Goal: Task Accomplishment & Management: Manage account settings

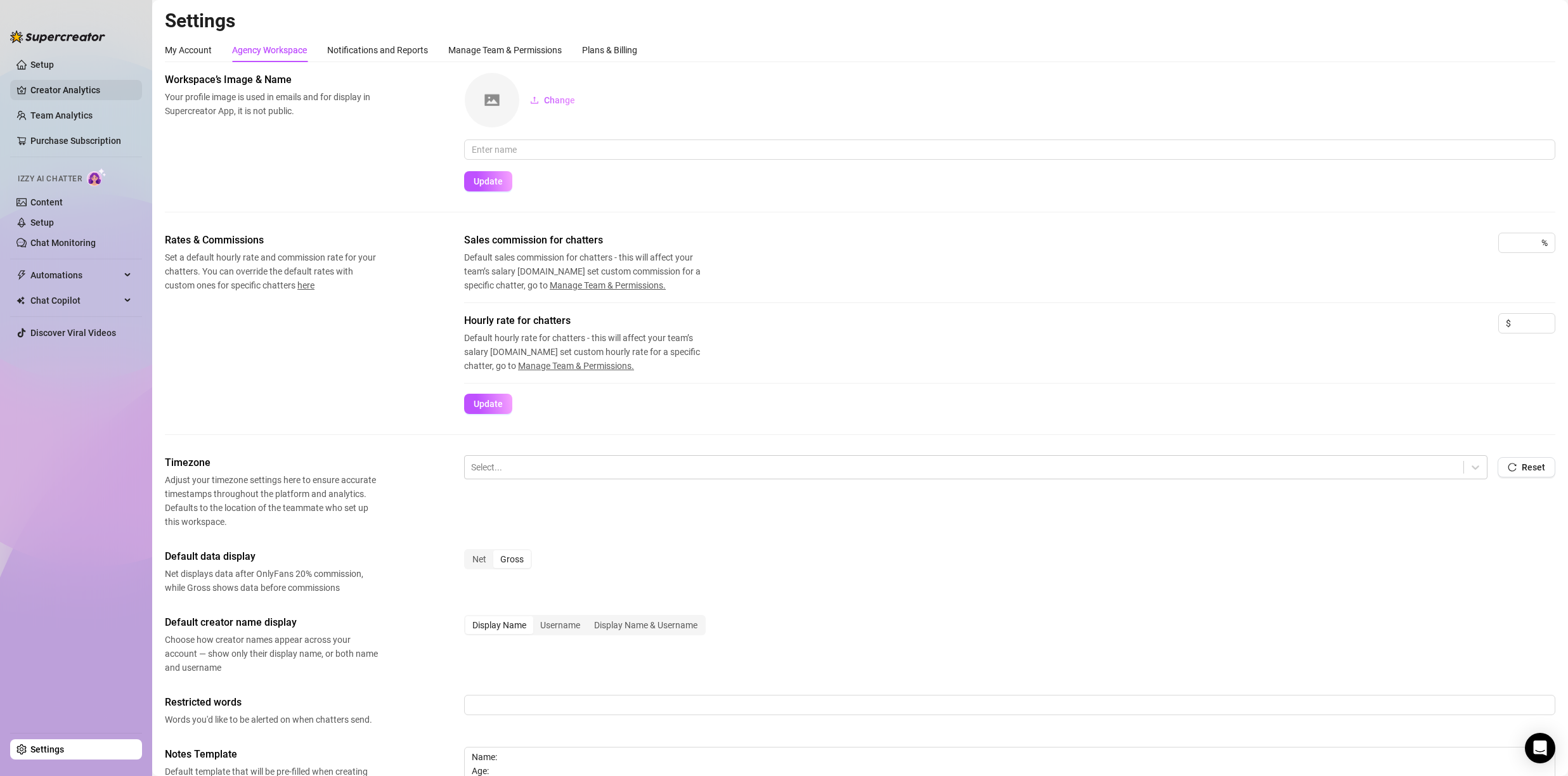
click at [59, 89] on link "Creator Analytics" at bounding box center [81, 90] width 101 height 20
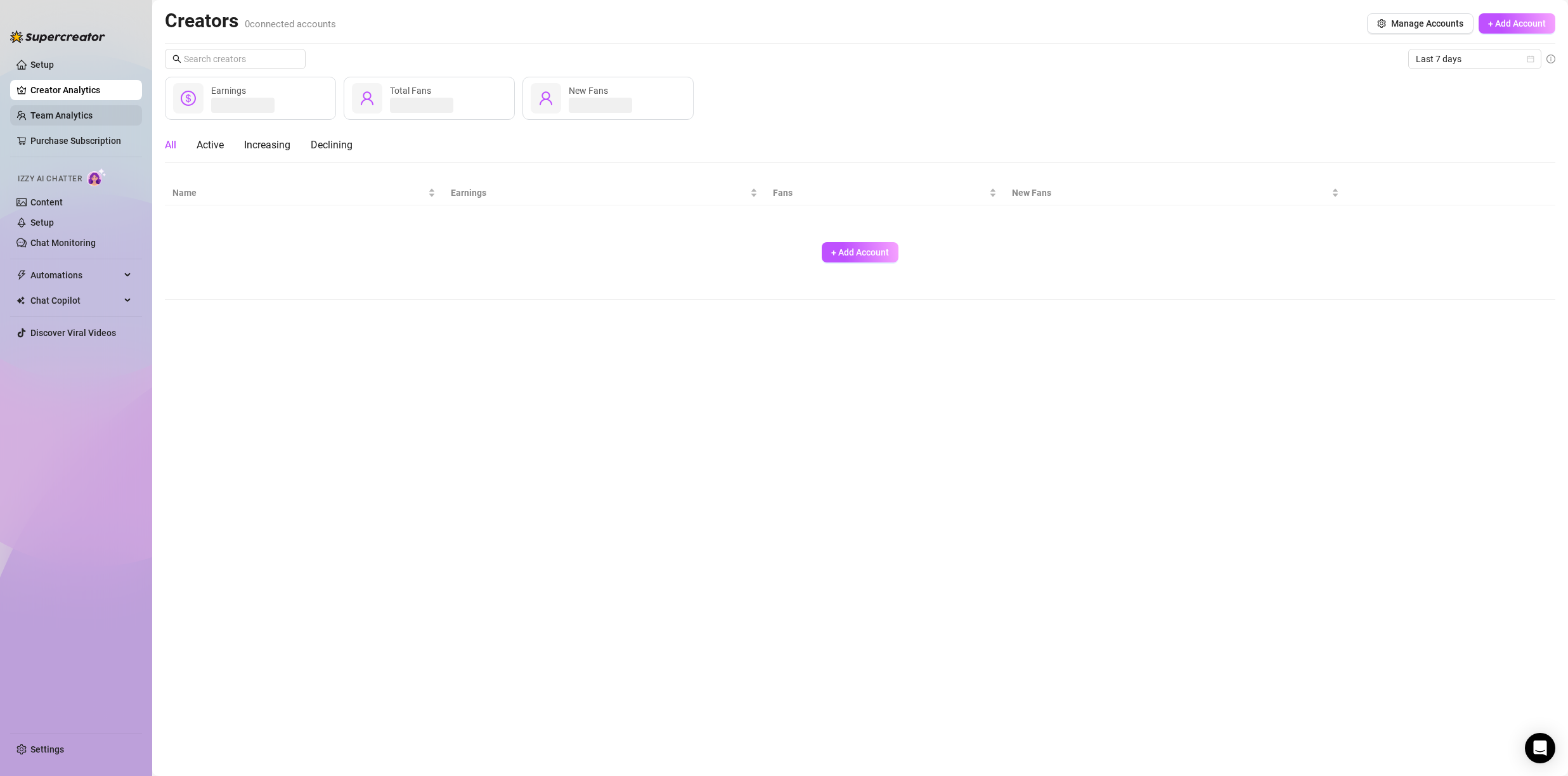
click at [62, 111] on link "Team Analytics" at bounding box center [61, 115] width 62 height 10
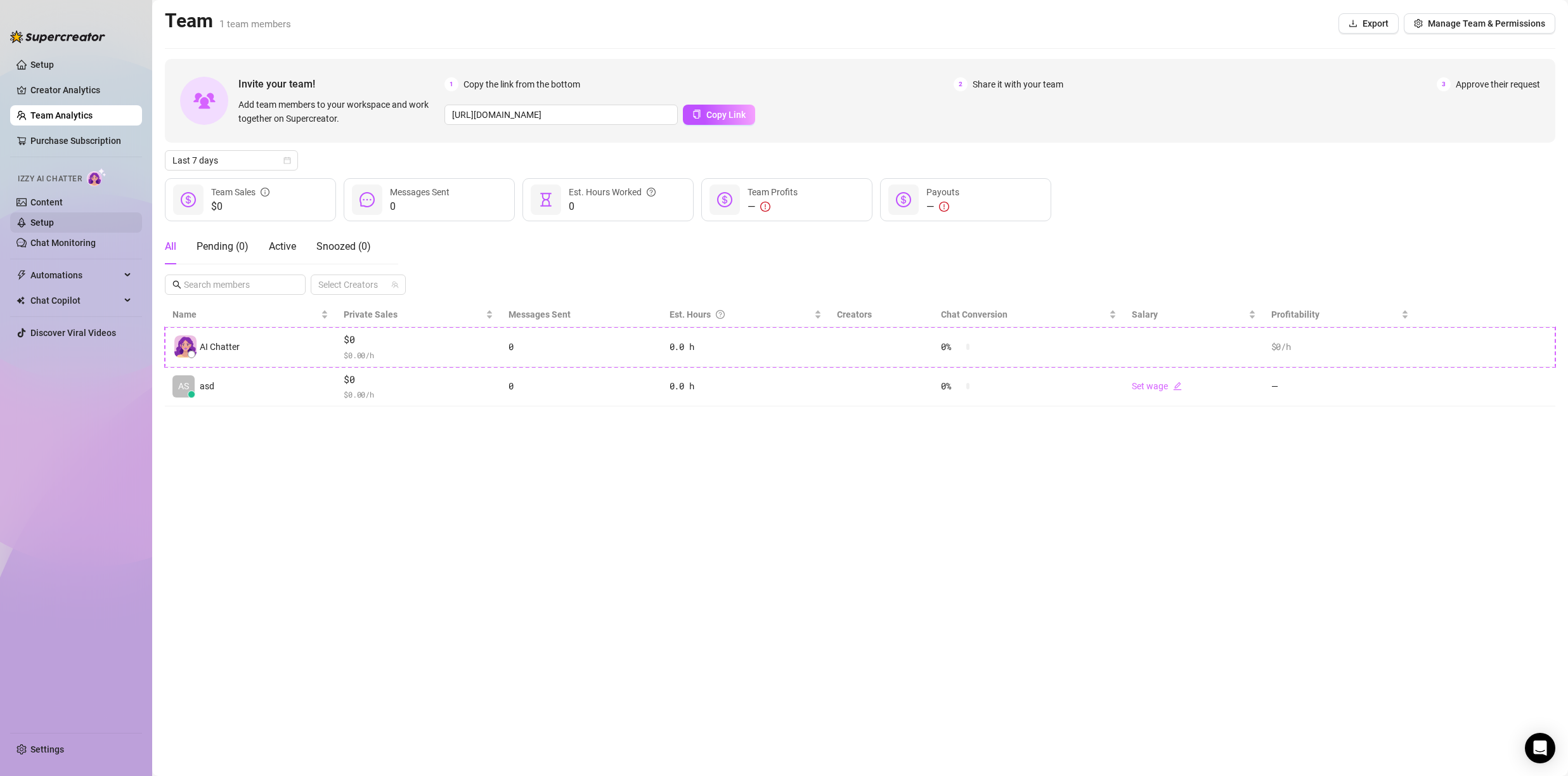
click at [53, 220] on link "Setup" at bounding box center [42, 222] width 24 height 10
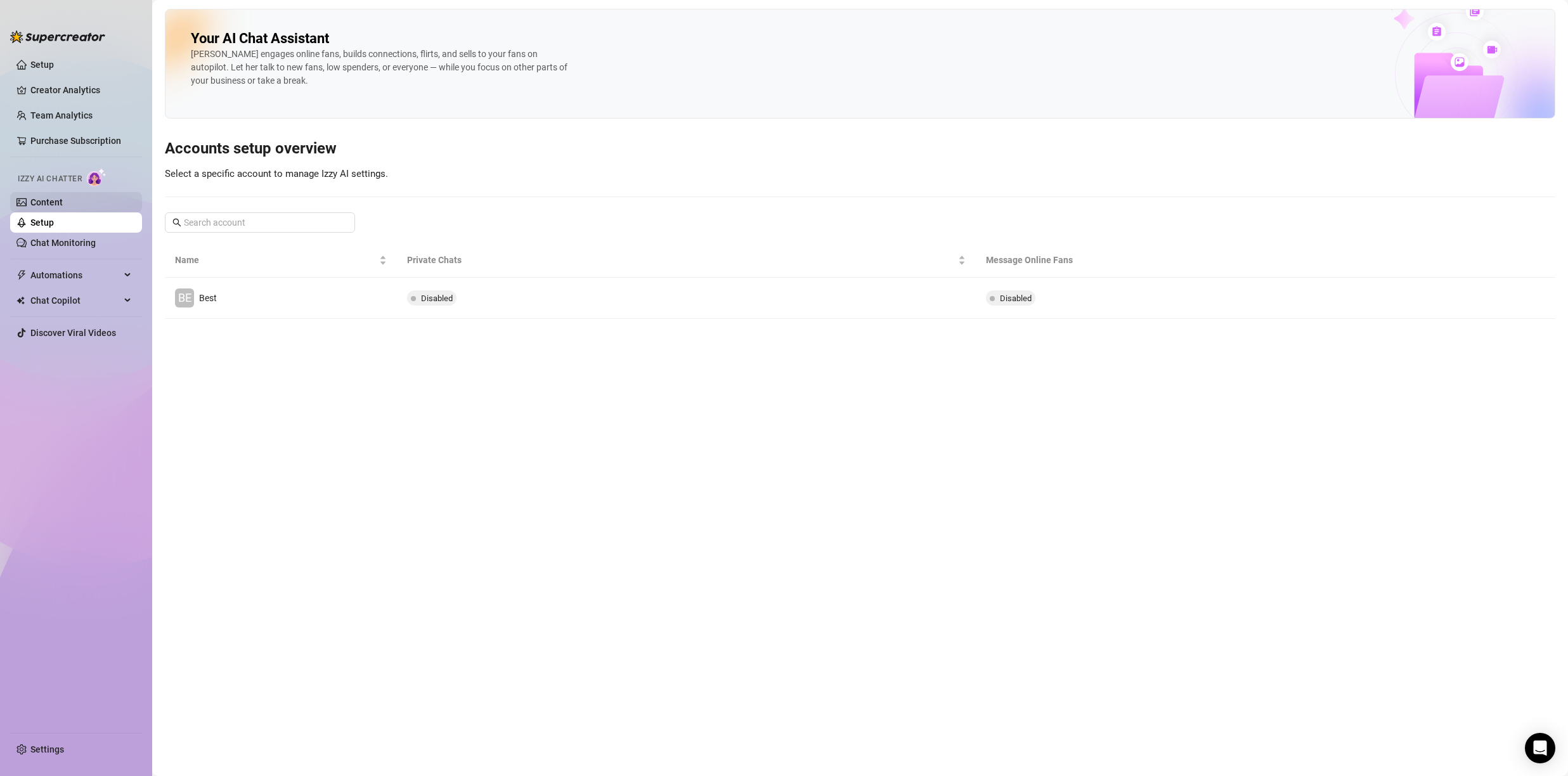
click at [53, 198] on link "Content" at bounding box center [47, 202] width 32 height 10
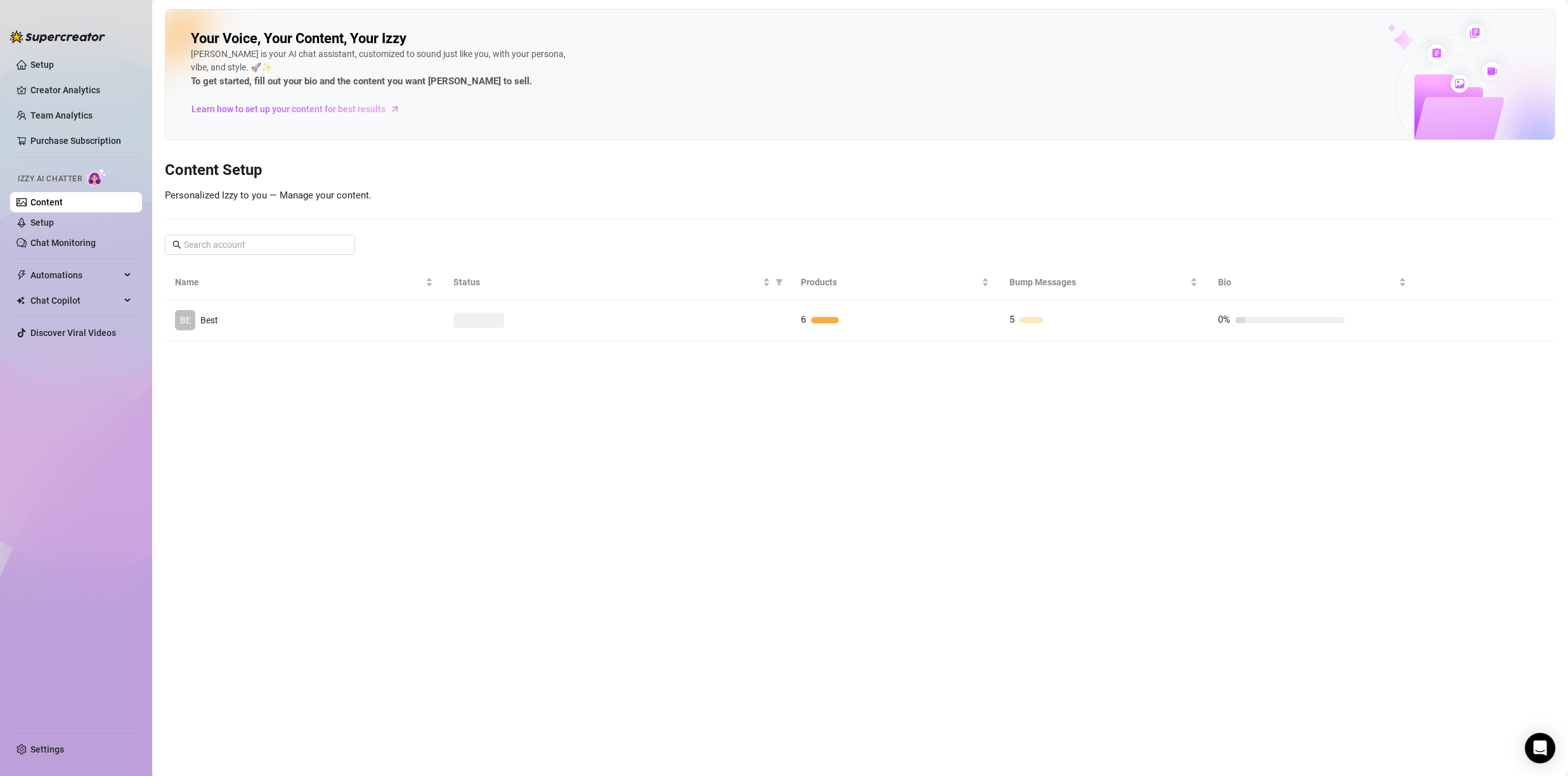
drag, startPoint x: 37, startPoint y: 191, endPoint x: 46, endPoint y: 209, distance: 20.1
click at [37, 192] on li "Izzy AI Chatter Content Setup Chat Monitoring" at bounding box center [76, 208] width 132 height 90
click at [53, 220] on link "Setup" at bounding box center [42, 222] width 24 height 10
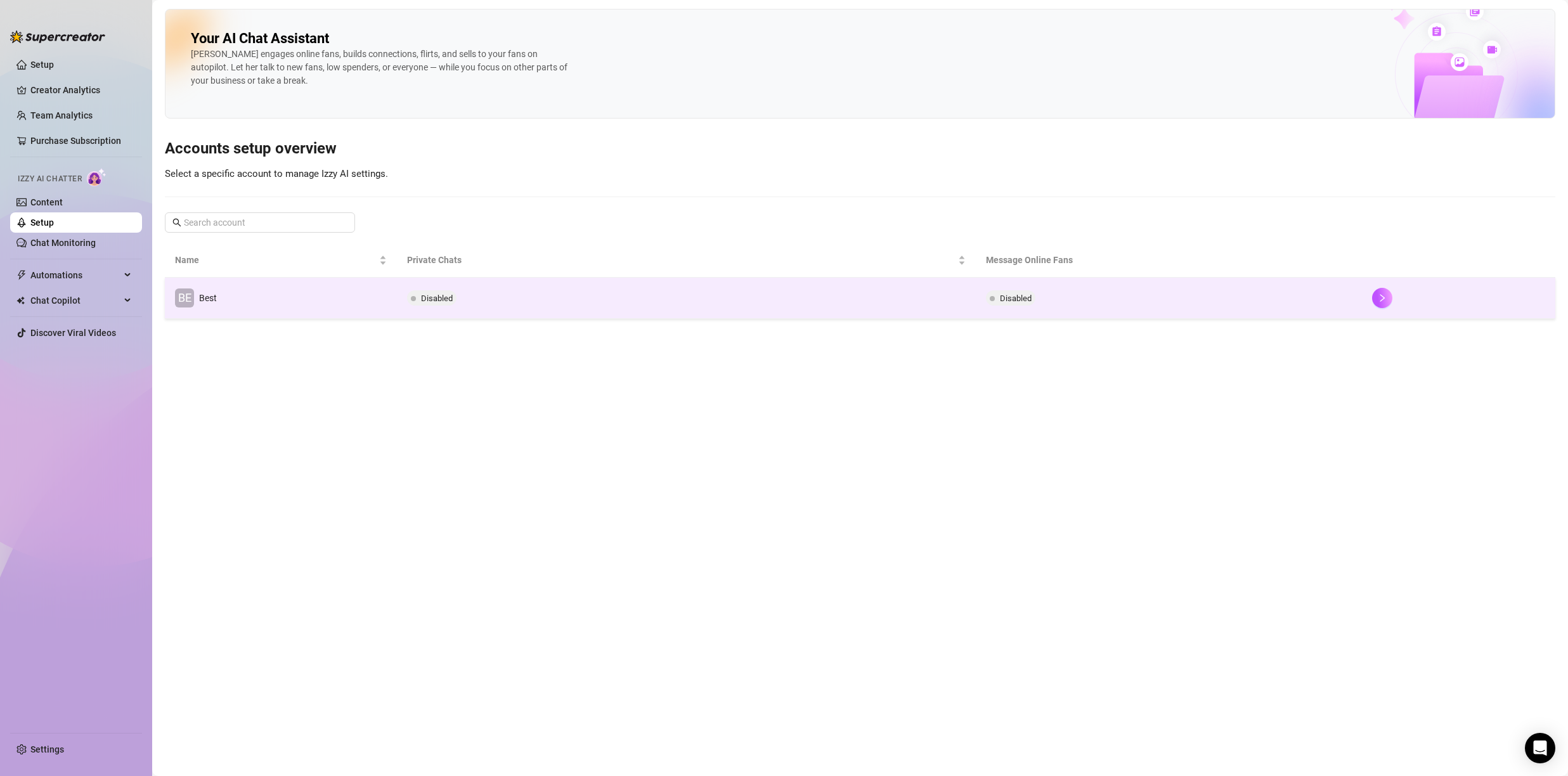
click at [248, 284] on td "BE Best" at bounding box center [281, 298] width 232 height 41
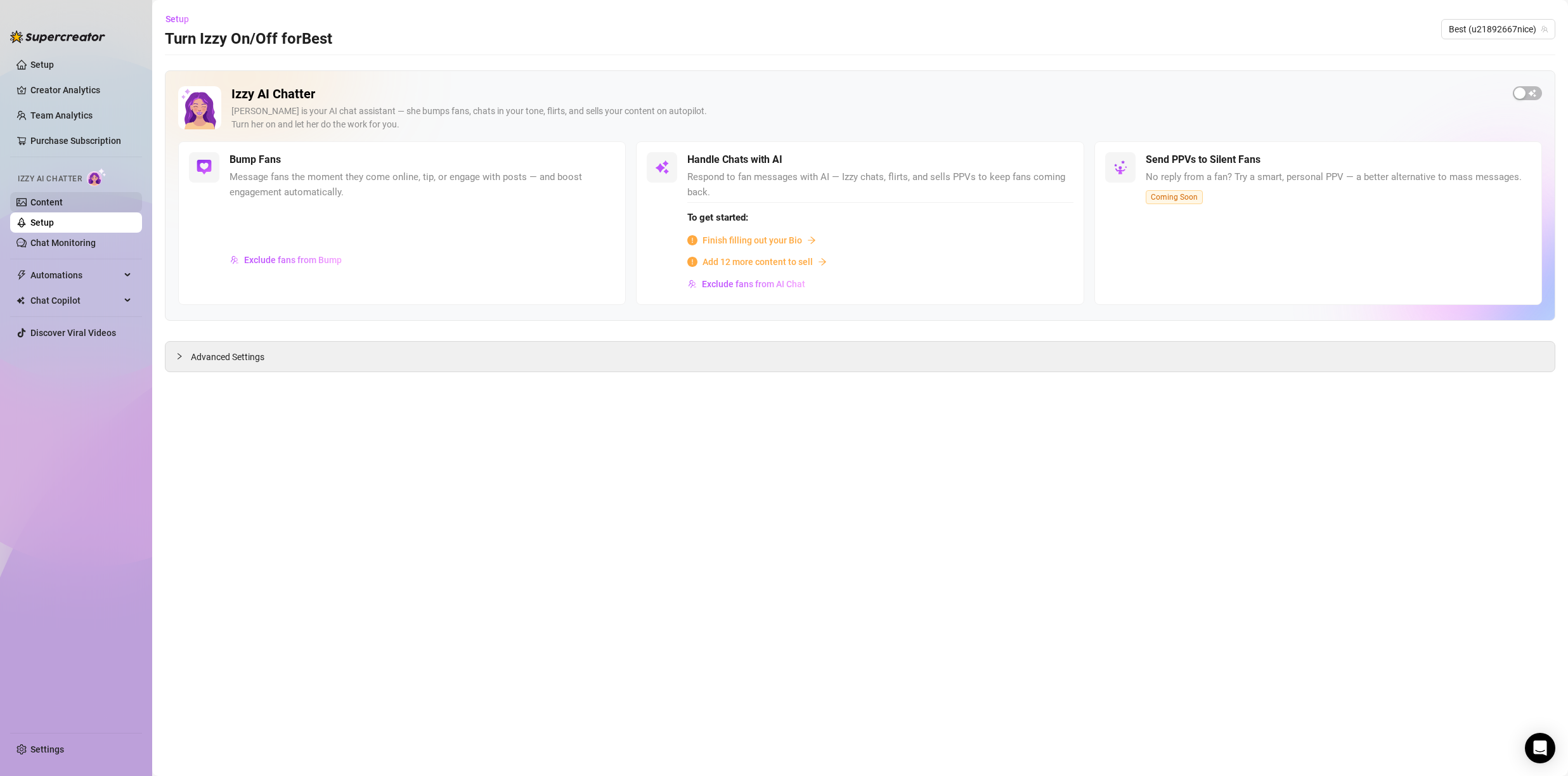
click at [63, 207] on link "Content" at bounding box center [47, 202] width 32 height 10
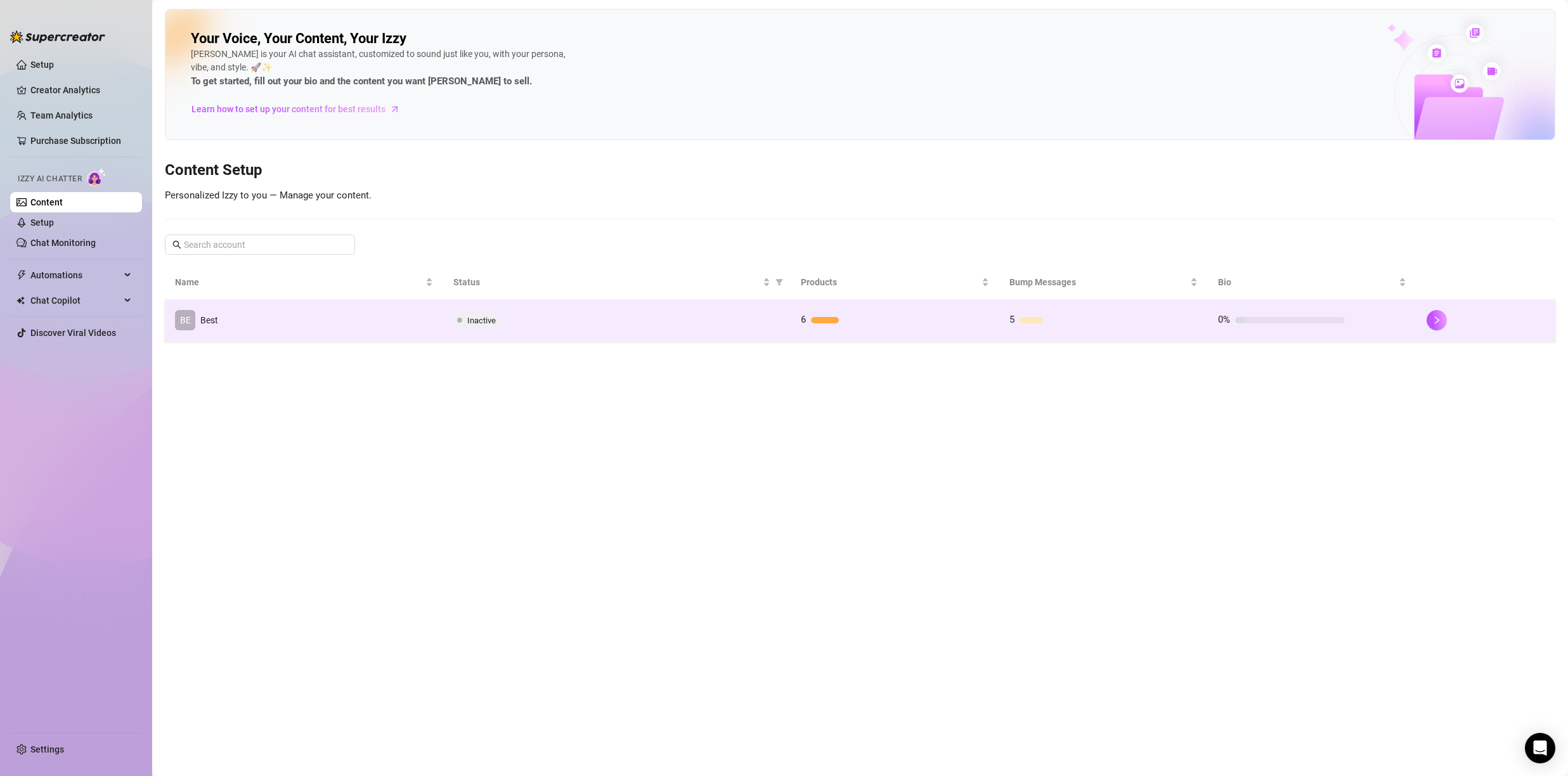
click at [242, 317] on td "BE Best" at bounding box center [305, 320] width 279 height 41
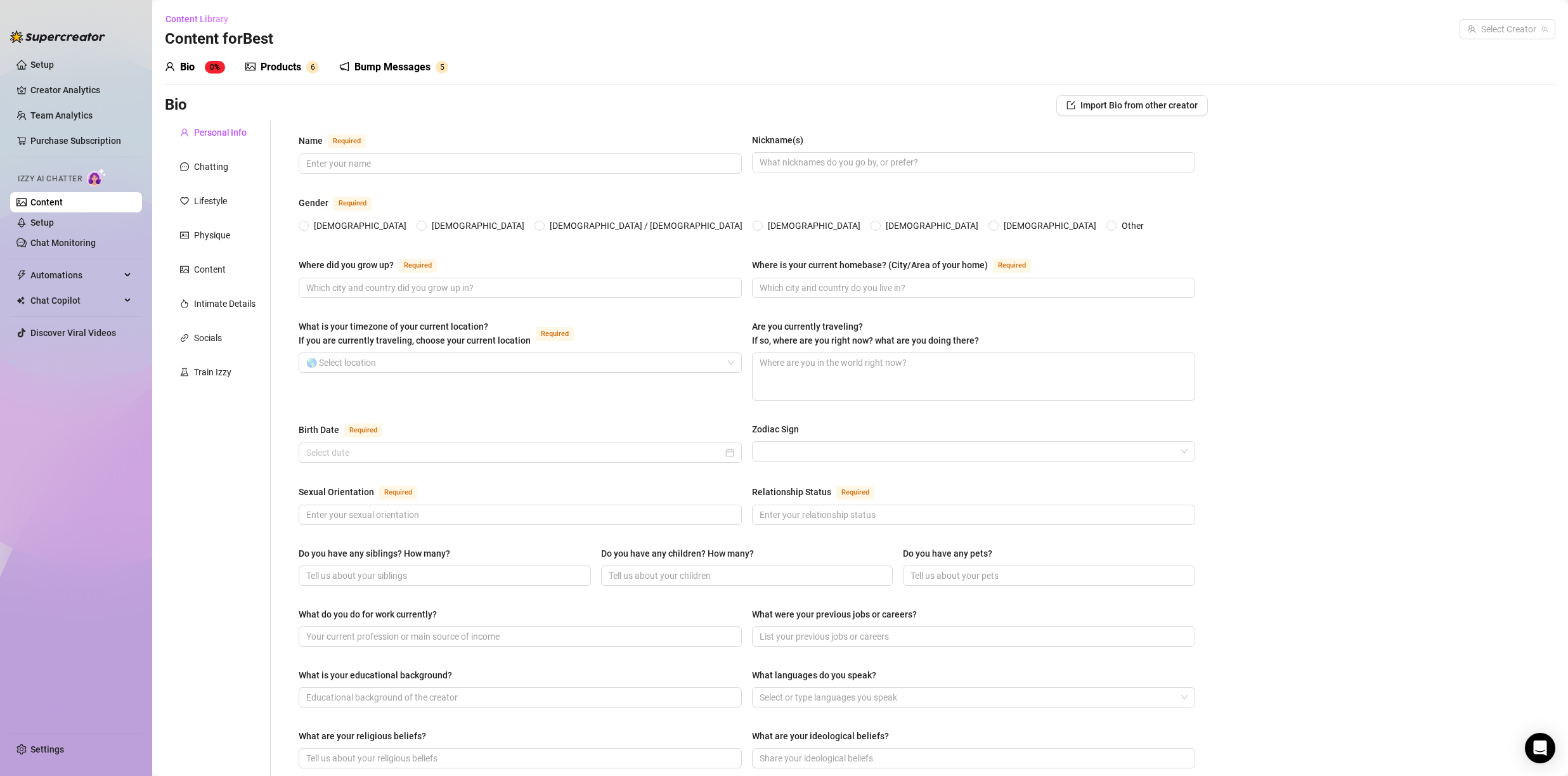
click at [262, 324] on div "Personal Info Chatting Lifestyle Physique Content Intimate Details Socials Trai…" at bounding box center [218, 634] width 106 height 1028
click at [211, 168] on div "Chatting" at bounding box center [211, 166] width 34 height 14
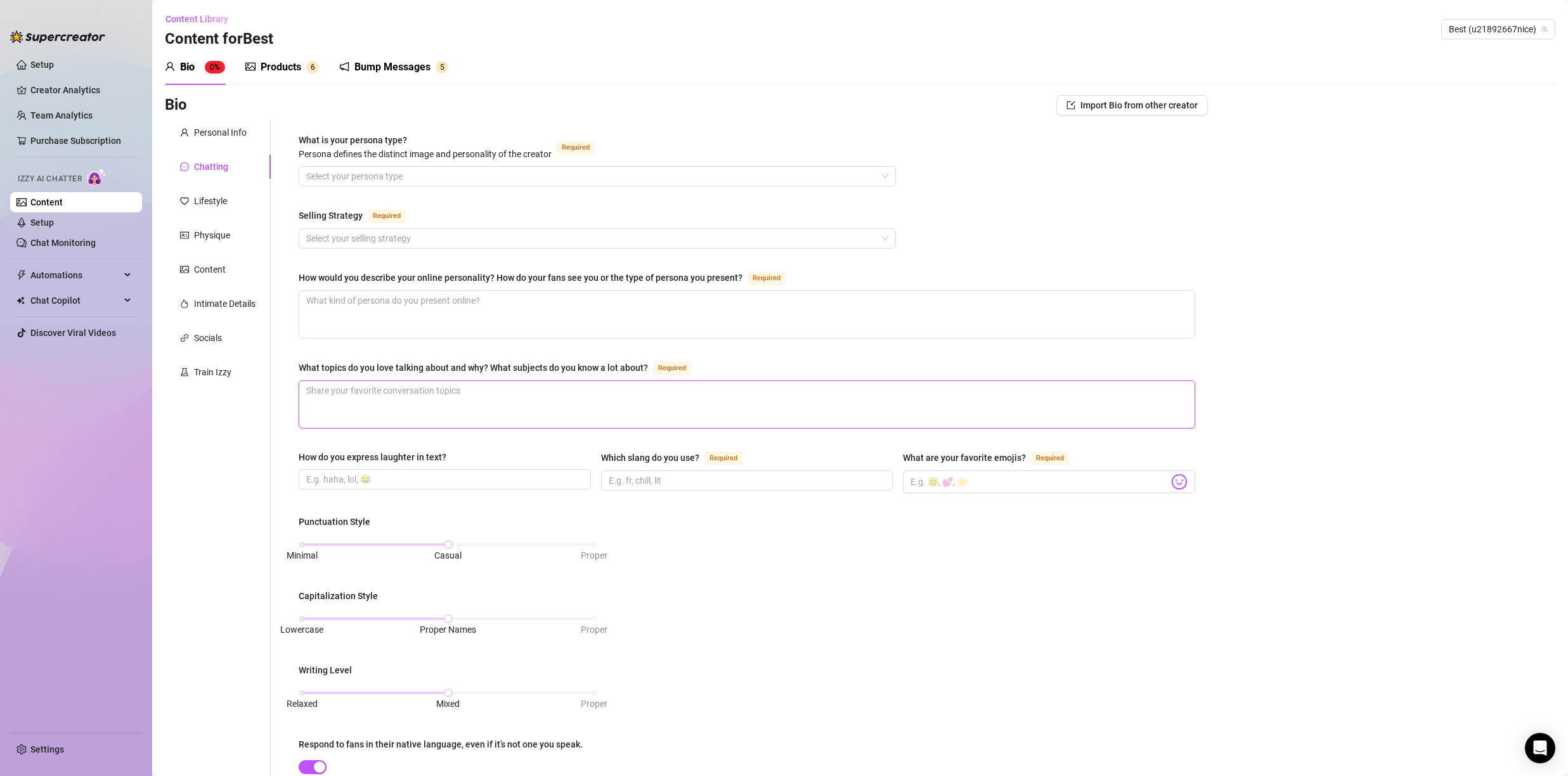
click at [704, 405] on textarea "What topics do you love talking about and why? What subjects do you know a lot …" at bounding box center [747, 404] width 896 height 47
type textarea "b"
type textarea "bl"
type textarea "bll"
type textarea "bllo"
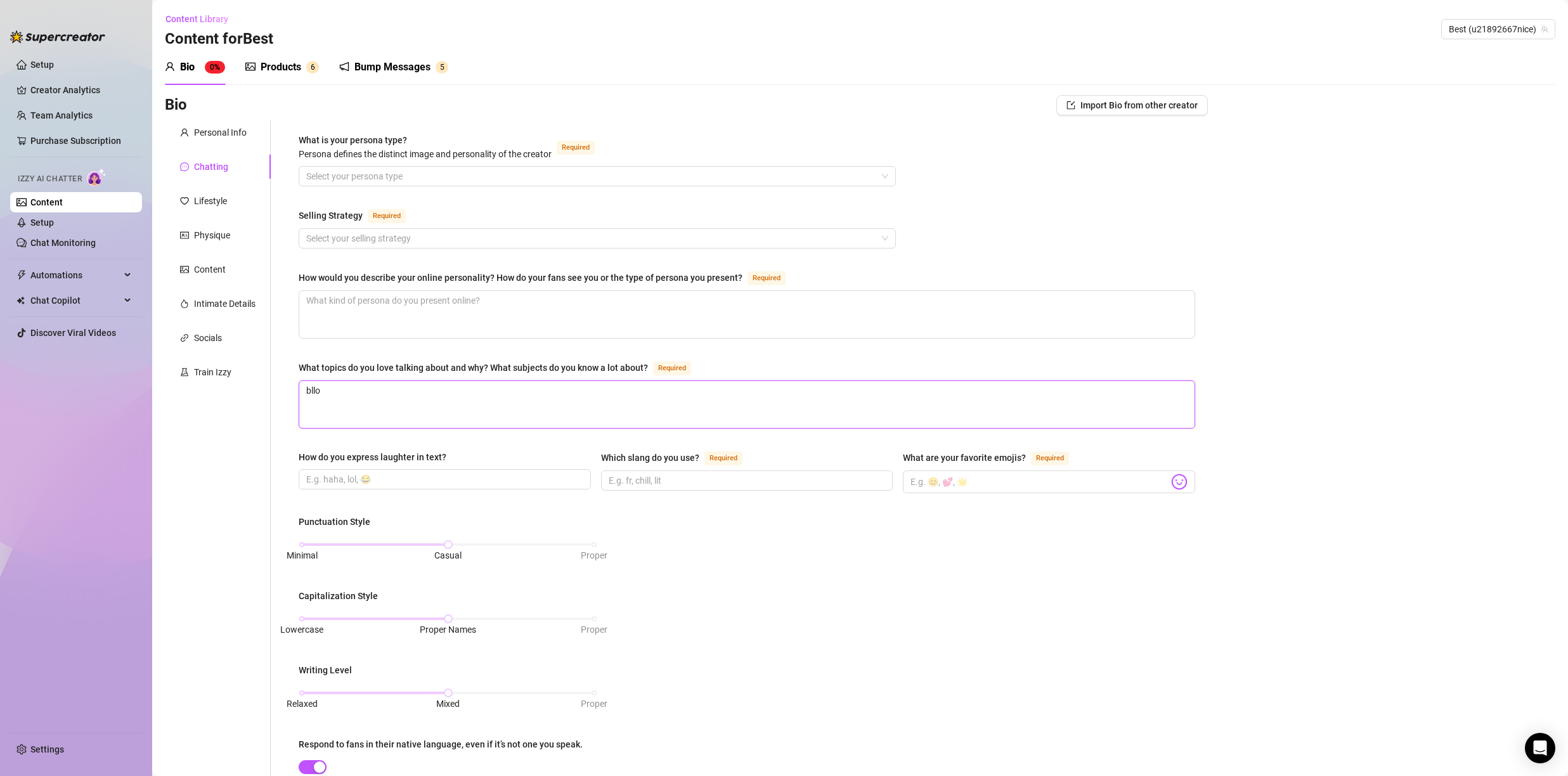
type textarea "bll"
type textarea "bllo"
type textarea "bll"
type textarea "bl"
type textarea "b"
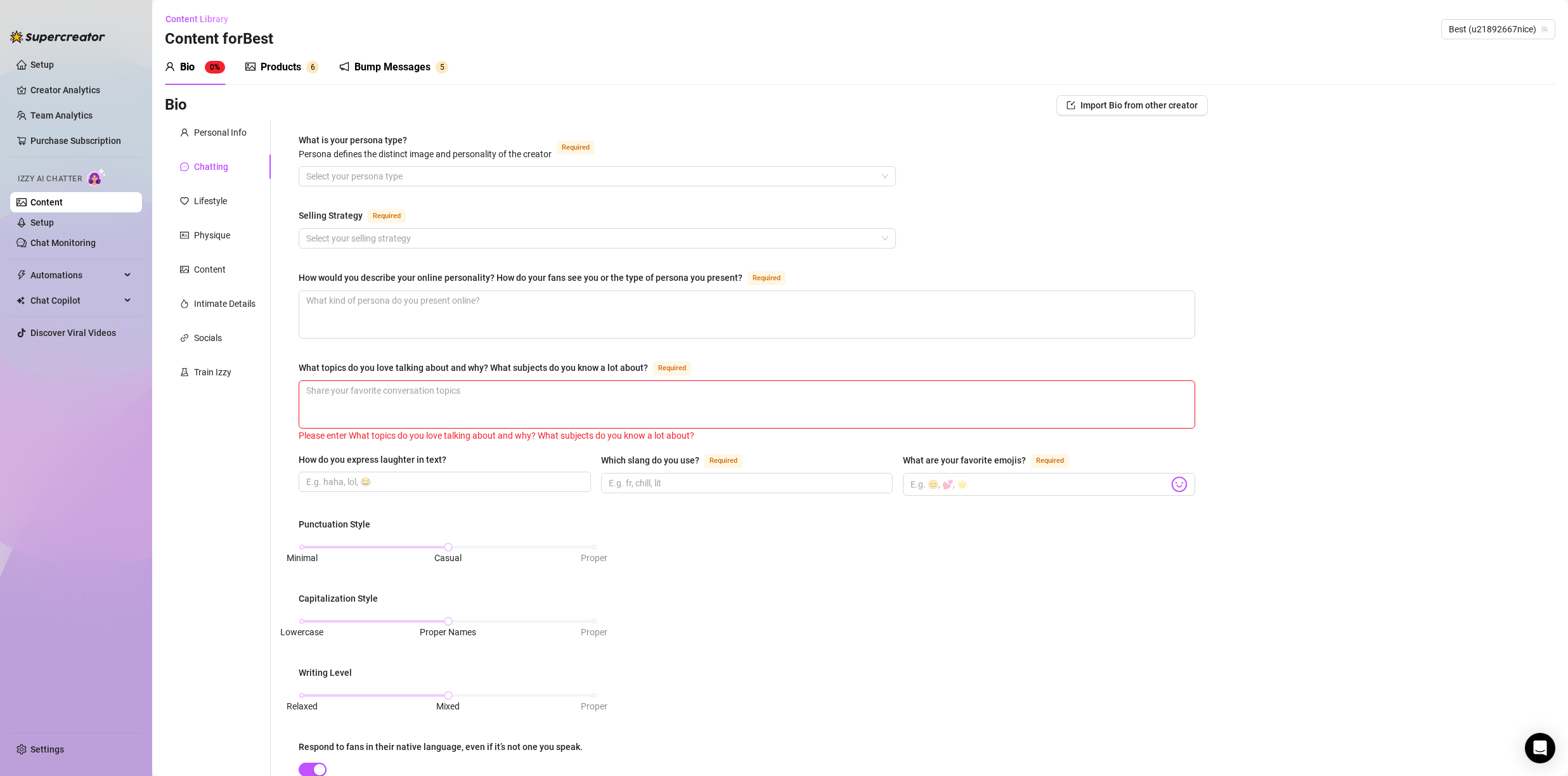
type textarea "b"
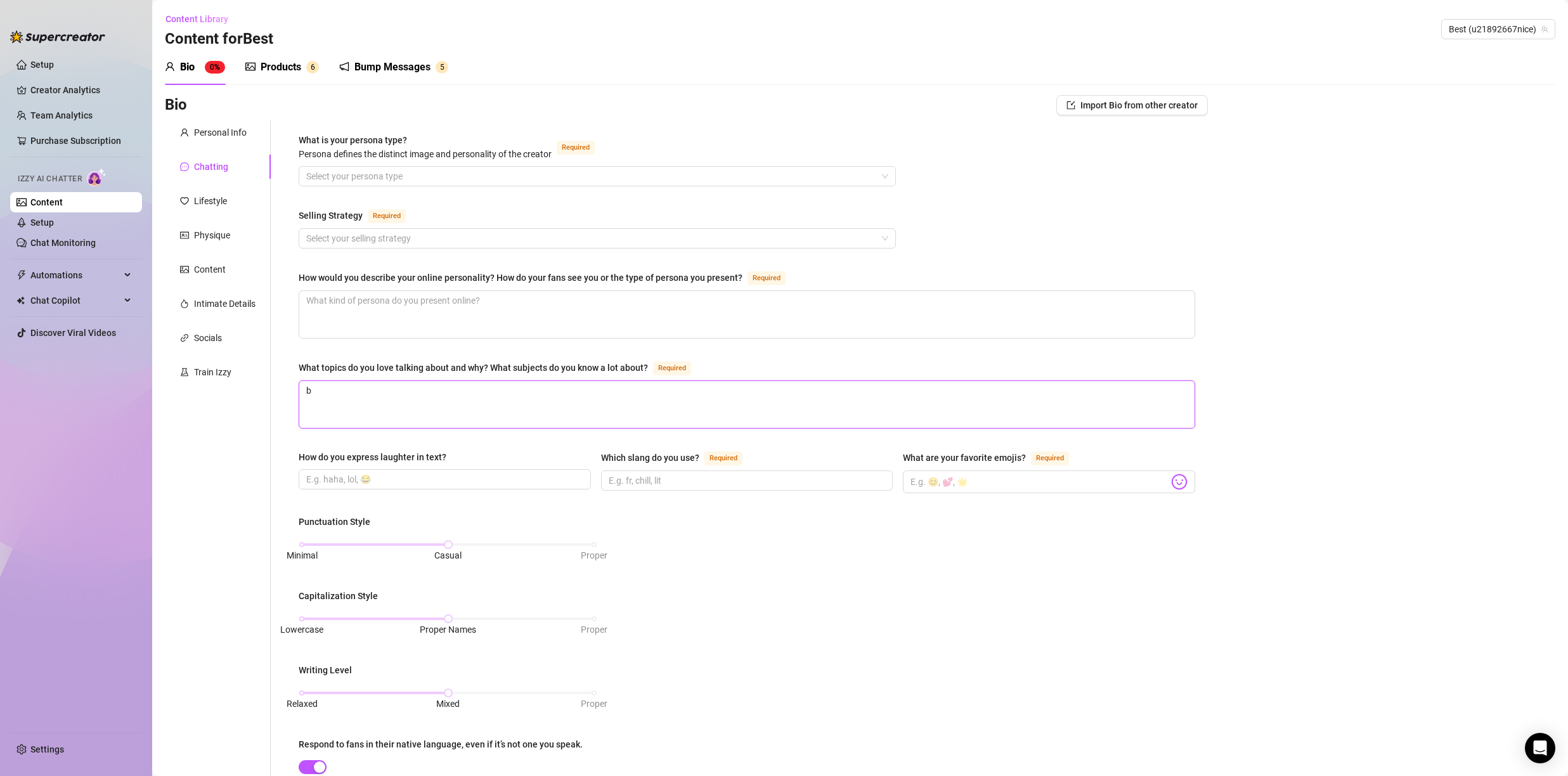
type textarea "bl"
type textarea "blo"
type textarea "bloo"
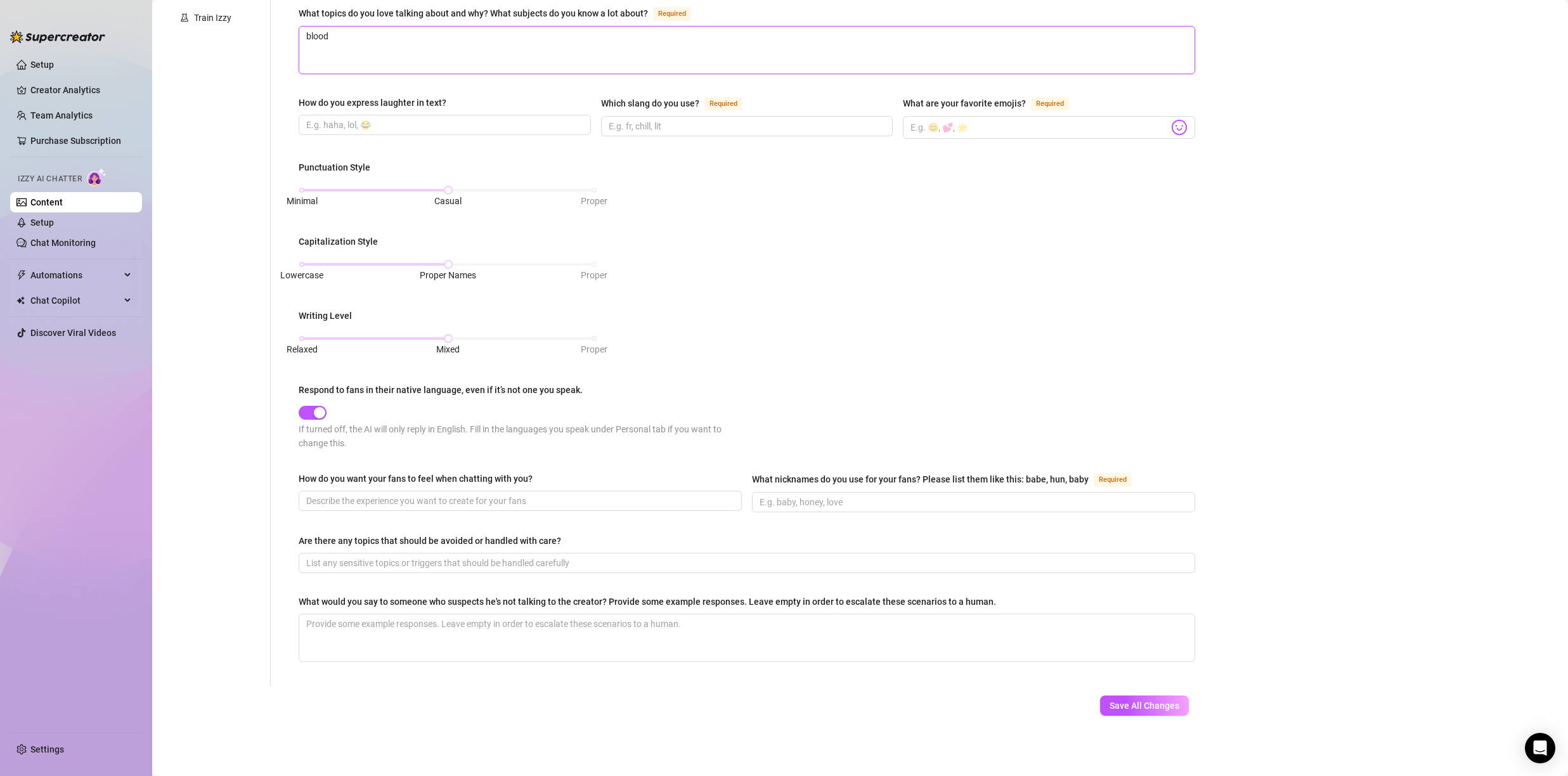
type textarea "blood"
click at [1156, 718] on div "Save All Changes" at bounding box center [1144, 705] width 127 height 39
click at [1155, 711] on button "Save All Changes" at bounding box center [1144, 705] width 89 height 20
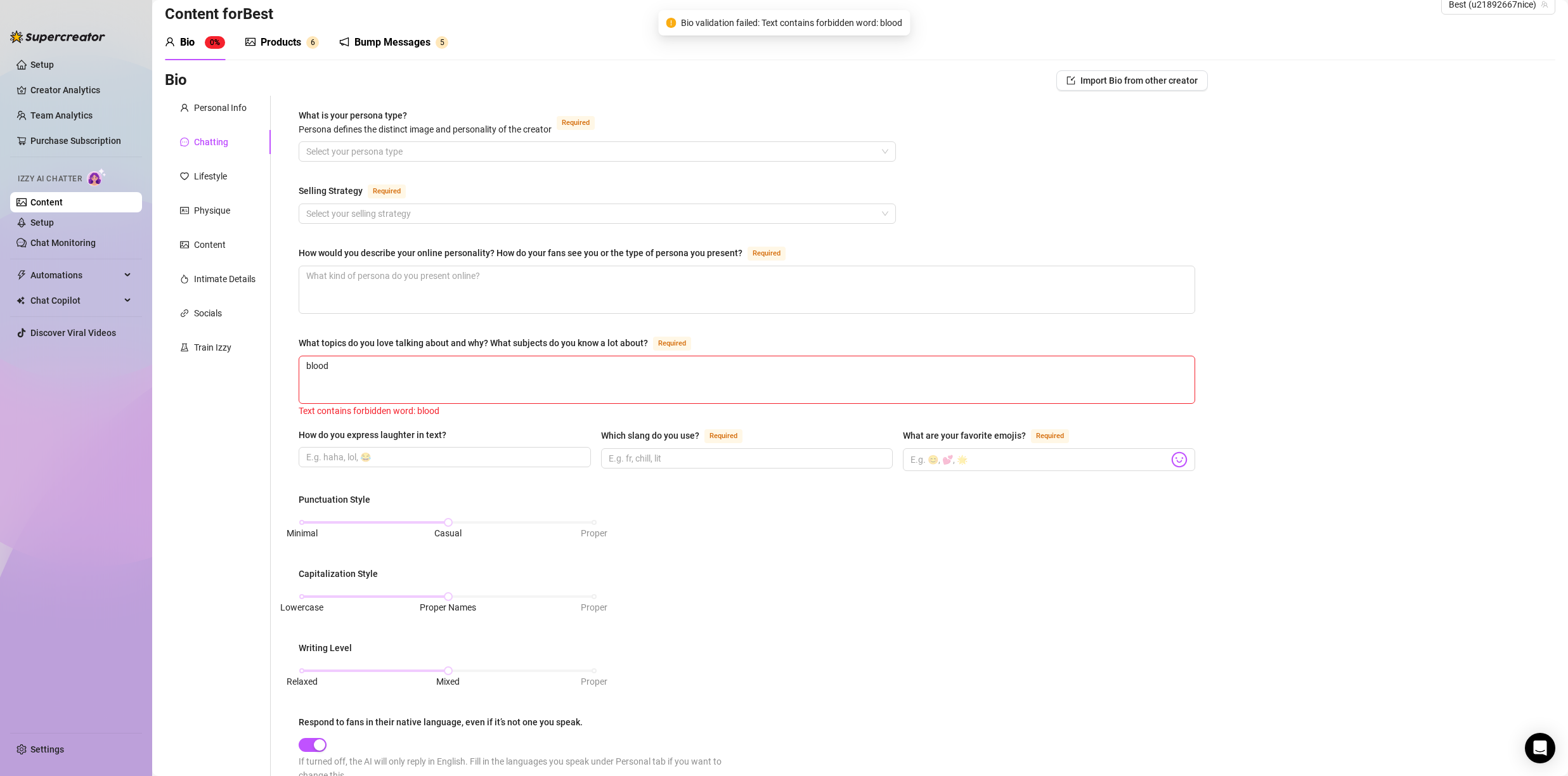
scroll to position [0, 0]
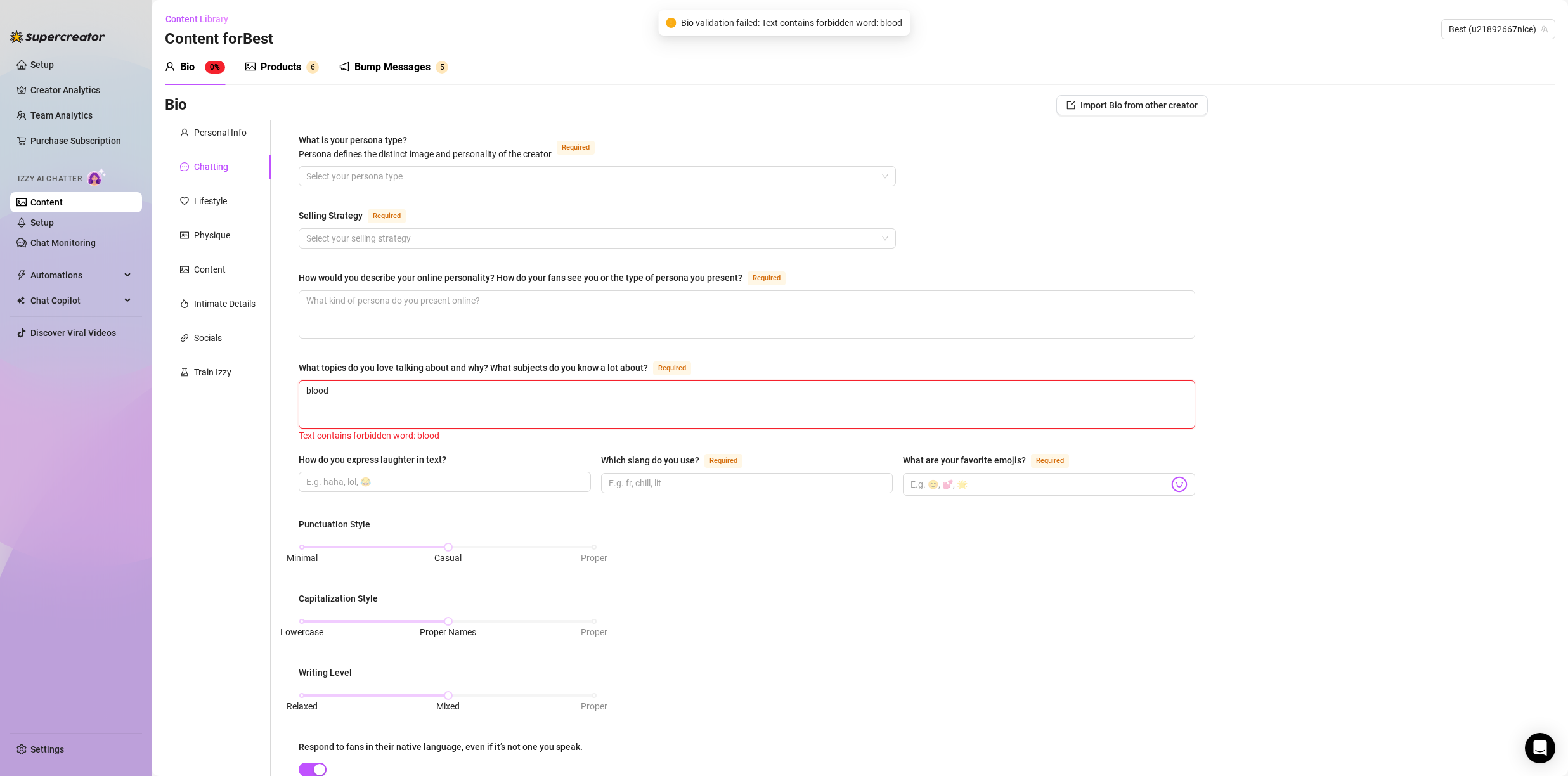
click at [362, 383] on textarea "blood" at bounding box center [747, 404] width 896 height 47
click at [361, 384] on textarea "blood" at bounding box center [747, 404] width 896 height 47
click at [290, 64] on div "Products" at bounding box center [281, 67] width 41 height 15
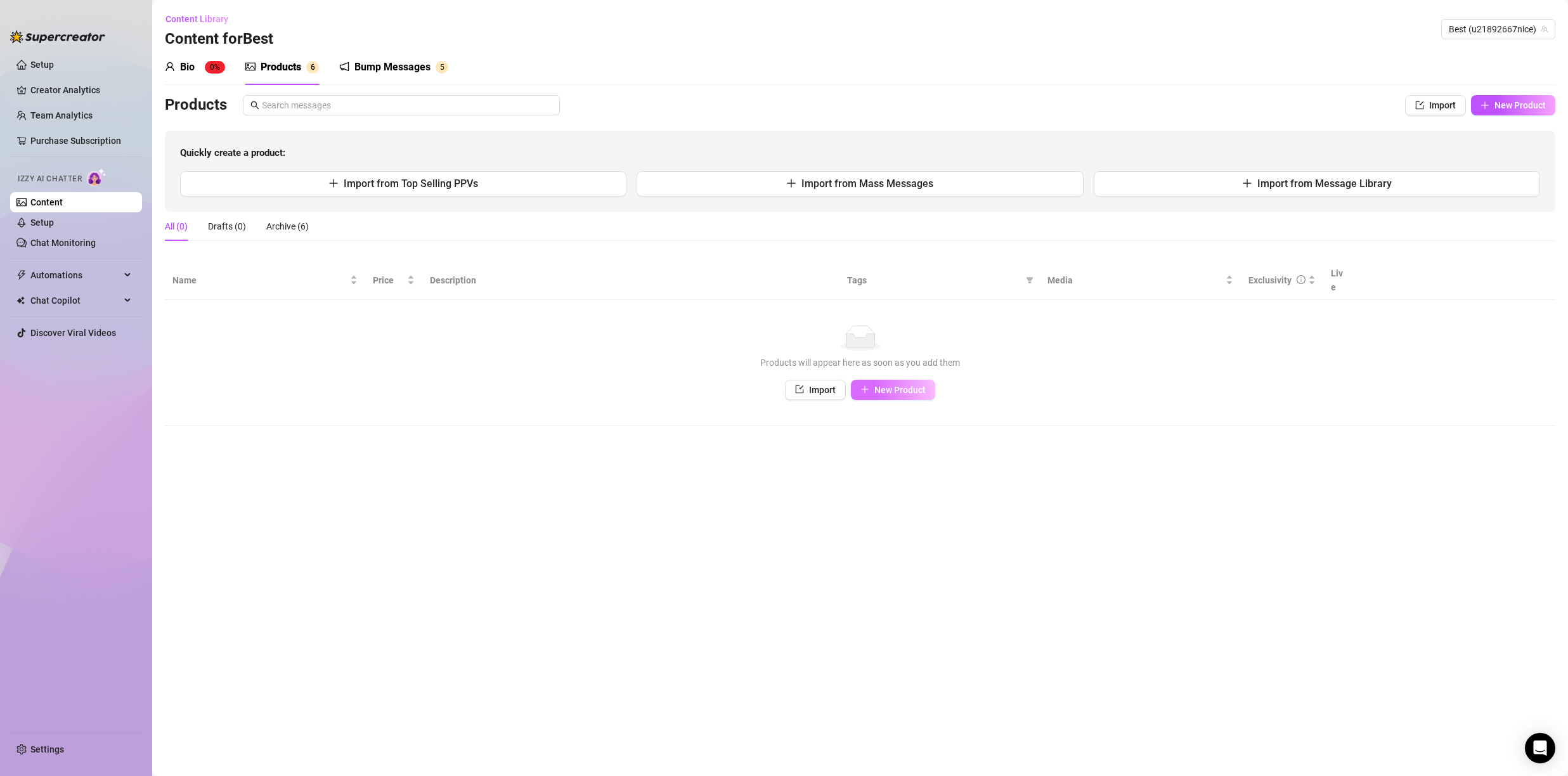
click at [922, 380] on button "New Product" at bounding box center [893, 389] width 84 height 20
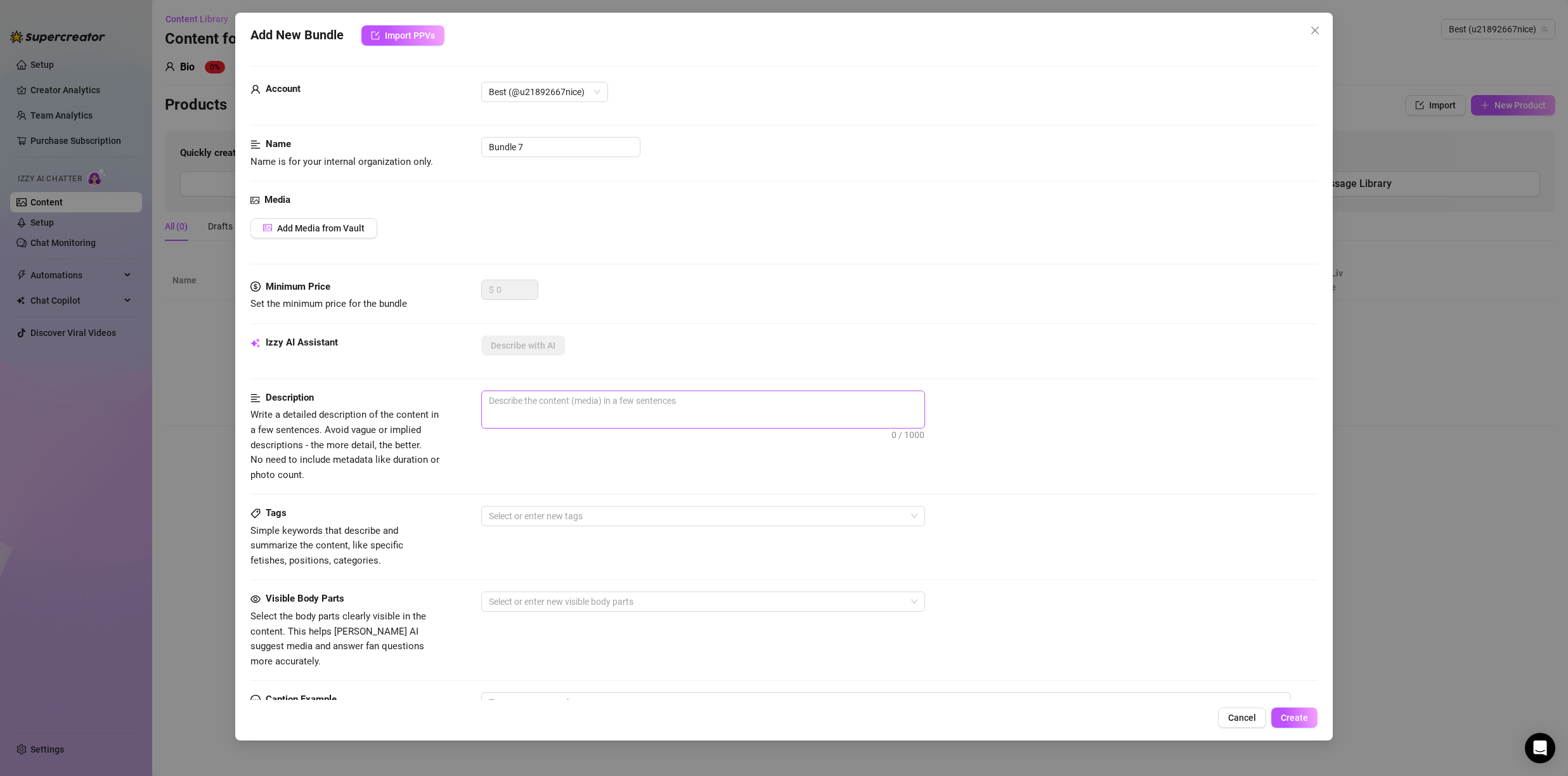
click at [583, 418] on span "0 / 1000" at bounding box center [703, 409] width 444 height 38
click at [577, 395] on textarea at bounding box center [704, 401] width 443 height 19
type textarea "b"
type textarea "bl"
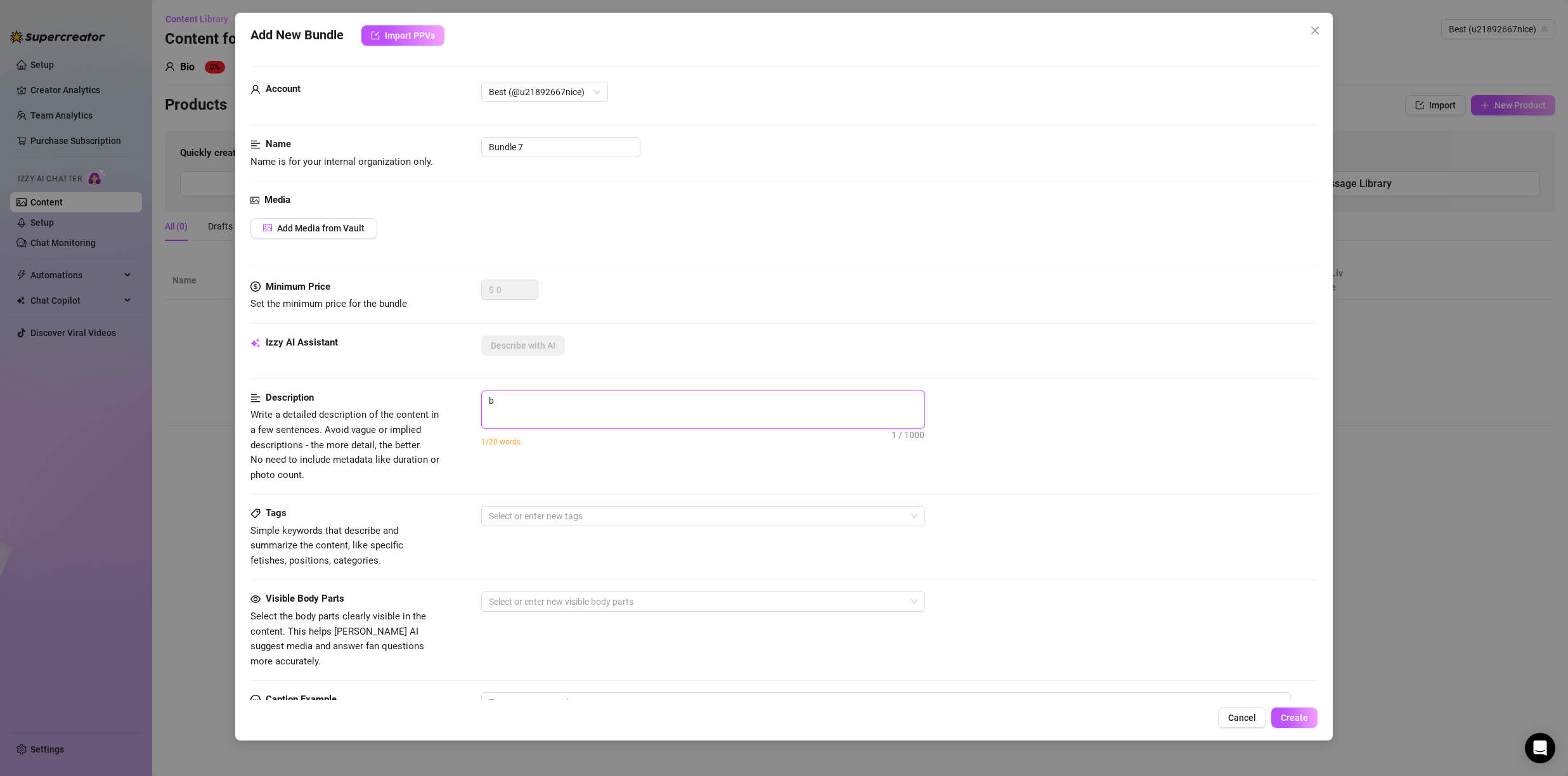
type textarea "bl"
type textarea "blo"
type textarea "bloo"
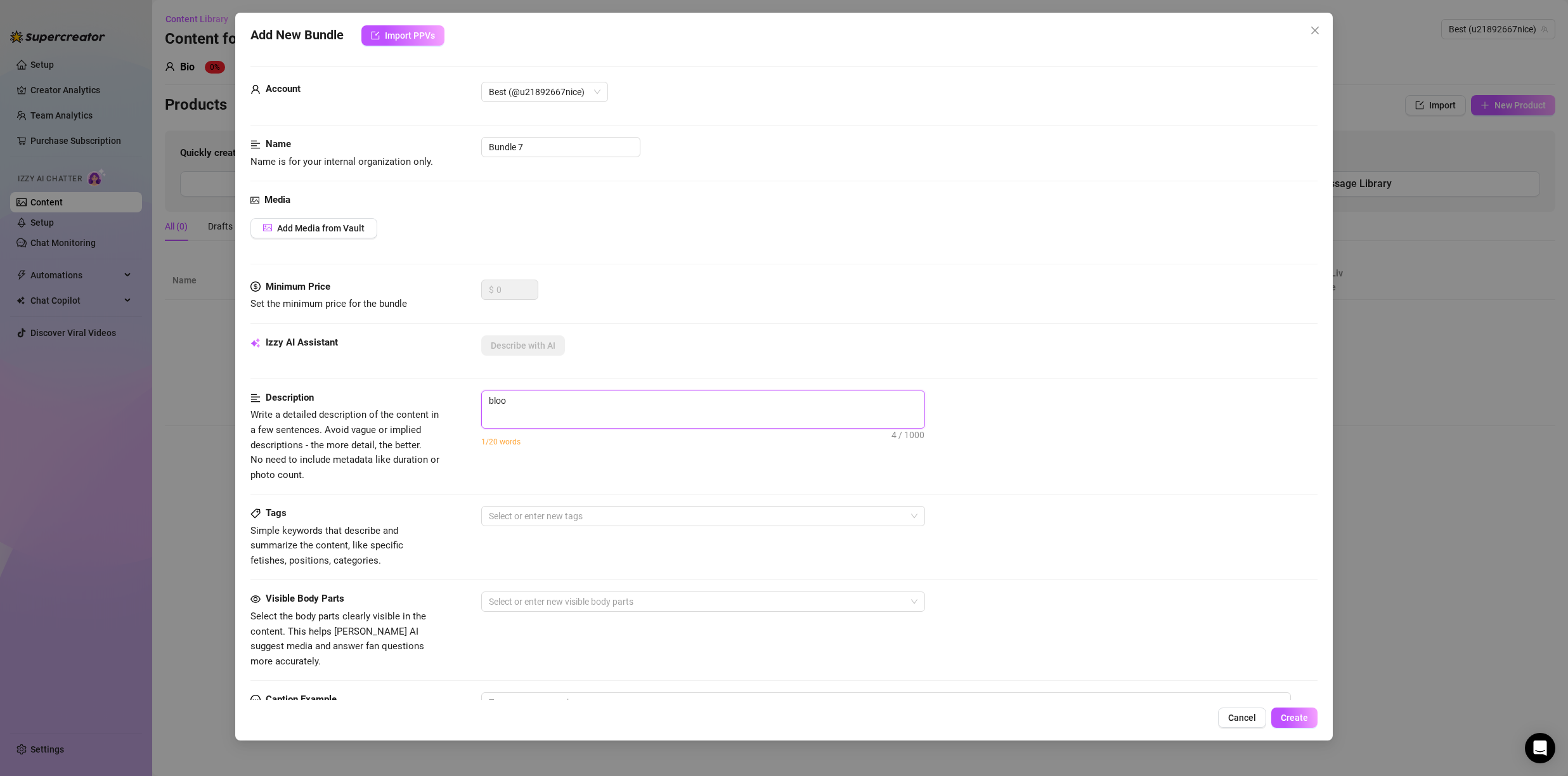
type textarea "blood"
click at [1290, 723] on button "Create" at bounding box center [1295, 717] width 46 height 20
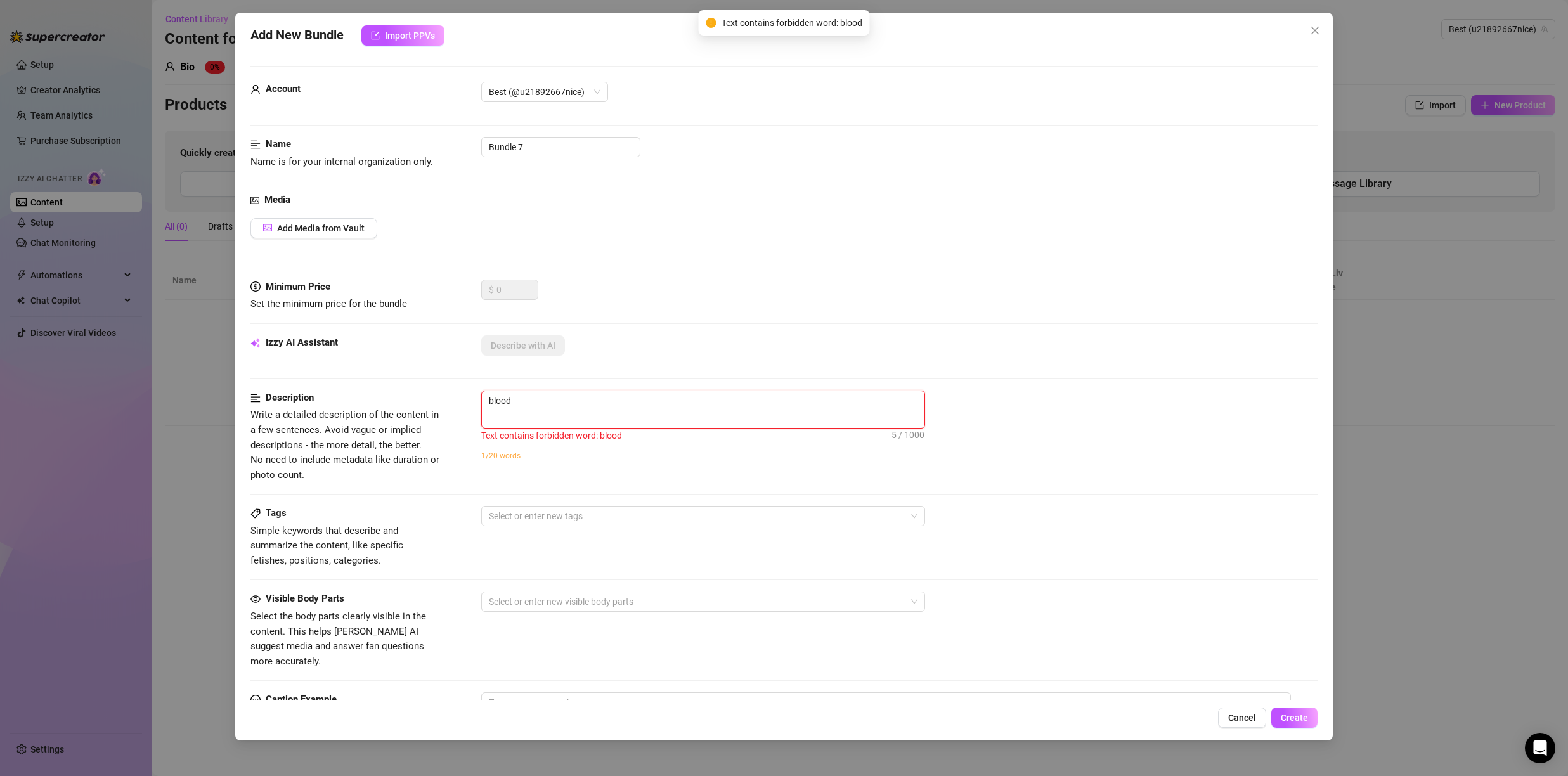
click at [583, 407] on textarea "blood" at bounding box center [704, 401] width 443 height 19
click at [579, 405] on textarea "blood" at bounding box center [704, 401] width 443 height 19
click at [579, 406] on textarea "blood" at bounding box center [704, 401] width 443 height 19
type textarea "bloo"
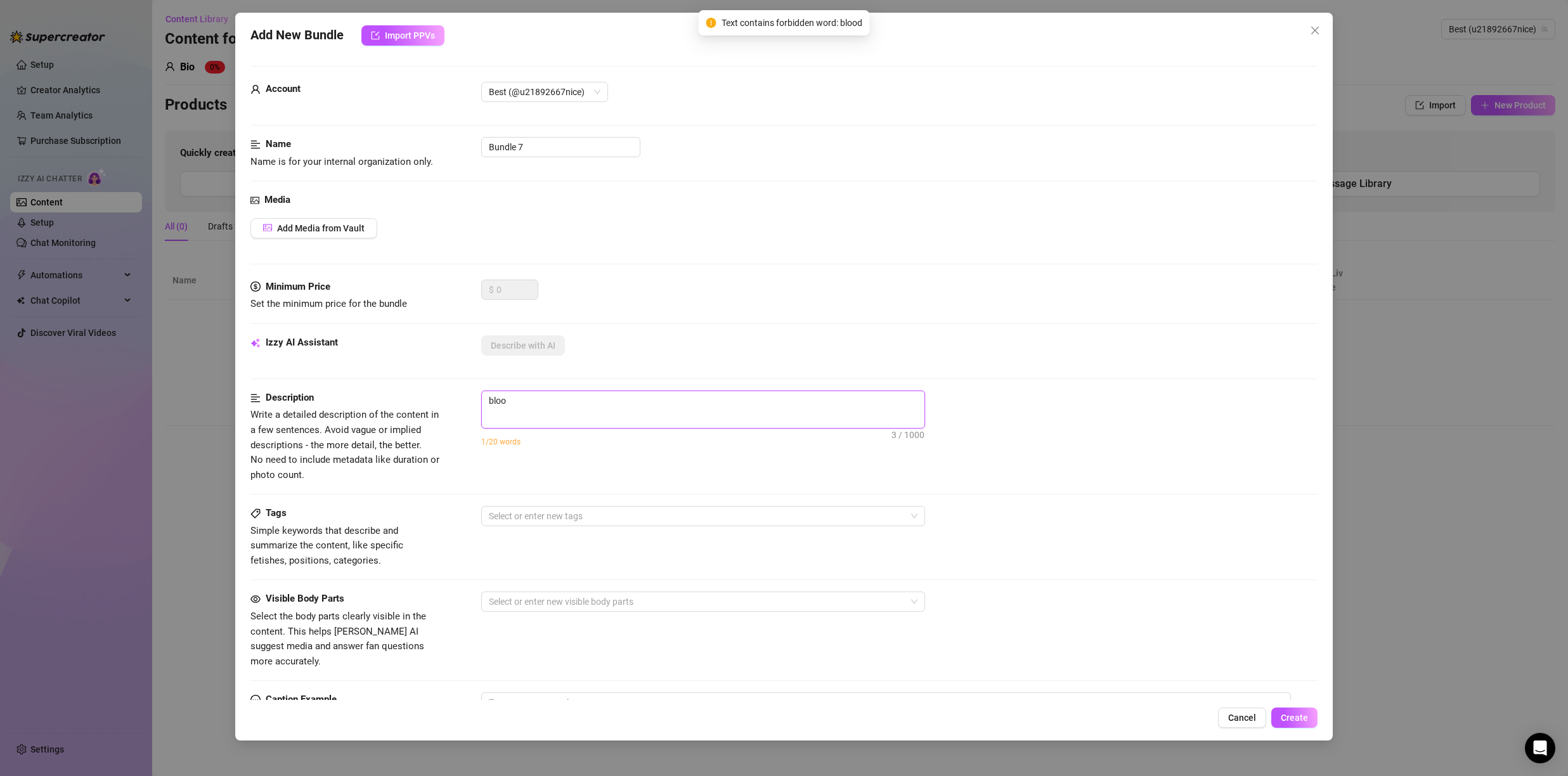
type textarea "blo"
type textarea "bl"
type textarea "b"
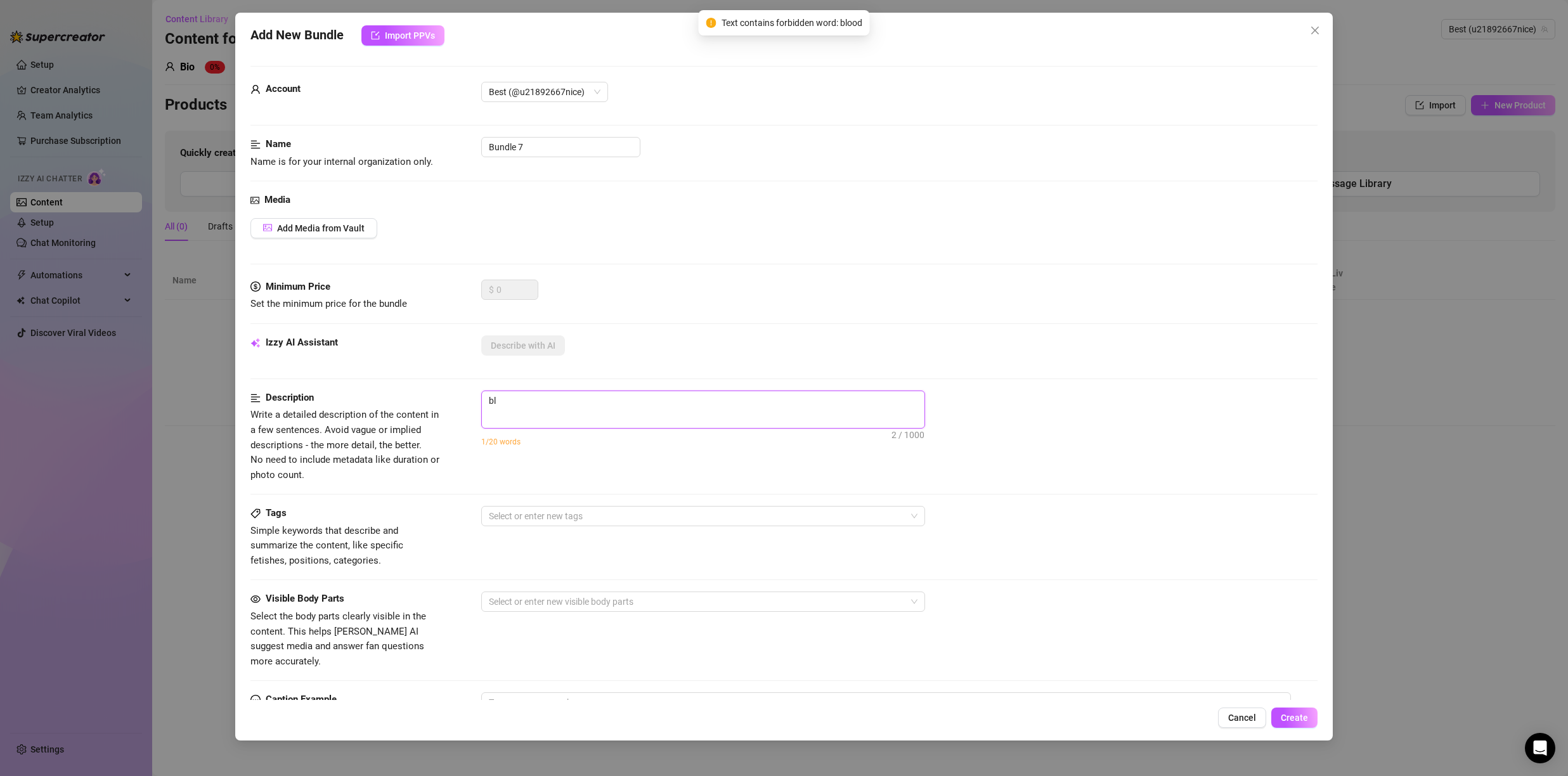
type textarea "b"
type textarea "Describe the content (media) in a few sentences"
click at [1311, 32] on icon "close" at bounding box center [1315, 31] width 11 height 10
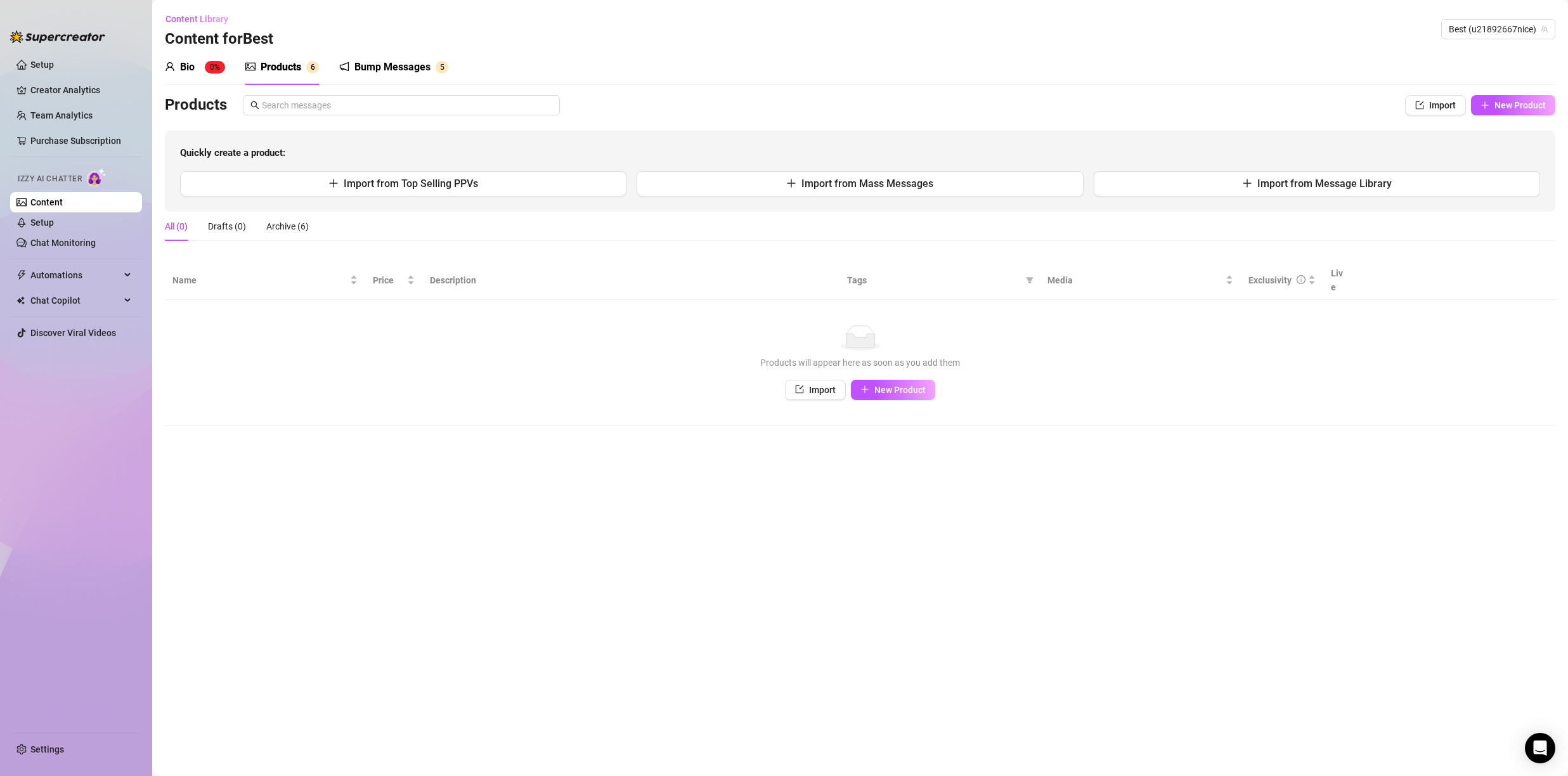
click at [423, 71] on div "Bump Messages" at bounding box center [392, 67] width 76 height 15
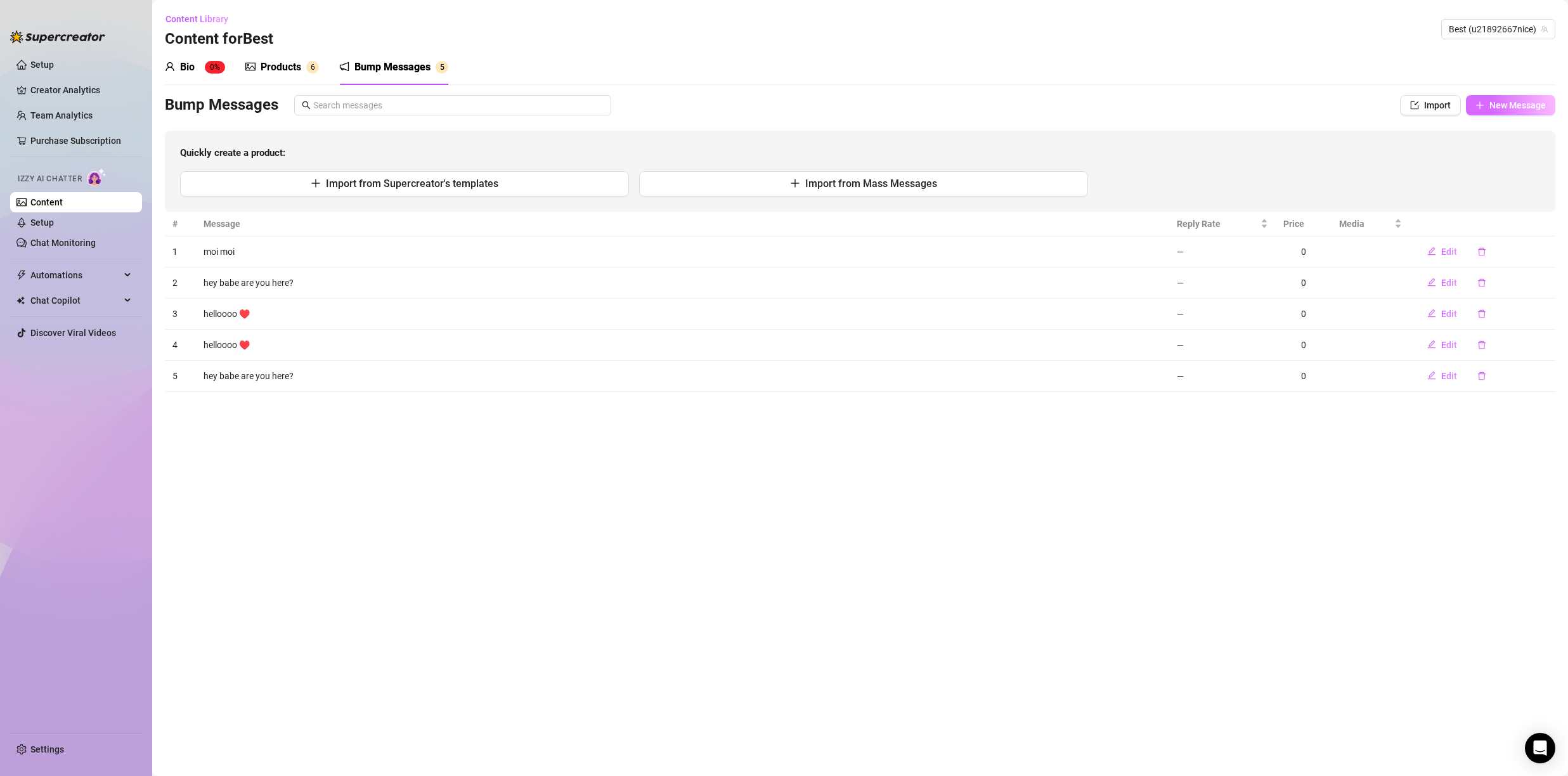
click at [1515, 97] on button "New Message" at bounding box center [1512, 105] width 90 height 20
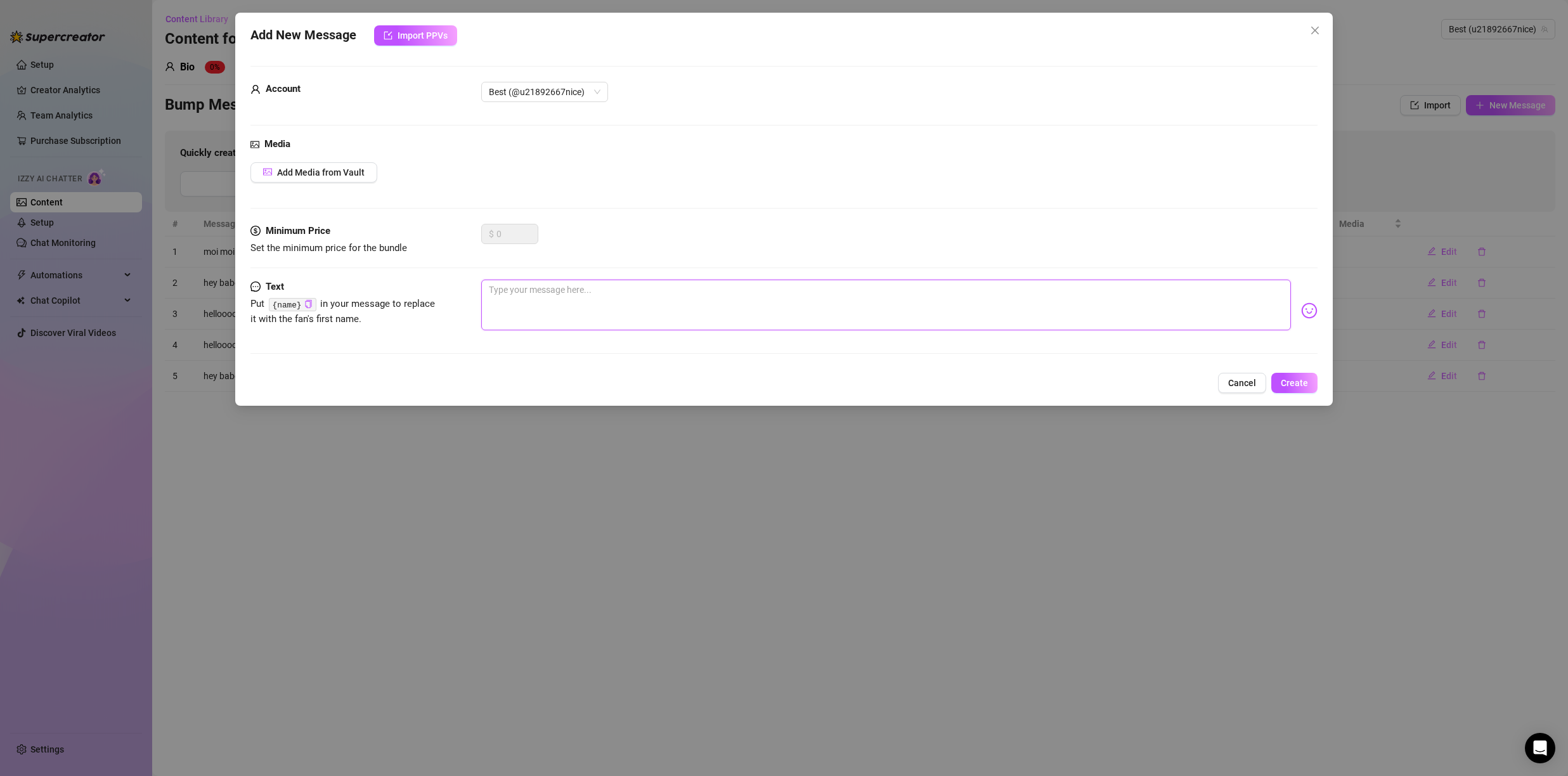
click at [635, 288] on textarea at bounding box center [886, 304] width 810 height 51
type textarea "b"
type textarea "bl"
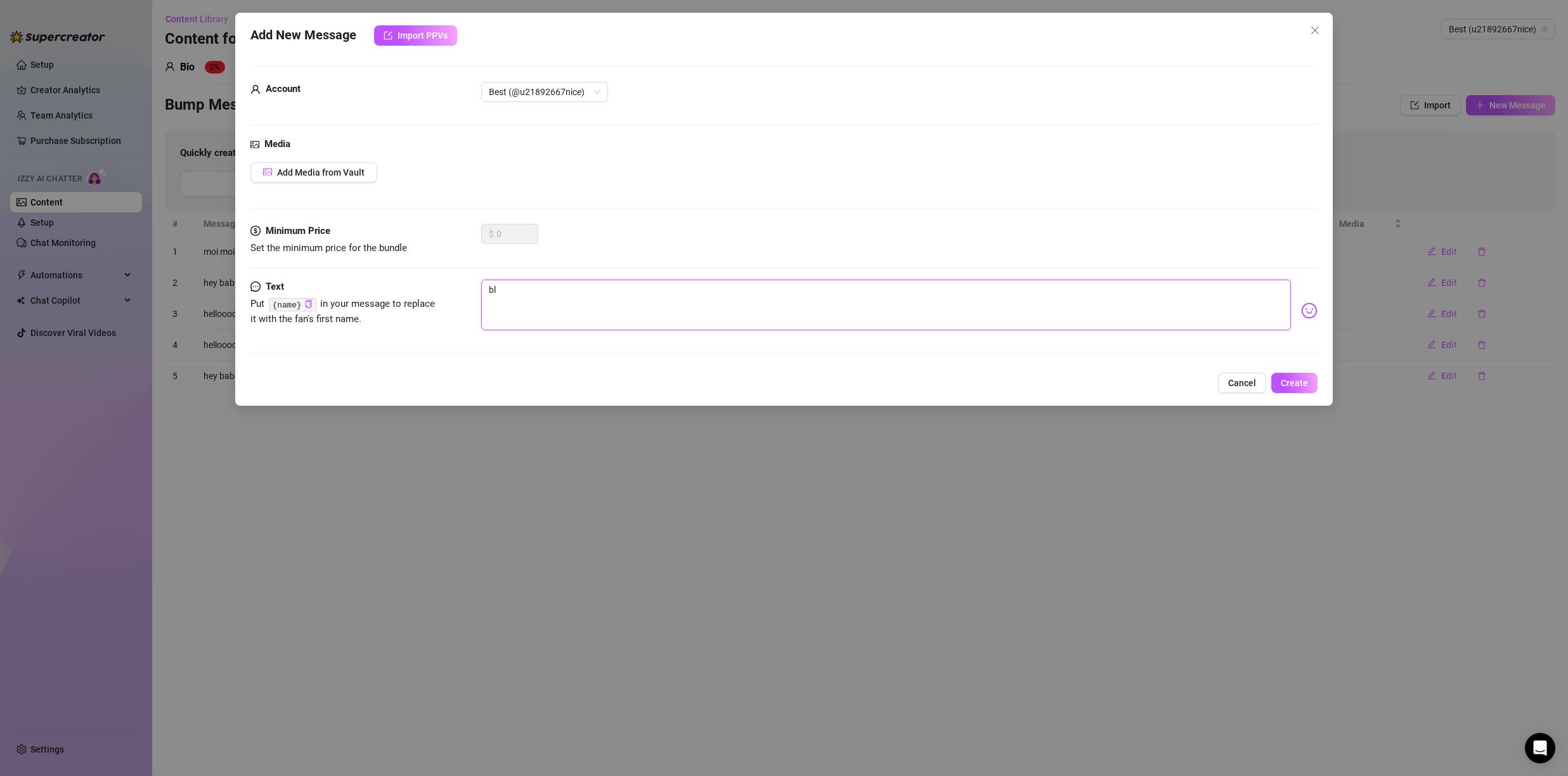
type textarea "blo"
type textarea "bloo"
type textarea "blood"
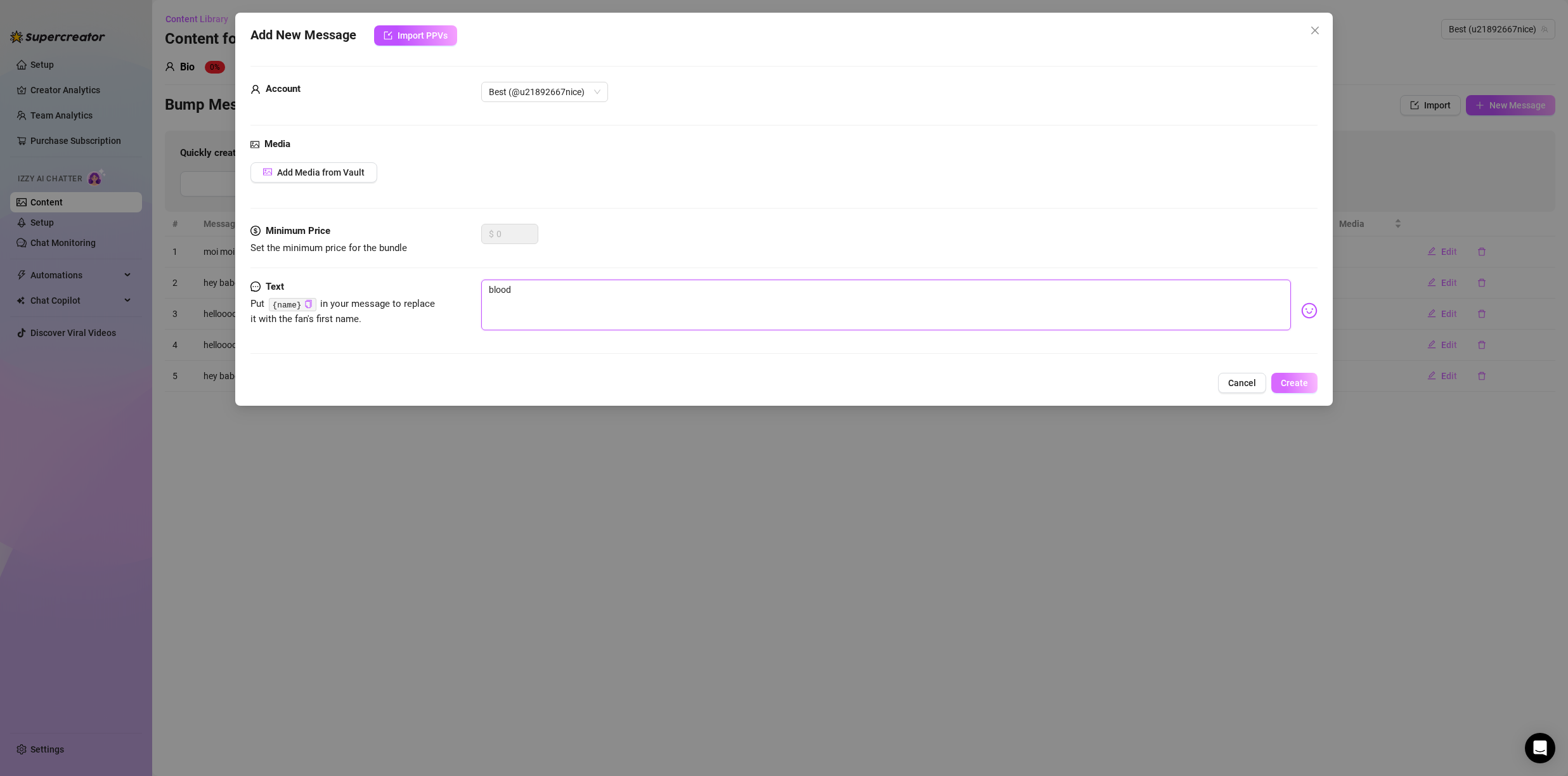
type textarea "blood"
click at [1310, 383] on button "Create" at bounding box center [1295, 383] width 46 height 20
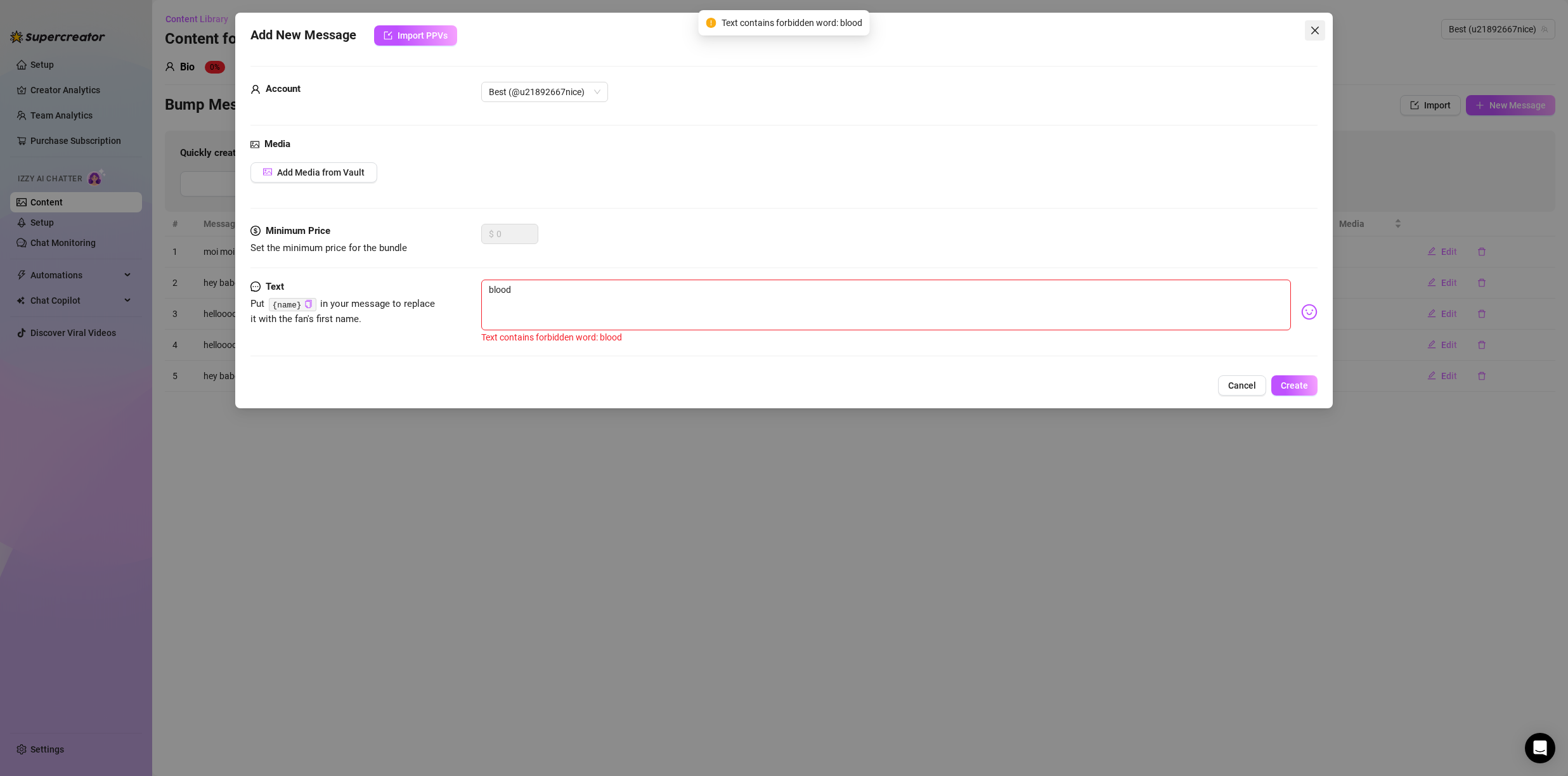
click at [1316, 29] on icon "close" at bounding box center [1315, 31] width 11 height 10
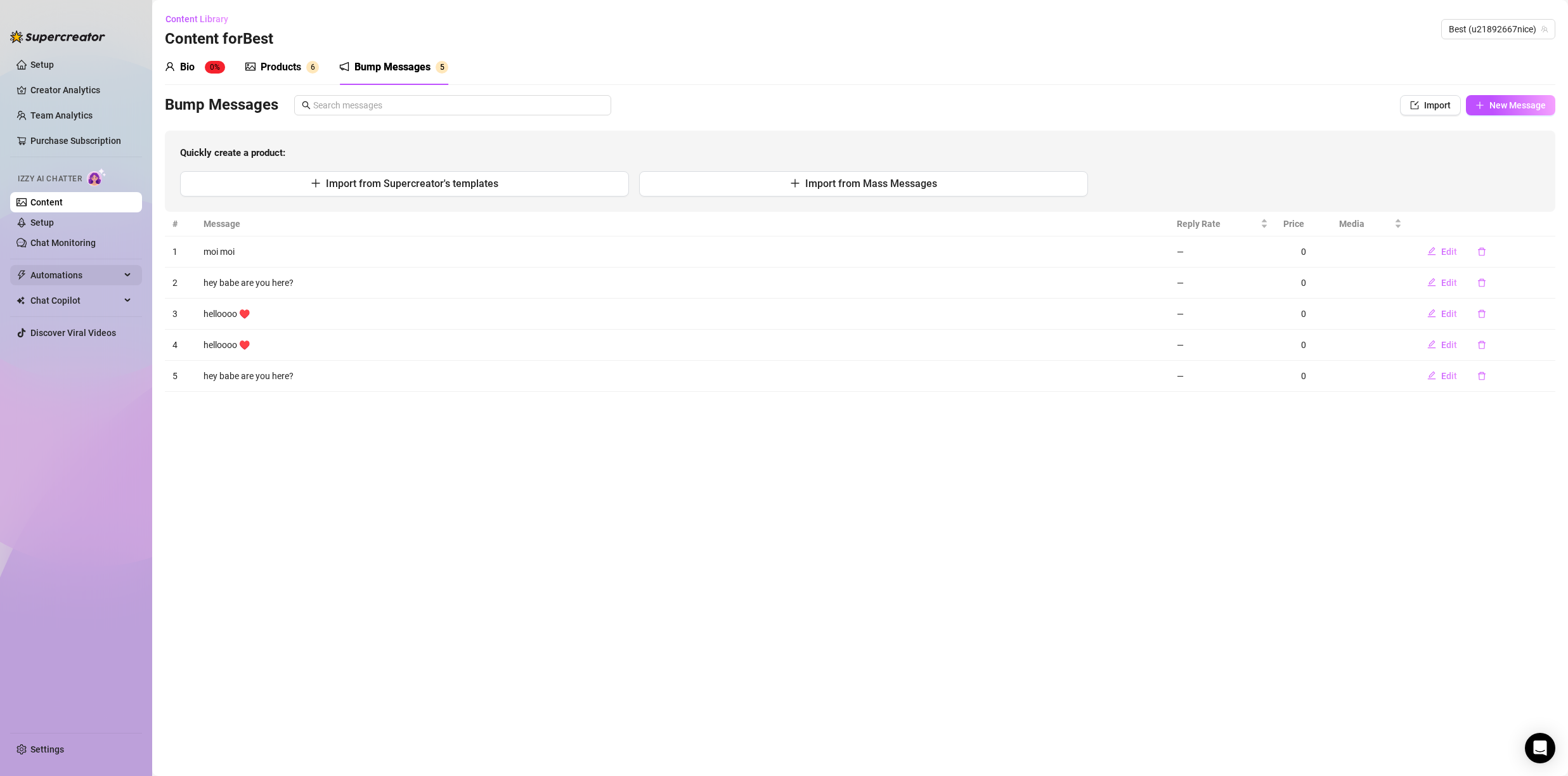
click at [73, 299] on span "Chat Copilot" at bounding box center [75, 300] width 90 height 20
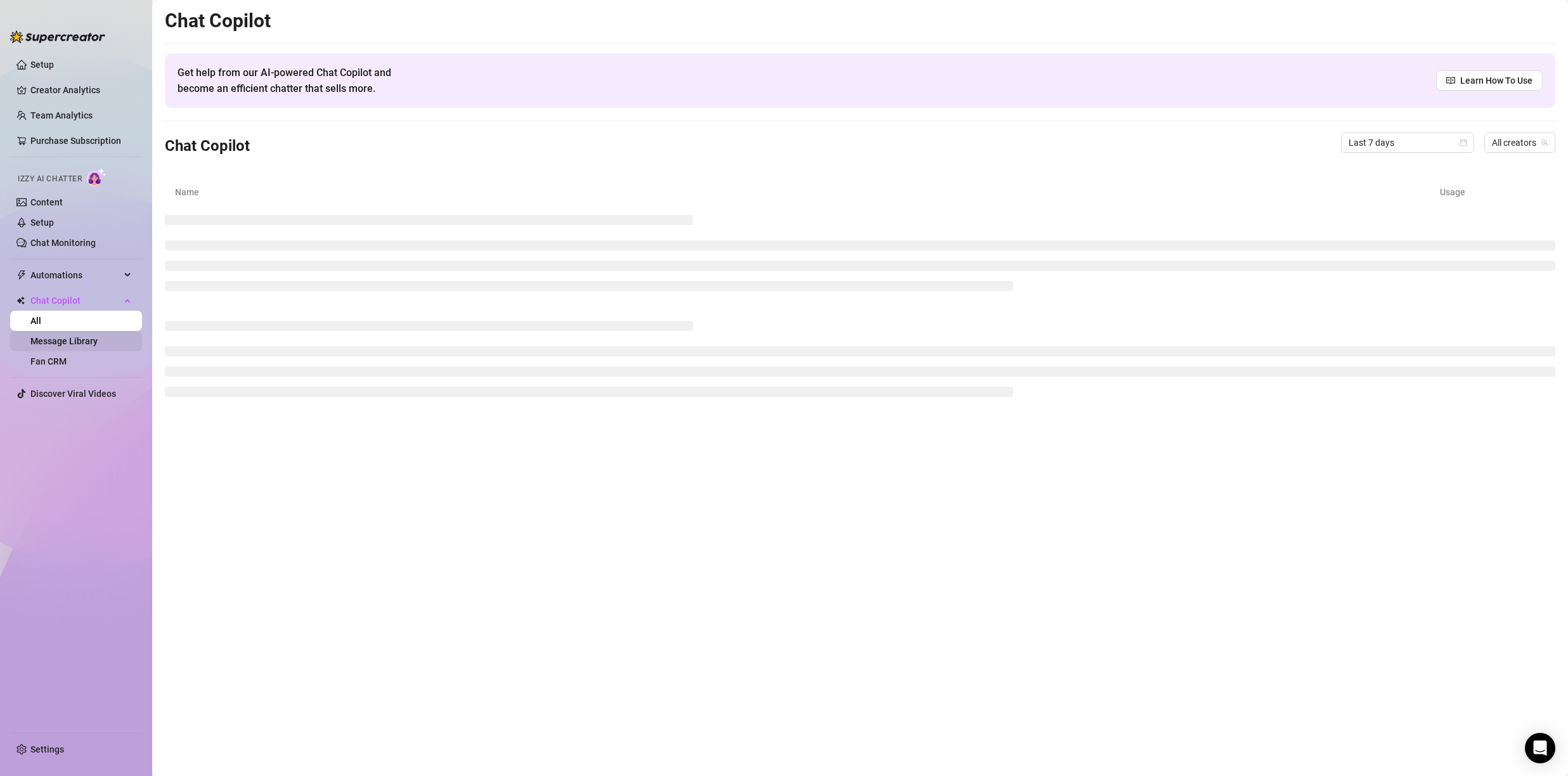
click at [97, 336] on link "Message Library" at bounding box center [64, 341] width 67 height 10
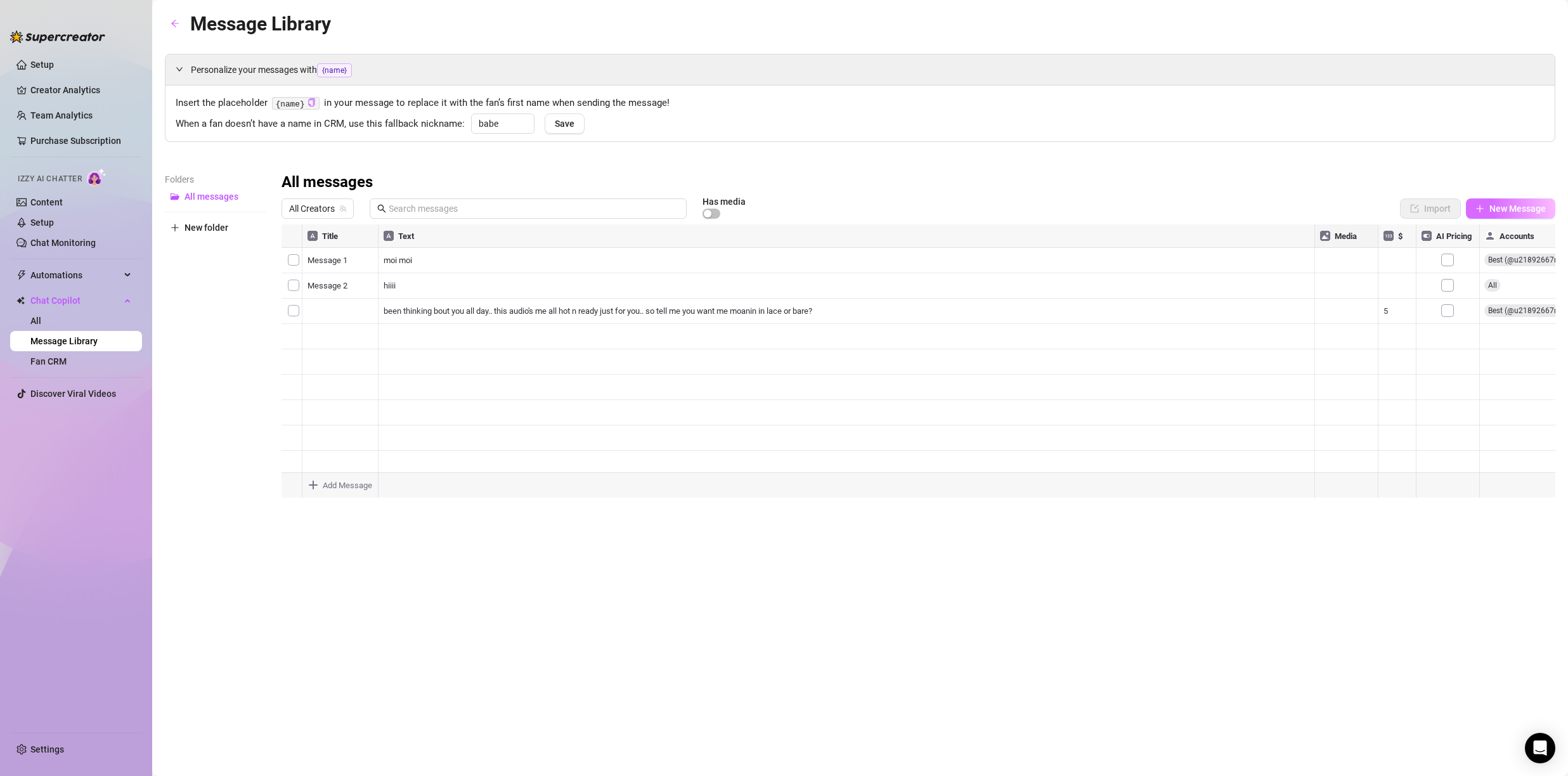
click at [1500, 218] on button "New Message" at bounding box center [1512, 208] width 90 height 20
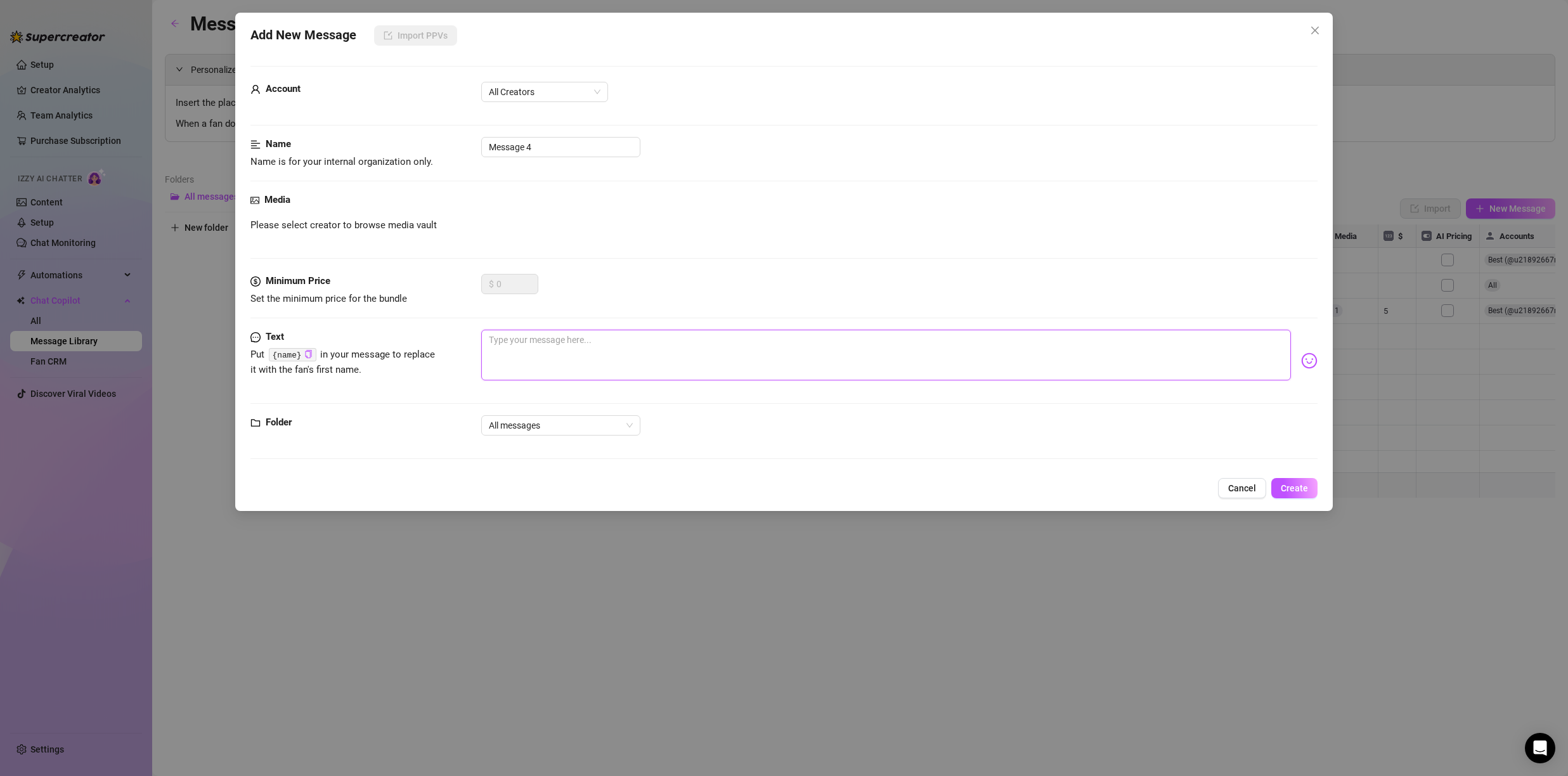
click at [731, 341] on textarea at bounding box center [886, 354] width 810 height 51
type textarea "b"
type textarea "bl"
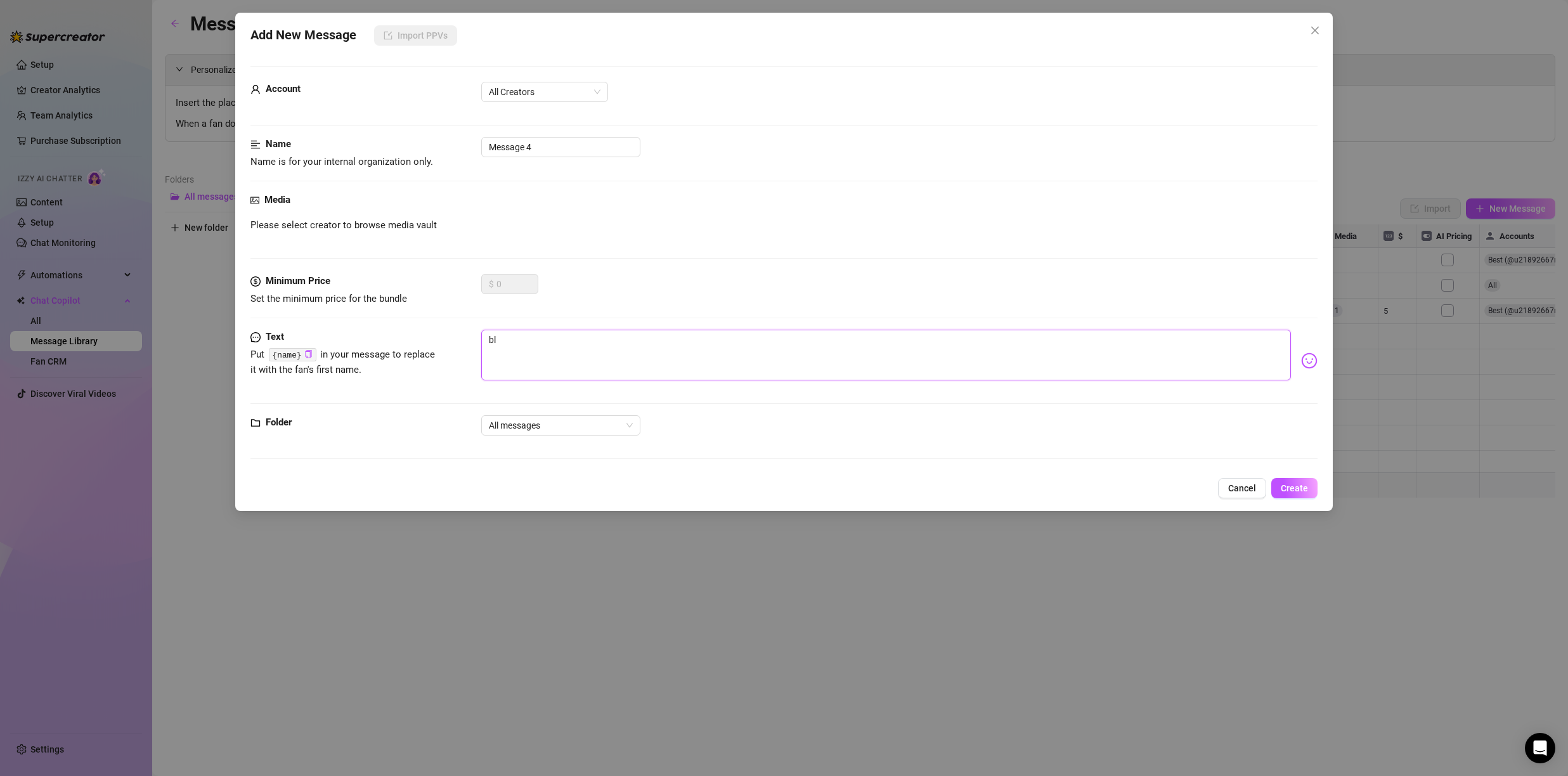
type textarea "blo"
type textarea "bloo"
type textarea "blood"
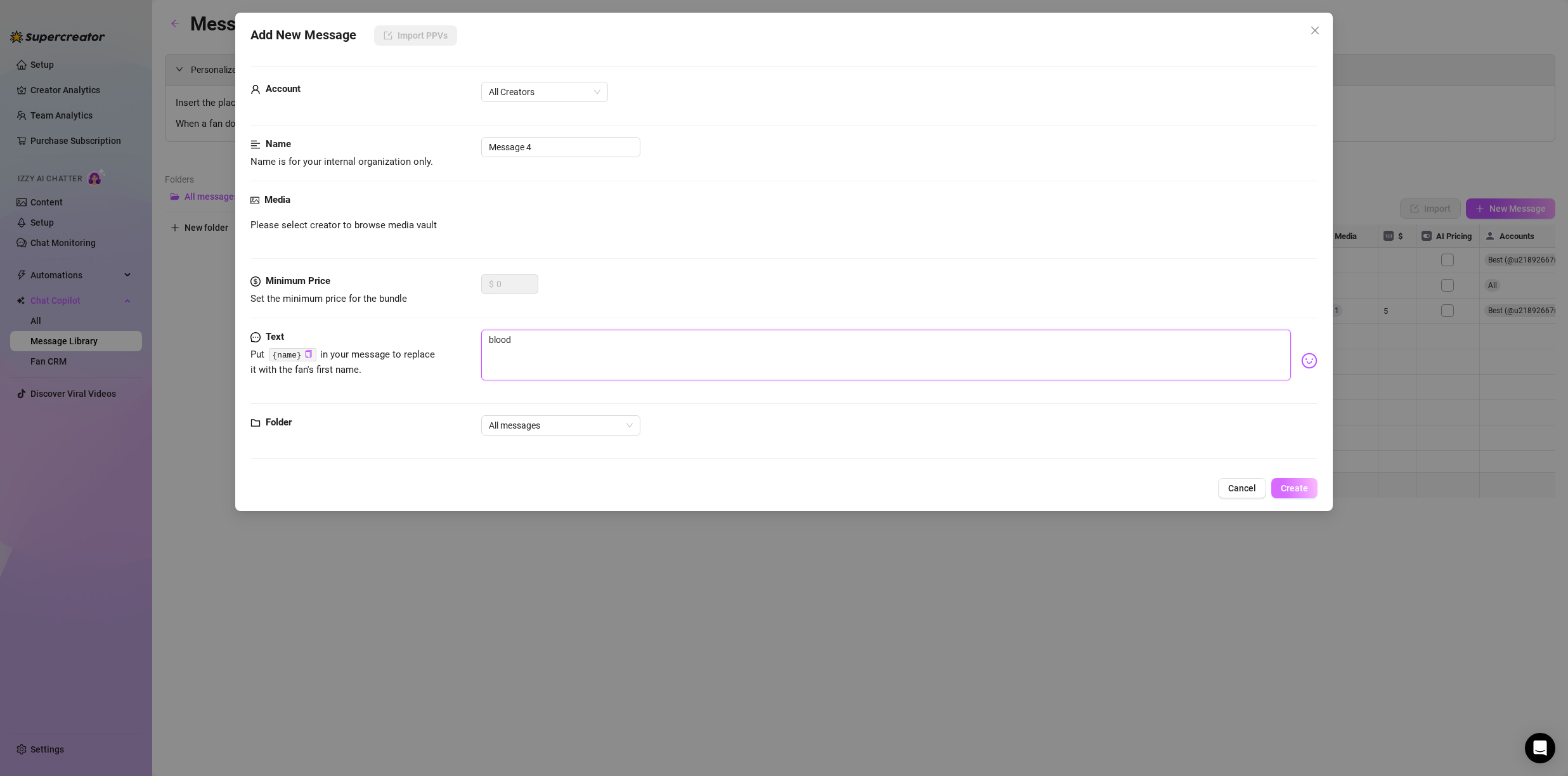
type textarea "blood"
click at [1283, 483] on span "Create" at bounding box center [1295, 488] width 28 height 10
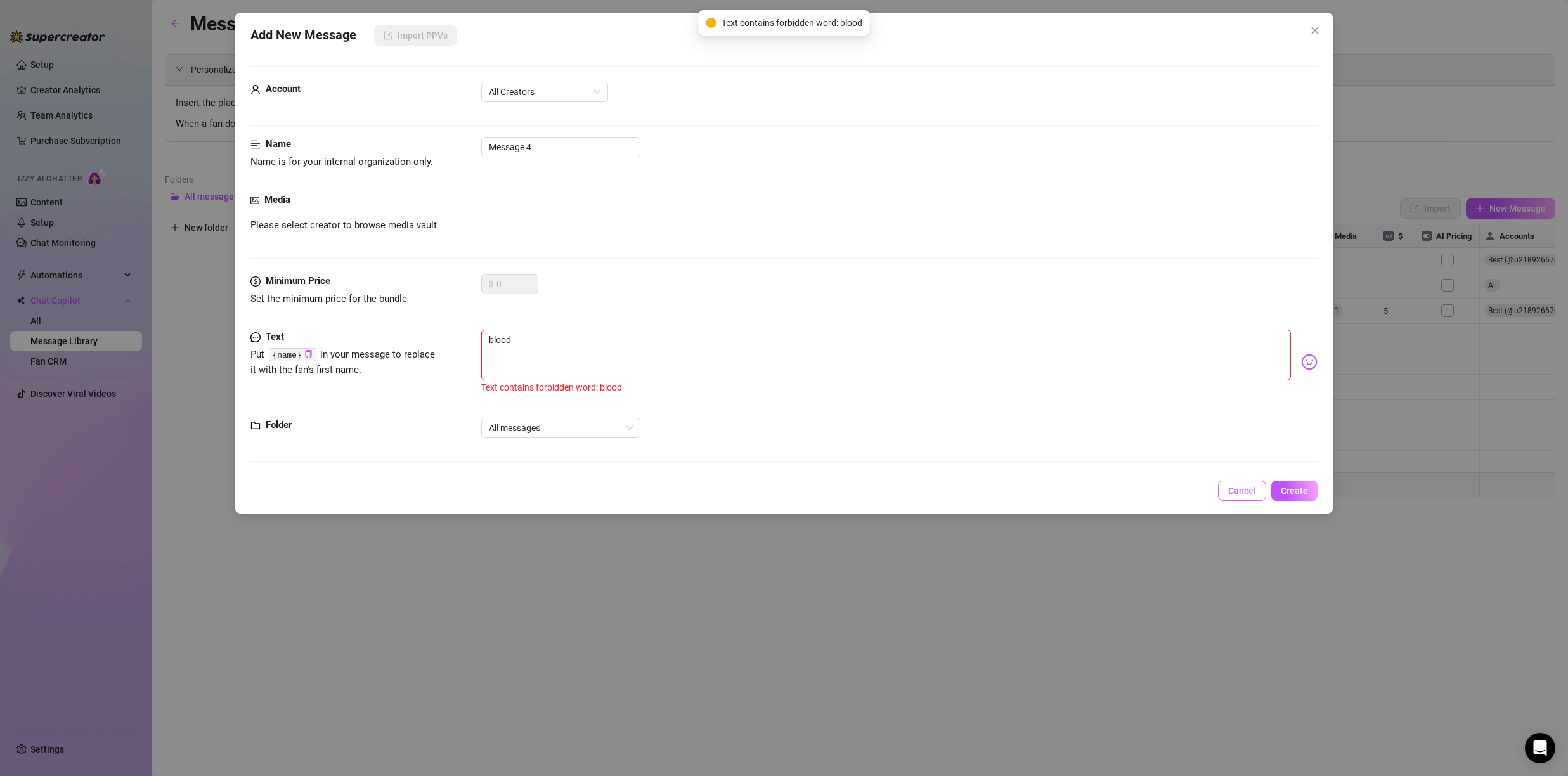
click at [1245, 485] on button "Cancel" at bounding box center [1242, 490] width 48 height 20
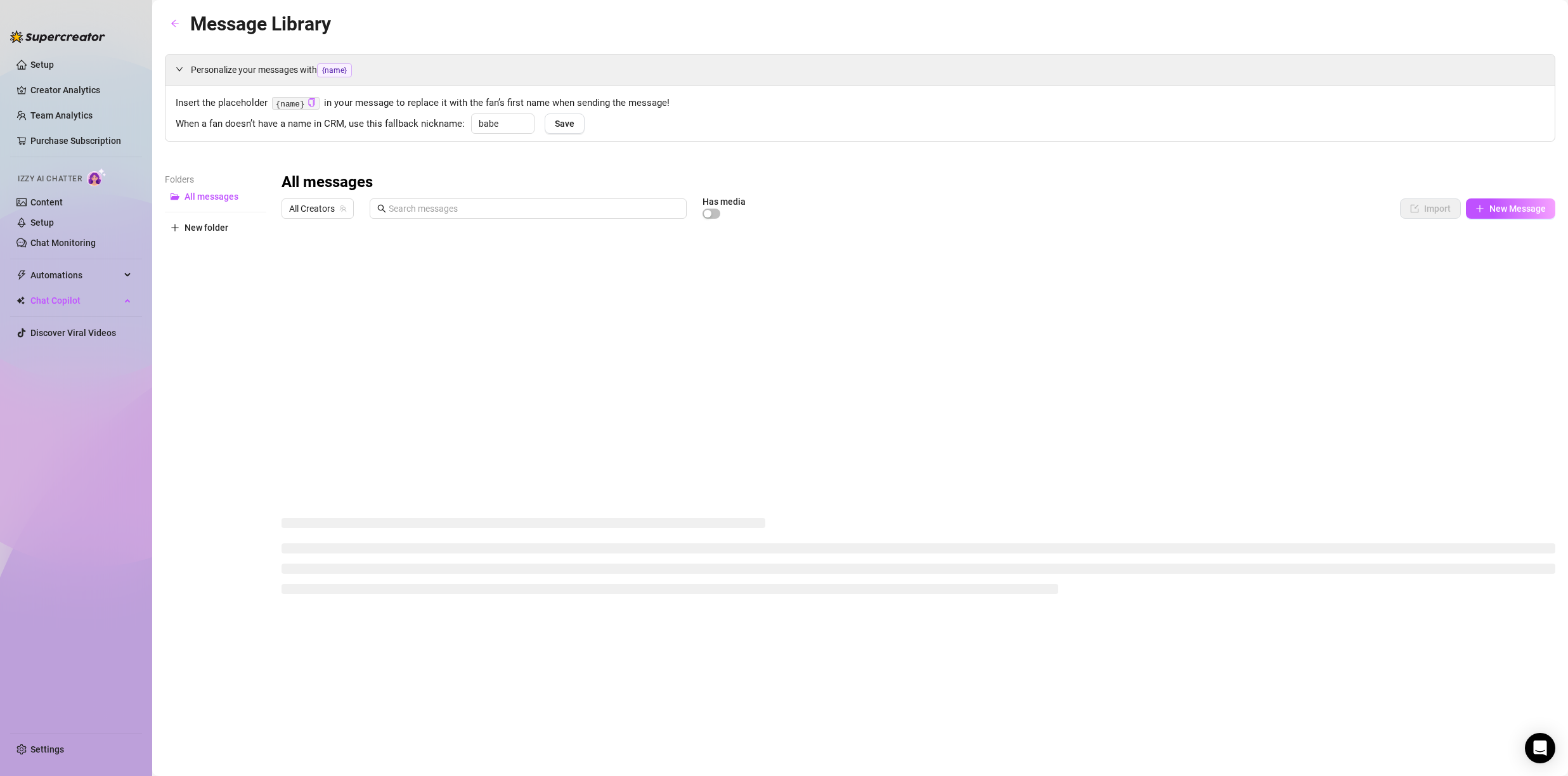
type input "babe"
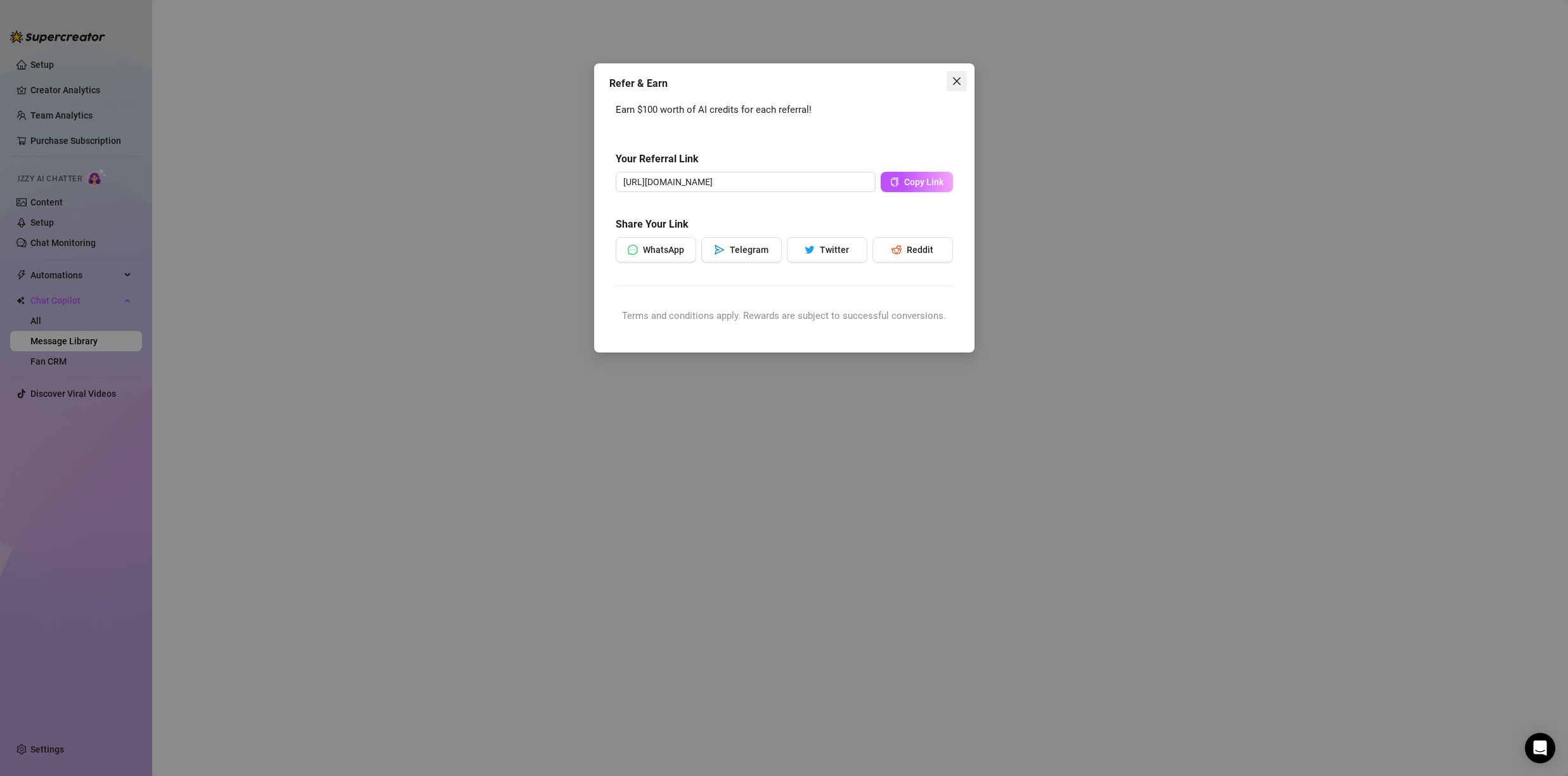
click at [958, 82] on icon "close" at bounding box center [957, 81] width 8 height 8
click at [958, 74] on button "Close" at bounding box center [957, 80] width 20 height 20
click at [957, 77] on icon "close" at bounding box center [957, 81] width 11 height 10
click at [957, 78] on icon "close" at bounding box center [957, 81] width 11 height 10
click at [958, 78] on icon "close" at bounding box center [957, 81] width 11 height 10
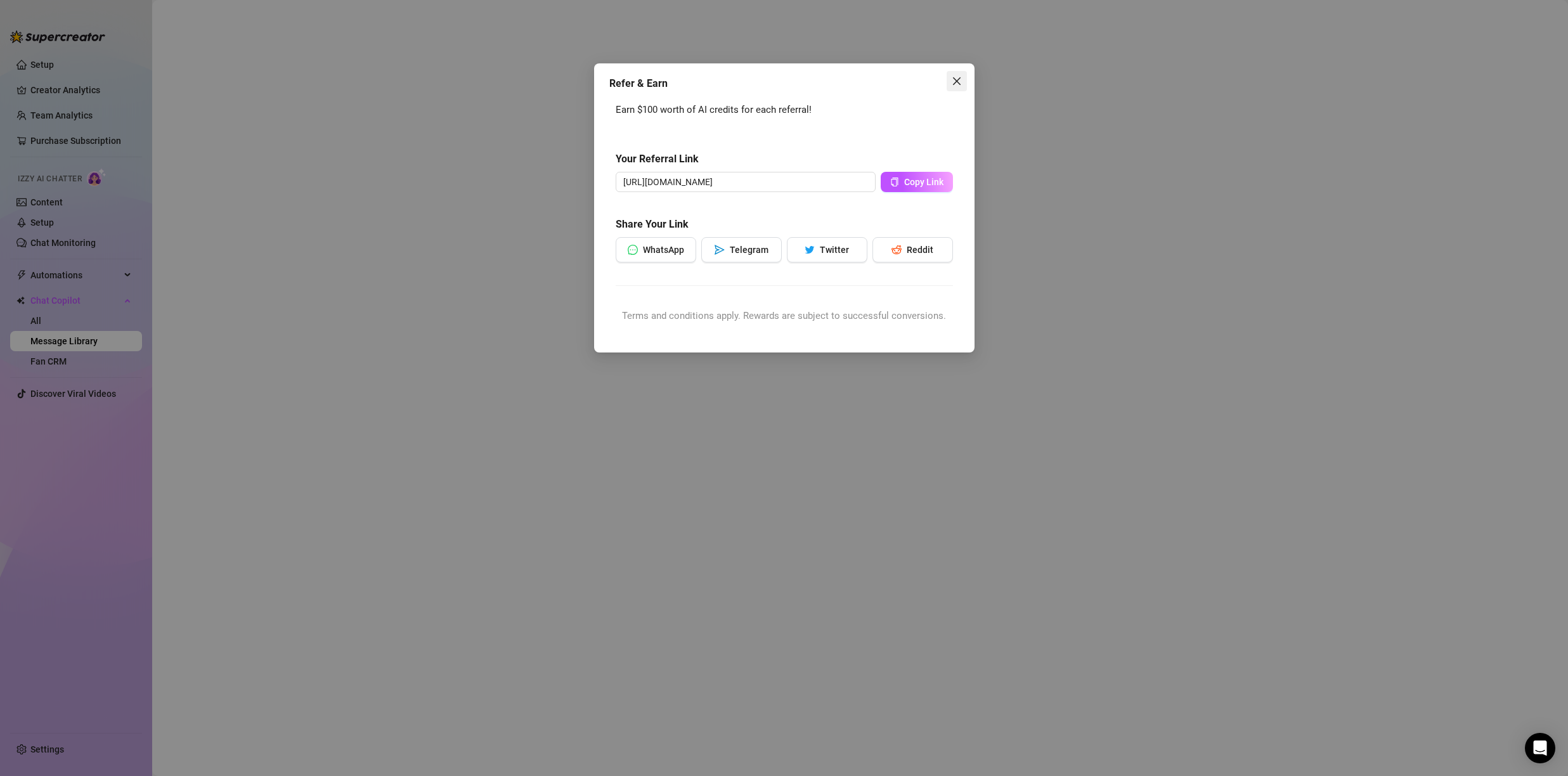
click at [958, 78] on icon "close" at bounding box center [957, 81] width 11 height 10
click at [959, 78] on icon "close" at bounding box center [957, 81] width 8 height 8
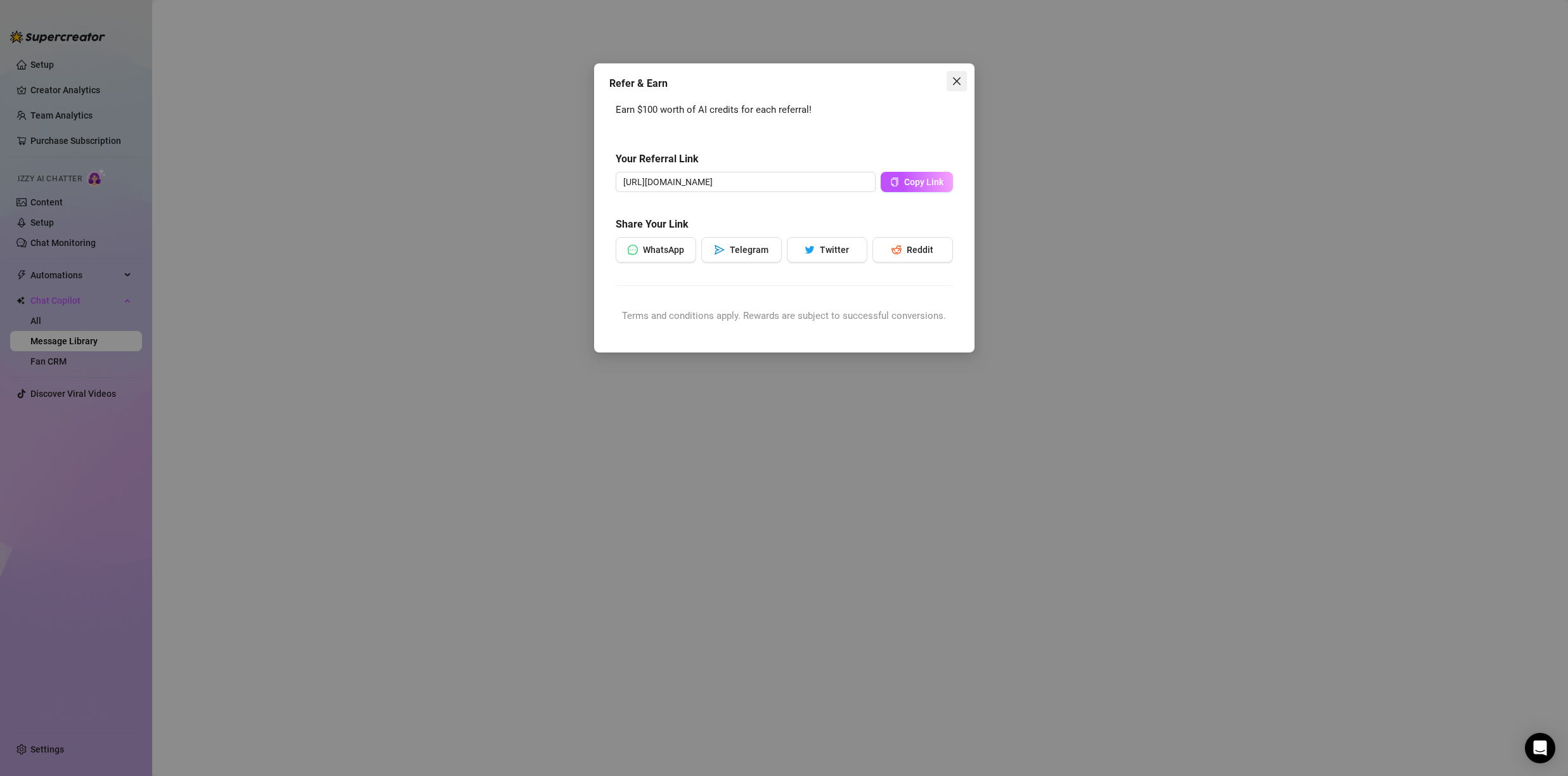
click at [959, 78] on icon "close" at bounding box center [957, 81] width 8 height 8
click at [22, 241] on div "Refer & Earn Earn $100 worth of AI credits for each referral! Your Referral Lin…" at bounding box center [784, 388] width 1568 height 776
click at [23, 241] on div "Refer & Earn Earn $100 worth of AI credits for each referral! Your Referral Lin…" at bounding box center [784, 388] width 1568 height 776
drag, startPoint x: 23, startPoint y: 241, endPoint x: 28, endPoint y: 223, distance: 18.7
click at [24, 241] on div "Refer & Earn Earn $100 worth of AI credits for each referral! Your Referral Lin…" at bounding box center [784, 388] width 1568 height 776
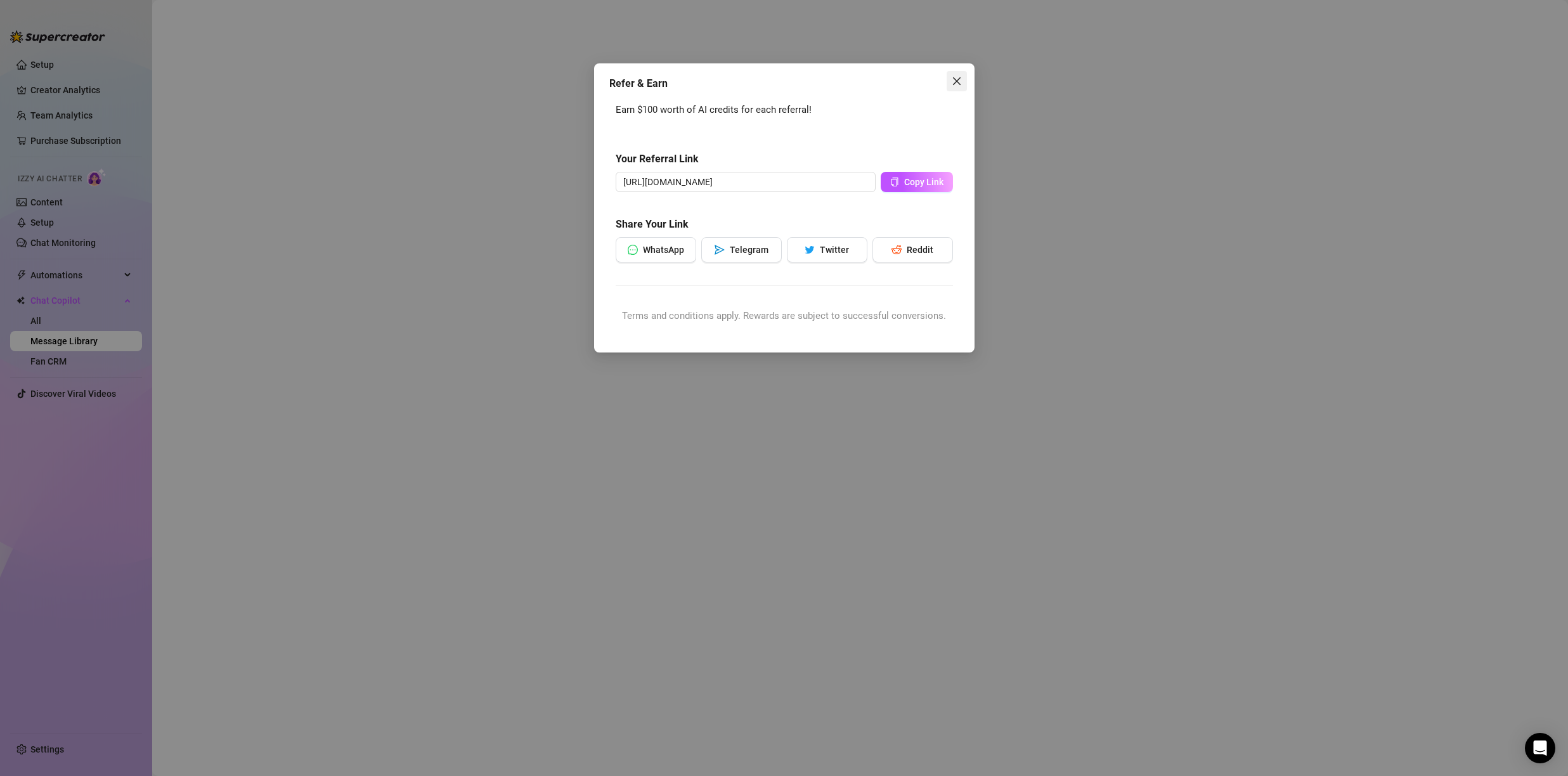
click at [952, 80] on icon "close" at bounding box center [957, 81] width 11 height 10
click at [953, 80] on icon "close" at bounding box center [957, 81] width 11 height 10
click at [955, 80] on icon "close" at bounding box center [957, 81] width 11 height 10
click at [957, 80] on icon "close" at bounding box center [957, 81] width 11 height 10
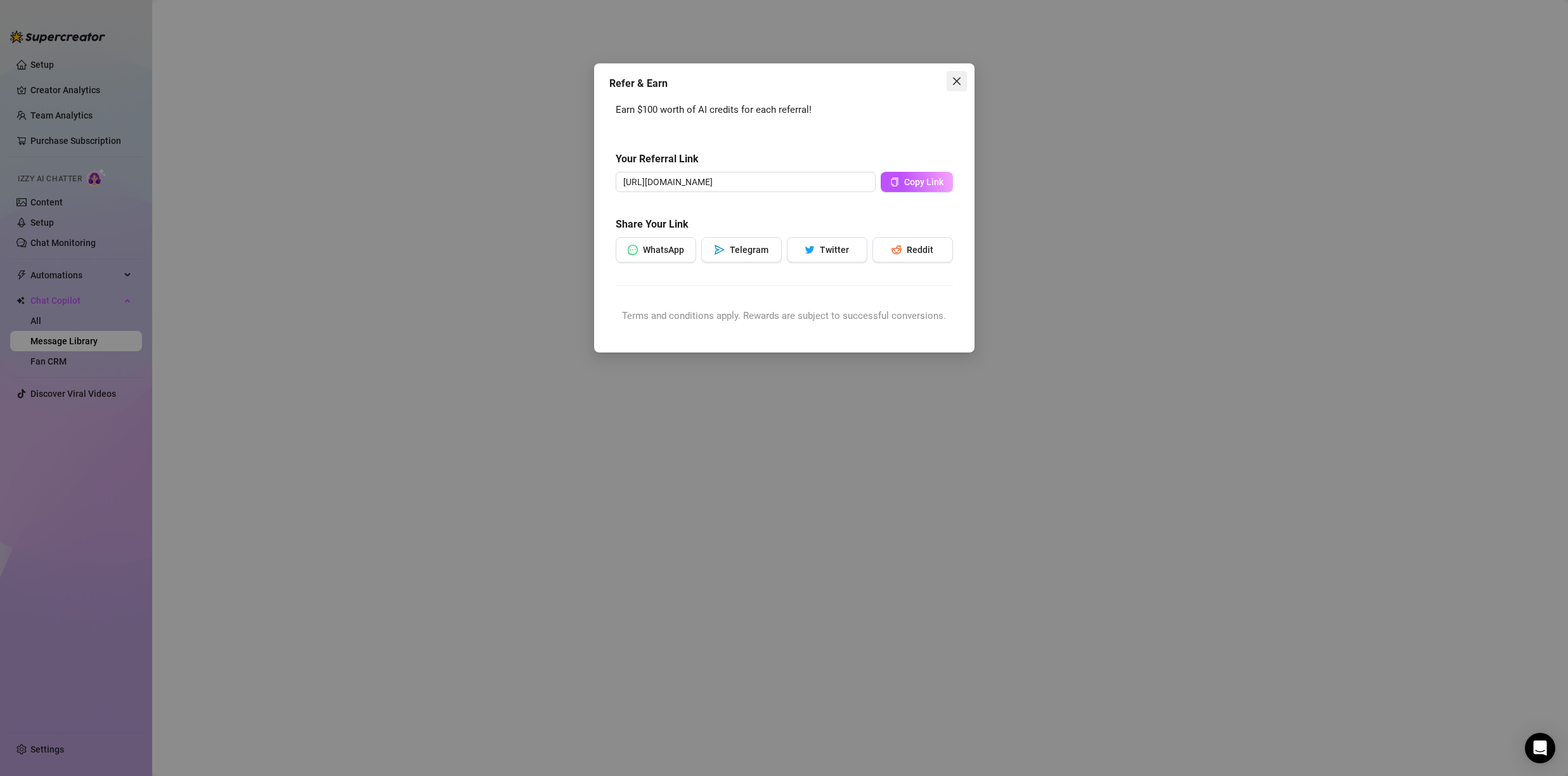
click at [957, 80] on icon "close" at bounding box center [957, 81] width 11 height 10
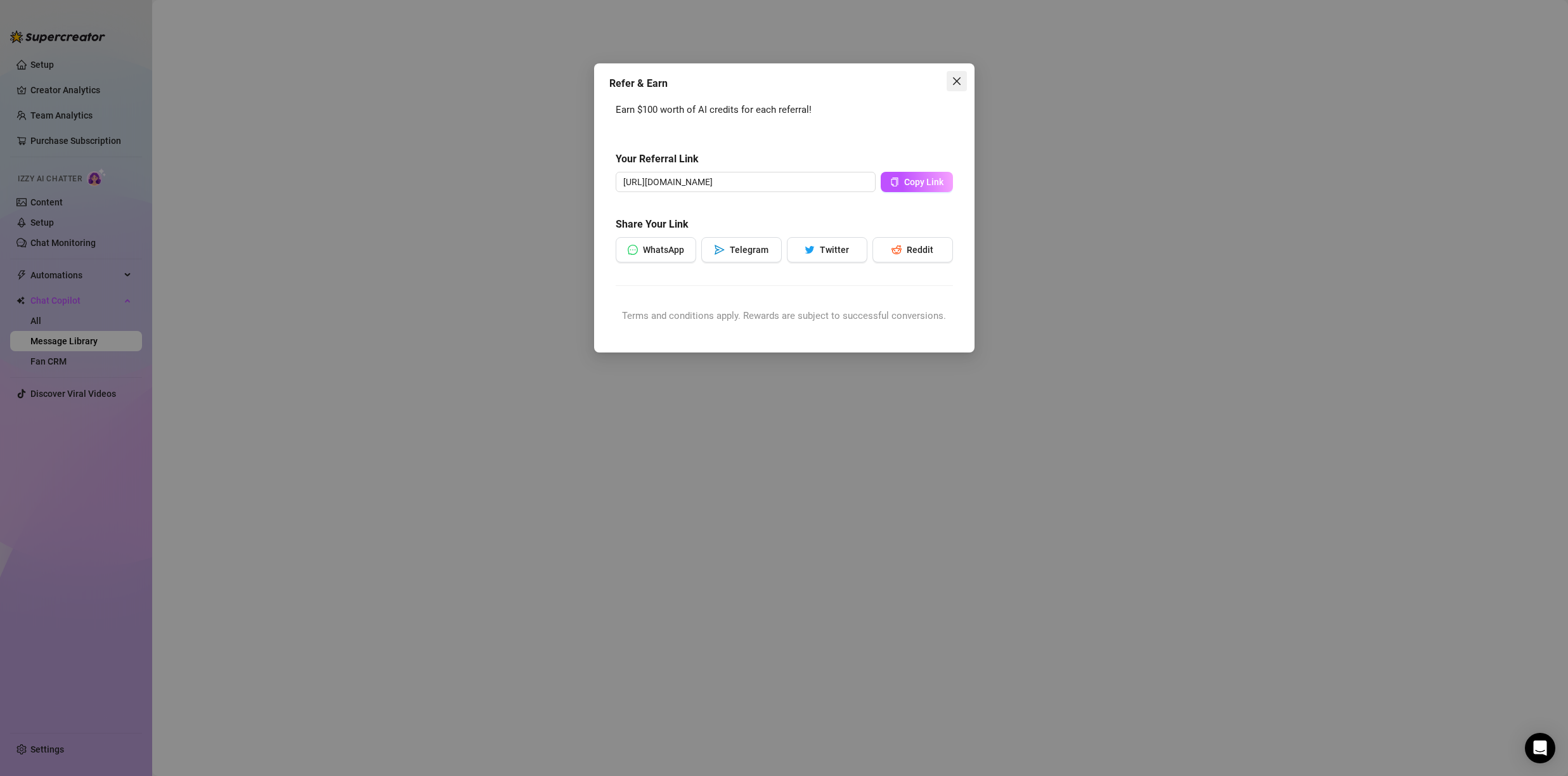
click at [957, 80] on icon "close" at bounding box center [957, 81] width 11 height 10
click at [957, 78] on icon "close" at bounding box center [957, 81] width 11 height 10
click at [957, 76] on icon "close" at bounding box center [957, 81] width 11 height 10
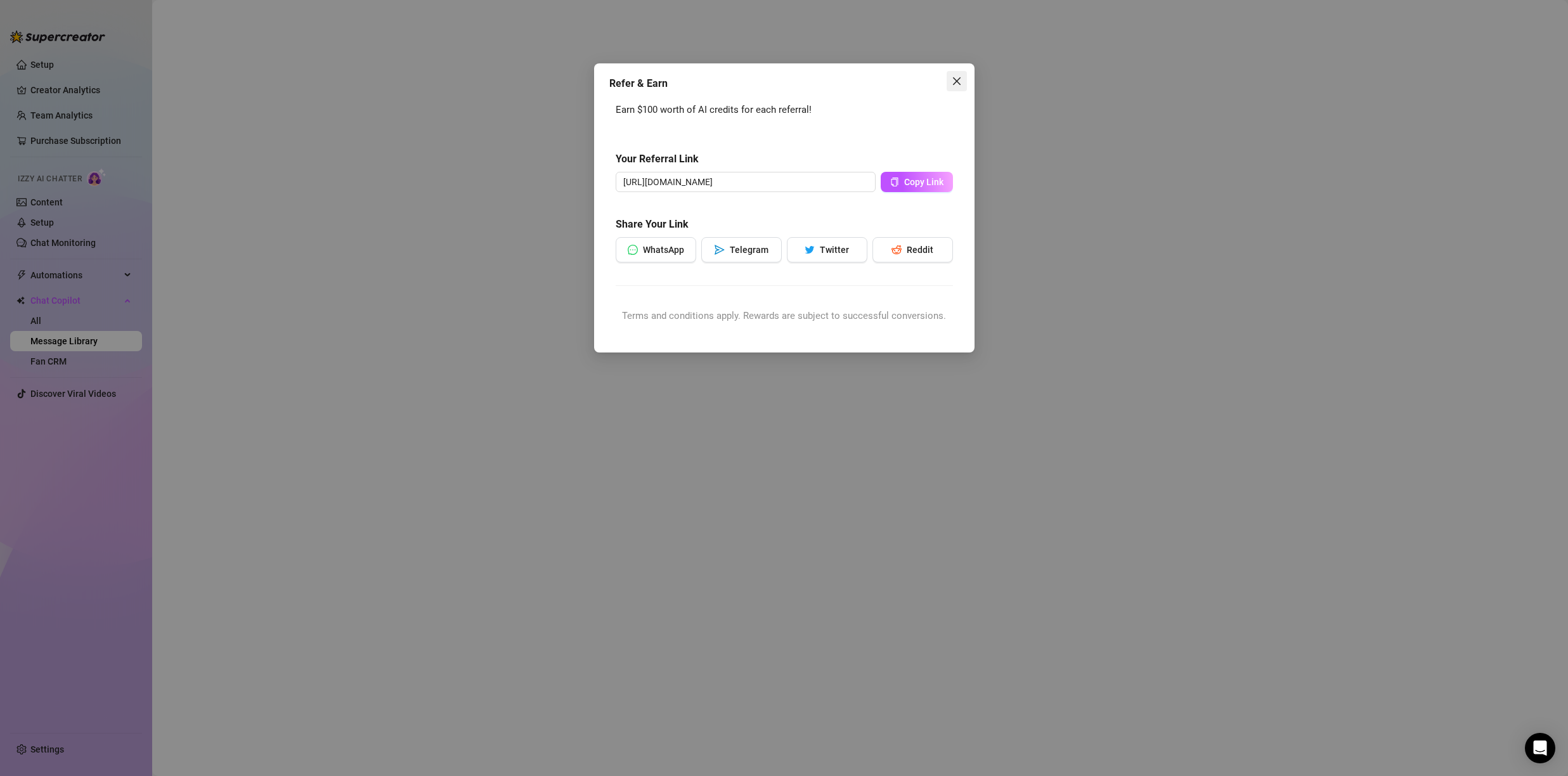
click at [958, 76] on icon "close" at bounding box center [957, 81] width 11 height 10
click at [959, 76] on icon "close" at bounding box center [957, 81] width 11 height 10
click at [958, 76] on icon "close" at bounding box center [957, 81] width 11 height 10
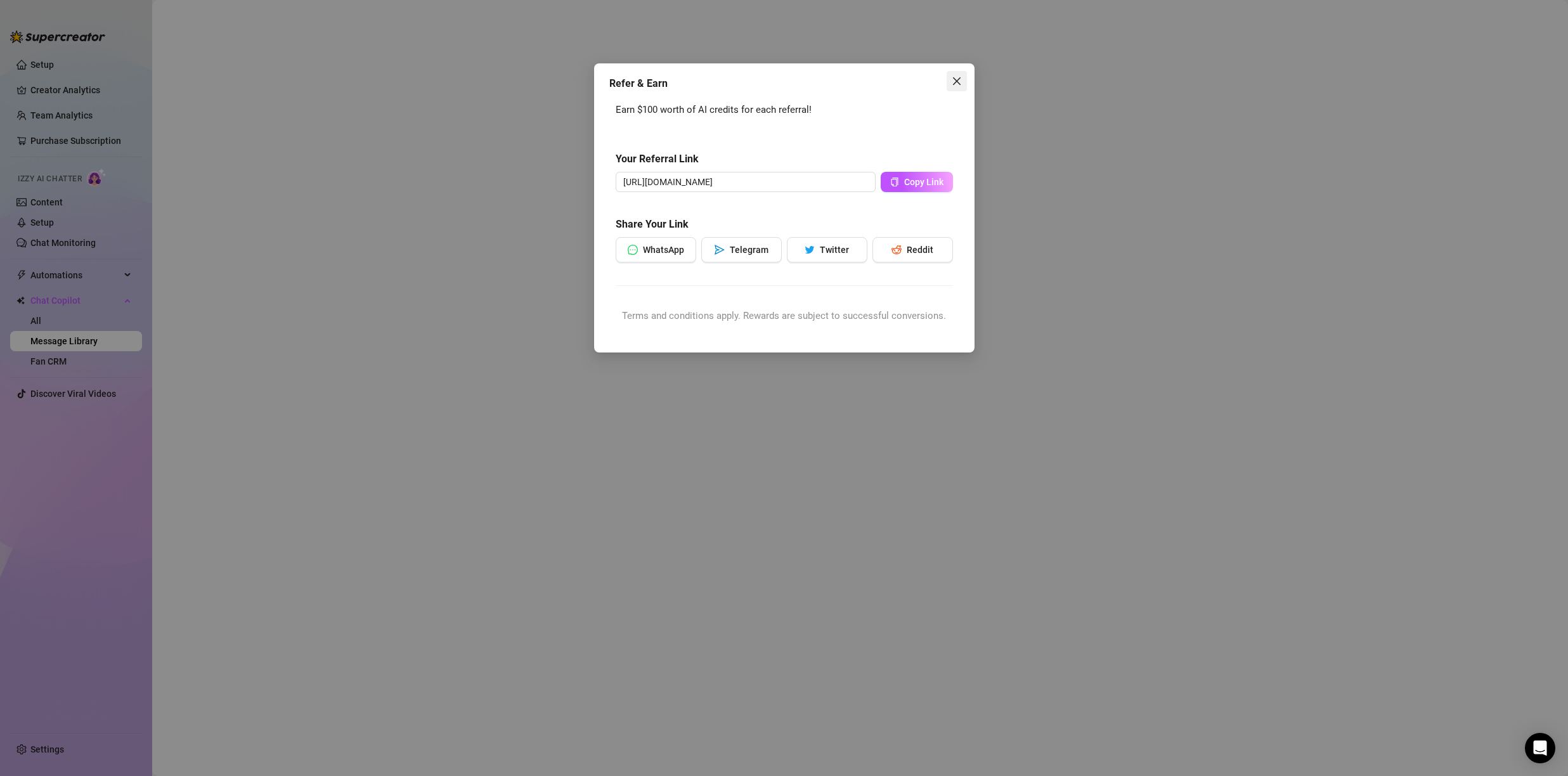
click at [958, 77] on icon "close" at bounding box center [957, 81] width 11 height 10
click at [959, 76] on icon "close" at bounding box center [957, 81] width 11 height 10
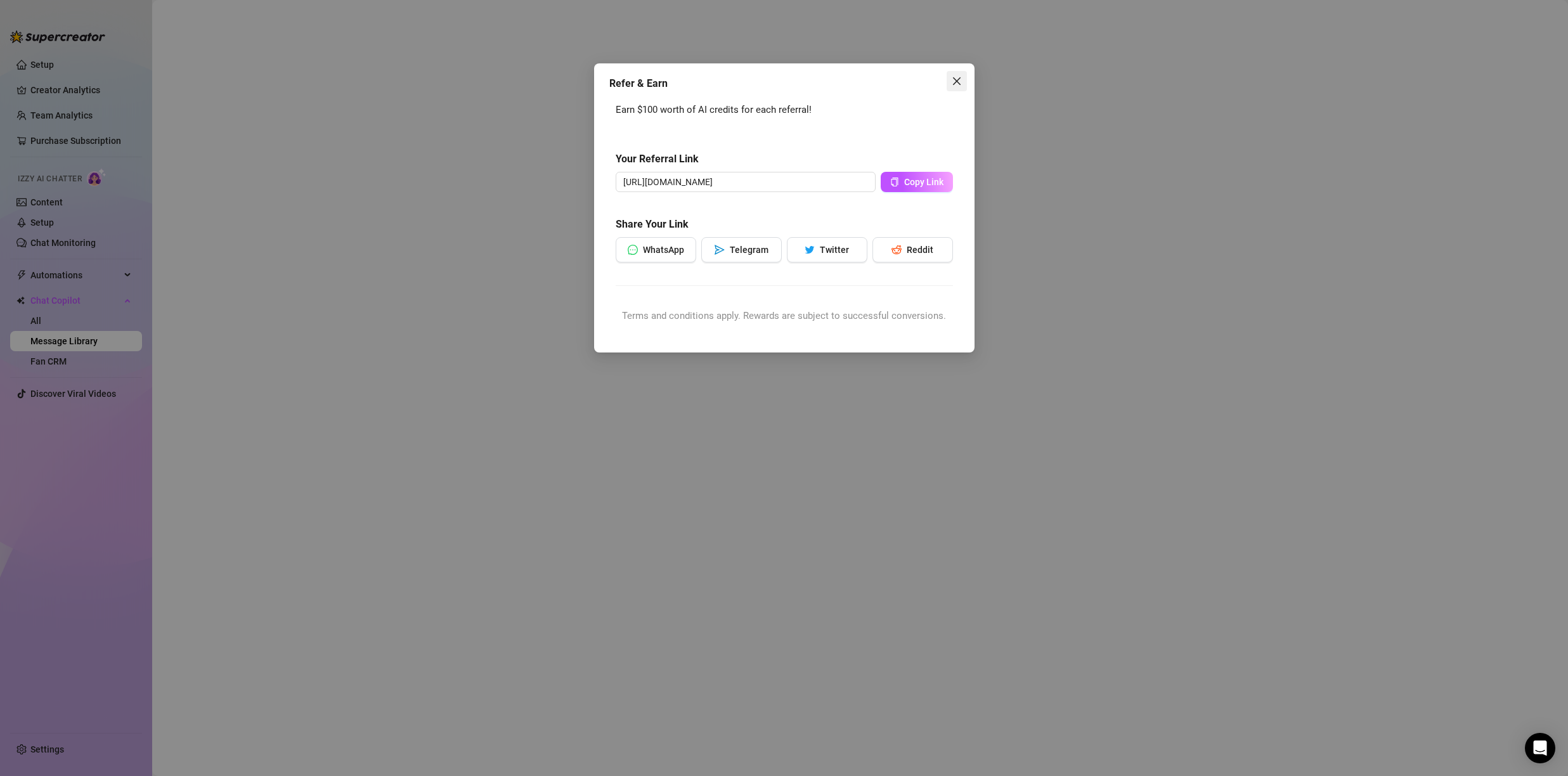
click at [959, 76] on icon "close" at bounding box center [957, 81] width 11 height 10
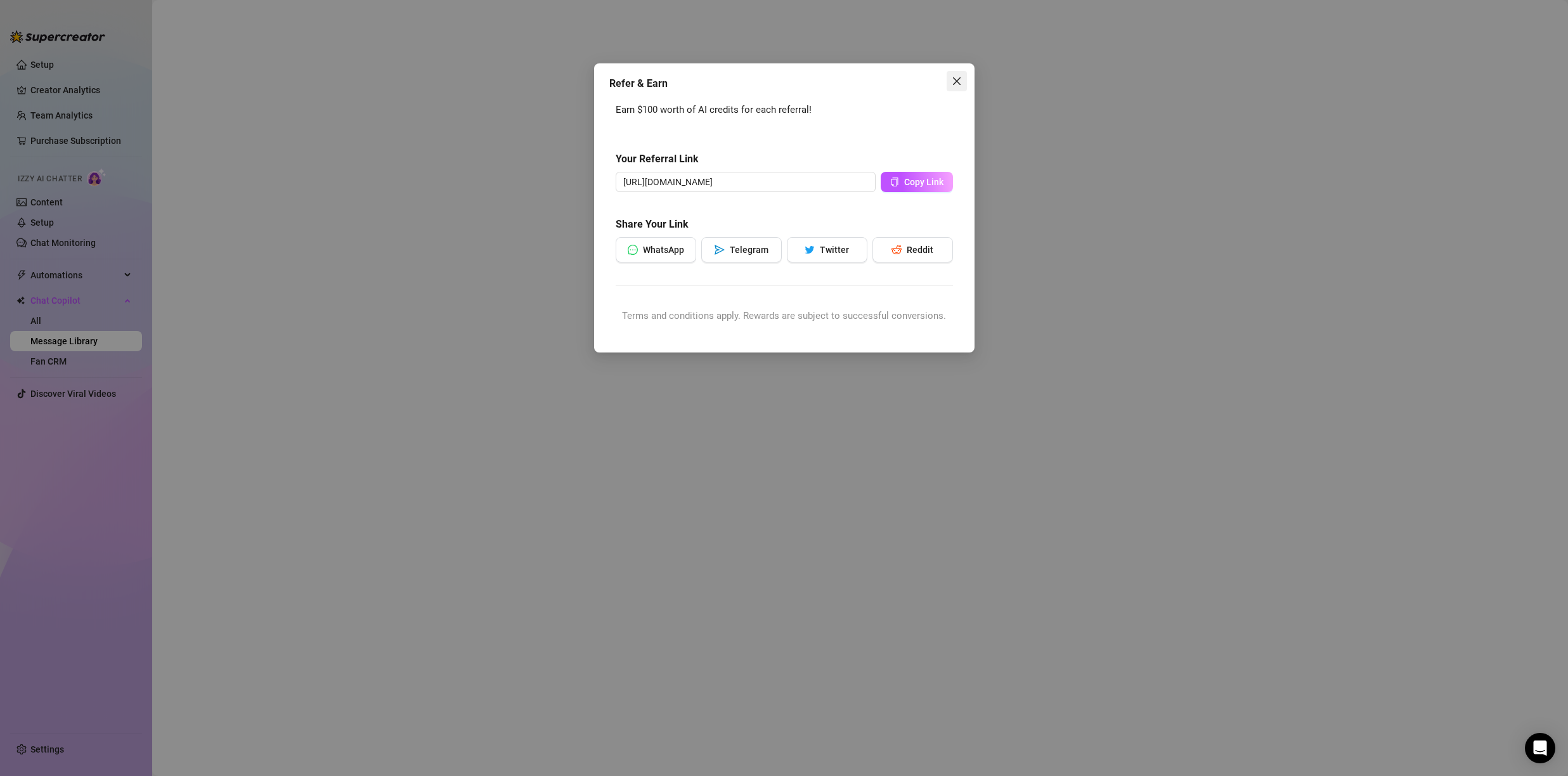
click at [959, 76] on icon "close" at bounding box center [957, 81] width 11 height 10
drag, startPoint x: 959, startPoint y: 76, endPoint x: 1092, endPoint y: 101, distance: 135.3
click at [963, 76] on span "Close" at bounding box center [957, 81] width 20 height 10
click at [1091, 101] on div "Refer & Earn Earn $100 worth of AI credits for each referral! Your Referral Lin…" at bounding box center [784, 388] width 1568 height 776
drag, startPoint x: 1091, startPoint y: 101, endPoint x: 773, endPoint y: 96, distance: 318.0
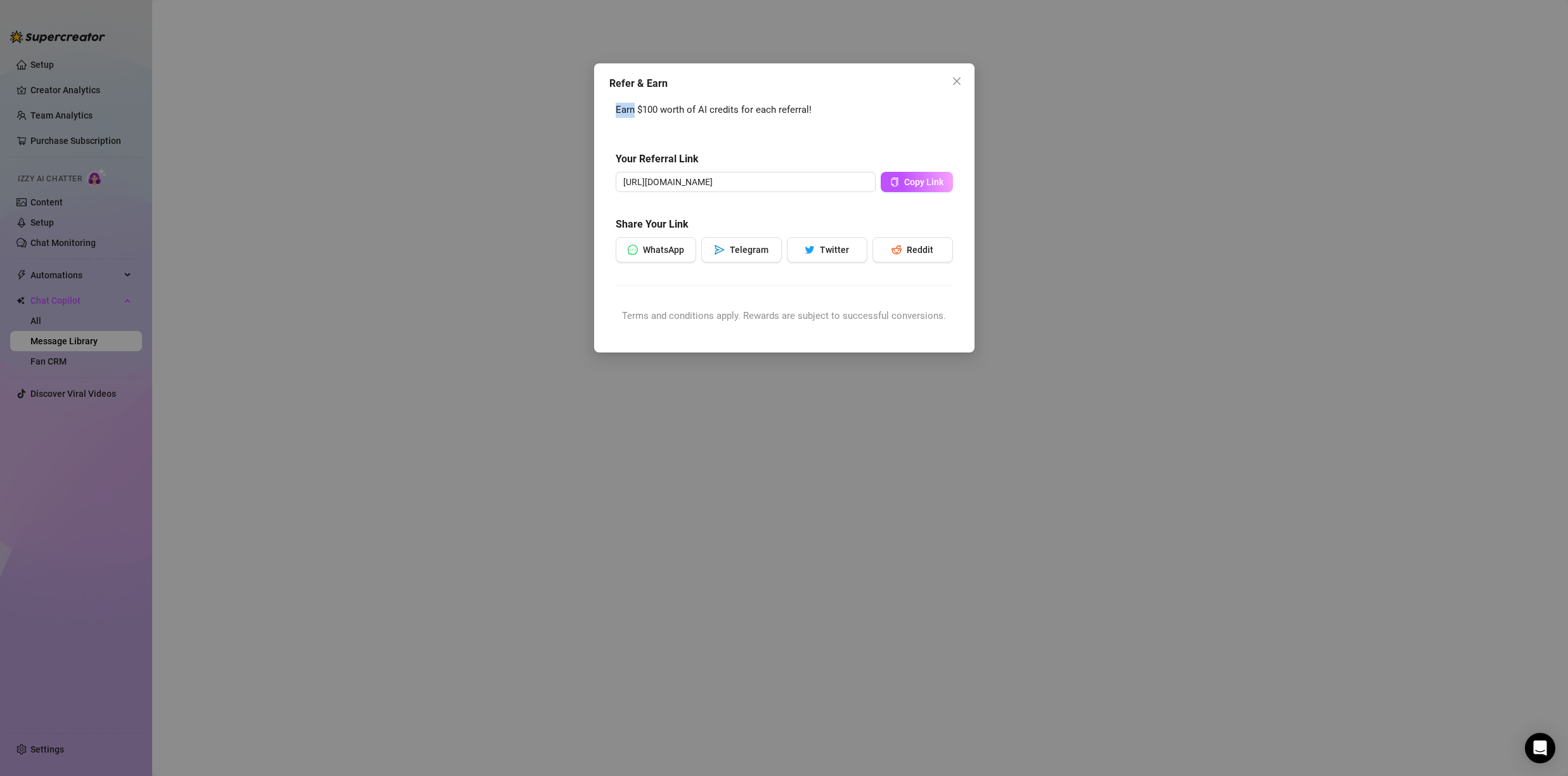
click at [1091, 102] on div "Refer & Earn Earn $100 worth of AI credits for each referral! Your Referral Lin…" at bounding box center [784, 388] width 1568 height 776
click at [505, 118] on div "Refer & Earn Earn $100 worth of AI credits for each referral! Your Referral Lin…" at bounding box center [784, 388] width 1568 height 776
click at [511, 116] on div "Refer & Earn Earn $100 worth of AI credits for each referral! Your Referral Lin…" at bounding box center [784, 388] width 1568 height 776
drag, startPoint x: 1172, startPoint y: 68, endPoint x: 1165, endPoint y: 69, distance: 7.1
click at [1168, 69] on div "Refer & Earn Earn $100 worth of AI credits for each referral! Your Referral Lin…" at bounding box center [784, 388] width 1568 height 776
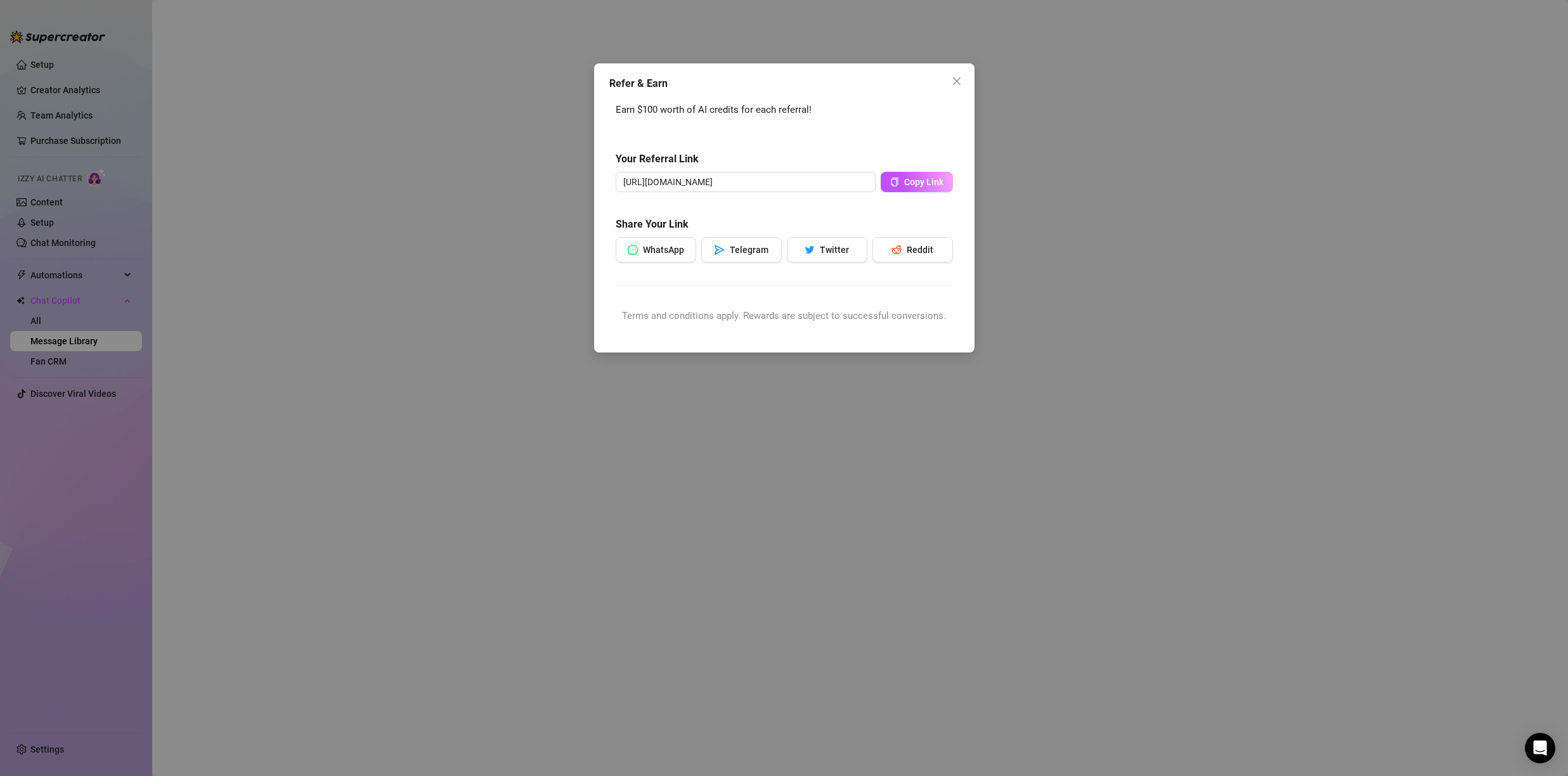
drag, startPoint x: 1165, startPoint y: 69, endPoint x: 1152, endPoint y: 53, distance: 20.6
click at [1157, 69] on div "Refer & Earn Earn $100 worth of AI credits for each referral! Your Referral Lin…" at bounding box center [784, 388] width 1568 height 776
click at [86, 192] on div "Refer & Earn Earn $100 worth of AI credits for each referral! Your Referral Lin…" at bounding box center [784, 388] width 1568 height 776
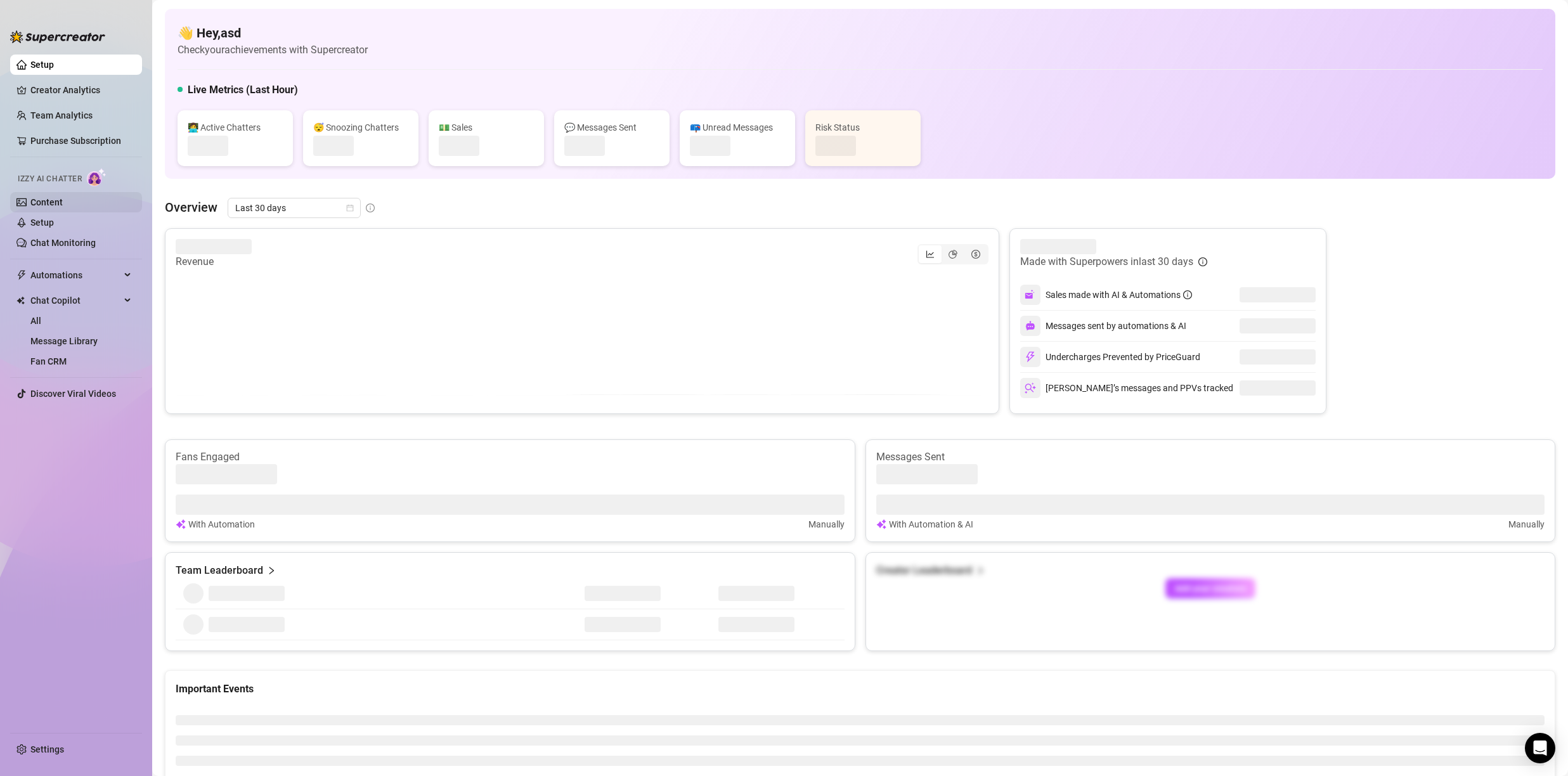
drag, startPoint x: 82, startPoint y: 196, endPoint x: 75, endPoint y: 199, distance: 7.6
click at [63, 198] on link "Content" at bounding box center [47, 202] width 32 height 10
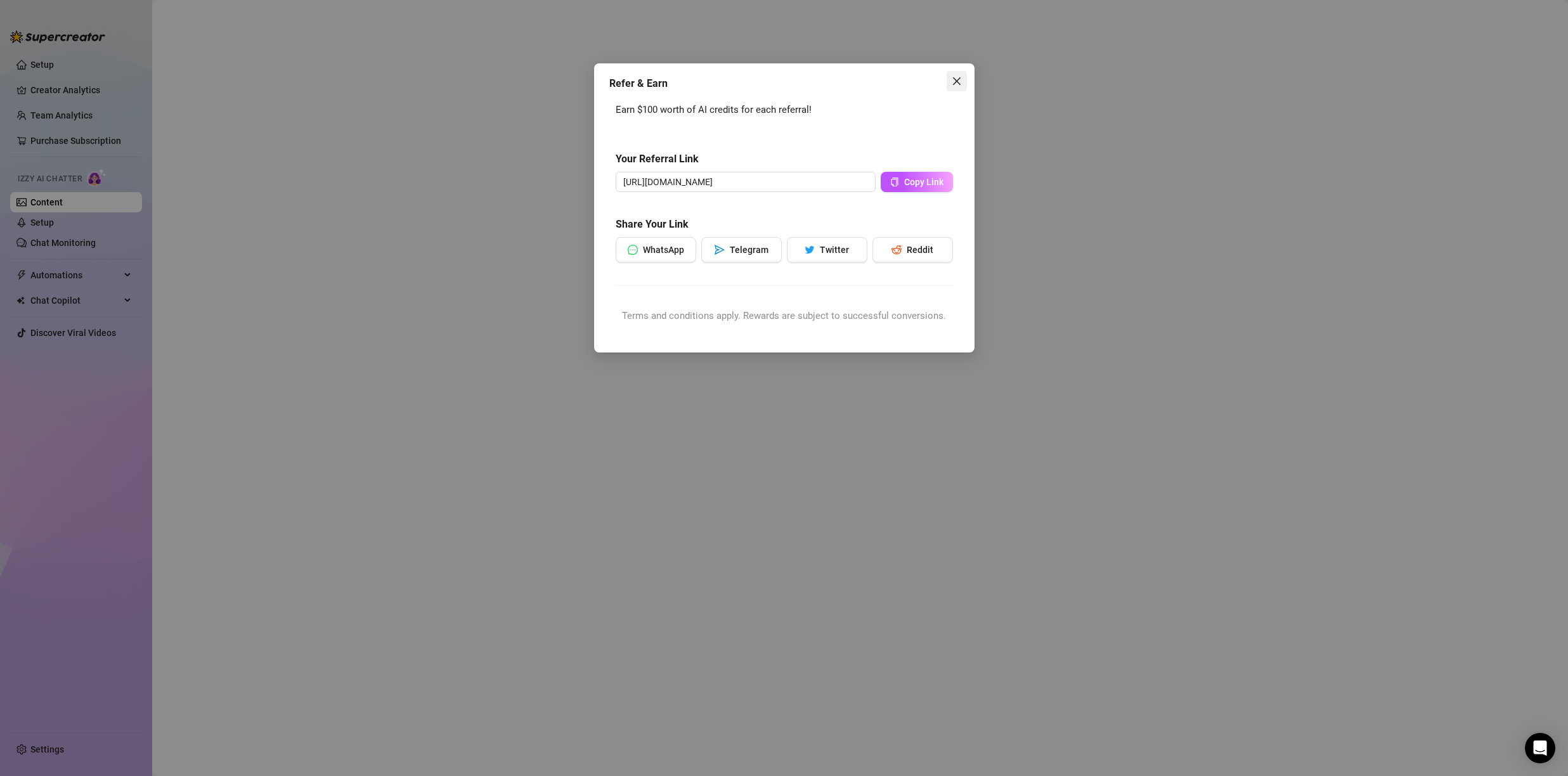
click at [964, 80] on span "Close" at bounding box center [957, 81] width 20 height 10
click at [964, 80] on span "Close" at bounding box center [957, 81] width 20 height 10
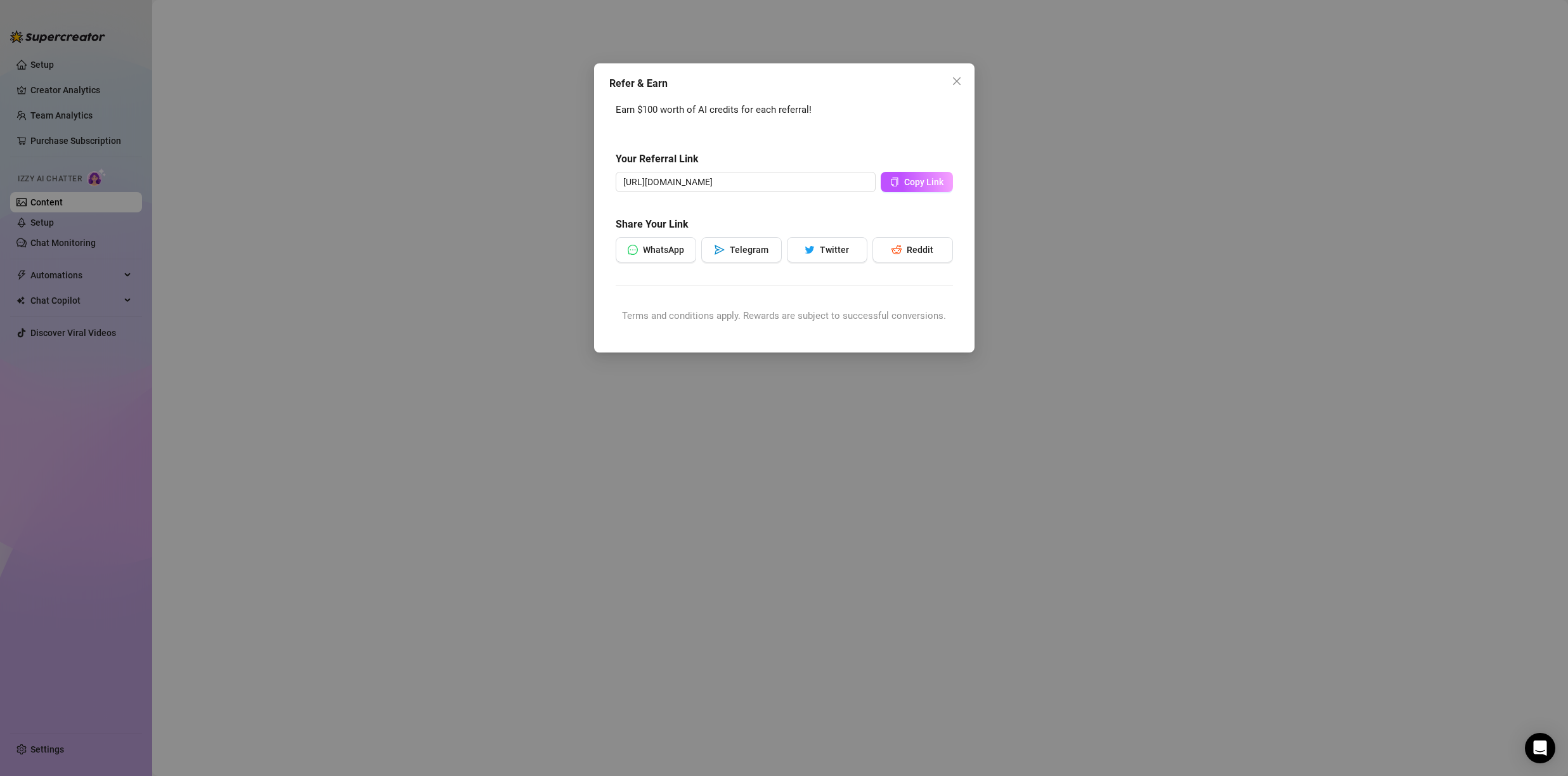
drag, startPoint x: 320, startPoint y: 130, endPoint x: 306, endPoint y: 135, distance: 14.9
click at [306, 135] on div "Refer & Earn Earn $100 worth of AI credits for each referral! Your Referral Lin…" at bounding box center [784, 388] width 1568 height 776
click at [95, 139] on div "Refer & Earn Earn $100 worth of AI credits for each referral! Your Referral Lin…" at bounding box center [784, 388] width 1568 height 776
click at [95, 138] on div "Refer & Earn Earn $100 worth of AI credits for each referral! Your Referral Lin…" at bounding box center [784, 388] width 1568 height 776
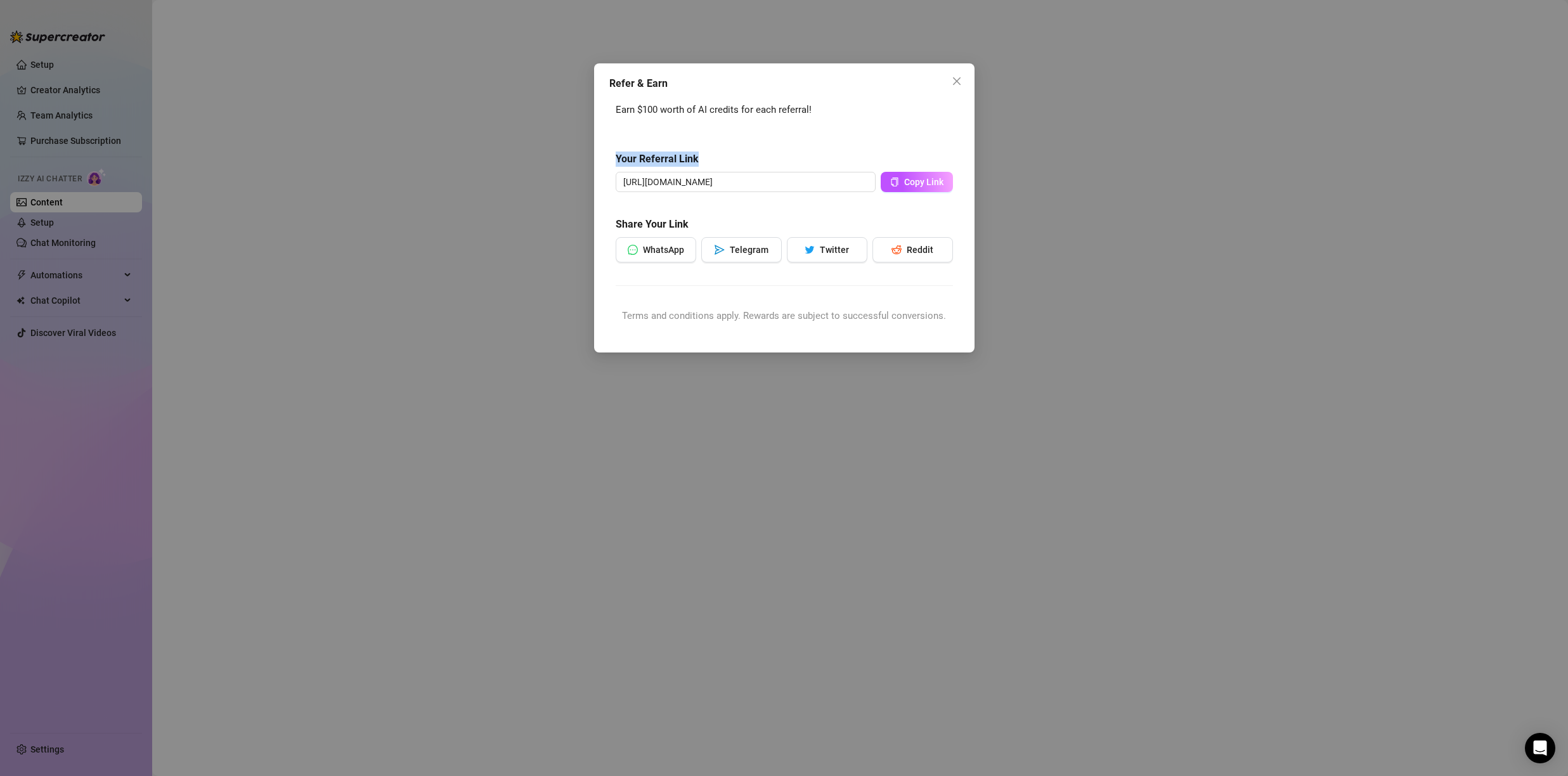
click at [95, 138] on div "Refer & Earn Earn $100 worth of AI credits for each referral! Your Referral Lin…" at bounding box center [784, 388] width 1568 height 776
drag, startPoint x: 94, startPoint y: 138, endPoint x: 75, endPoint y: 140, distance: 19.1
click at [90, 139] on div "Refer & Earn Earn $100 worth of AI credits for each referral! Your Referral Lin…" at bounding box center [784, 388] width 1568 height 776
click at [64, 157] on div "Refer & Earn Earn $100 worth of AI credits for each referral! Your Referral Lin…" at bounding box center [784, 388] width 1568 height 776
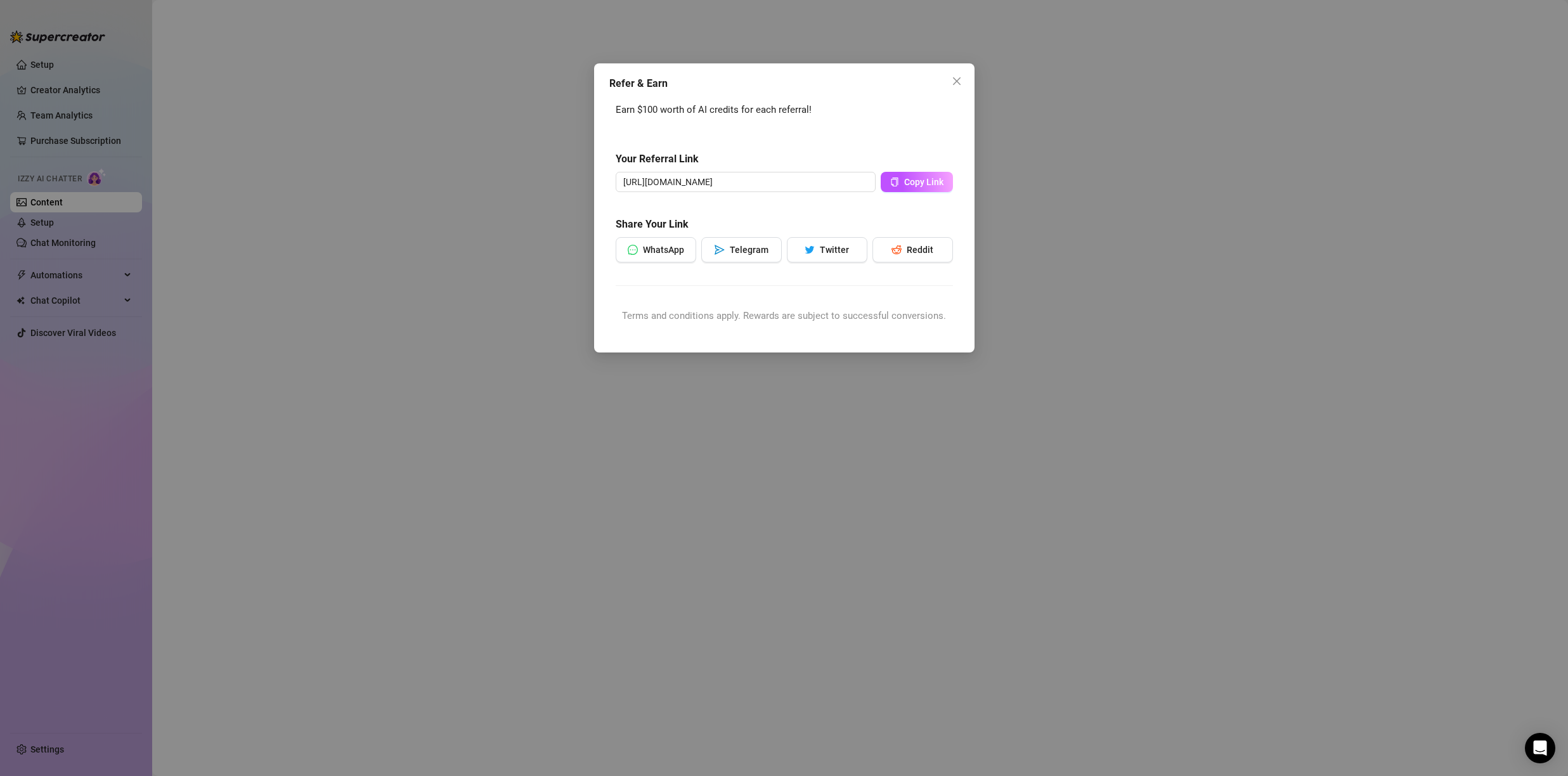
click at [42, 297] on div "Refer & Earn Earn $100 worth of AI credits for each referral! Your Referral Lin…" at bounding box center [784, 388] width 1568 height 776
drag, startPoint x: 41, startPoint y: 294, endPoint x: 33, endPoint y: 233, distance: 61.5
click at [41, 290] on div "Refer & Earn Earn $100 worth of AI credits for each referral! Your Referral Lin…" at bounding box center [784, 388] width 1568 height 776
drag, startPoint x: 33, startPoint y: 233, endPoint x: 32, endPoint y: 226, distance: 7.1
click at [32, 229] on div "Refer & Earn Earn $100 worth of AI credits for each referral! Your Referral Lin…" at bounding box center [784, 388] width 1568 height 776
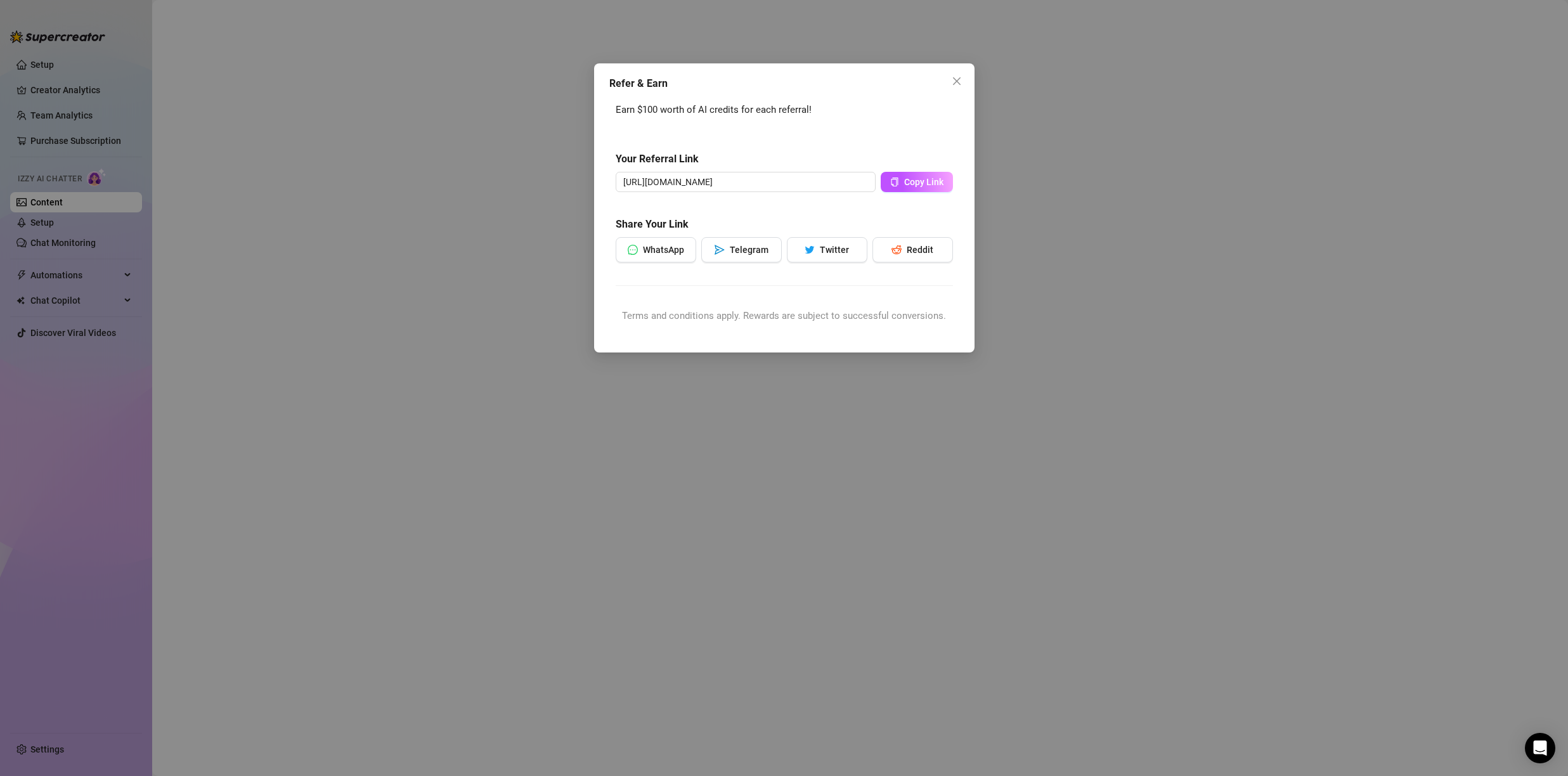
click at [55, 122] on div "Refer & Earn Earn $100 worth of AI credits for each referral! Your Referral Lin…" at bounding box center [784, 388] width 1568 height 776
drag, startPoint x: 58, startPoint y: 123, endPoint x: 879, endPoint y: 163, distance: 822.0
click at [60, 125] on div "Refer & Earn Earn $100 worth of AI credits for each referral! Your Referral Lin…" at bounding box center [784, 388] width 1568 height 776
click at [1291, 169] on div "Refer & Earn Earn $100 worth of AI credits for each referral! Your Referral Lin…" at bounding box center [784, 388] width 1568 height 776
click at [1289, 169] on div "Refer & Earn Earn $100 worth of AI credits for each referral! Your Referral Lin…" at bounding box center [784, 388] width 1568 height 776
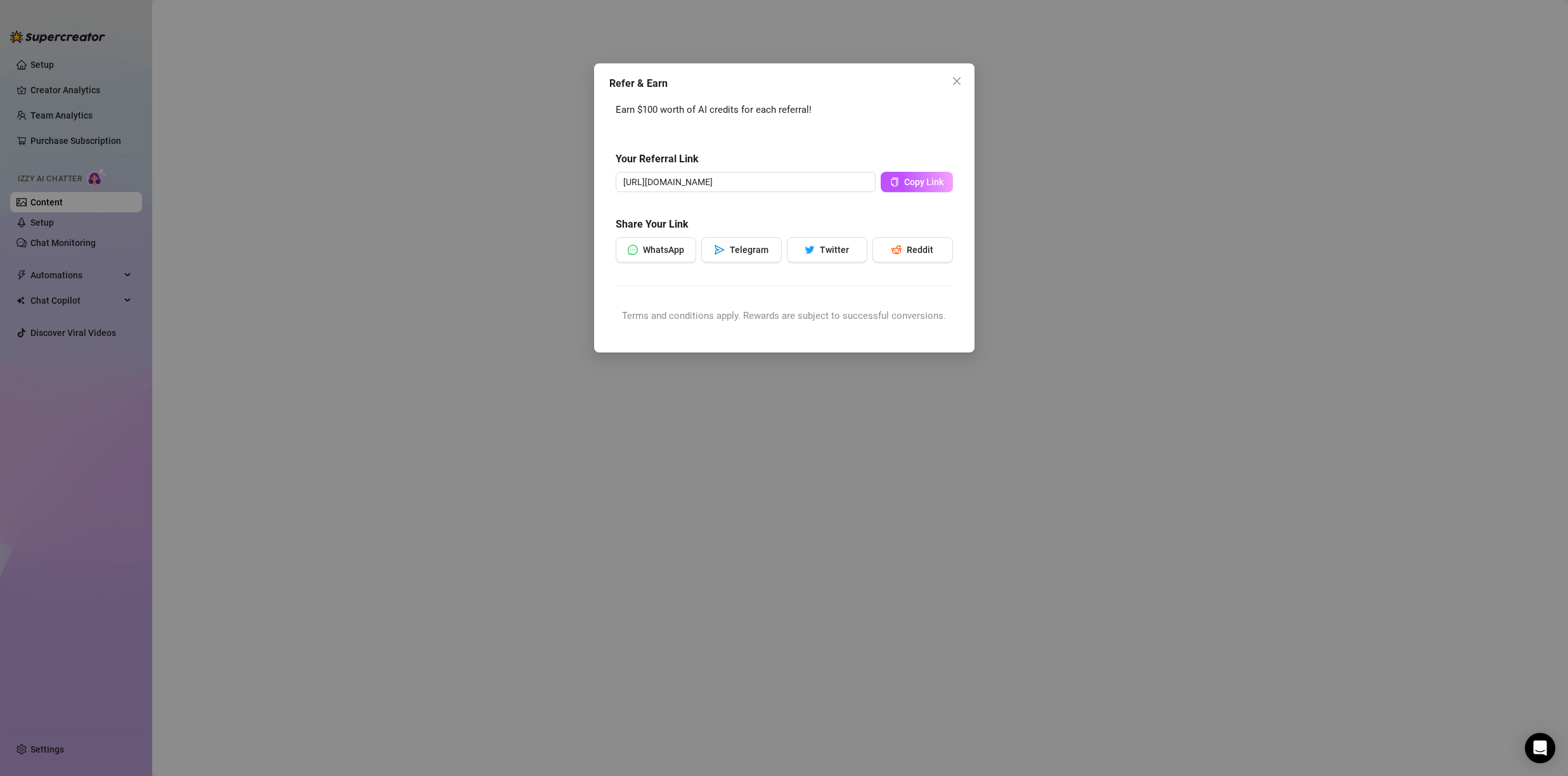
drag, startPoint x: 1282, startPoint y: 169, endPoint x: 1257, endPoint y: 145, distance: 34.7
click at [1280, 167] on div "Refer & Earn Earn $100 worth of AI credits for each referral! Your Referral Lin…" at bounding box center [784, 388] width 1568 height 776
drag, startPoint x: 1199, startPoint y: 57, endPoint x: 1183, endPoint y: 58, distance: 16.0
click at [1199, 57] on div "Refer & Earn Earn $100 worth of AI credits for each referral! Your Referral Lin…" at bounding box center [784, 388] width 1568 height 776
click at [1183, 58] on div "Refer & Earn Earn $100 worth of AI credits for each referral! Your Referral Lin…" at bounding box center [784, 388] width 1568 height 776
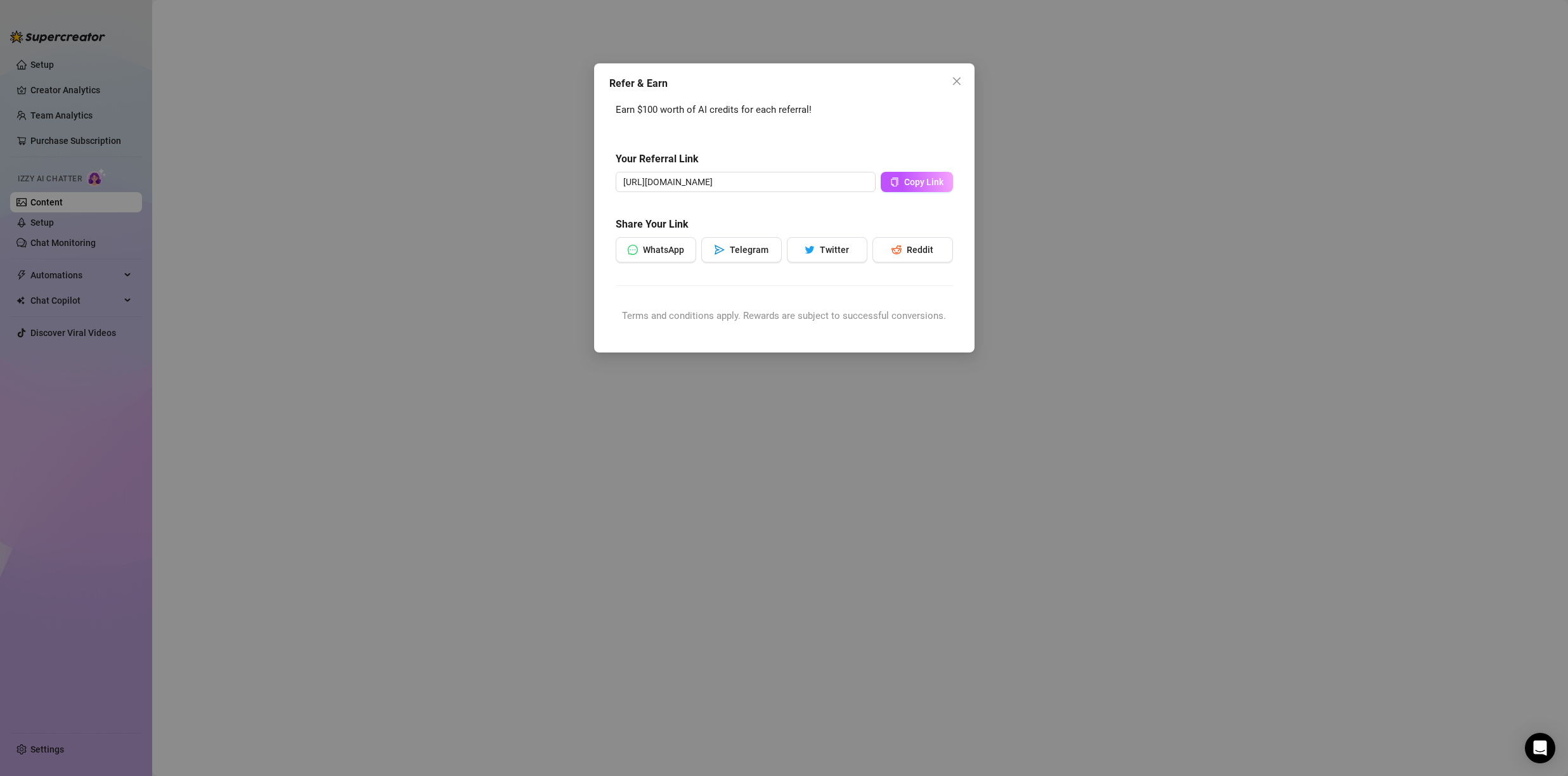
click at [519, 76] on div "Refer & Earn Earn $100 worth of AI credits for each referral! Your Referral Lin…" at bounding box center [784, 388] width 1568 height 776
drag, startPoint x: 516, startPoint y: 78, endPoint x: 525, endPoint y: 83, distance: 10.3
click at [517, 80] on div "Refer & Earn Earn $100 worth of AI credits for each referral! Your Referral Lin…" at bounding box center [784, 388] width 1568 height 776
click at [800, 95] on div "Refer & Earn Earn $100 worth of AI credits for each referral! Your Referral Lin…" at bounding box center [784, 207] width 380 height 289
drag, startPoint x: 851, startPoint y: 110, endPoint x: 898, endPoint y: 110, distance: 47.0
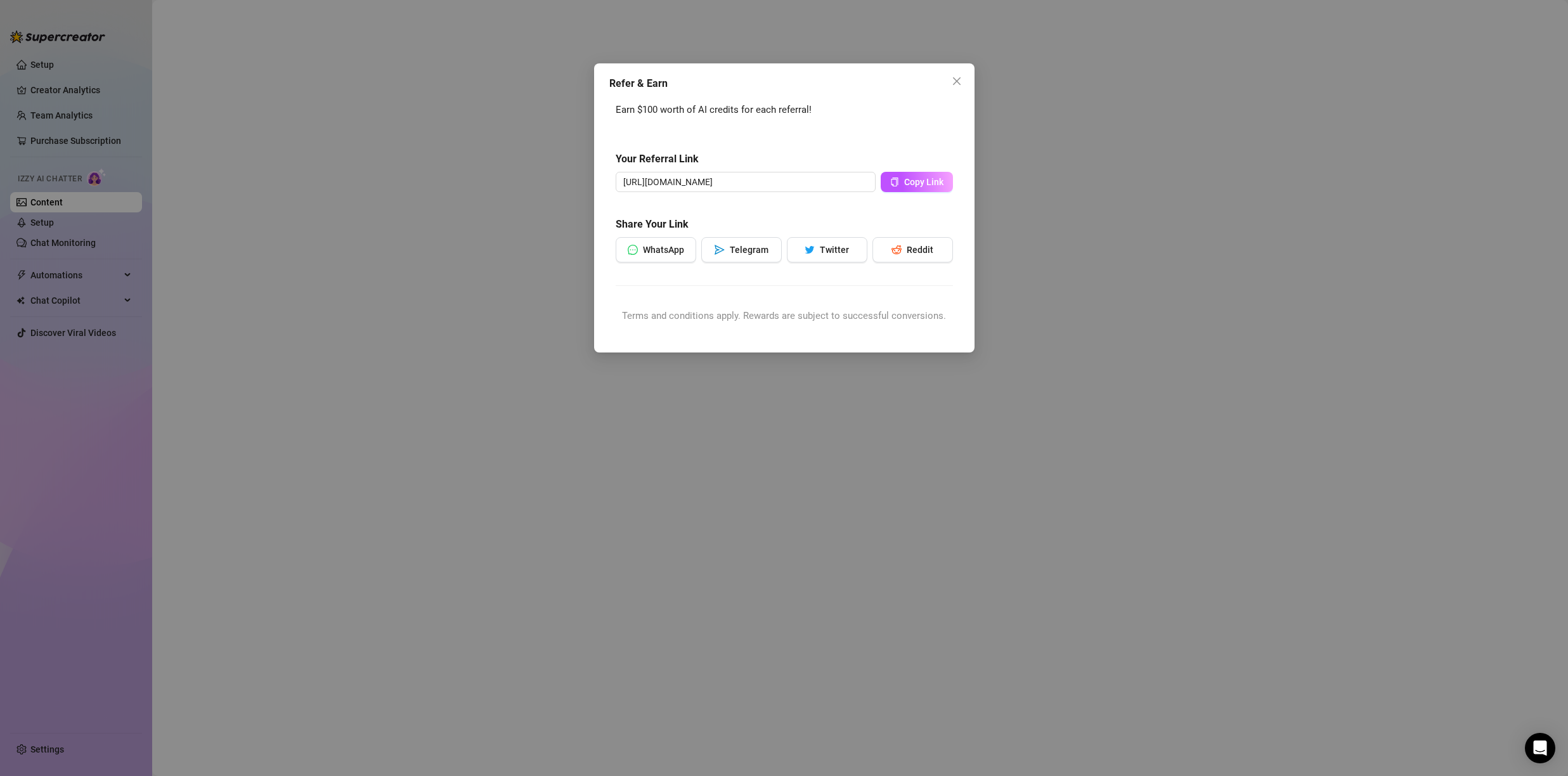
click at [860, 113] on div "Earn $100 worth of AI credits for each referral!" at bounding box center [784, 111] width 337 height 15
click at [957, 94] on div "Refer & Earn Earn $100 worth of AI credits for each referral! Your Referral Lin…" at bounding box center [784, 207] width 380 height 289
click at [963, 83] on span "Close" at bounding box center [957, 81] width 20 height 10
click at [1283, 90] on div "Refer & Earn Earn $100 worth of AI credits for each referral! Your Referral Lin…" at bounding box center [784, 388] width 1568 height 776
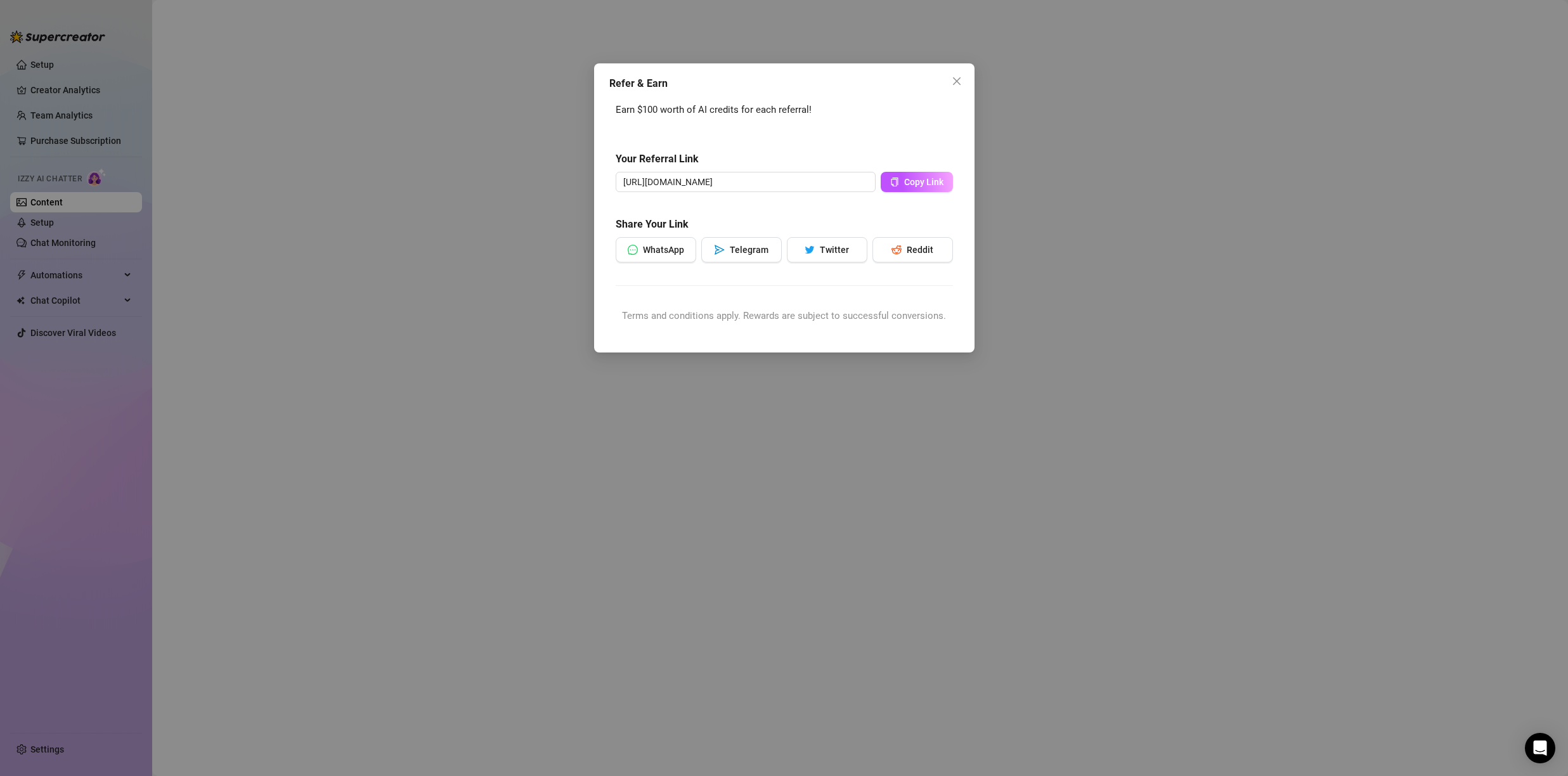
click at [1284, 89] on div "Refer & Earn Earn $100 worth of AI credits for each referral! Your Referral Lin…" at bounding box center [784, 388] width 1568 height 776
drag, startPoint x: 1279, startPoint y: 88, endPoint x: 1214, endPoint y: 84, distance: 65.1
click at [1274, 88] on div "Refer & Earn Earn $100 worth of AI credits for each referral! Your Referral Lin…" at bounding box center [784, 388] width 1568 height 776
click at [18, 80] on div "Refer & Earn Earn $100 worth of AI credits for each referral! Your Referral Lin…" at bounding box center [784, 388] width 1568 height 776
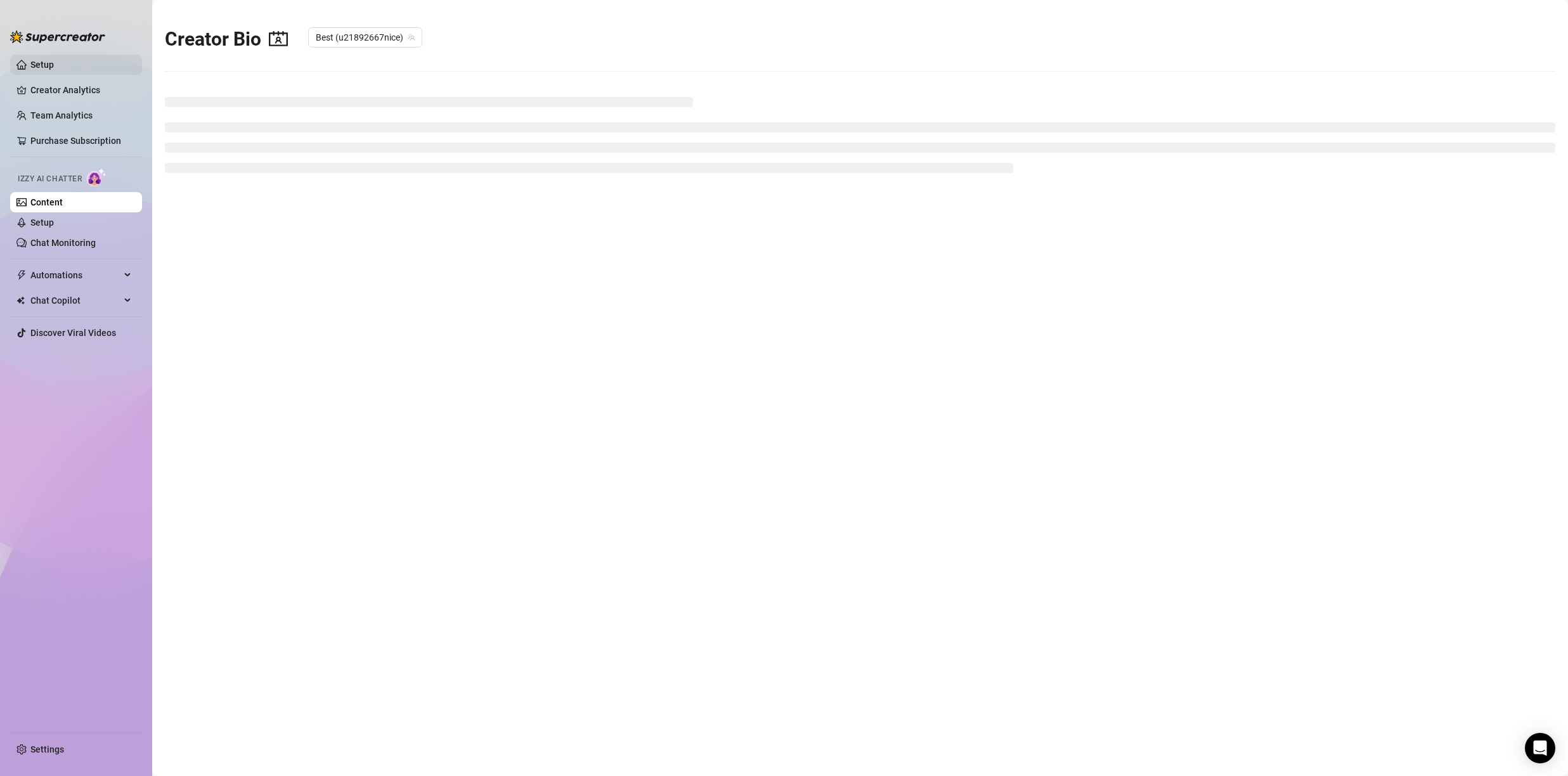
click at [53, 70] on link "Setup" at bounding box center [42, 64] width 24 height 10
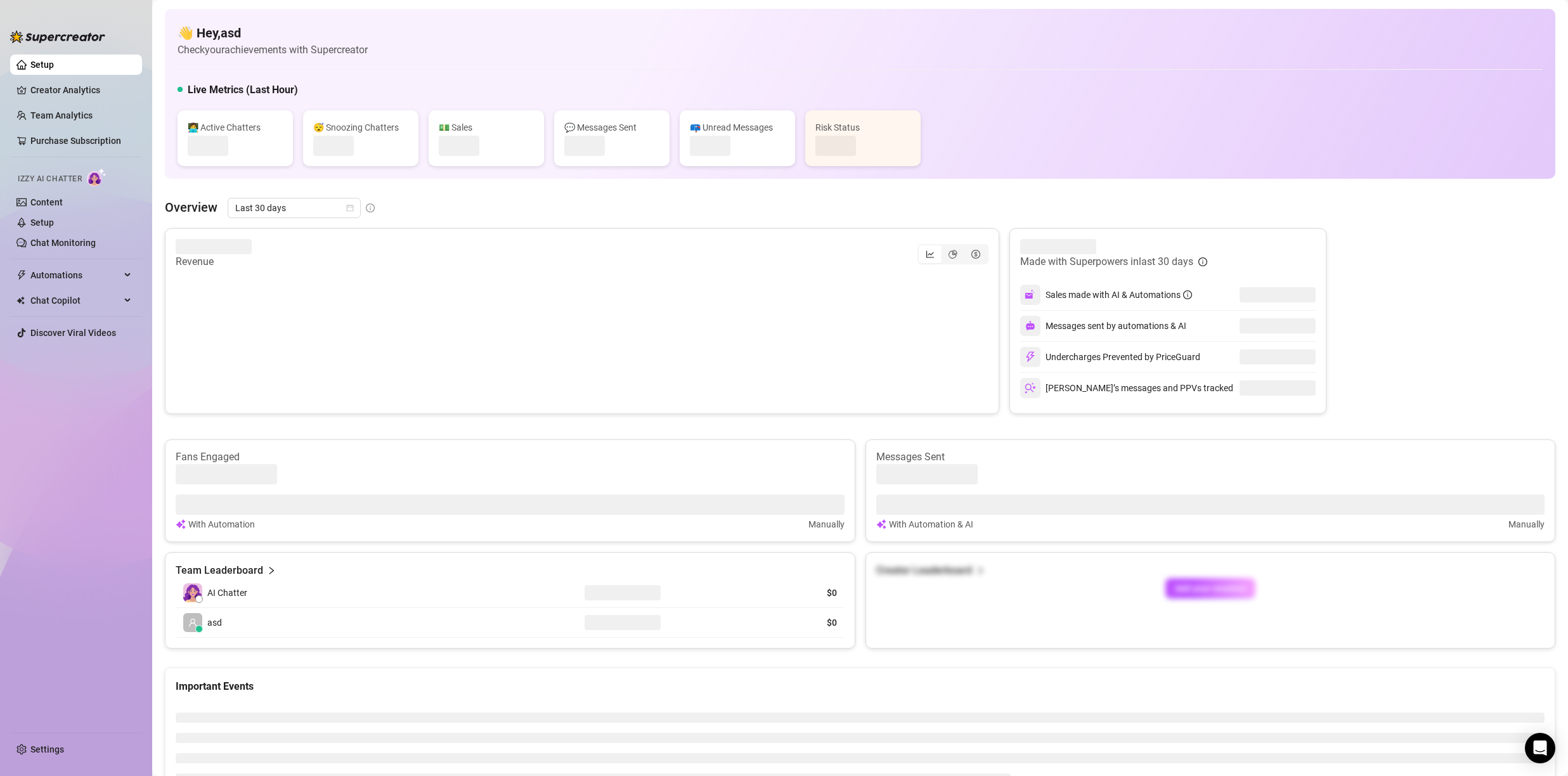
click at [53, 67] on link "Setup" at bounding box center [42, 64] width 24 height 10
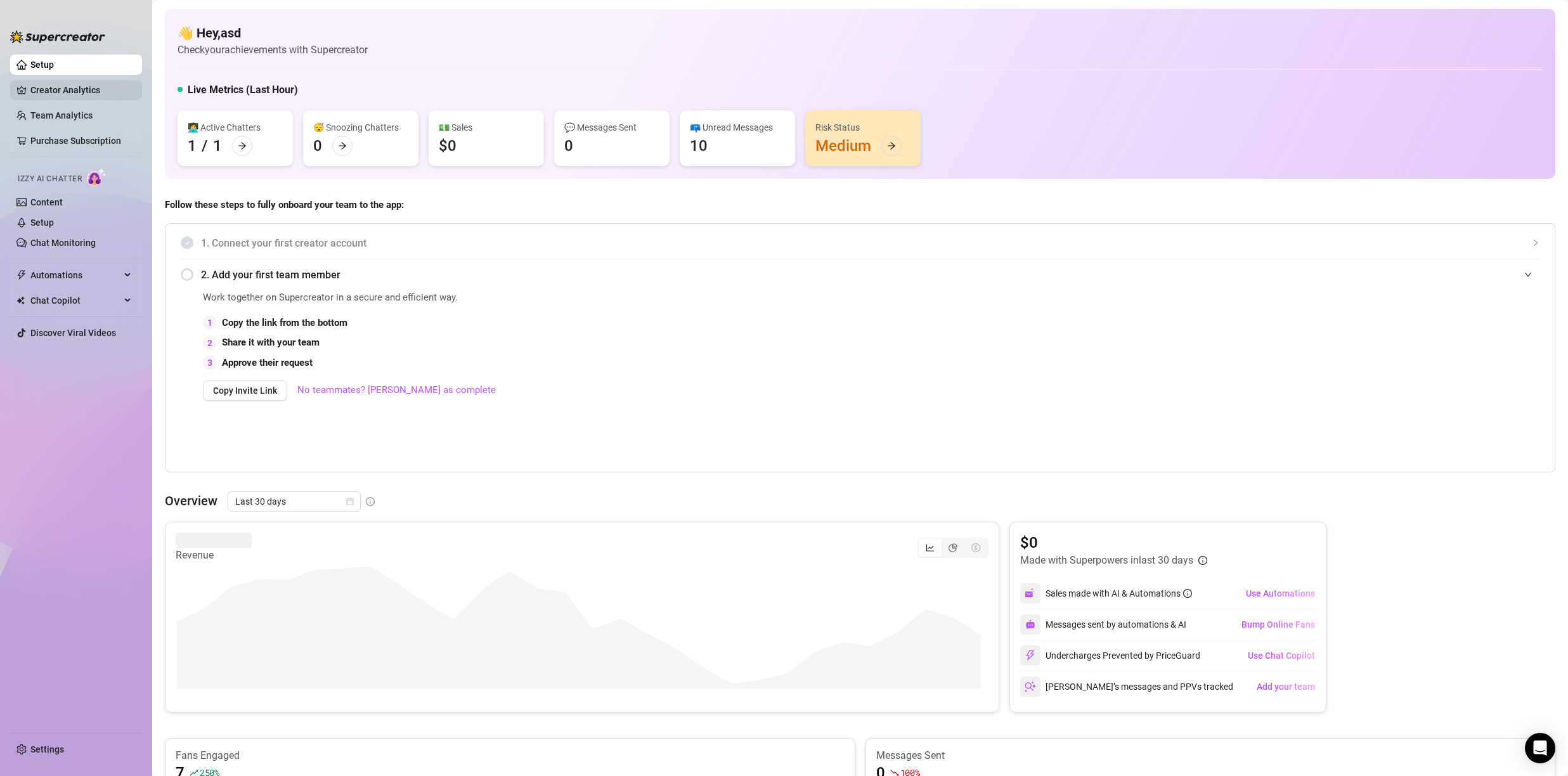
click at [76, 92] on link "Creator Analytics" at bounding box center [81, 90] width 101 height 20
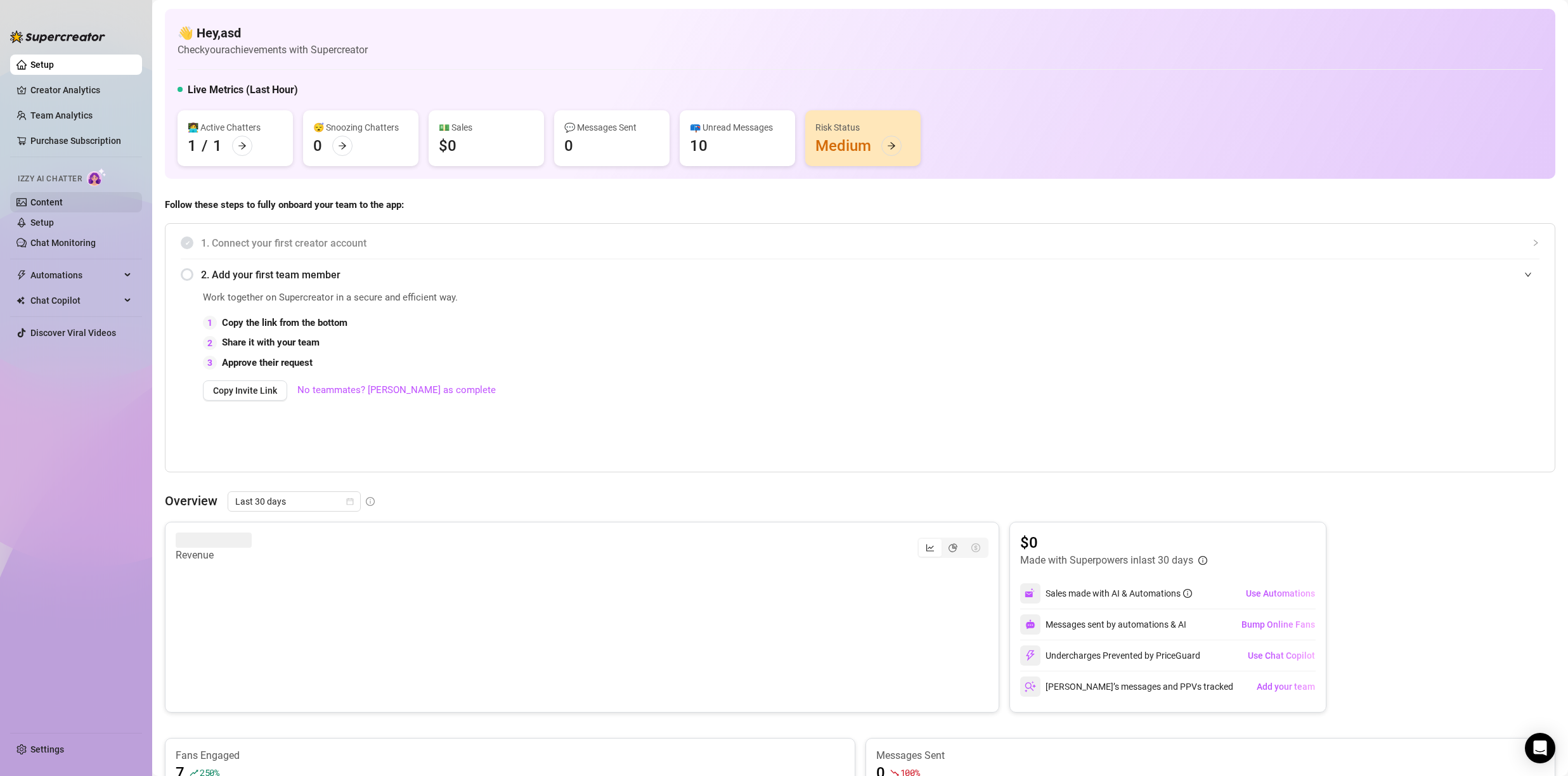
click at [51, 205] on link "Content" at bounding box center [47, 202] width 32 height 10
click at [61, 202] on link "Content" at bounding box center [47, 202] width 32 height 10
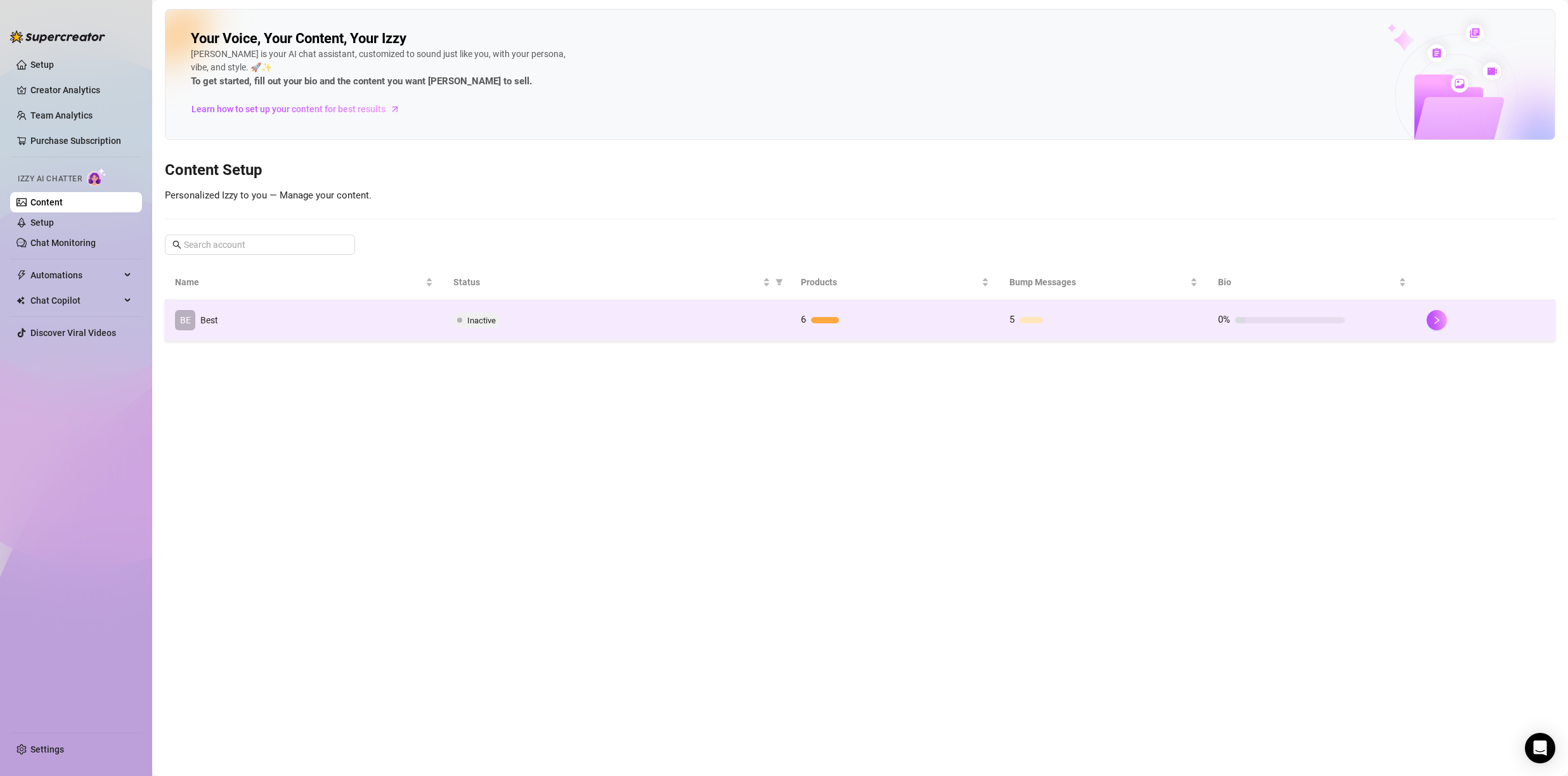
click at [294, 315] on td "BE Best" at bounding box center [305, 320] width 279 height 41
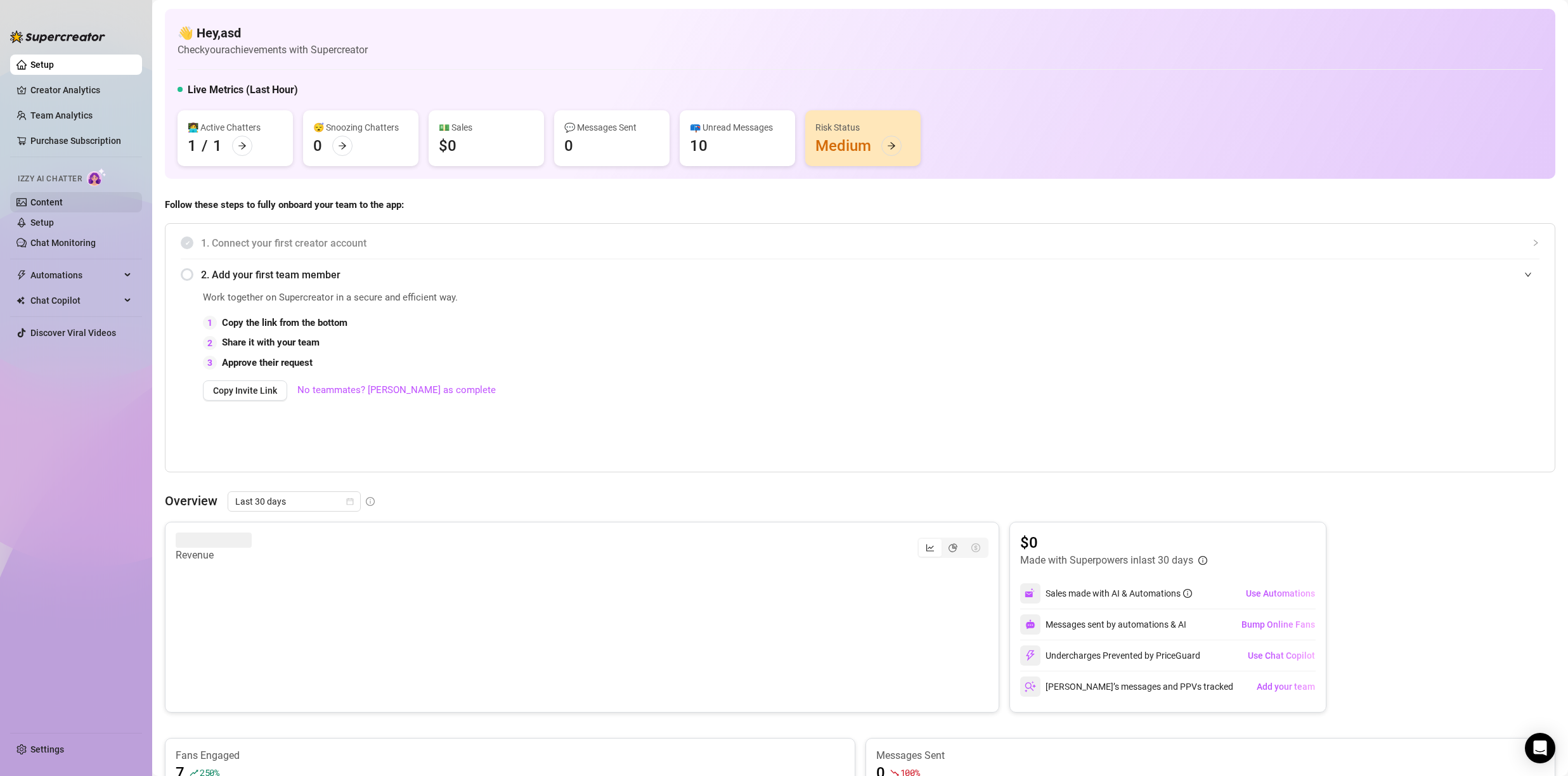
click at [63, 199] on link "Content" at bounding box center [47, 202] width 32 height 10
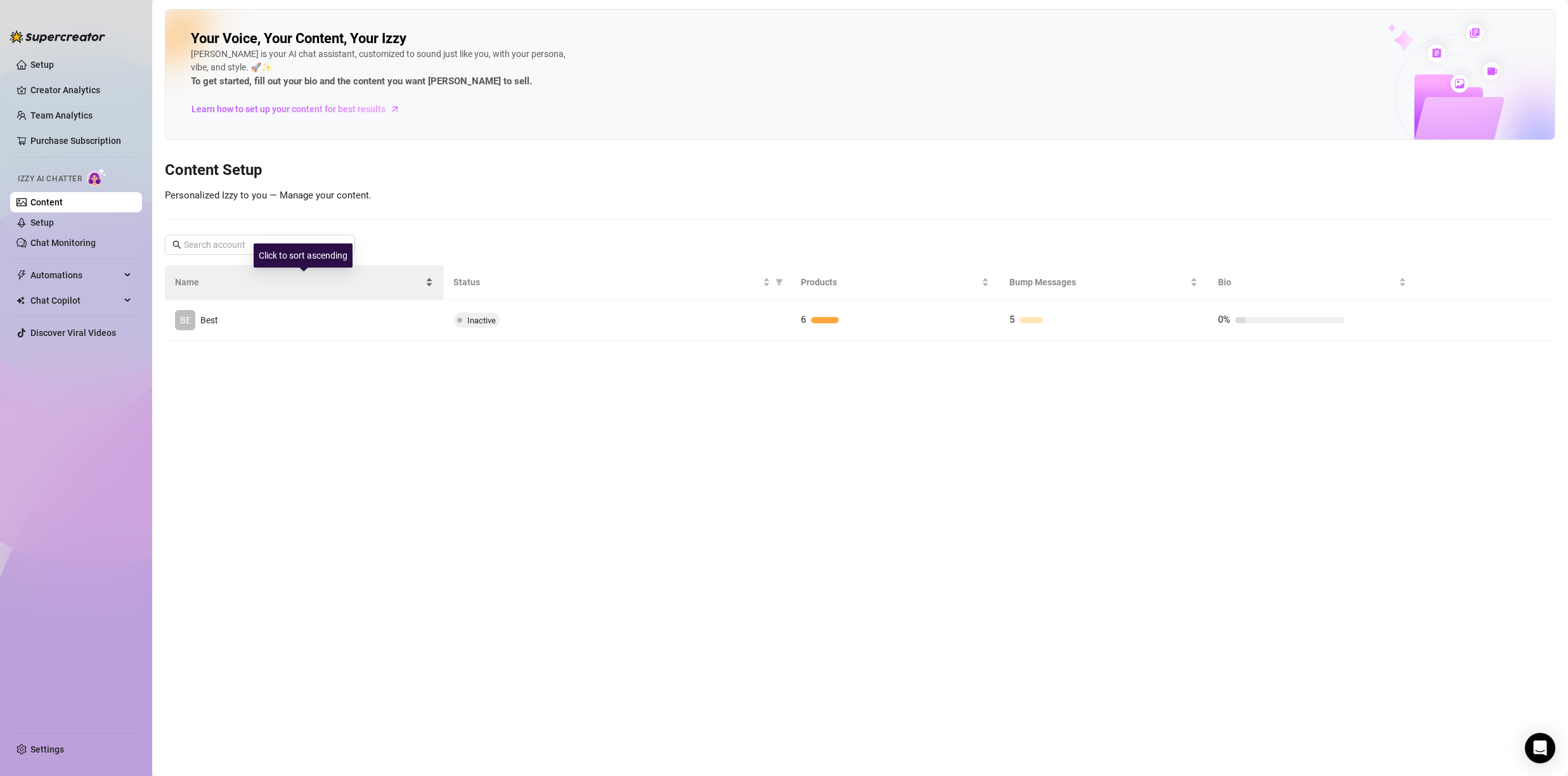
click at [269, 289] on div "Name" at bounding box center [304, 282] width 258 height 14
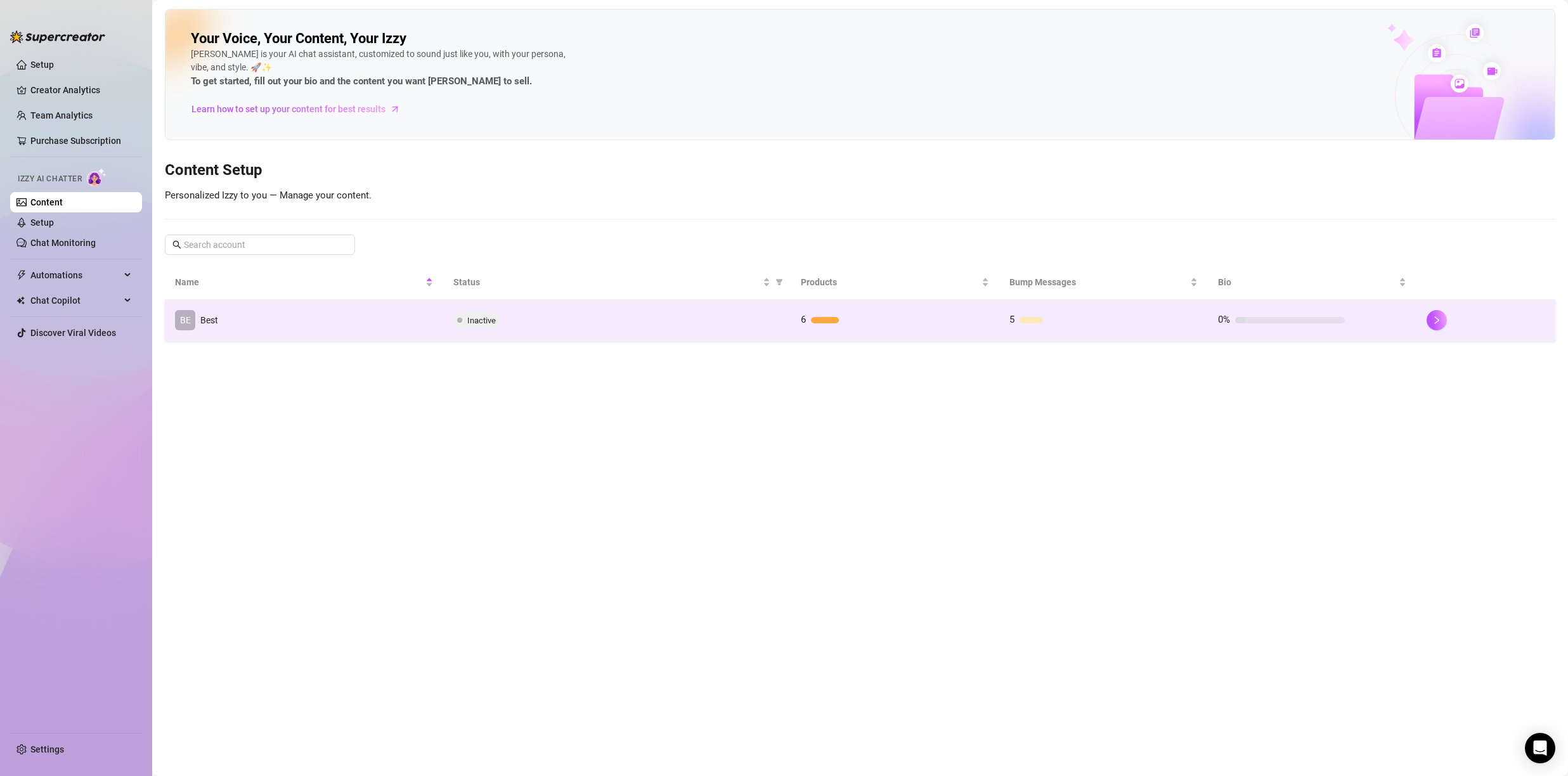
click at [275, 312] on td "BE Best" at bounding box center [305, 320] width 279 height 41
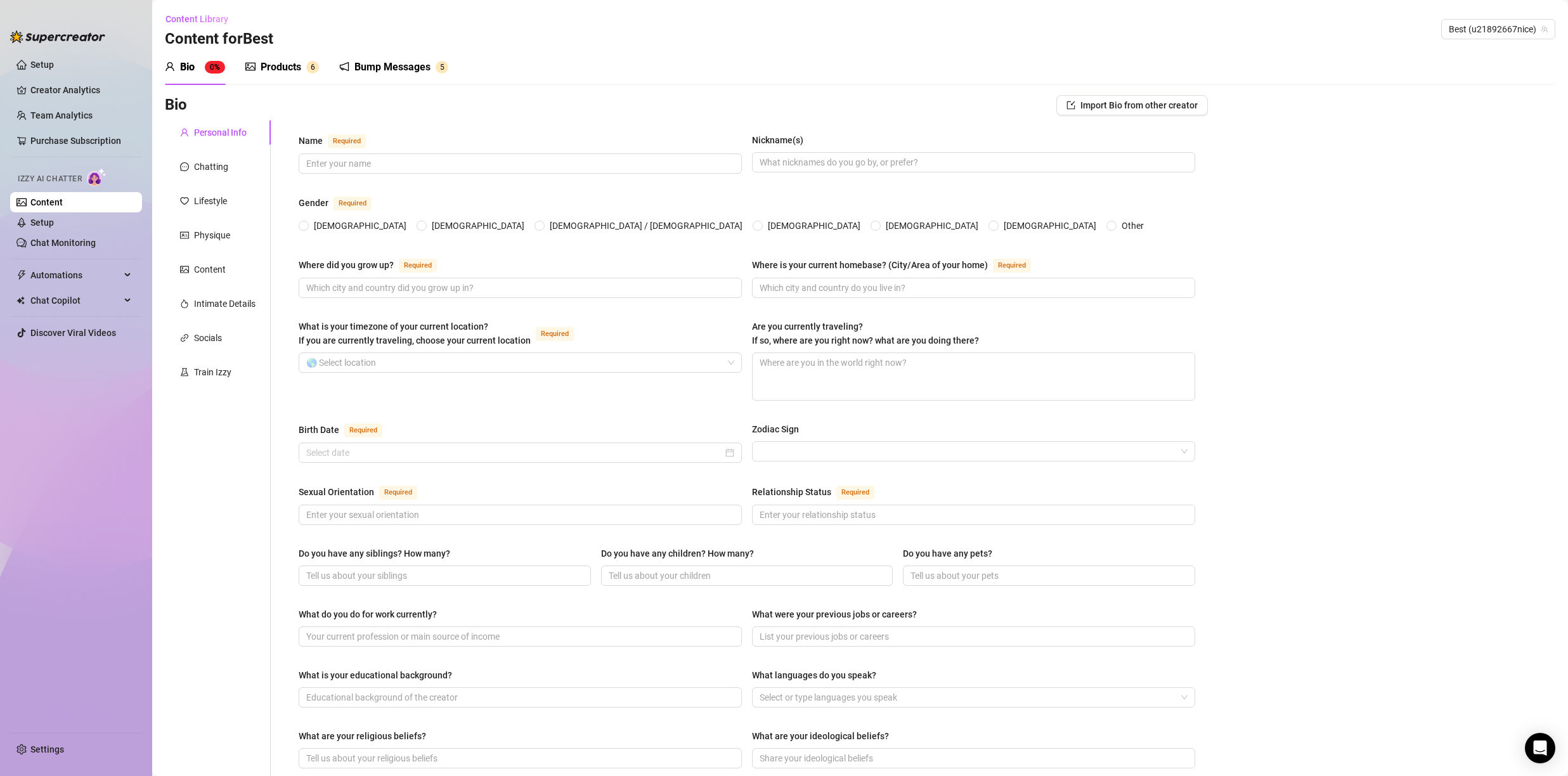
click at [375, 62] on div "Bump Messages" at bounding box center [392, 67] width 76 height 15
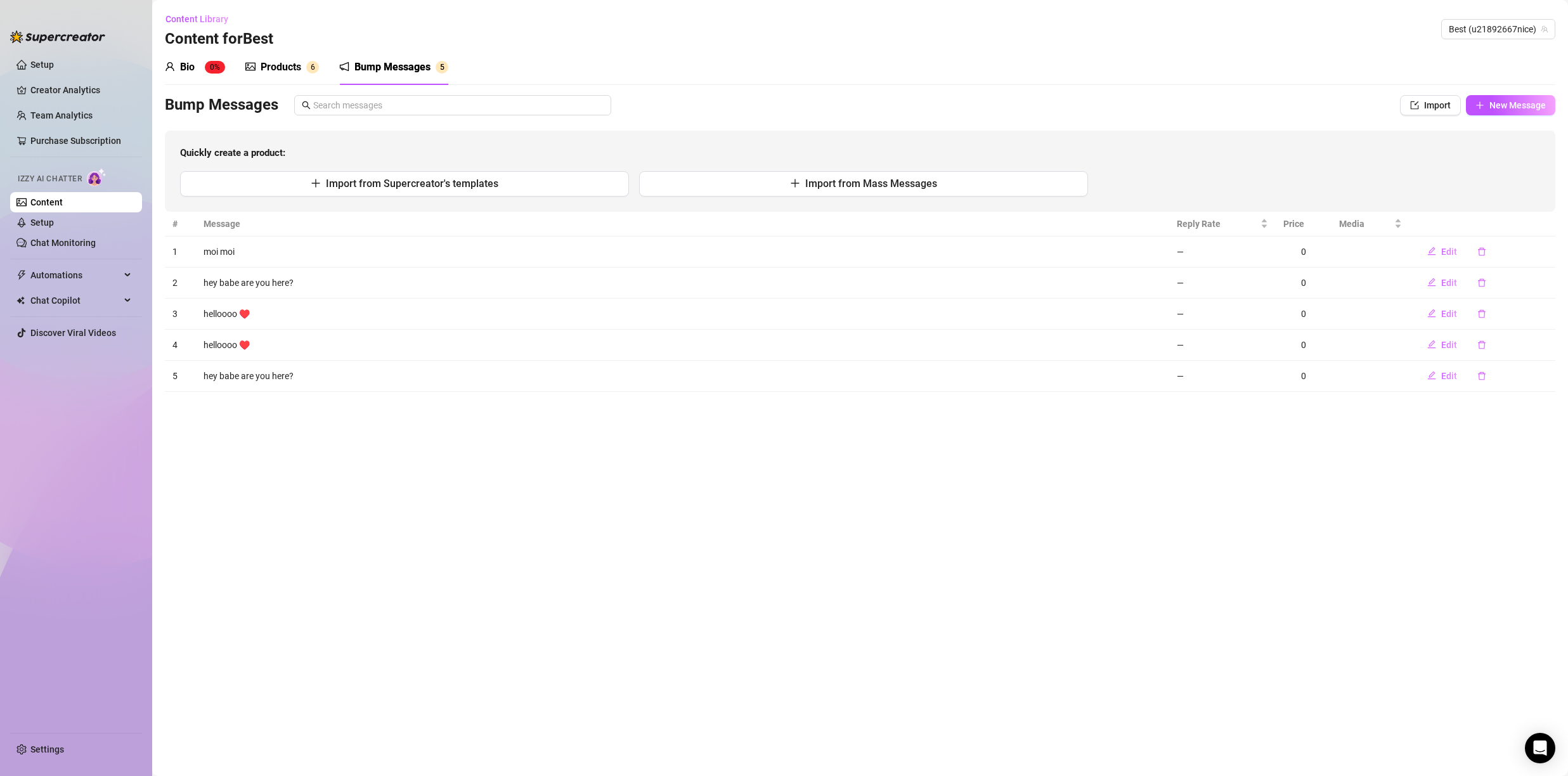
click at [287, 66] on div "Products" at bounding box center [281, 67] width 41 height 15
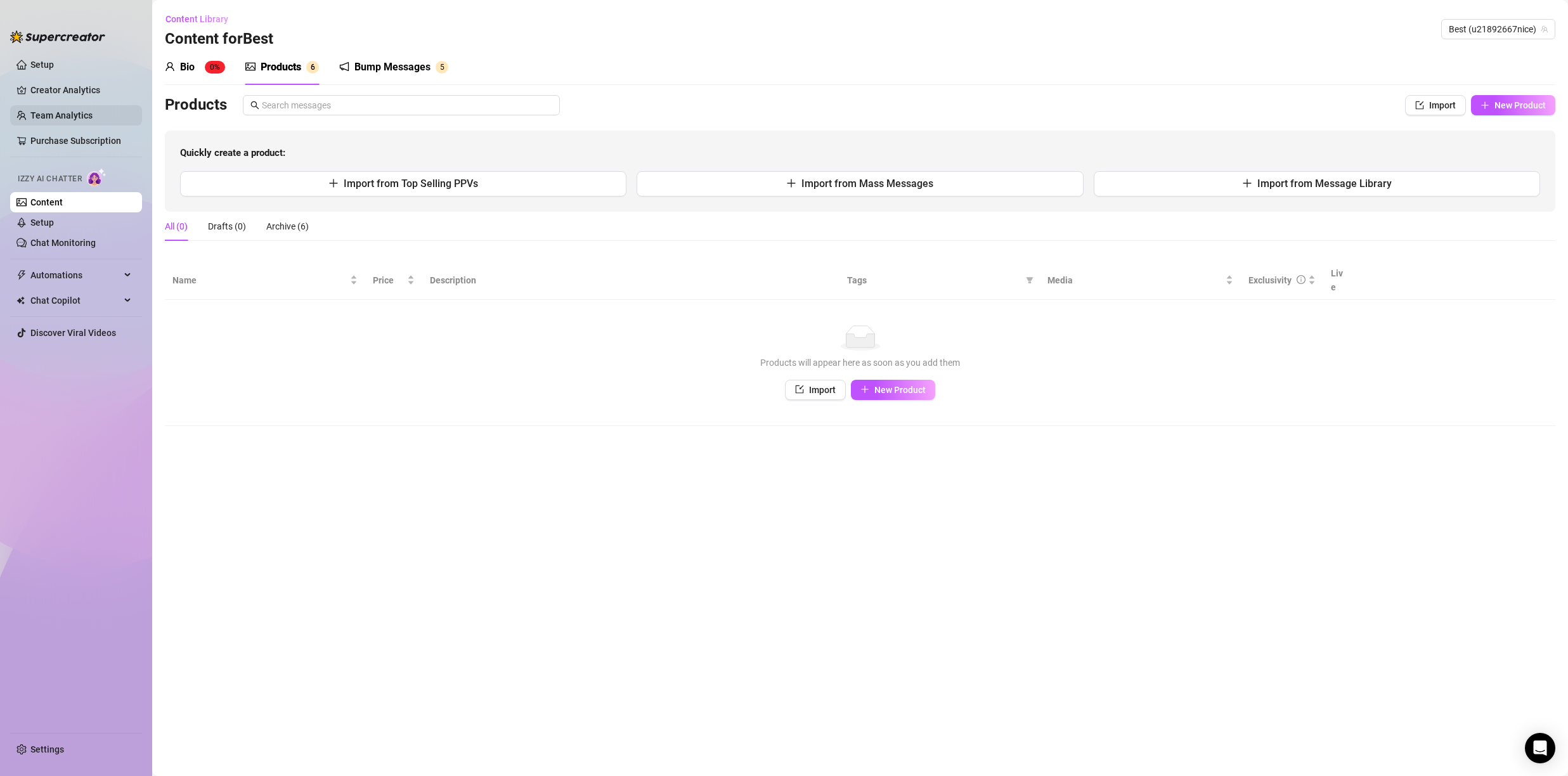
click at [53, 117] on link "Team Analytics" at bounding box center [61, 115] width 62 height 10
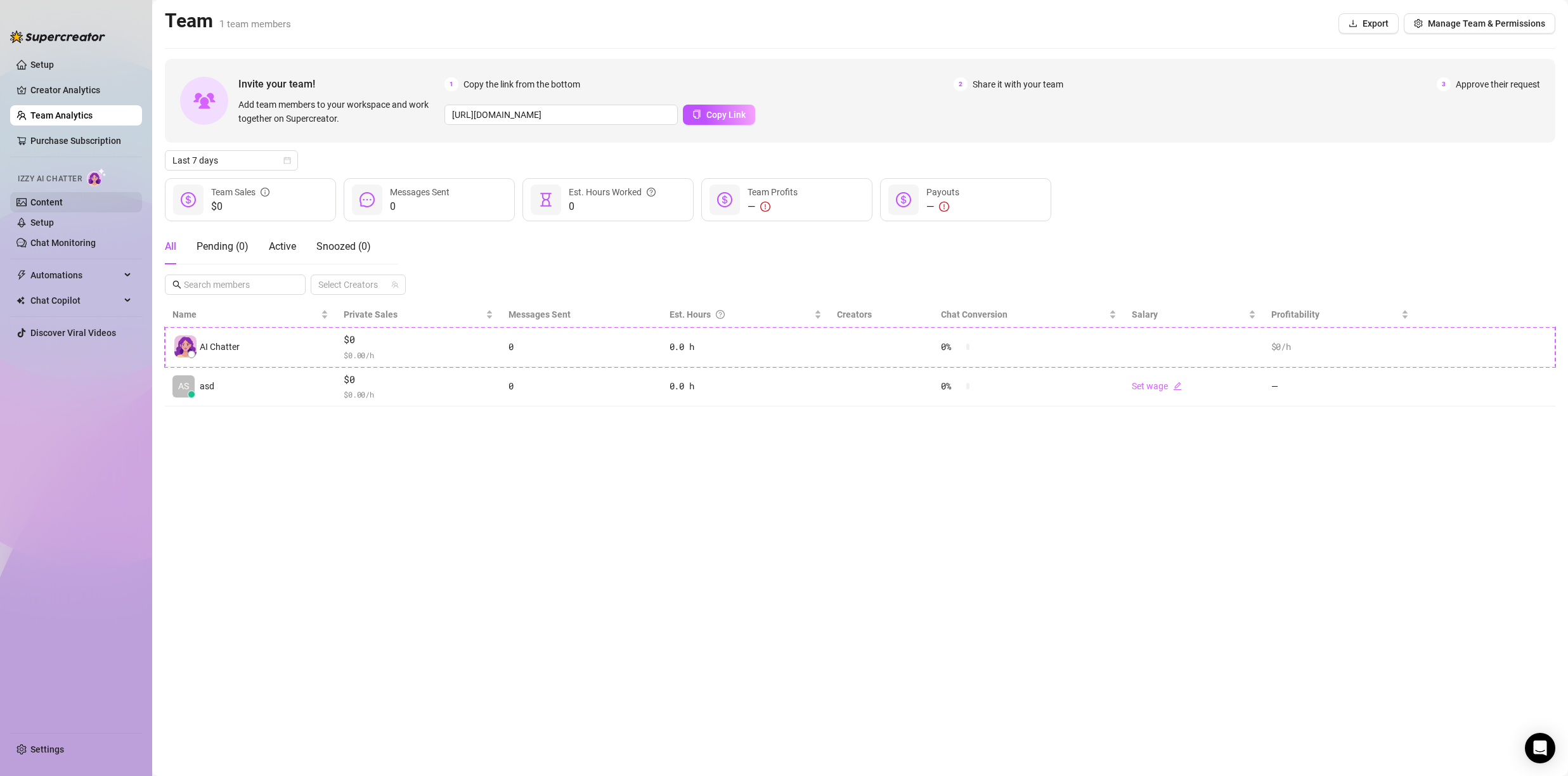
click at [63, 202] on link "Content" at bounding box center [47, 202] width 32 height 10
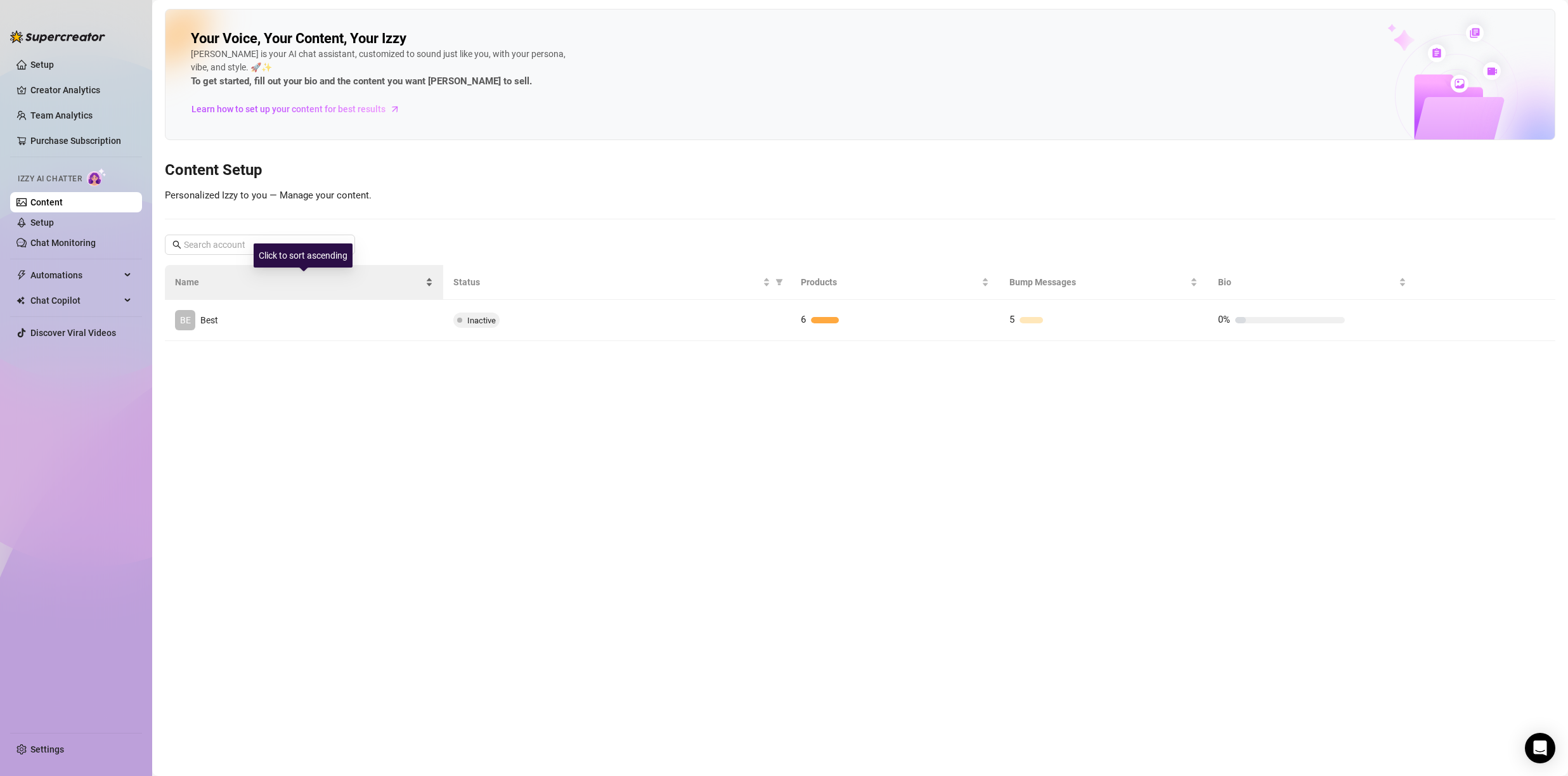
click at [345, 289] on div "Name" at bounding box center [304, 282] width 258 height 14
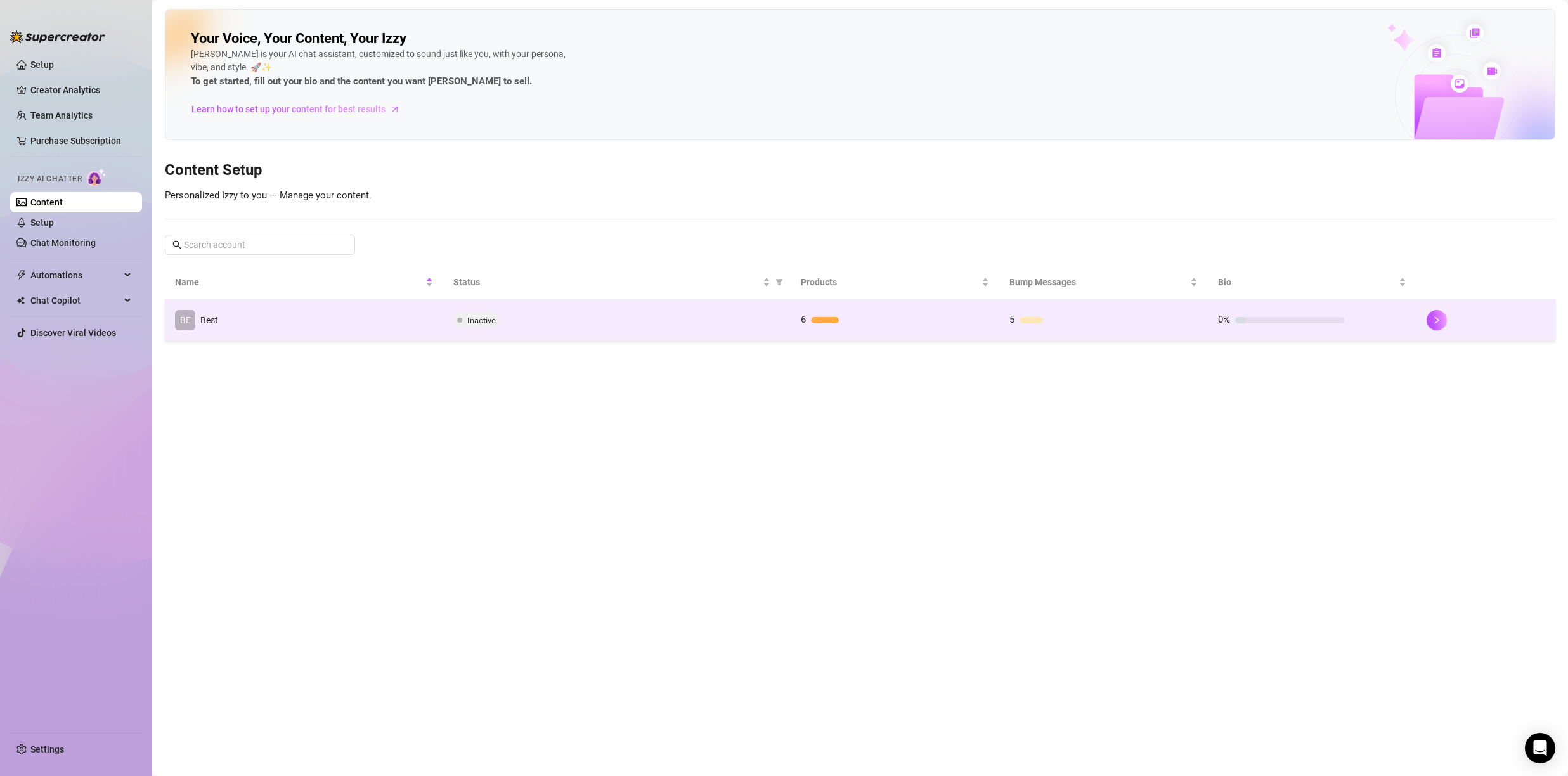
click at [349, 318] on td "BE Best" at bounding box center [305, 320] width 279 height 41
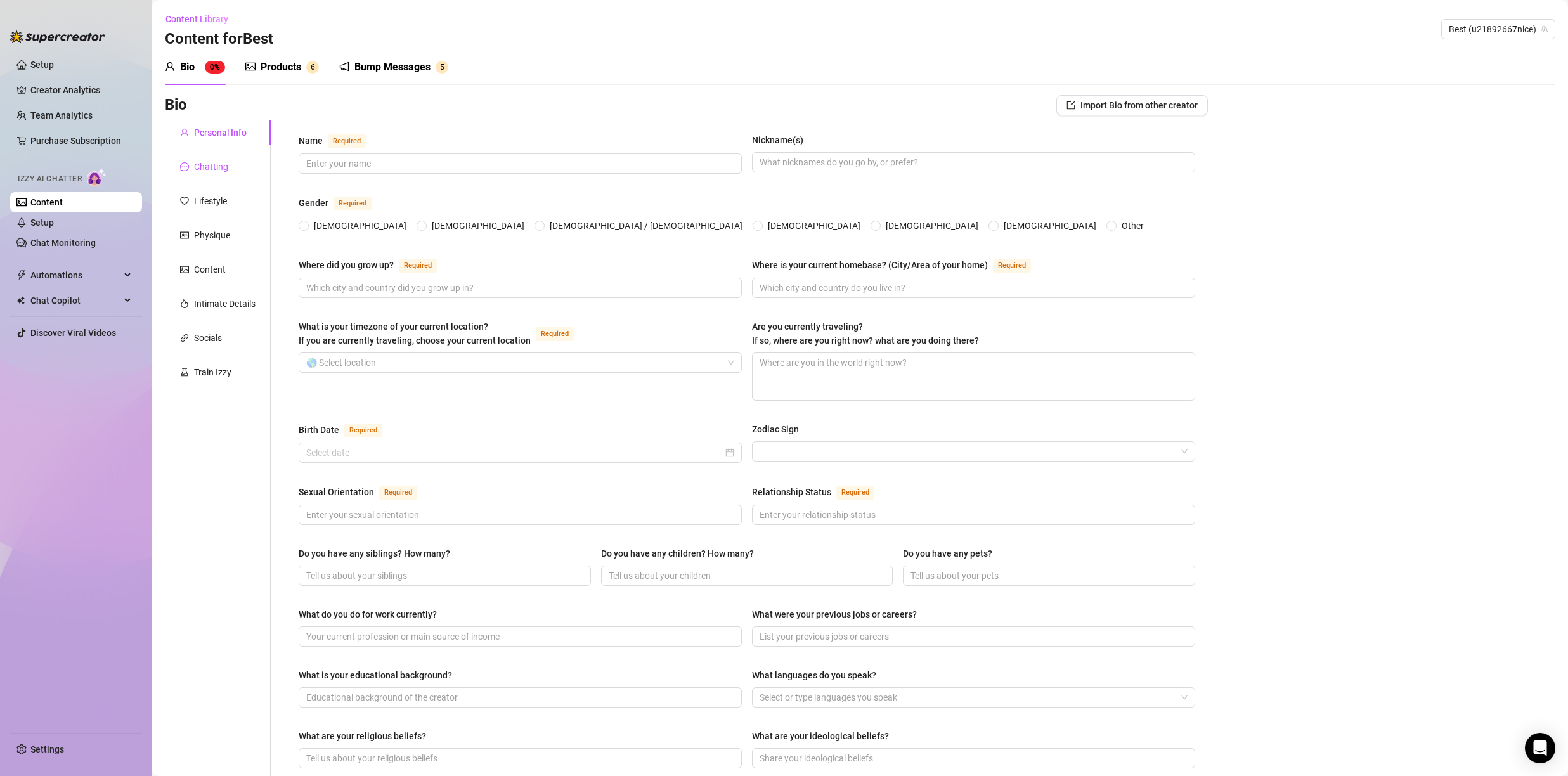
click at [210, 173] on div "Chatting" at bounding box center [211, 166] width 34 height 14
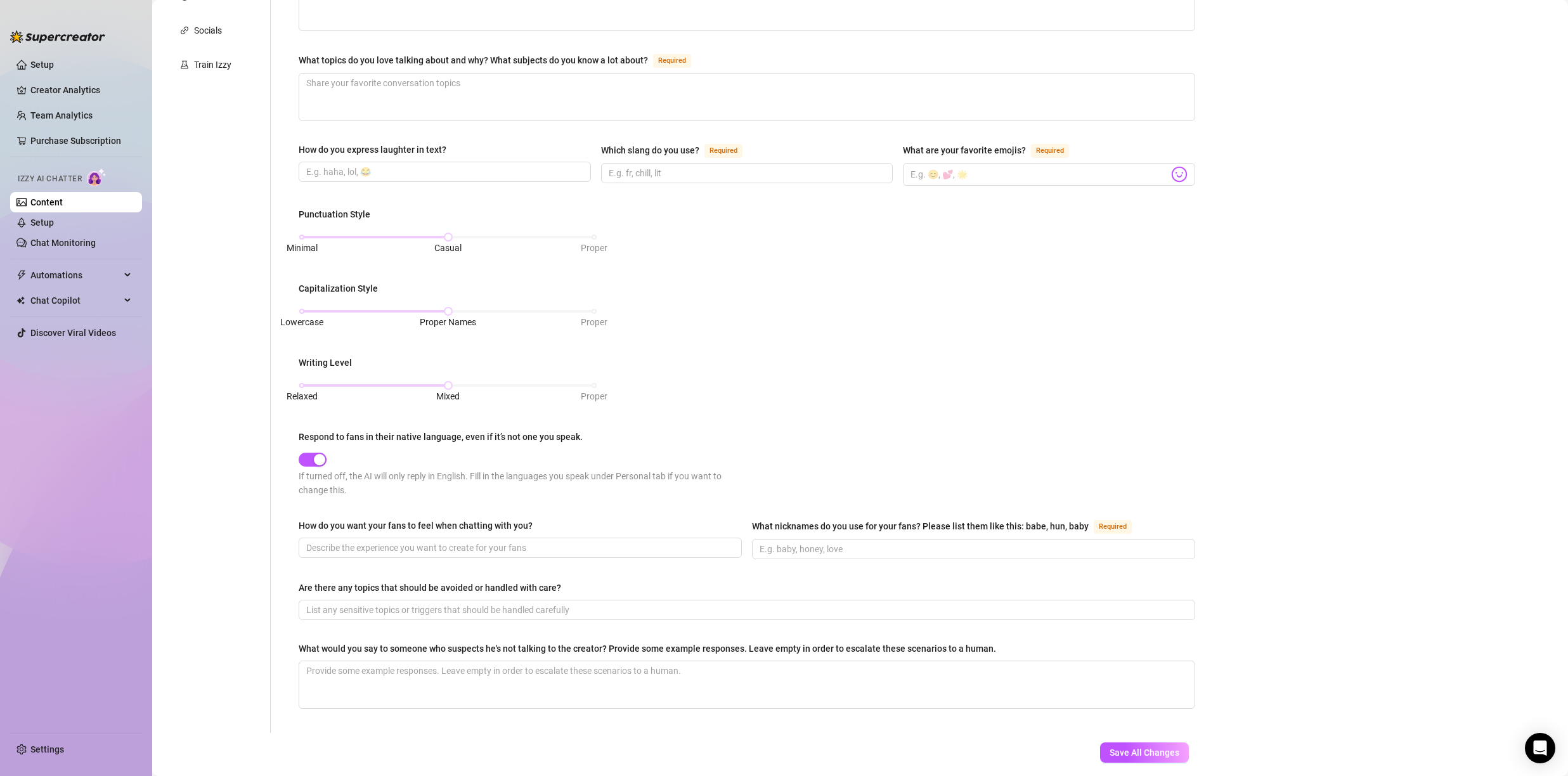
scroll to position [354, 0]
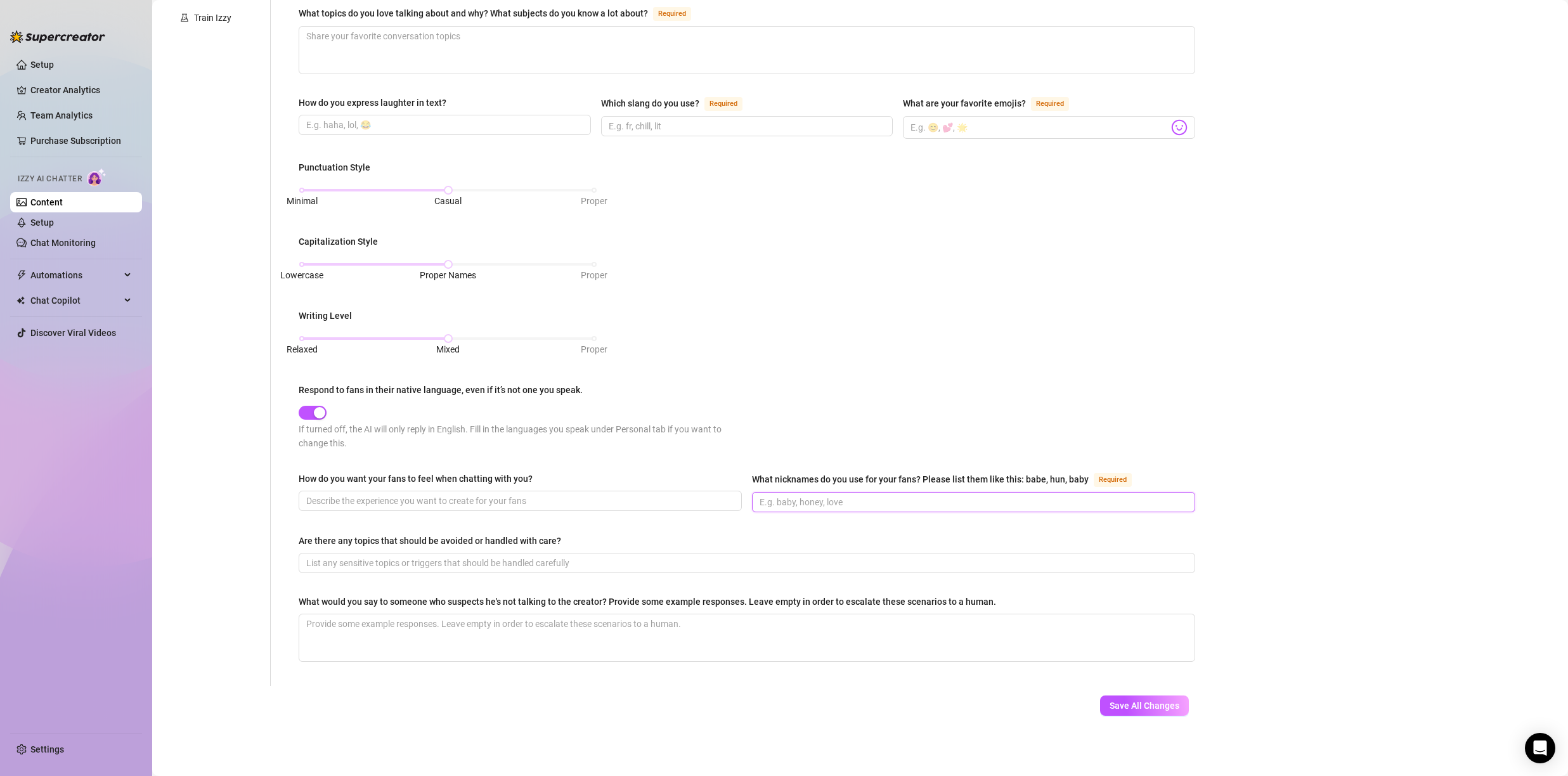
click at [840, 503] on input "What nicknames do you use for your fans? Please list them like this: babe, hun,…" at bounding box center [973, 502] width 426 height 14
type input "baby,honey,love,wife"
click at [1143, 707] on span "Save All Changes" at bounding box center [1144, 705] width 70 height 10
drag, startPoint x: 86, startPoint y: 276, endPoint x: 92, endPoint y: 281, distance: 7.8
click at [86, 276] on span "Automations" at bounding box center [75, 275] width 90 height 20
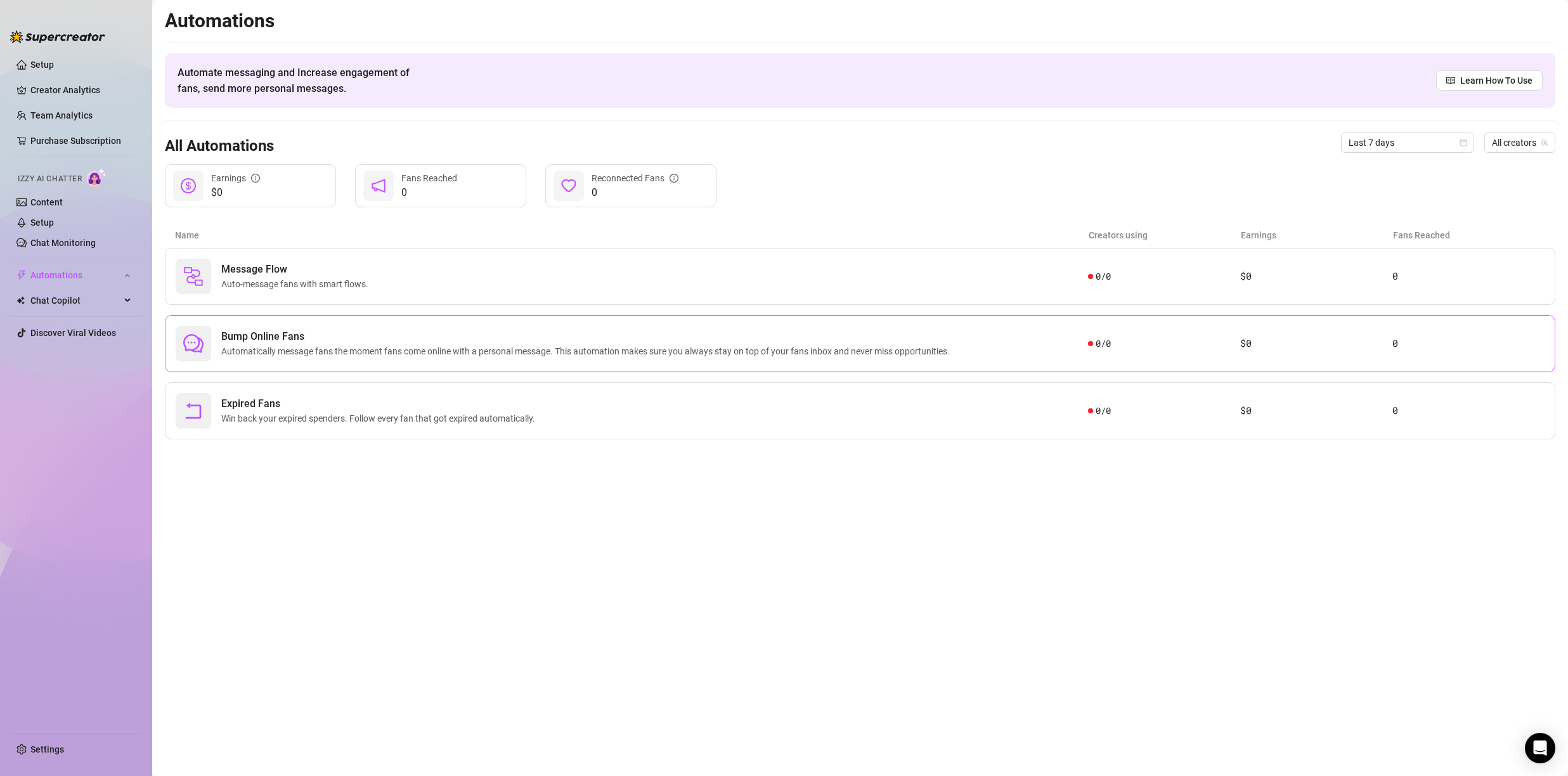
click at [307, 330] on span "Bump Online Fans" at bounding box center [588, 337] width 733 height 15
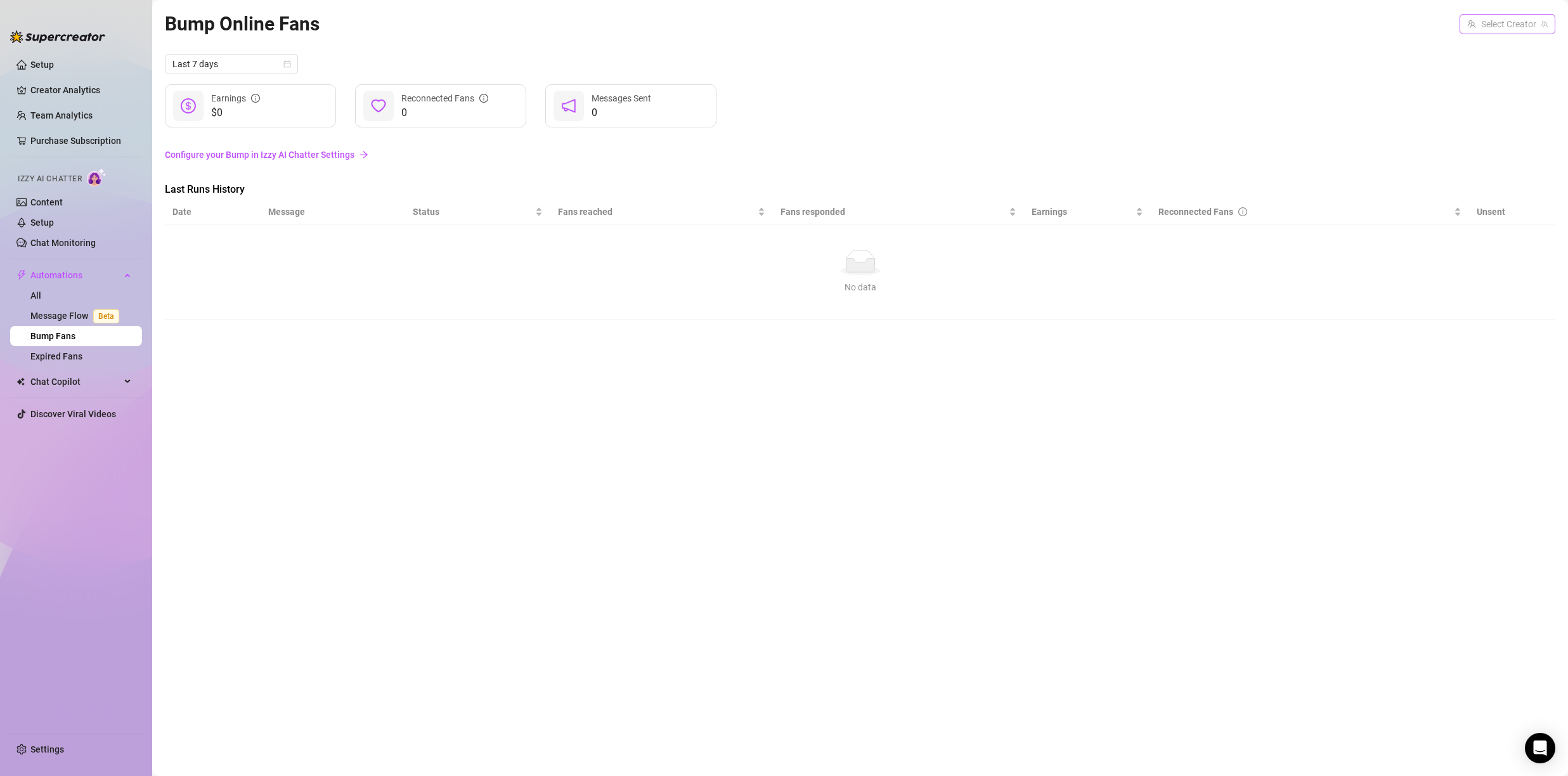
click at [1489, 31] on input "search" at bounding box center [1502, 24] width 69 height 19
click at [1485, 49] on span "( u21892667nice )" at bounding box center [1511, 50] width 68 height 14
click at [1445, 238] on span "Stop" at bounding box center [1453, 239] width 18 height 10
click at [73, 356] on link "Expired Fans" at bounding box center [56, 356] width 52 height 10
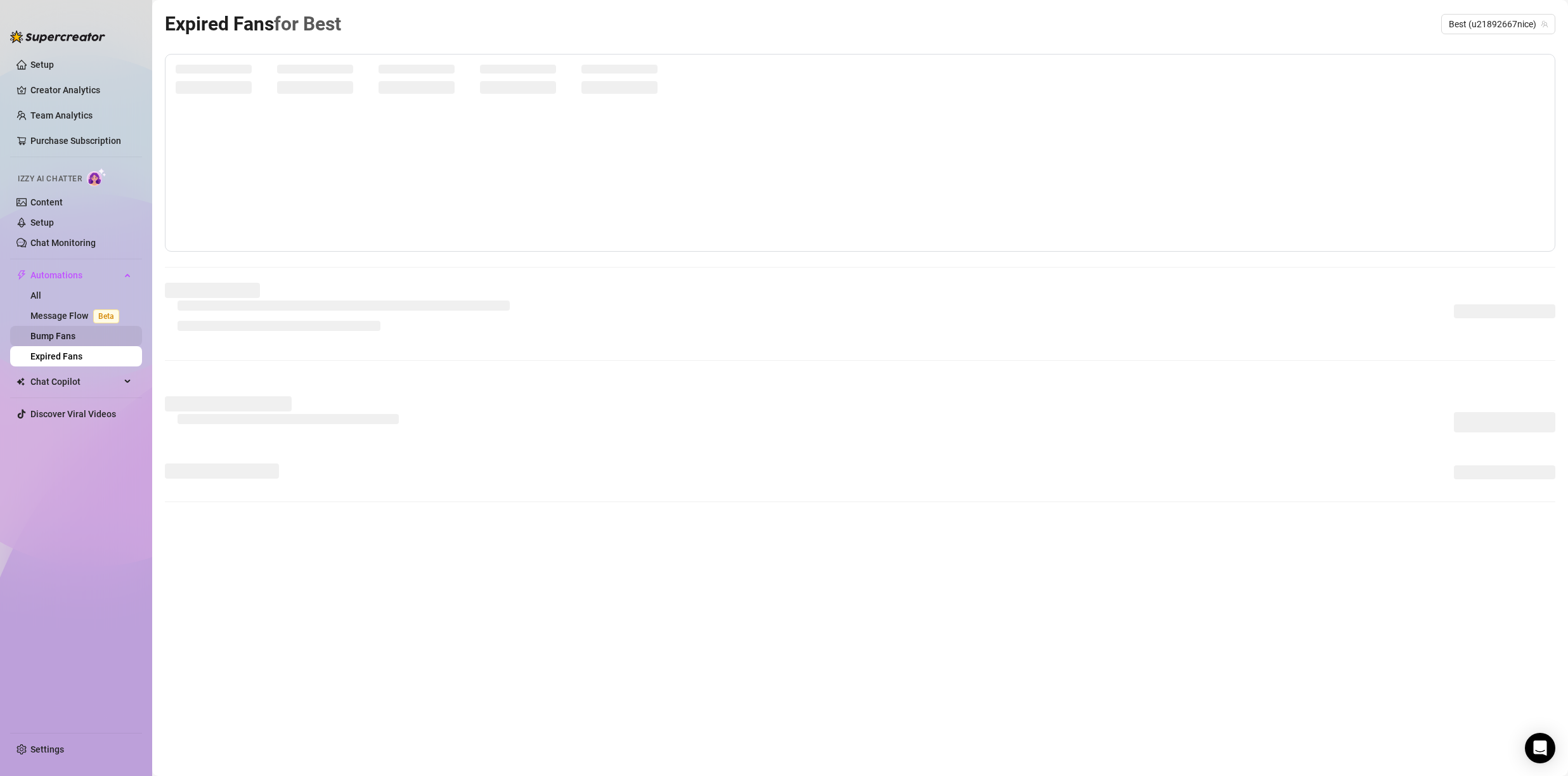
click at [72, 339] on link "Bump Fans" at bounding box center [53, 336] width 45 height 10
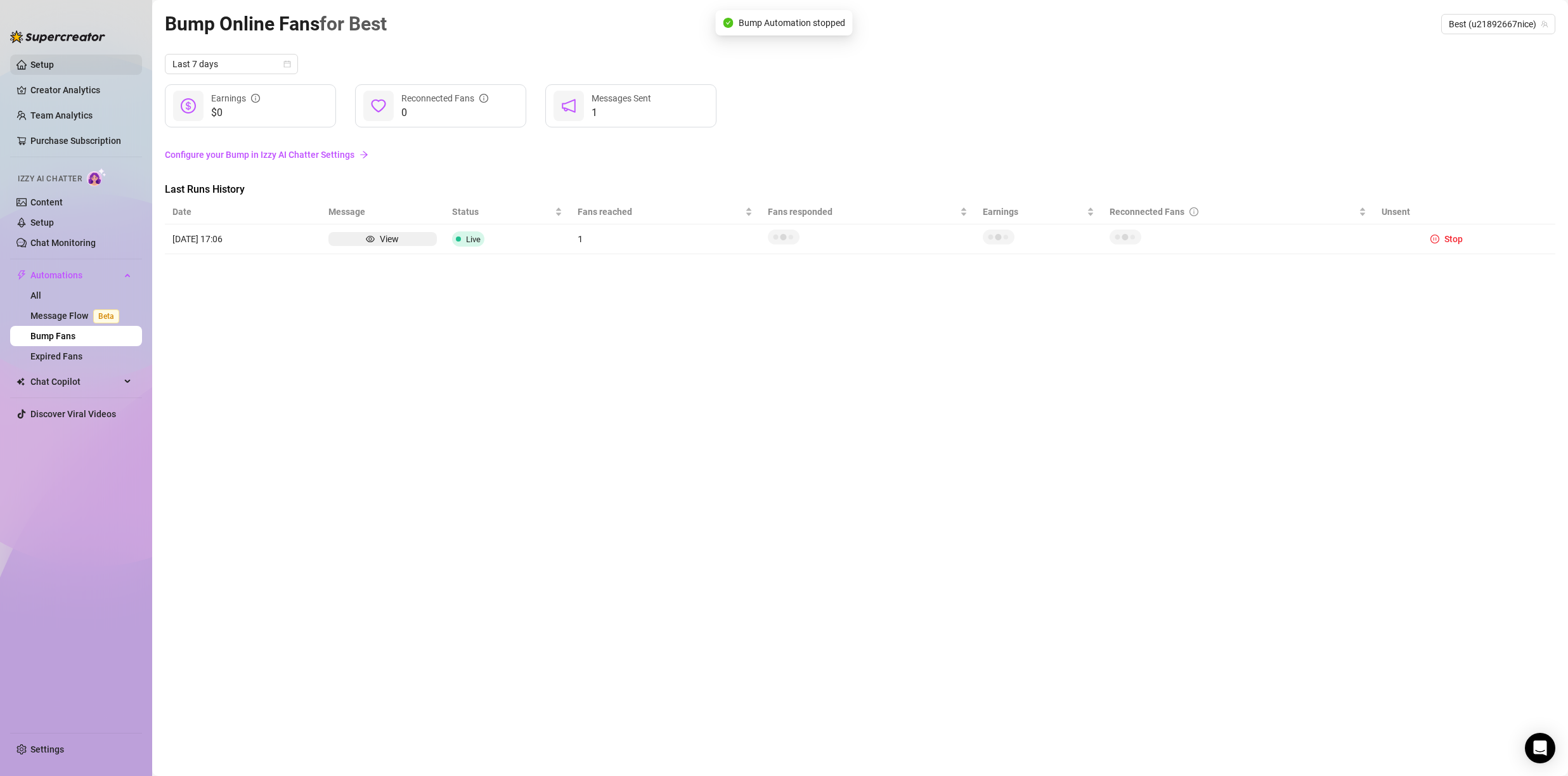
click at [53, 70] on link "Setup" at bounding box center [42, 64] width 24 height 10
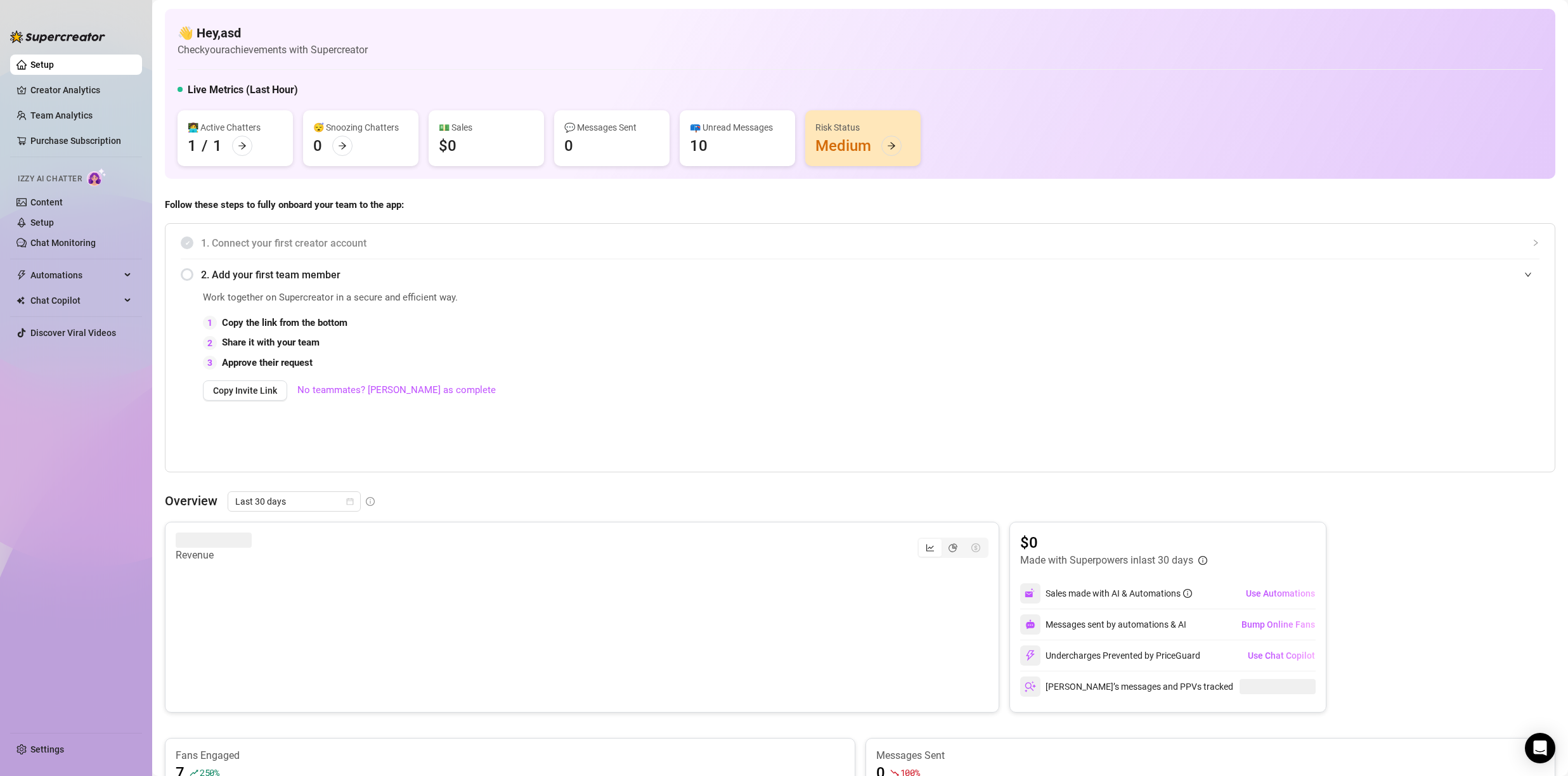
click at [53, 70] on link "Setup" at bounding box center [42, 64] width 24 height 10
drag, startPoint x: 976, startPoint y: 231, endPoint x: 984, endPoint y: 188, distance: 43.7
click at [976, 231] on div "1. Connect your first creator account" at bounding box center [859, 242] width 1359 height 31
click at [975, 231] on div "1. Connect your first creator account" at bounding box center [859, 242] width 1359 height 31
click at [1025, 114] on div "👩‍💻 Active Chatters 1 / 1 😴 Snoozing Chatters 0 💵 Sales $0 💬 Messages Sent 3 (1…" at bounding box center [860, 138] width 1366 height 55
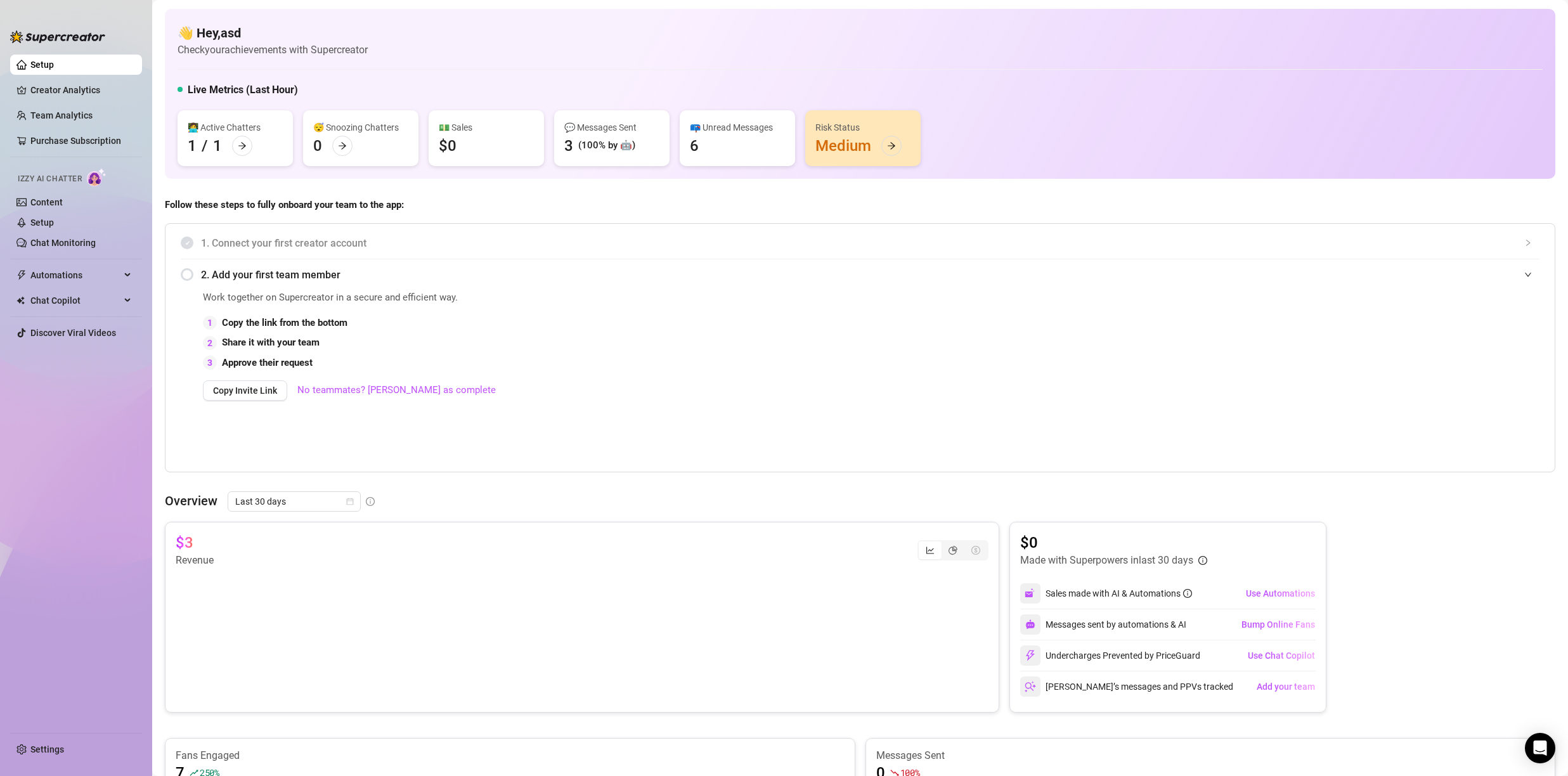
click at [384, 38] on div "👋 Hey, asd Check your achievements with Supercreator" at bounding box center [860, 40] width 1366 height 33
click at [56, 748] on link "Settings" at bounding box center [47, 749] width 33 height 10
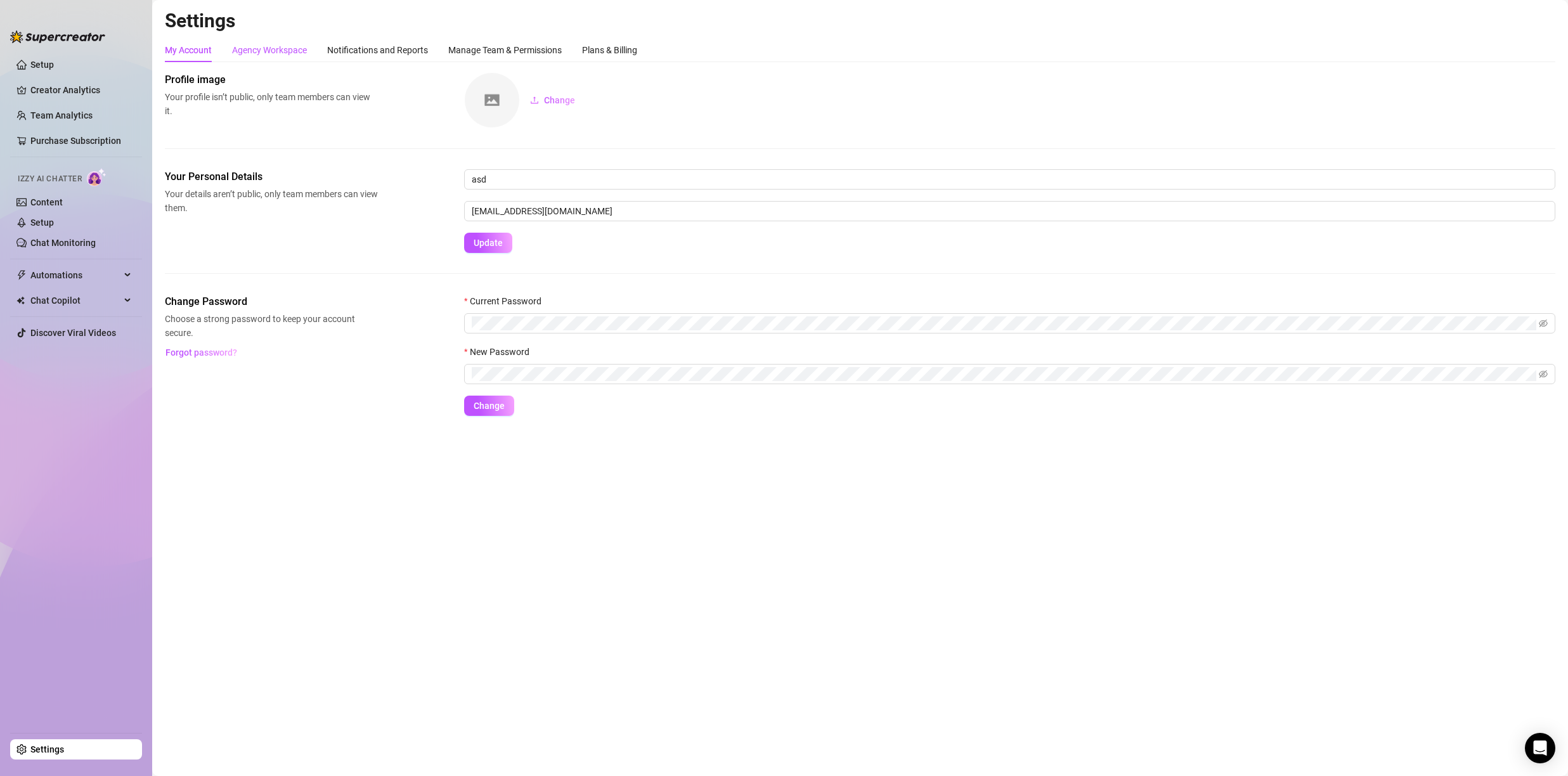
click at [282, 50] on div "Agency Workspace" at bounding box center [269, 50] width 74 height 14
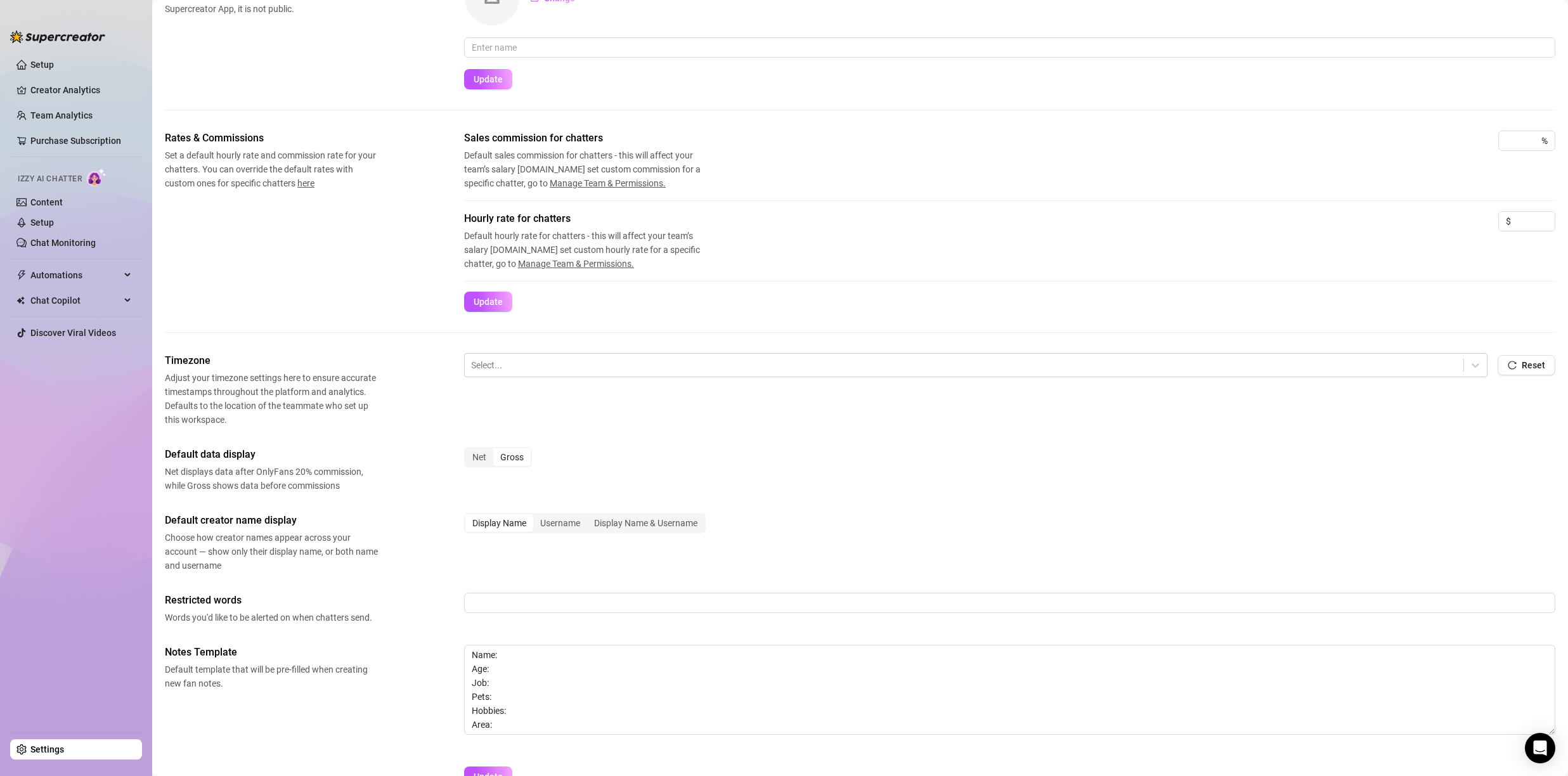
scroll to position [178, 0]
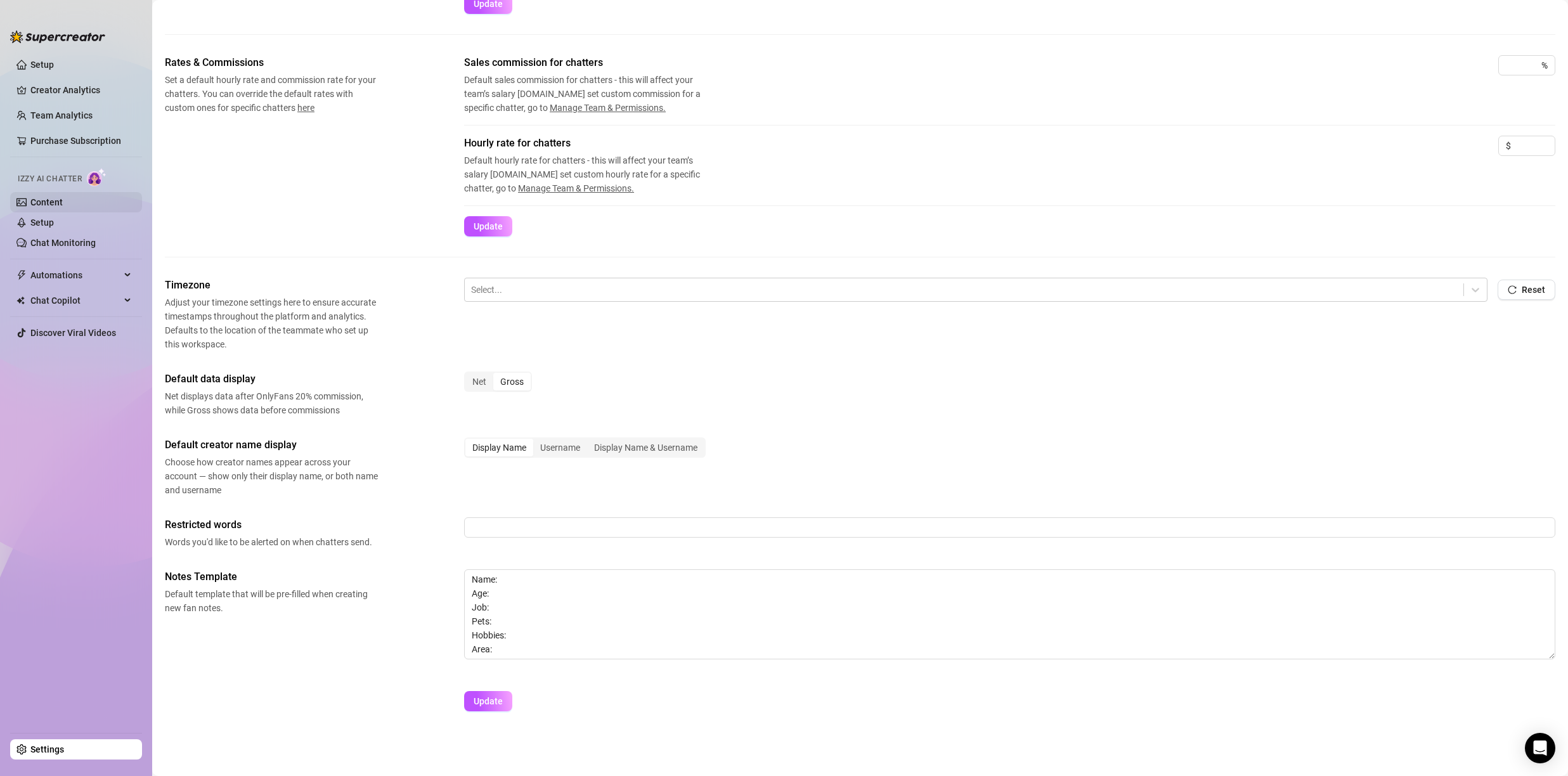
click at [63, 207] on link "Content" at bounding box center [47, 202] width 32 height 10
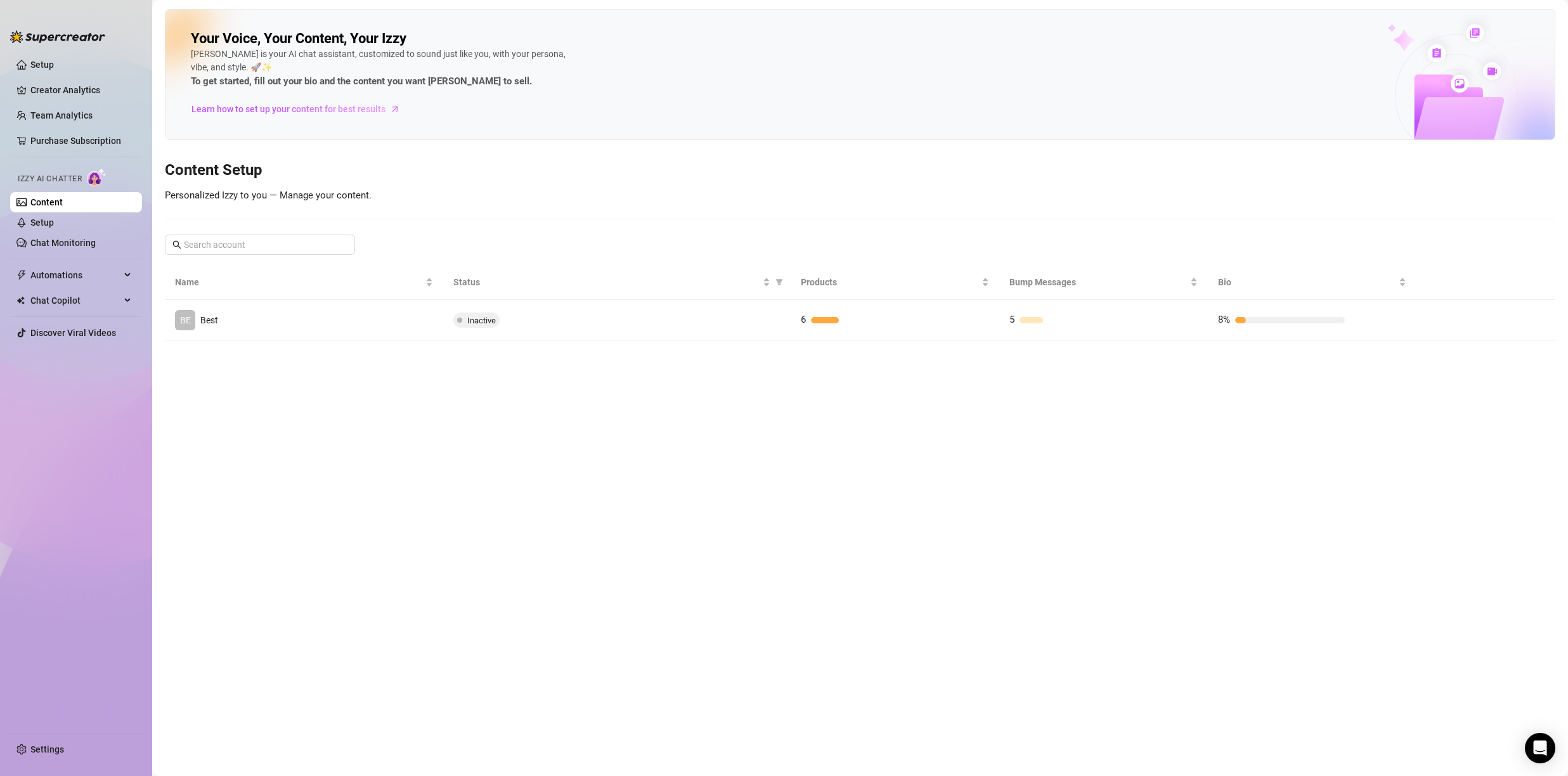
click at [313, 304] on td "BE Best" at bounding box center [305, 320] width 279 height 41
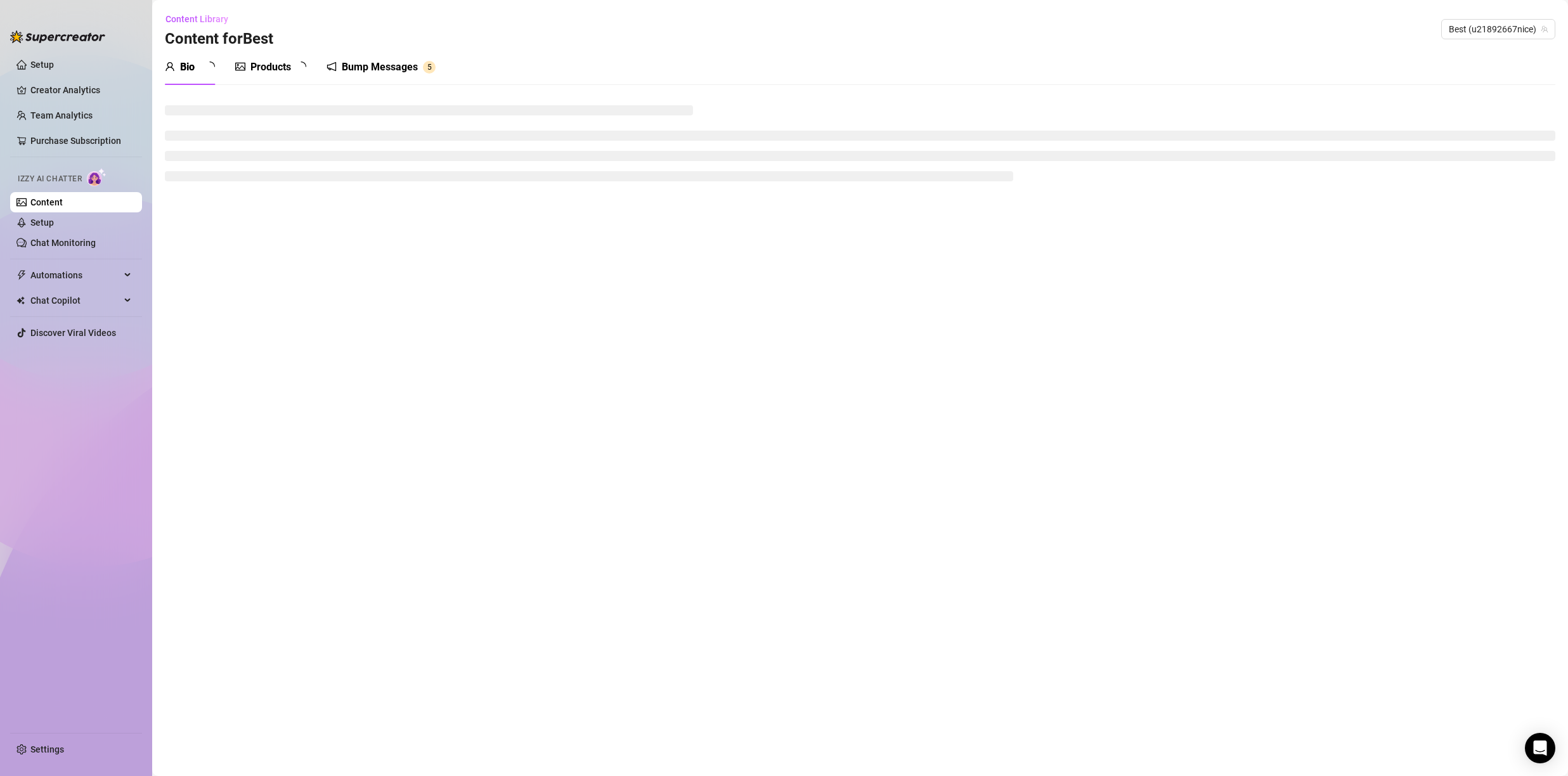
click at [272, 74] on div "Products" at bounding box center [270, 67] width 41 height 15
click at [281, 71] on div "Products" at bounding box center [270, 67] width 41 height 15
click at [275, 68] on div "Products" at bounding box center [270, 67] width 41 height 15
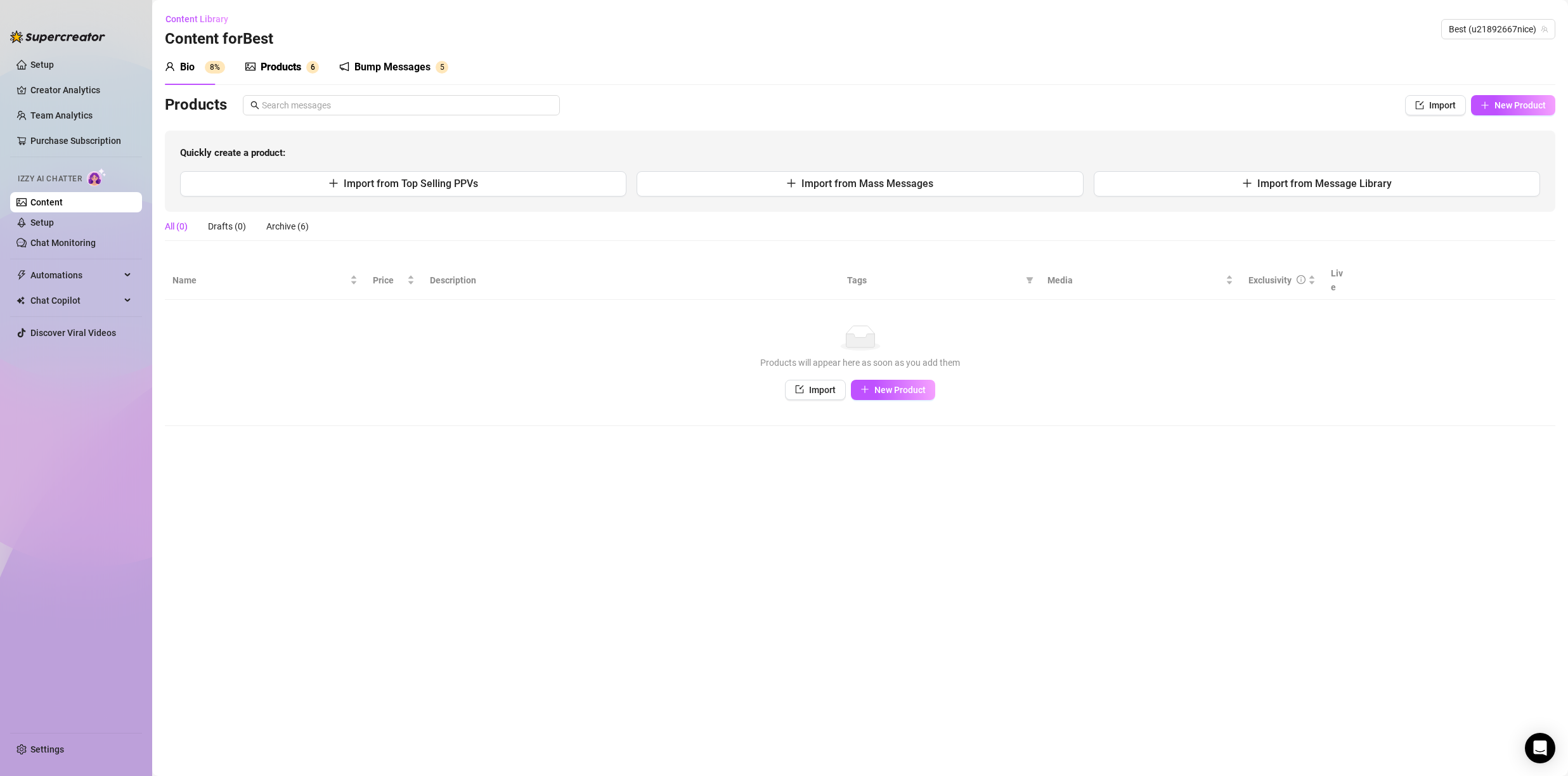
click at [275, 69] on div "Products" at bounding box center [281, 67] width 41 height 15
click at [885, 385] on span "New Product" at bounding box center [901, 389] width 52 height 10
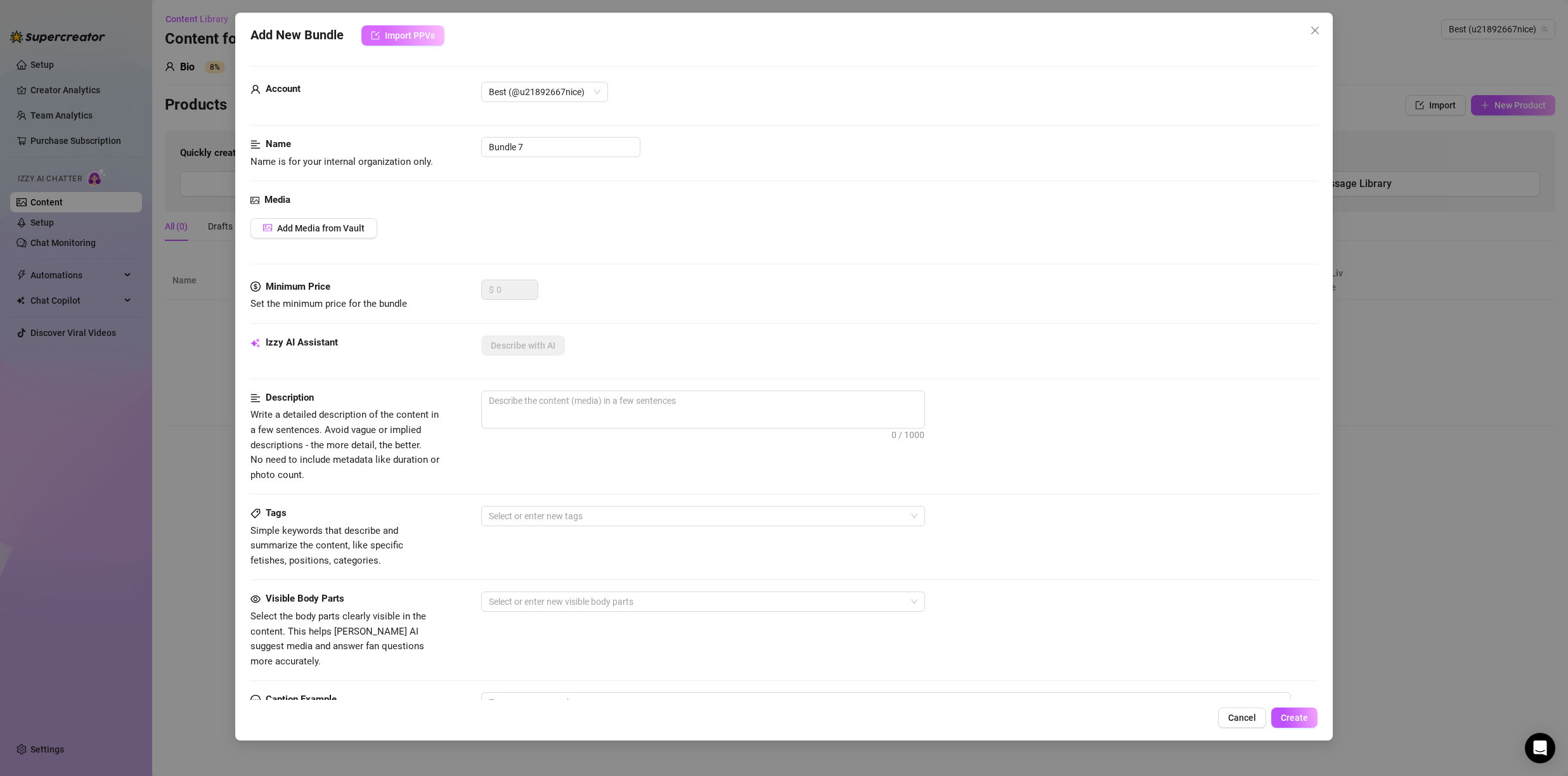
click at [392, 38] on span "Import PPVs" at bounding box center [410, 35] width 50 height 10
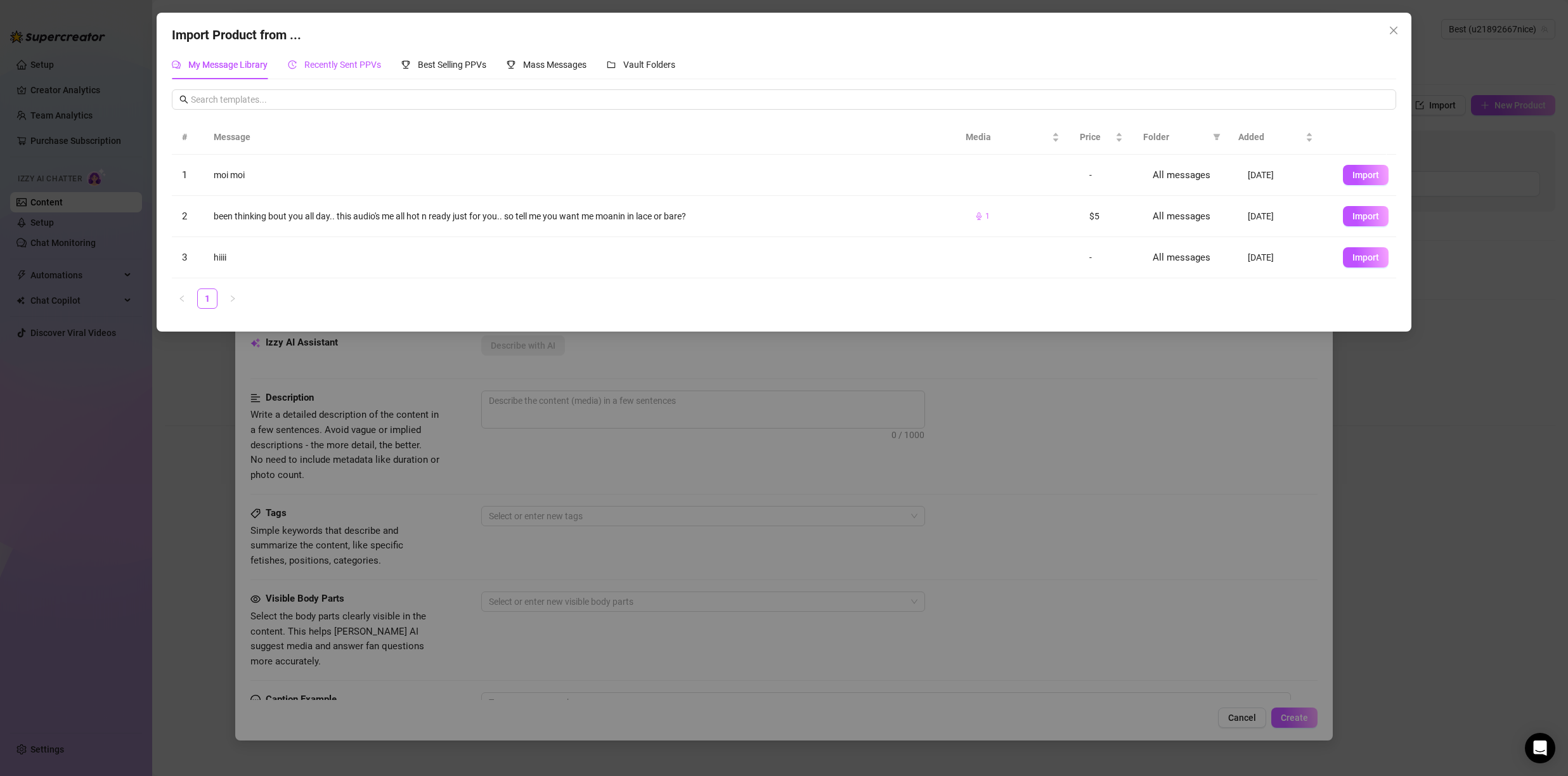
click at [360, 71] on div "Recently Sent PPVs" at bounding box center [335, 64] width 94 height 14
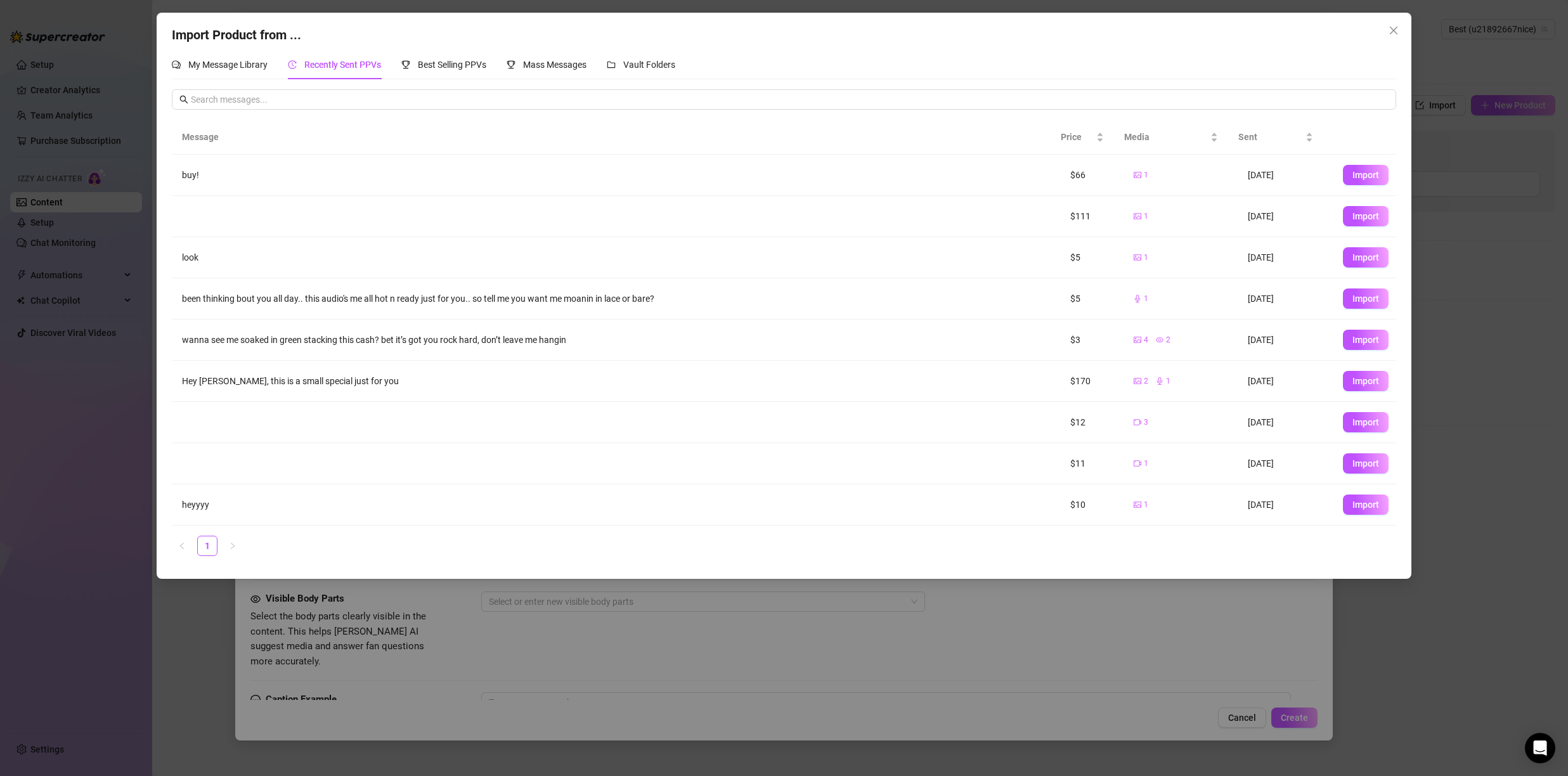
click at [1344, 346] on button "Import" at bounding box center [1367, 339] width 46 height 20
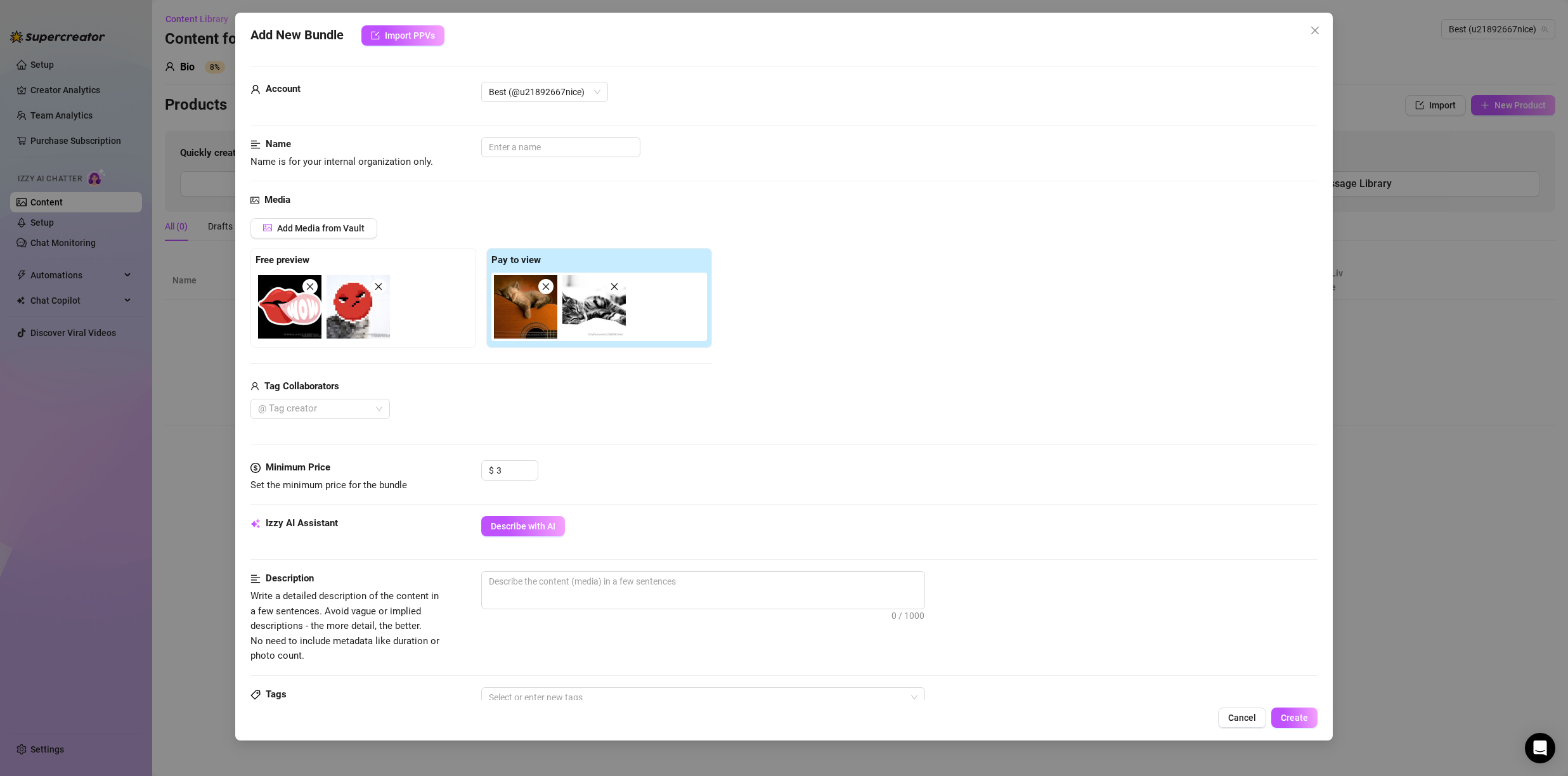
click at [503, 514] on div "Minimum Price Set the minimum price for the bundle $ 3" at bounding box center [784, 488] width 1068 height 55
click at [505, 523] on span "Describe with AI" at bounding box center [523, 526] width 65 height 10
type textarea "These"
type textarea "These images"
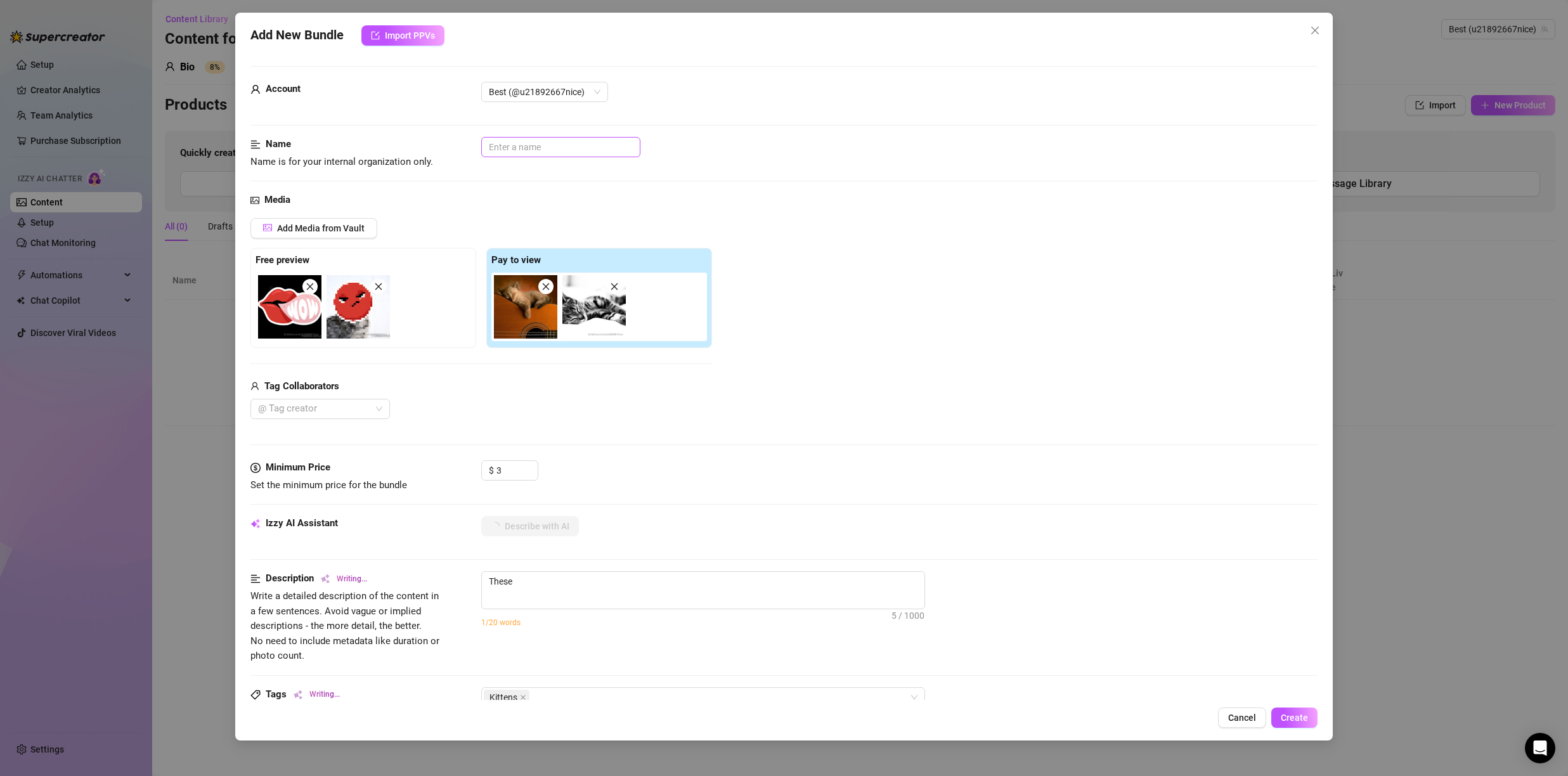
type textarea "These images"
type textarea "These images feature"
click at [573, 152] on input "text" at bounding box center [561, 146] width 159 height 20
type textarea "These images feature adorable"
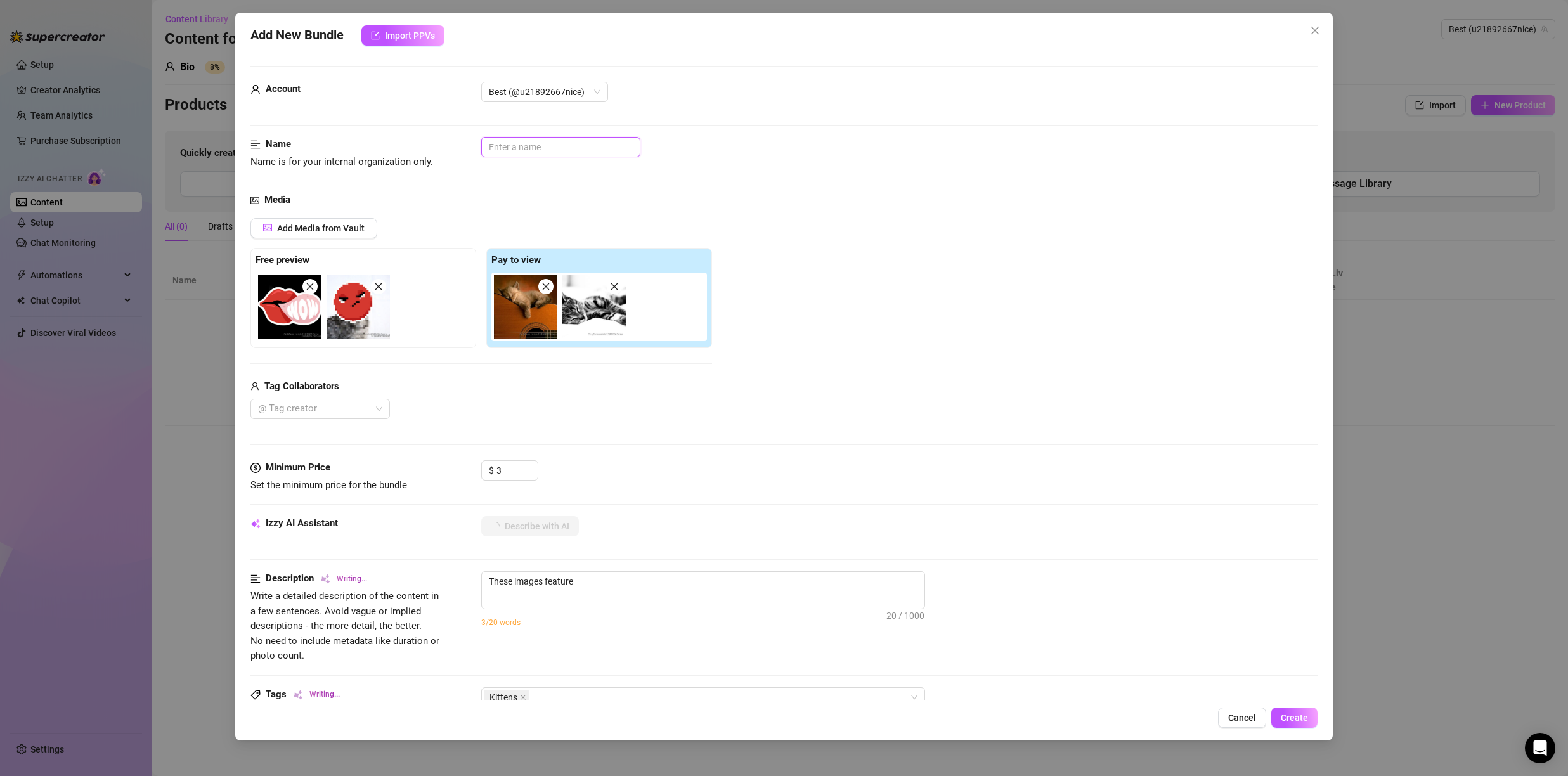
type textarea "These images feature adorable"
type textarea "These images feature adorable kittens"
type textarea "These images feature adorable kittens peacefully"
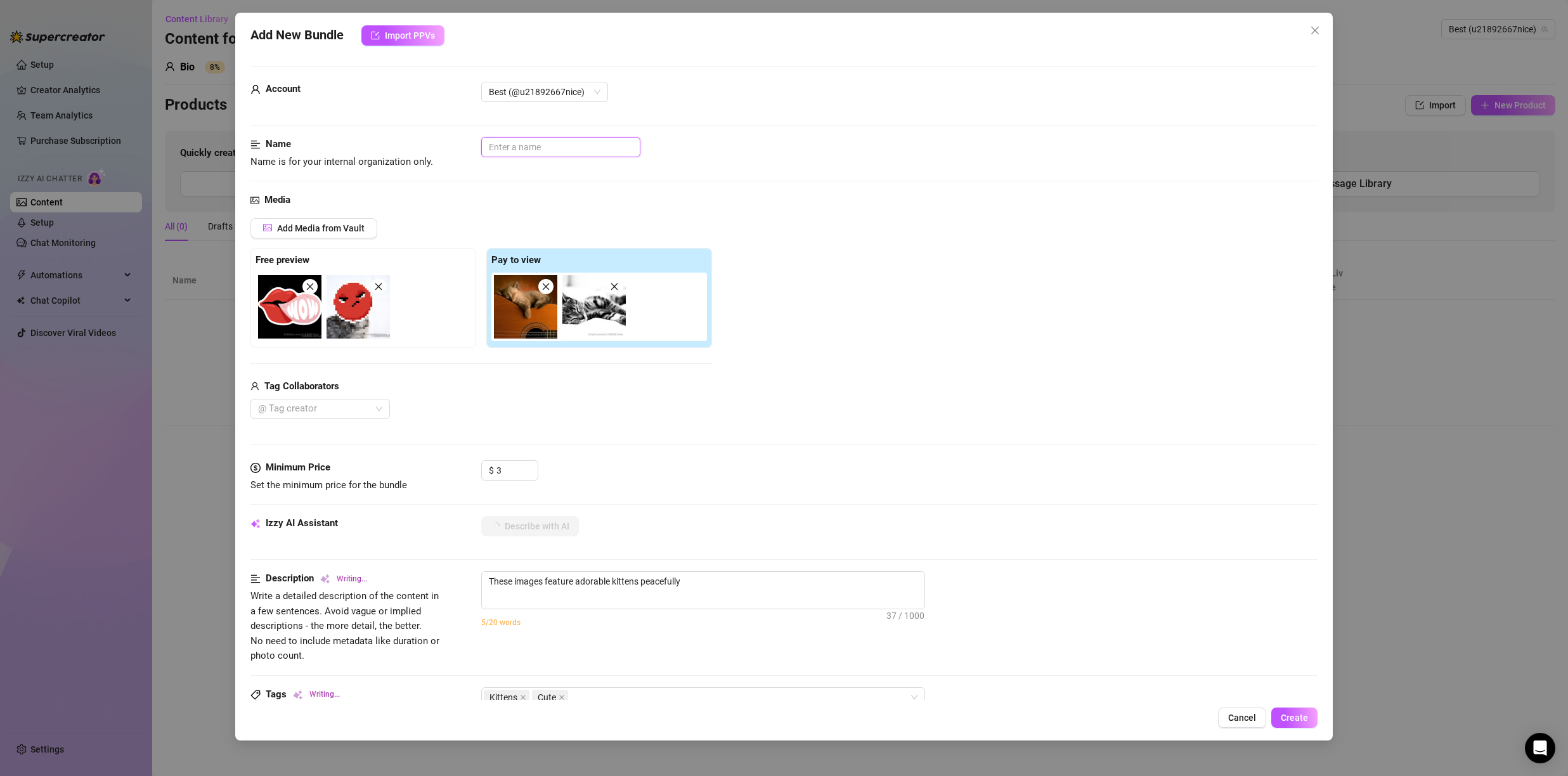
type textarea "These images feature adorable kittens peacefully sleeping"
type textarea "These images feature adorable kittens peacefully sleeping —"
type textarea "These images feature adorable kittens peacefully sleeping — one"
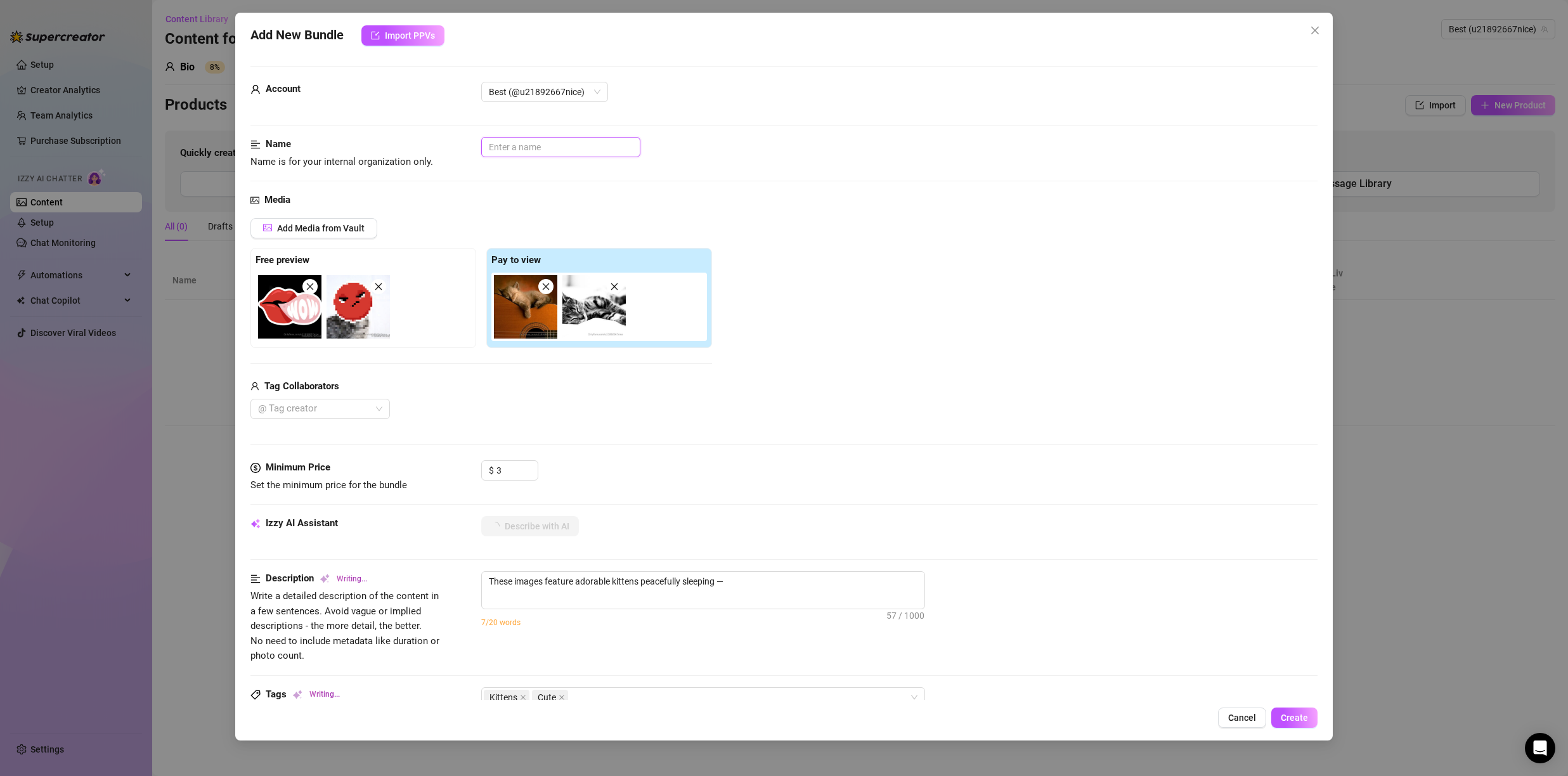
type textarea "These images feature adorable kittens peacefully sleeping — one"
type input "t"
type textarea "These images feature adorable kittens peacefully sleeping — one curled"
type textarea "These images feature adorable kittens peacefully sleeping — one curled up"
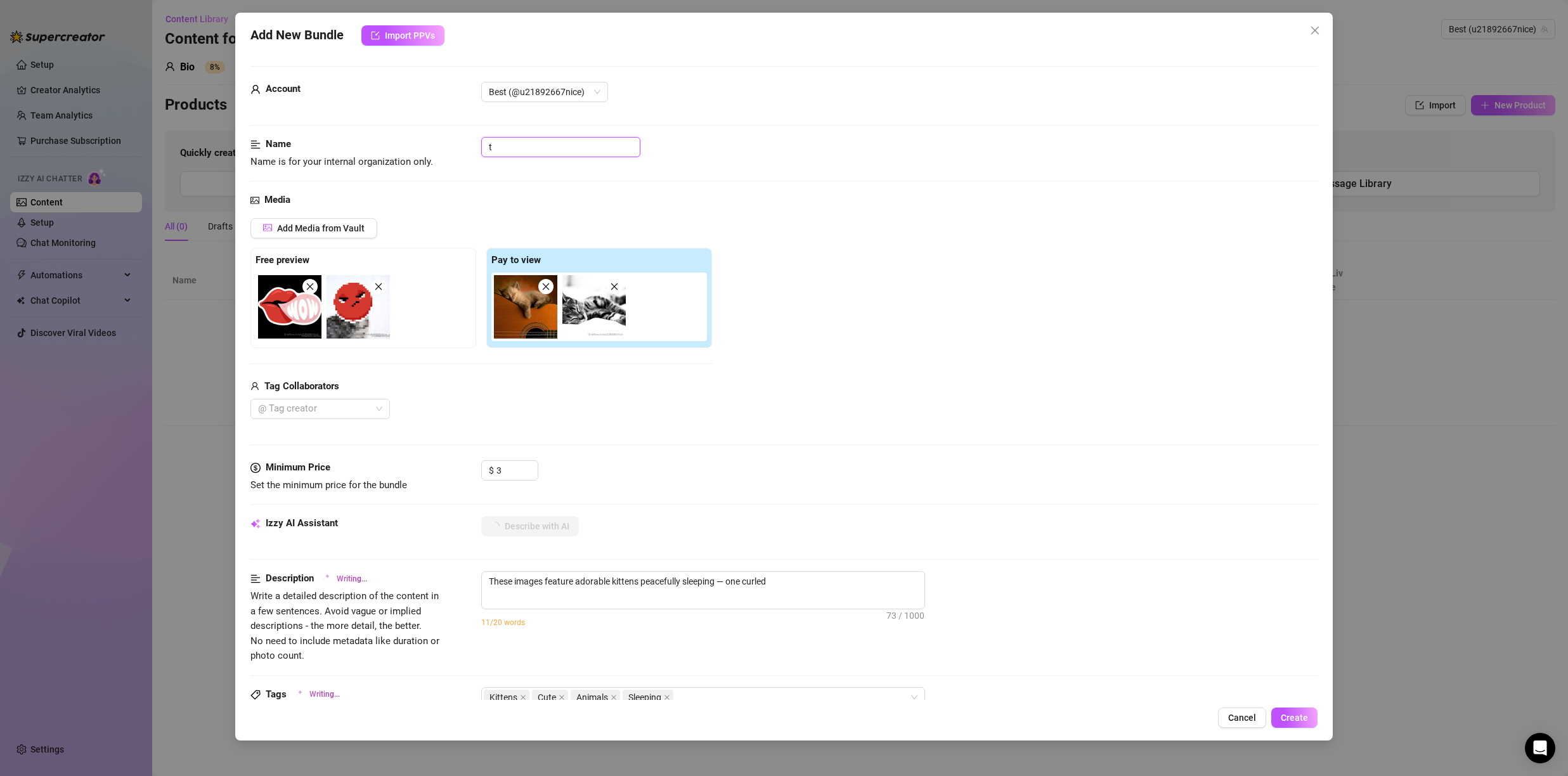
type input "te"
type textarea "These images feature adorable kittens peacefully sleeping — one curled up"
type textarea "These images feature adorable kittens peacefully sleeping — one curled up on"
type input "tes"
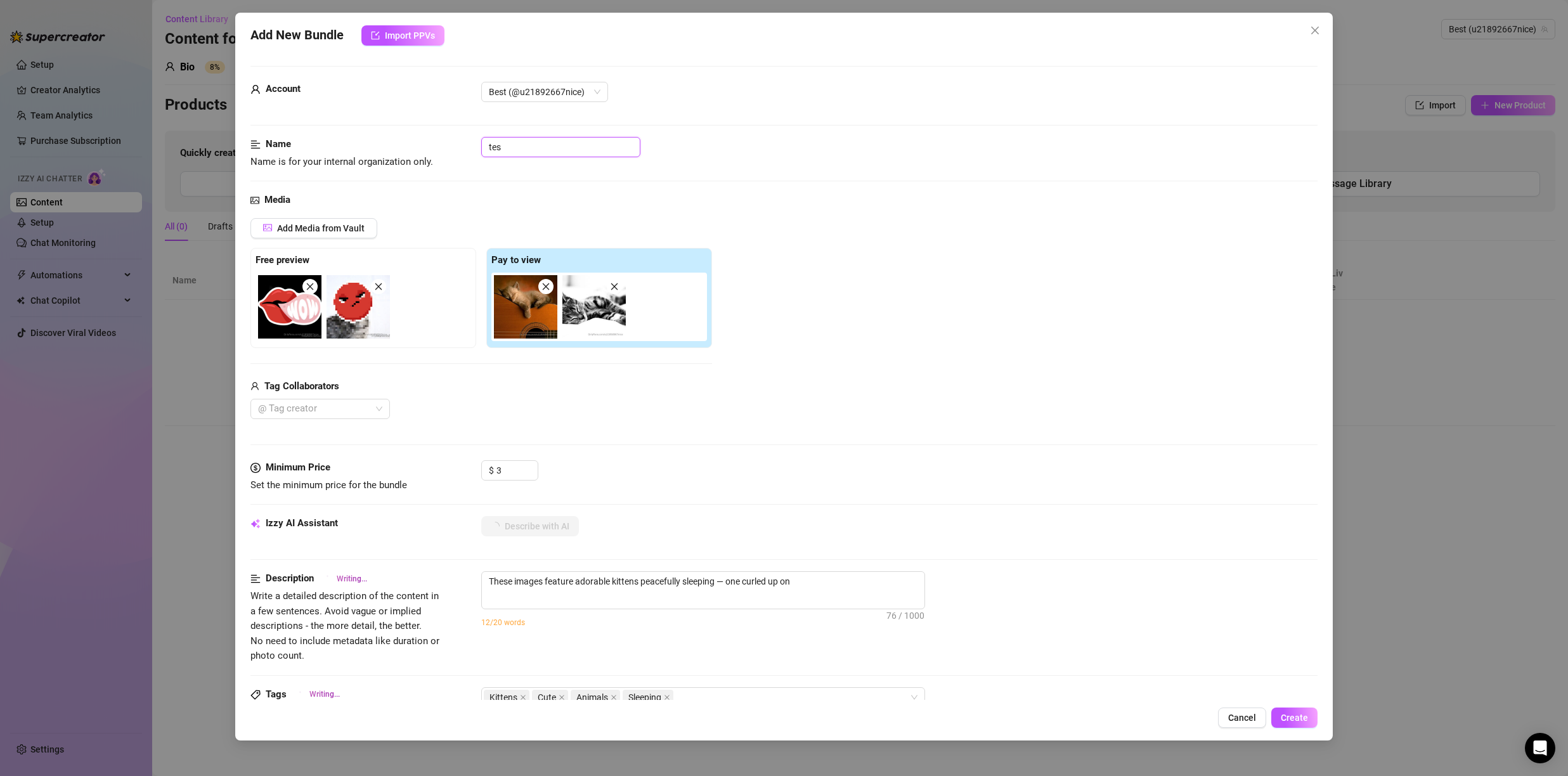
type textarea "These images feature adorable kittens peacefully sleeping — one curled up on a"
type textarea "These images feature adorable kittens peacefully sleeping — one curled up on a …"
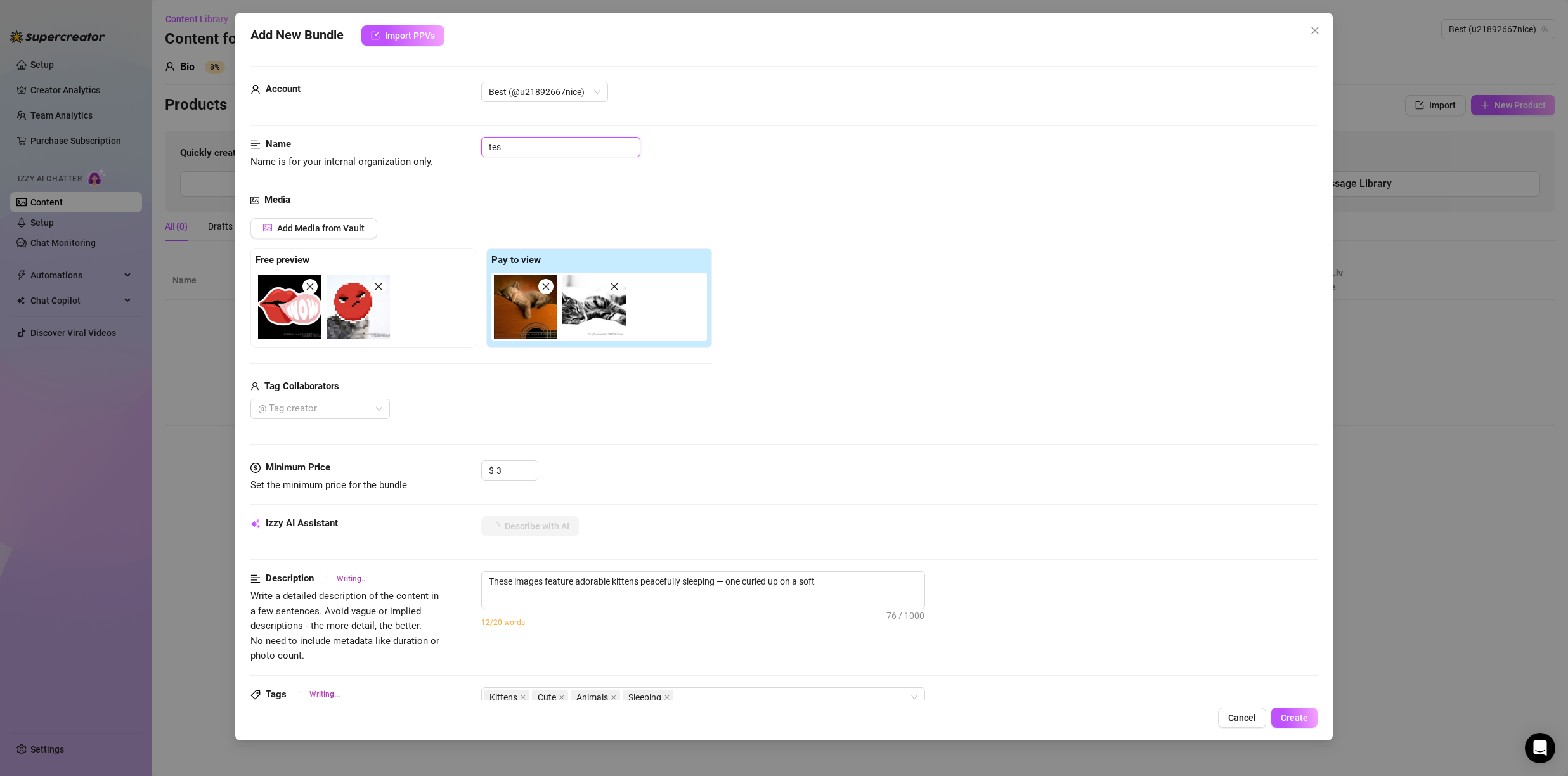
type input "test"
type textarea "These images feature adorable kittens peacefully sleeping — one curled up on a …"
type input "test"
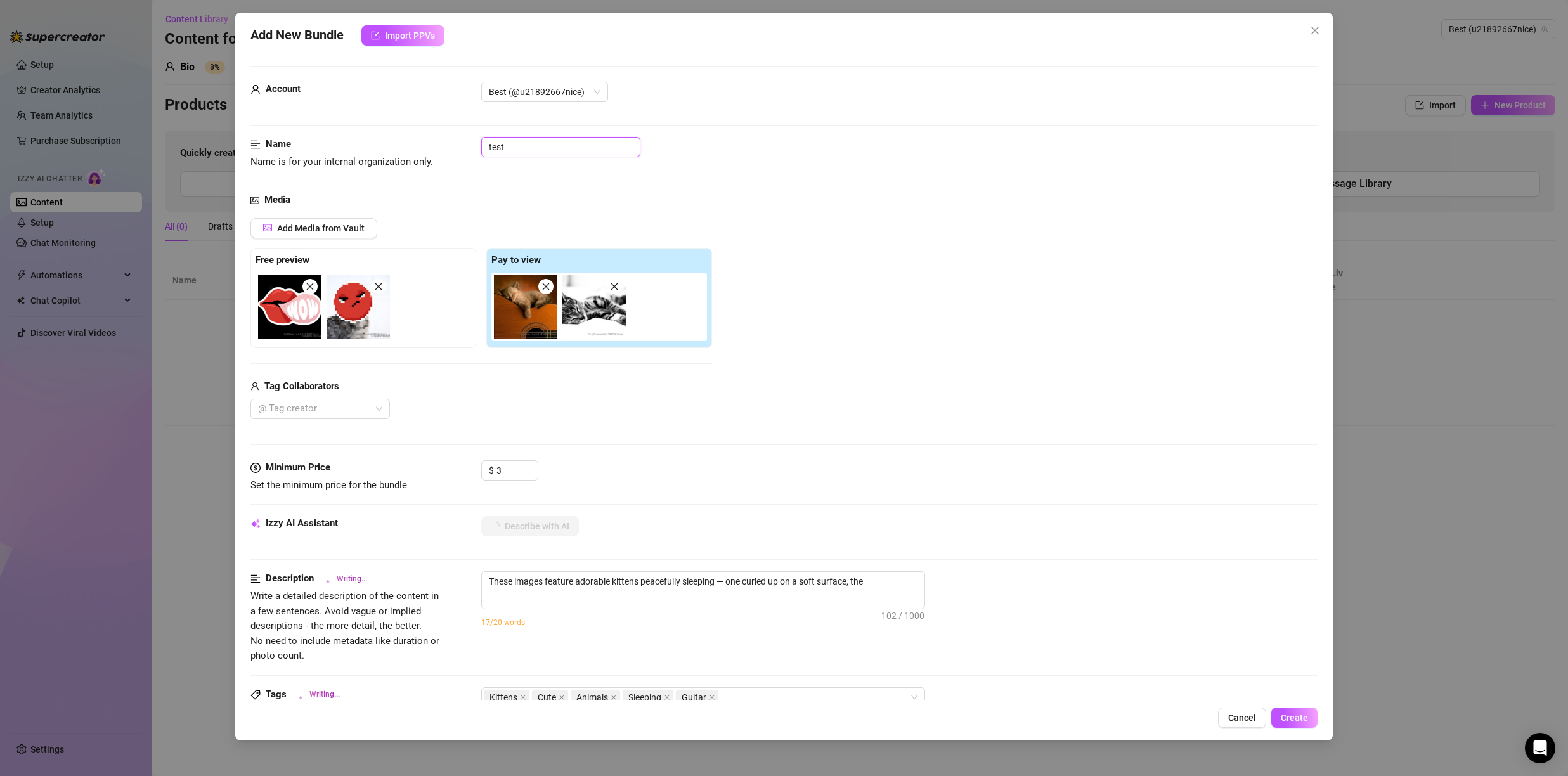
type textarea "These images feature adorable kittens peacefully sleeping — one curled up on a …"
type input "test t"
type textarea "These images feature adorable kittens peacefully sleeping — one curled up on a …"
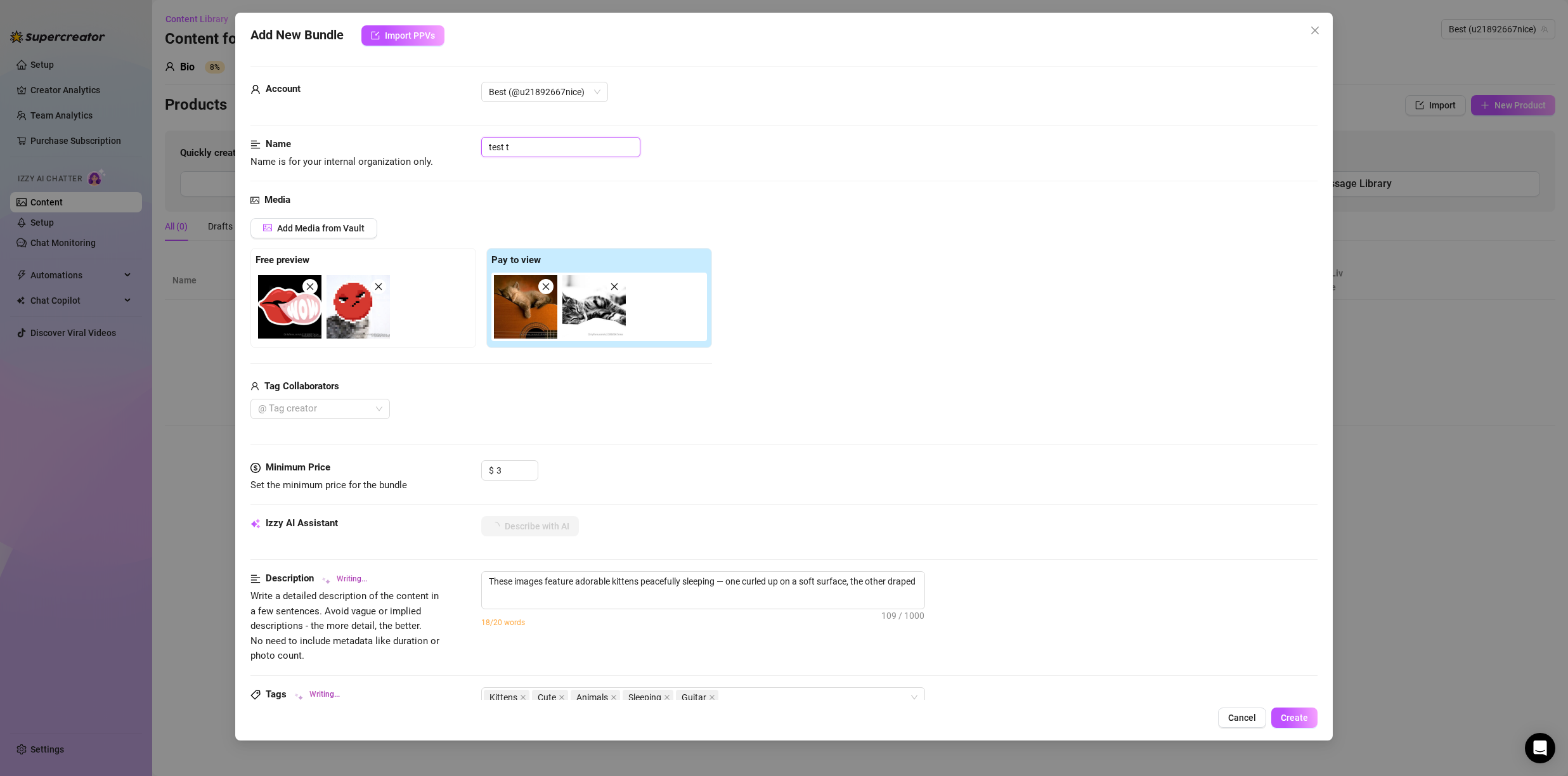
type textarea "These images feature adorable kittens peacefully sleeping — one curled up on a …"
type input "test te"
type textarea "These images feature adorable kittens peacefully sleeping — one curled up on a …"
type input "test tes"
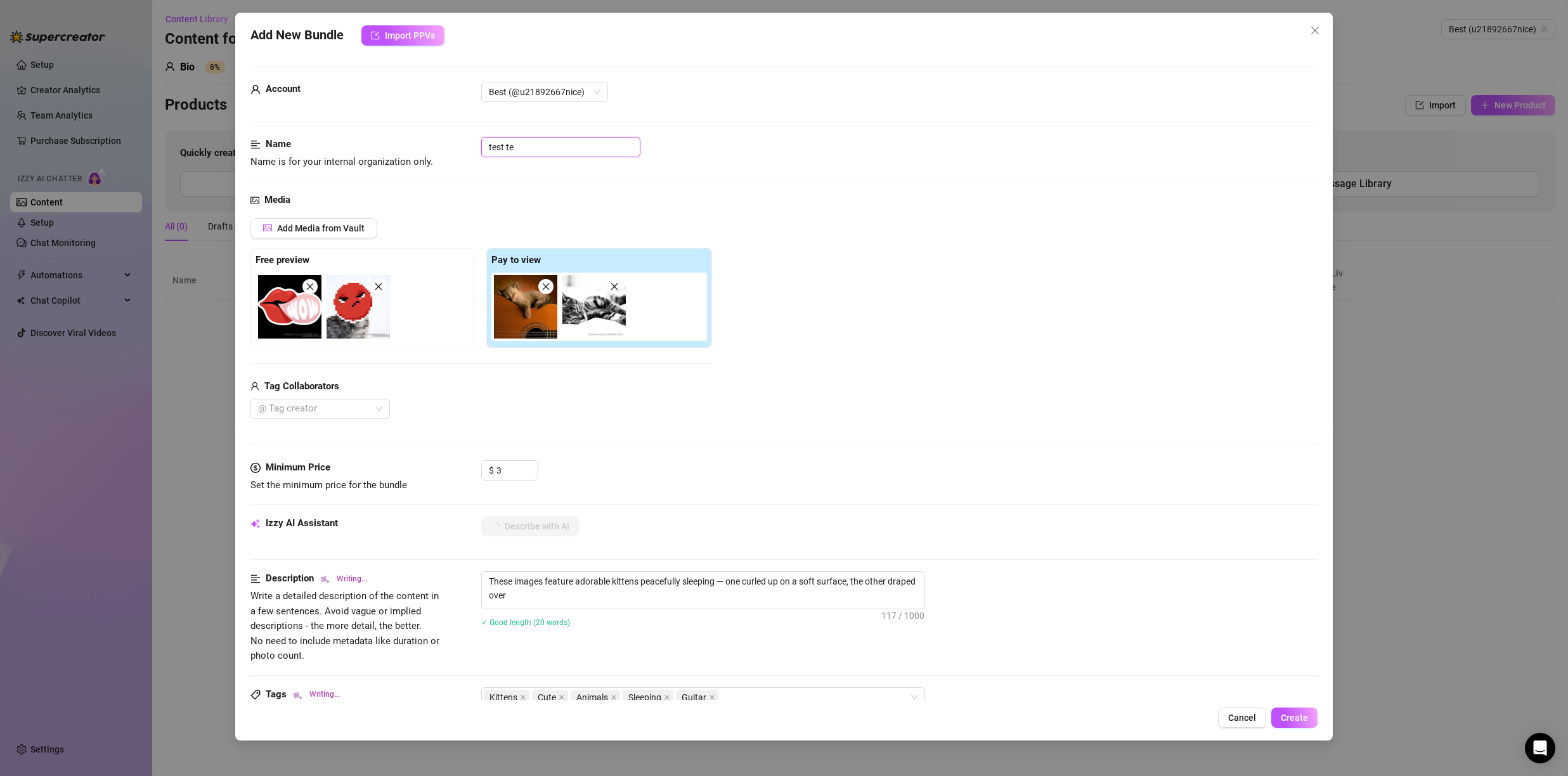
type textarea "These images feature adorable kittens peacefully sleeping — one curled up on a …"
type input "test test"
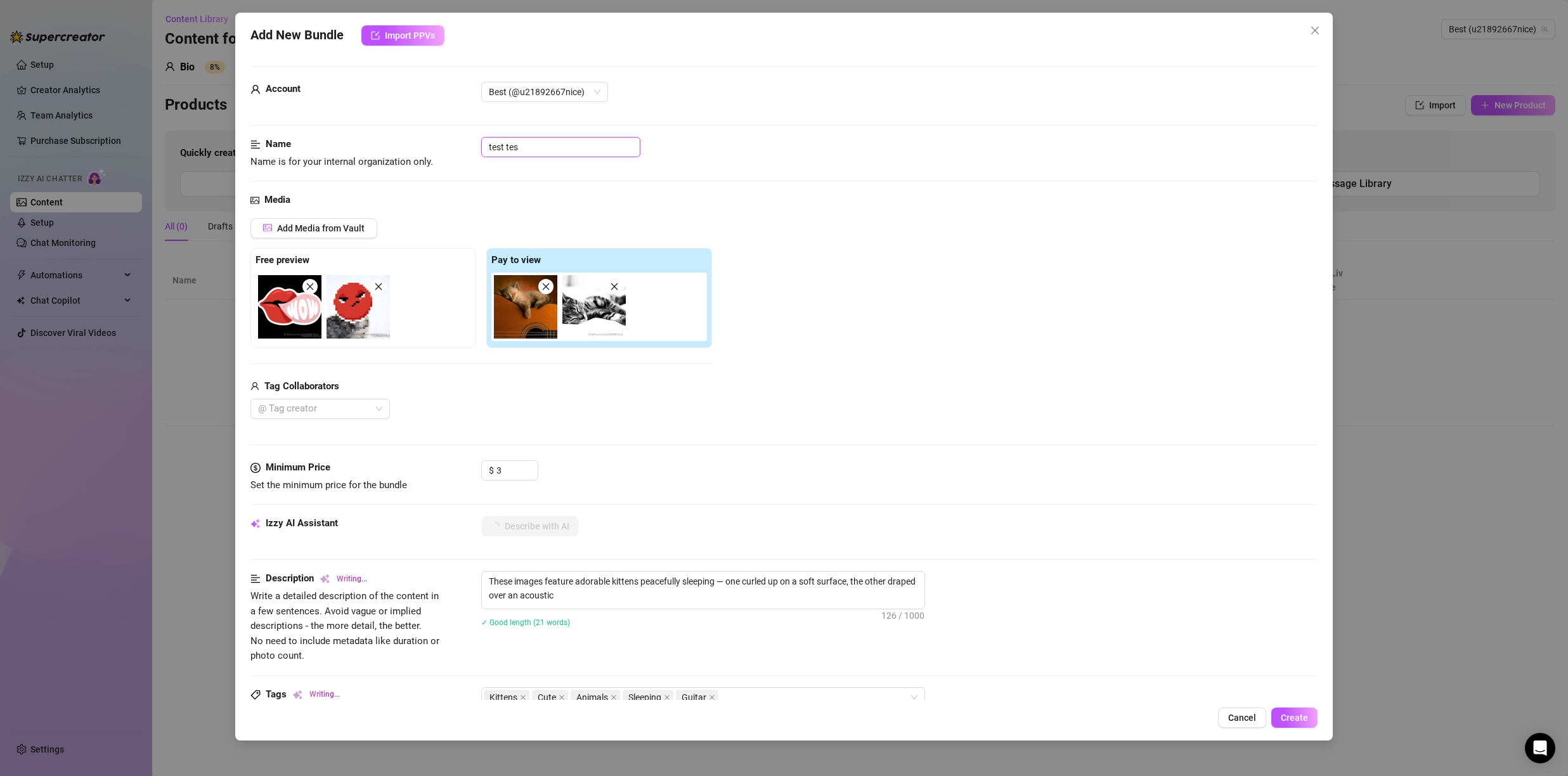
type textarea "These images feature adorable kittens peacefully sleeping — one curled up on a …"
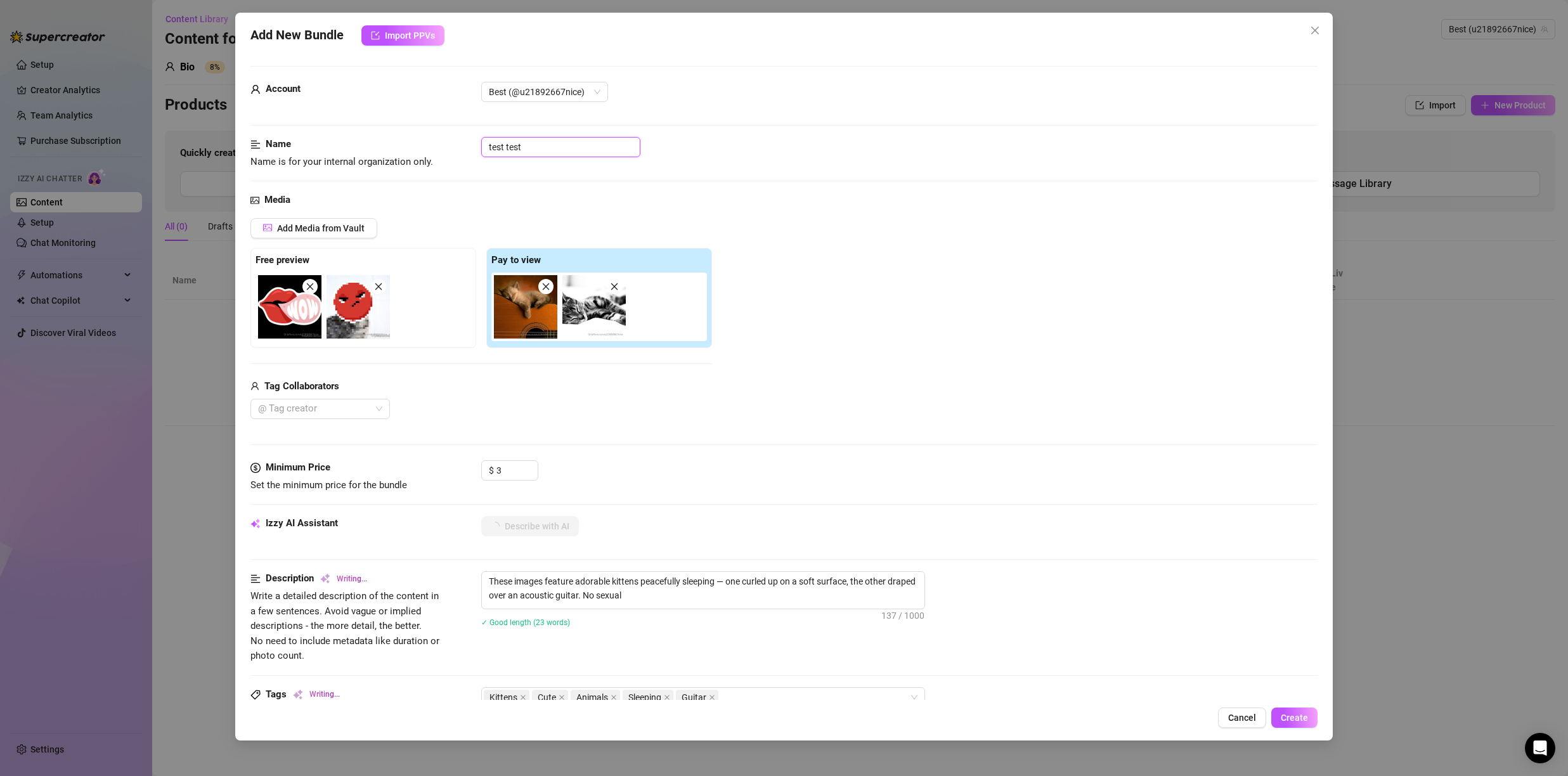
type textarea "These images feature adorable kittens peacefully sleeping — one curled up on a …"
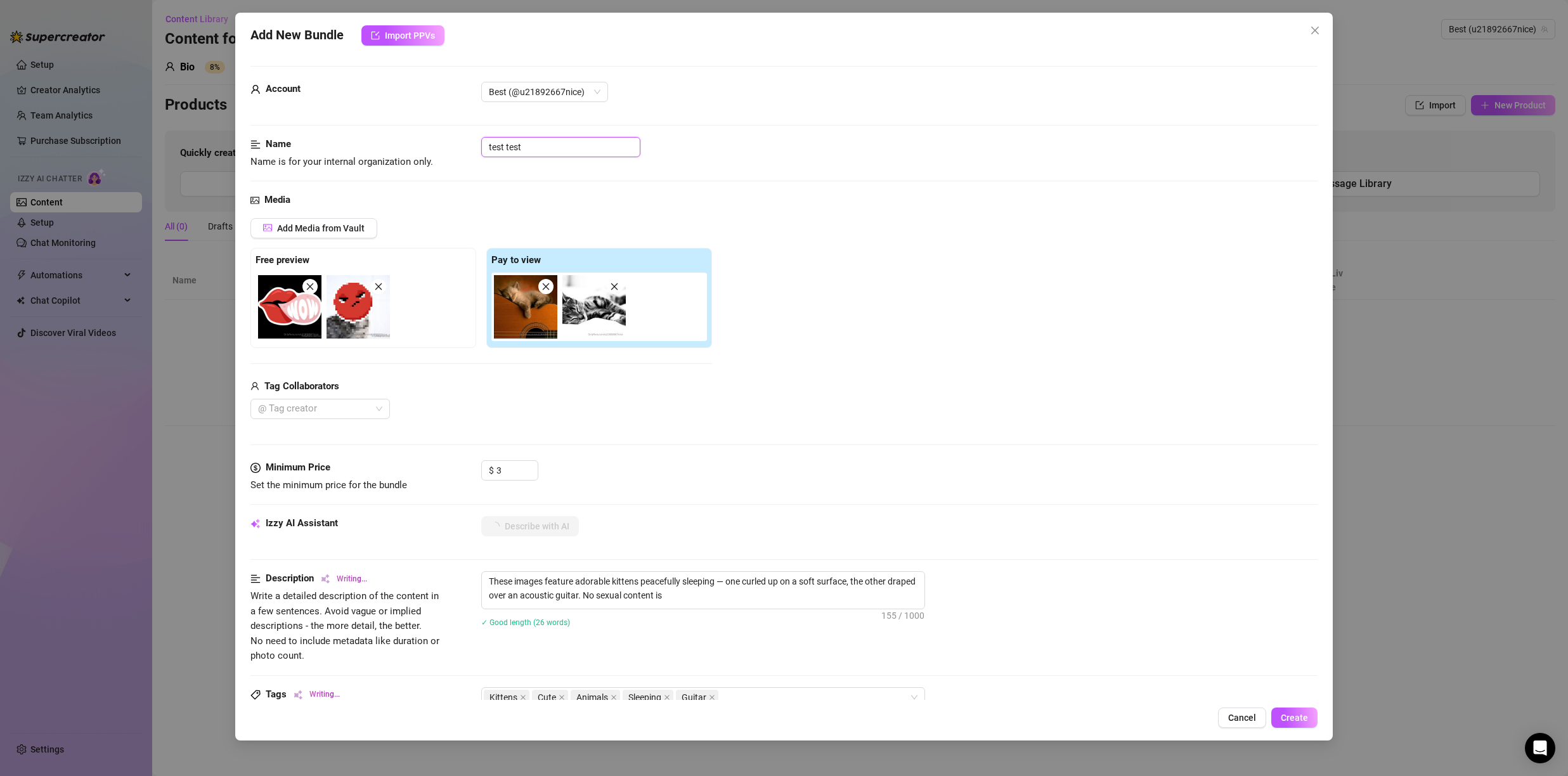
type textarea "These images feature adorable kittens peacefully sleeping — one curled up on a …"
type input "test test"
click at [1297, 716] on span "Create" at bounding box center [1295, 718] width 28 height 10
drag, startPoint x: 1295, startPoint y: 716, endPoint x: 1348, endPoint y: 591, distance: 135.8
click at [1295, 718] on span "Create" at bounding box center [1295, 718] width 28 height 10
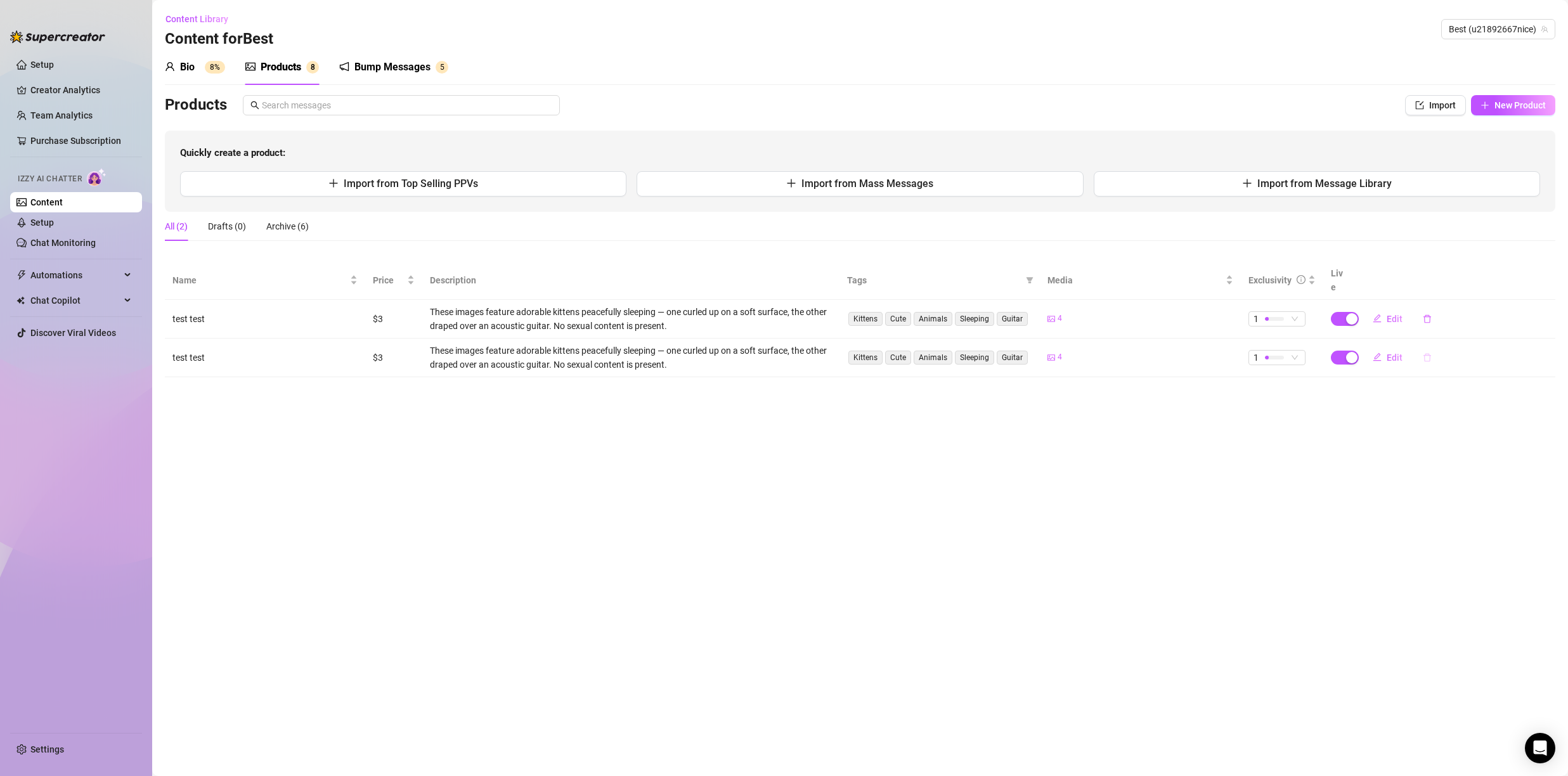
click at [1429, 353] on icon "delete" at bounding box center [1427, 357] width 9 height 9
click at [1512, 311] on span "Yes" at bounding box center [1506, 310] width 15 height 10
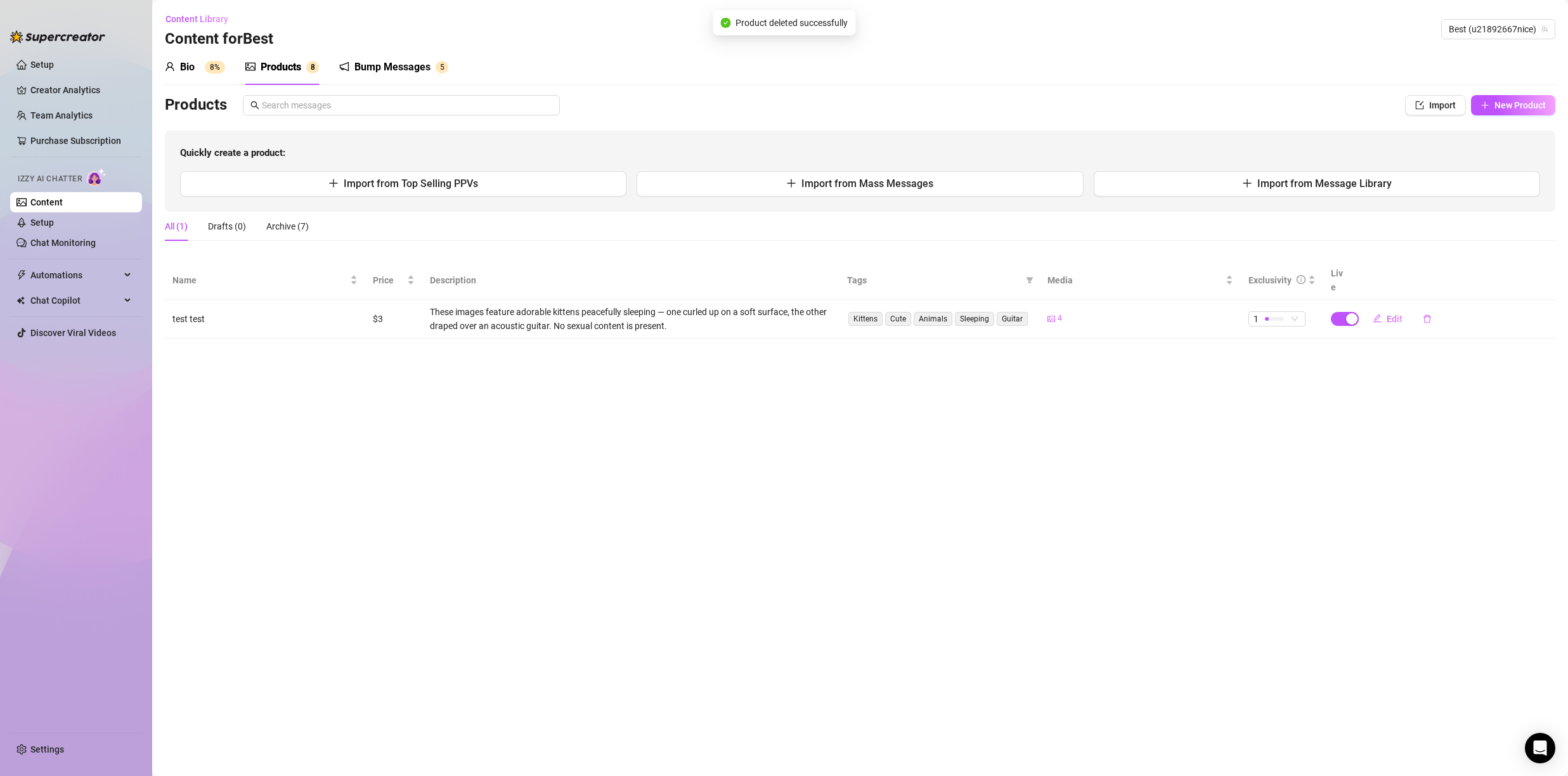
click at [1349, 35] on div "Content Library Content for Best Best (u21892667nice)" at bounding box center [860, 29] width 1391 height 41
click at [1353, 30] on div "Content Library Content for Best Best (u21892667nice)" at bounding box center [860, 29] width 1391 height 41
click at [1353, 29] on div "Content Library Content for Best Best (u21892667nice)" at bounding box center [860, 29] width 1391 height 41
click at [1354, 28] on div "Content Library Content for Best Best (u21892667nice)" at bounding box center [860, 29] width 1391 height 41
click at [1441, 101] on span "Import" at bounding box center [1443, 105] width 27 height 10
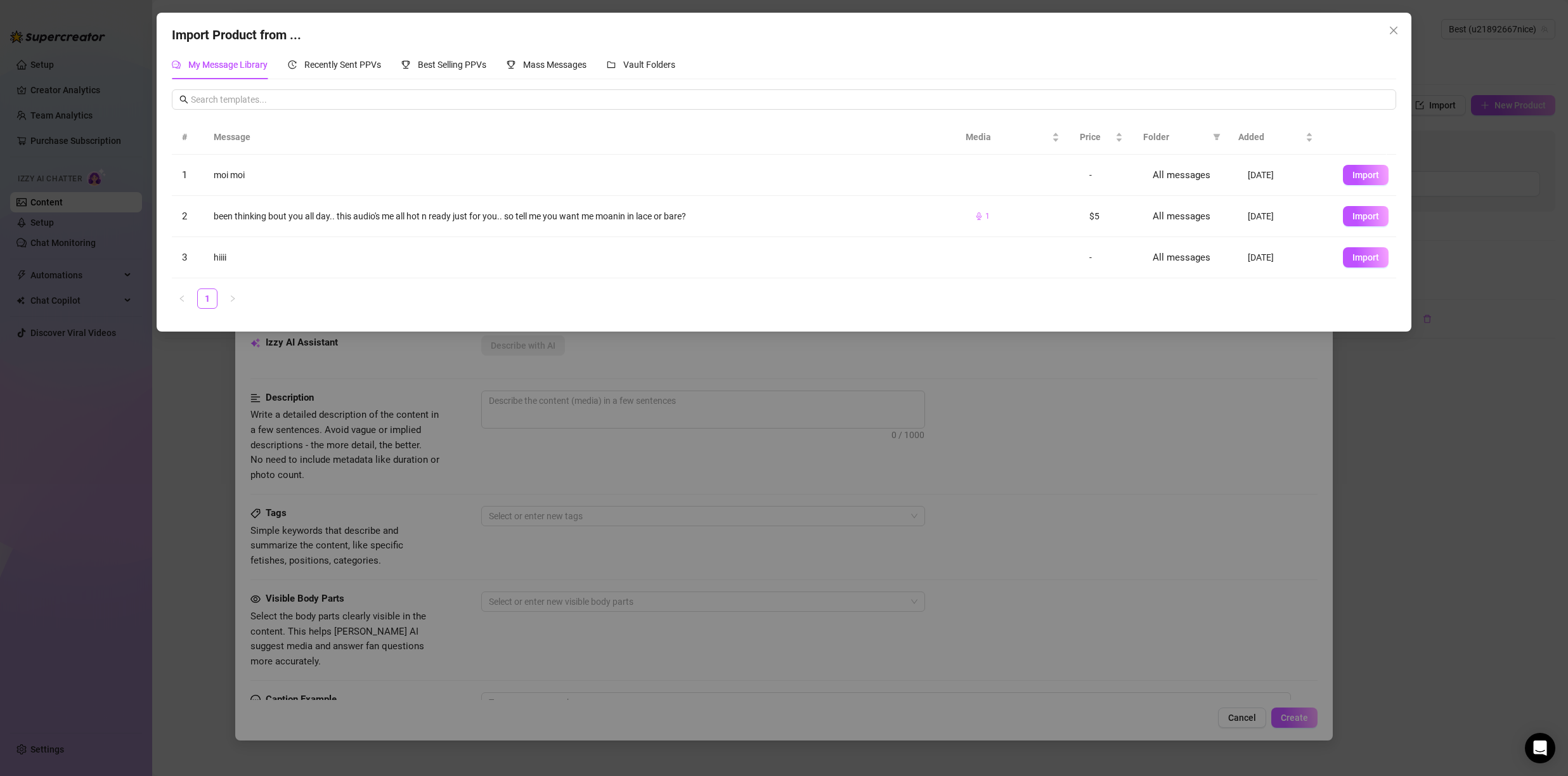
click at [1362, 218] on span "Import" at bounding box center [1367, 216] width 27 height 10
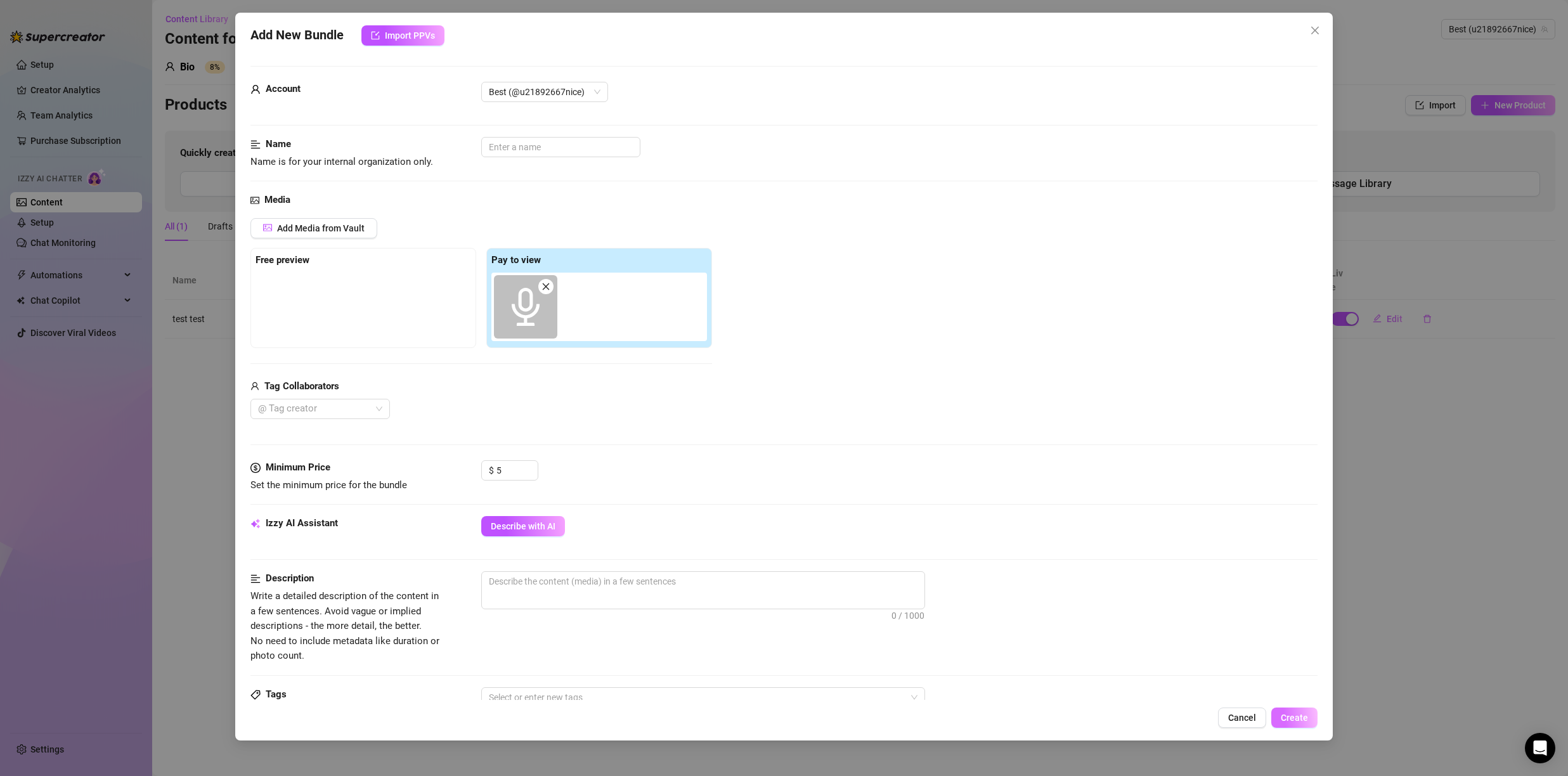
click at [1282, 711] on button "Create" at bounding box center [1295, 717] width 46 height 20
click at [784, 599] on span "0 / 1000" at bounding box center [703, 590] width 444 height 38
drag, startPoint x: 781, startPoint y: 592, endPoint x: 773, endPoint y: 577, distance: 17.0
click at [780, 588] on span "0 / 1000" at bounding box center [703, 590] width 444 height 38
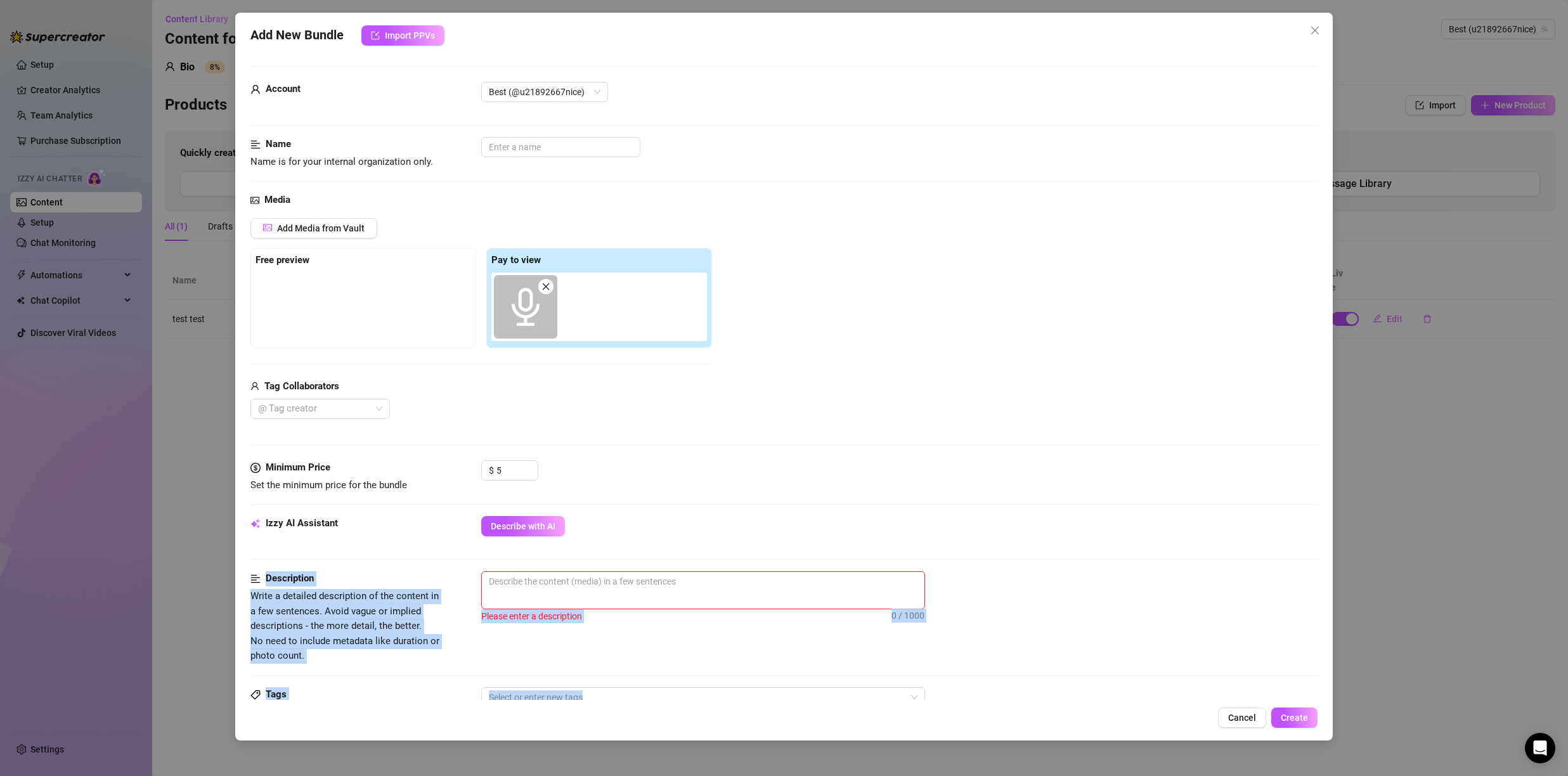
drag, startPoint x: 706, startPoint y: 713, endPoint x: 679, endPoint y: 718, distance: 27.5
click at [685, 725] on div "Add New Bundle Import PPVs Account Best (@u21892667nice) Name Name is for your …" at bounding box center [784, 376] width 1098 height 727
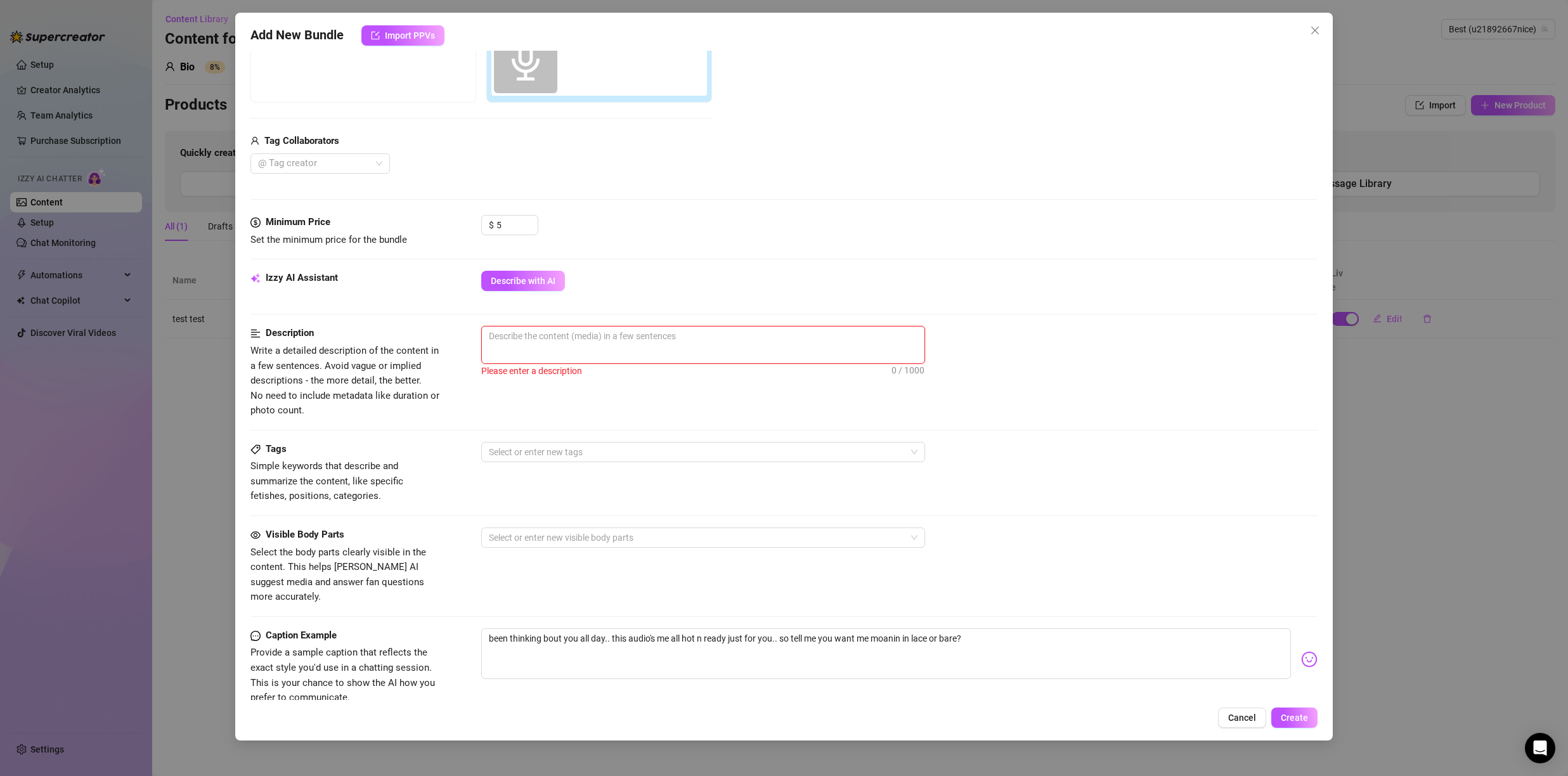
click at [626, 342] on textarea at bounding box center [704, 336] width 443 height 19
type textarea "1"
type textarea "10"
type textarea "100"
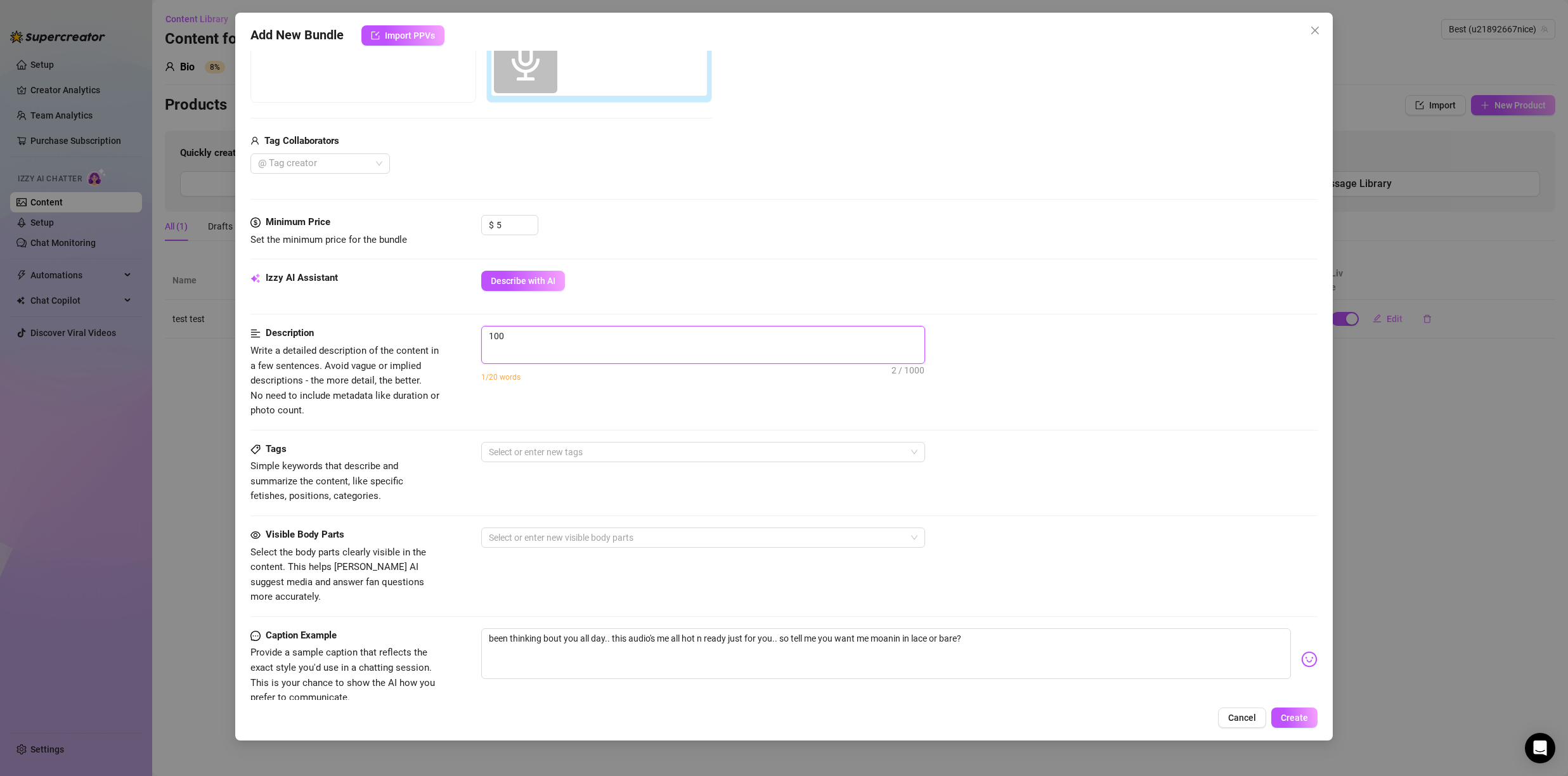
type textarea "100"
click at [1297, 722] on span "Create" at bounding box center [1295, 718] width 28 height 10
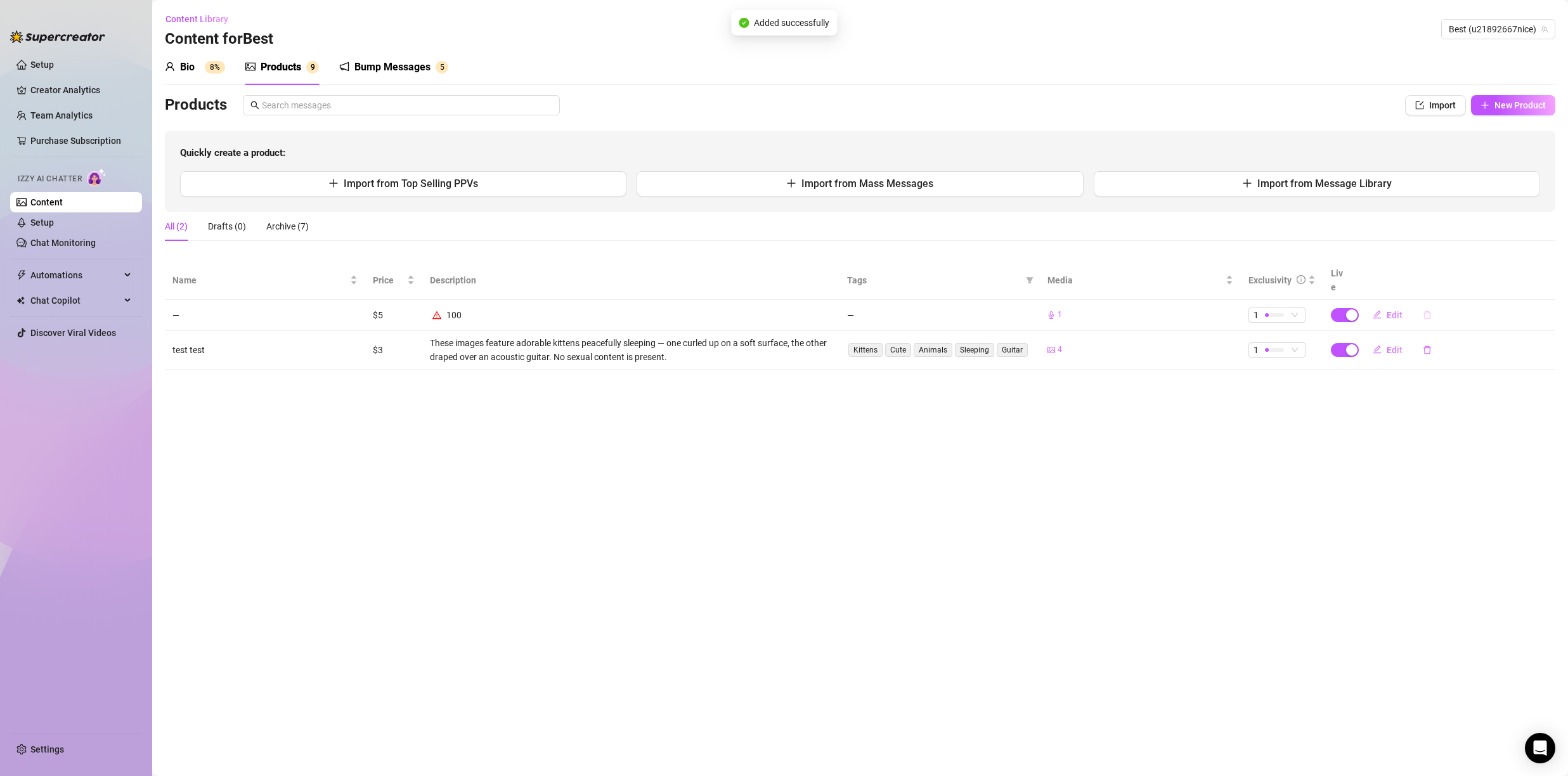
click at [1423, 310] on icon "delete" at bounding box center [1427, 314] width 9 height 9
click at [1510, 266] on span "Yes" at bounding box center [1506, 268] width 15 height 10
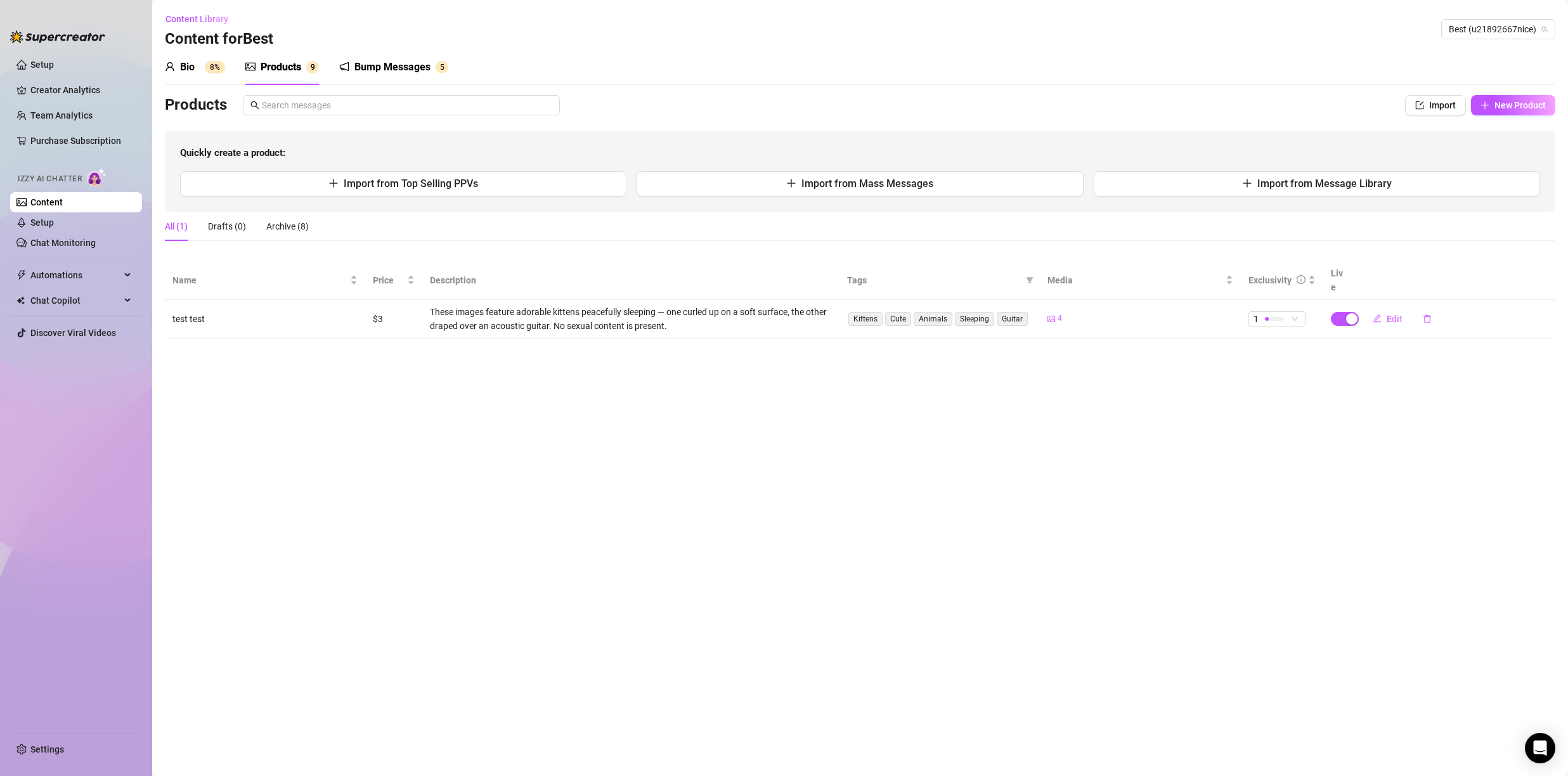
click at [1422, 122] on div "Products Import New Product Quickly create a product: Import from Top Selling P…" at bounding box center [860, 154] width 1391 height 116
click at [1423, 114] on button "Import" at bounding box center [1436, 105] width 61 height 20
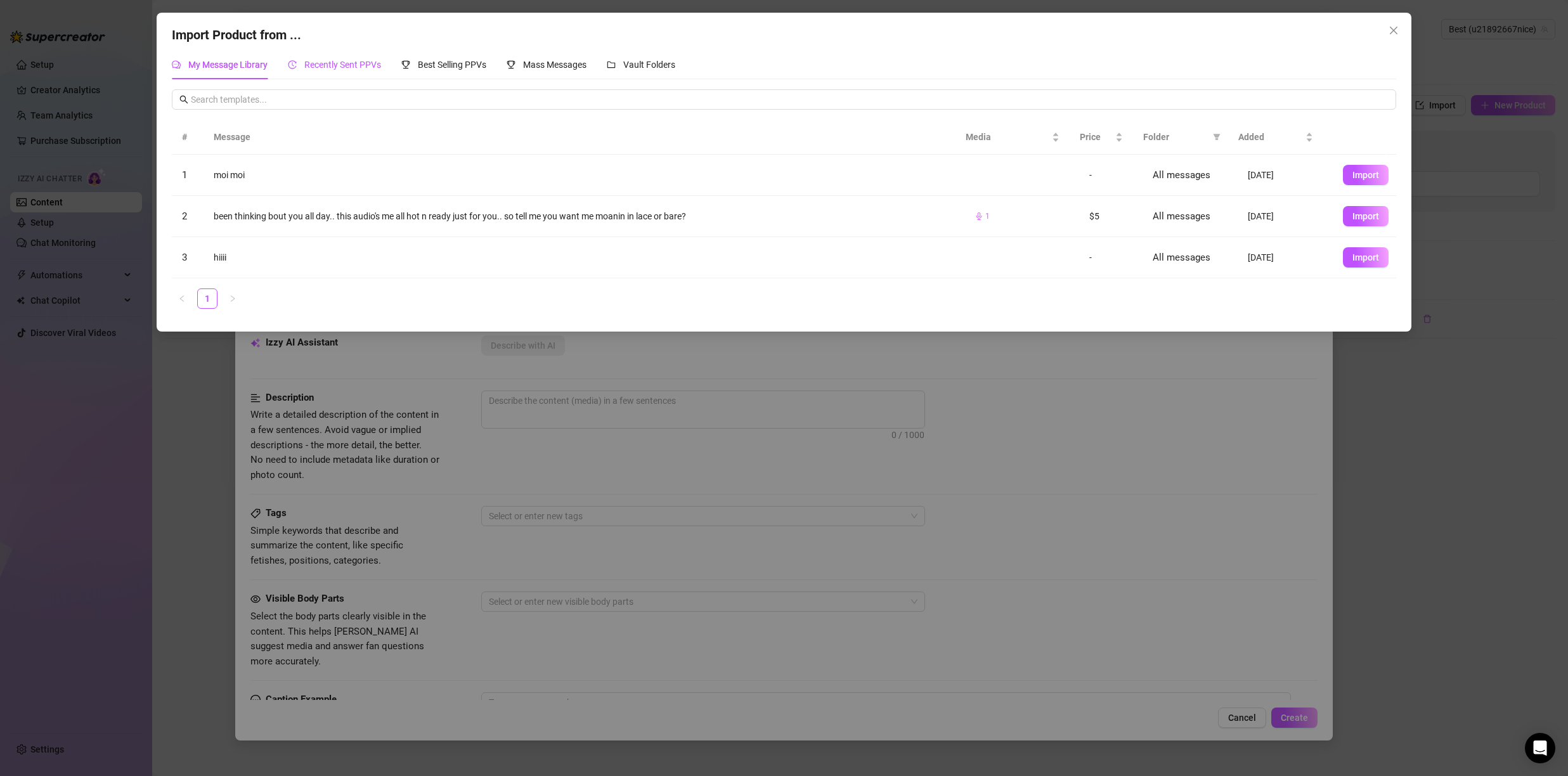
click at [370, 70] on div "Recently Sent PPVs" at bounding box center [335, 64] width 94 height 14
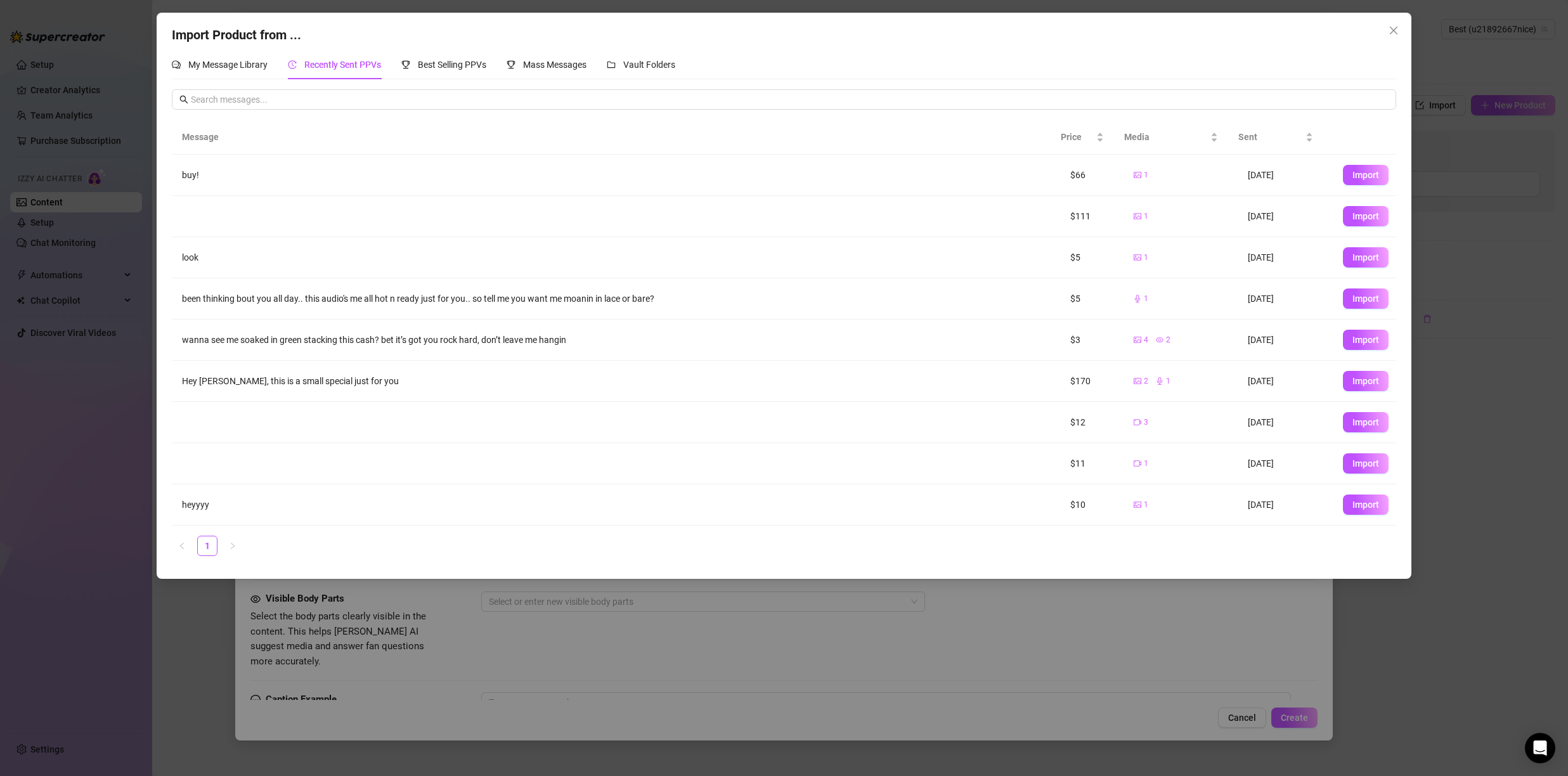
click at [1353, 380] on span "Import" at bounding box center [1367, 381] width 27 height 10
type textarea "Hey Seva, this is a small special just for you"
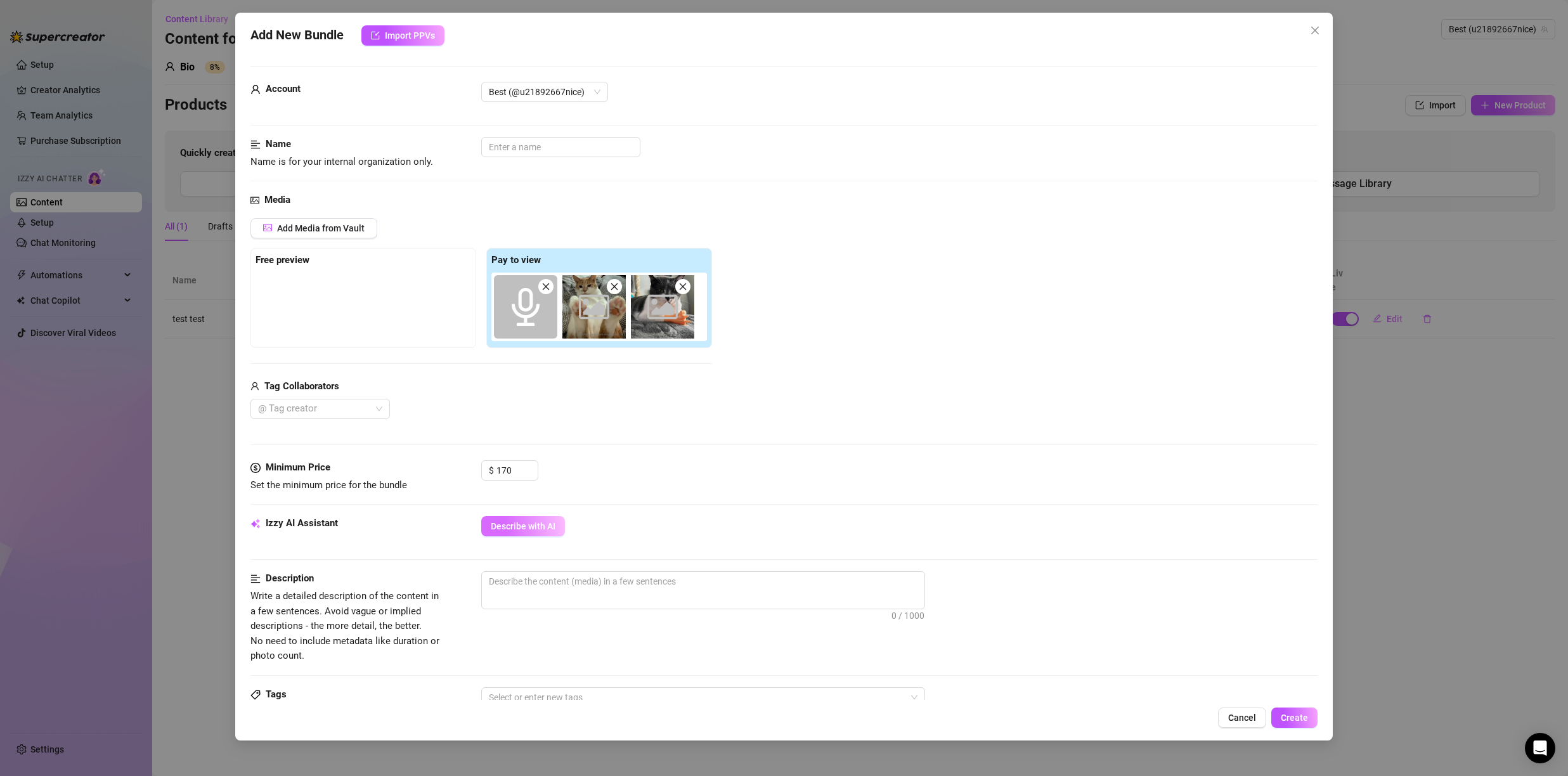
click at [542, 519] on button "Describe with AI" at bounding box center [523, 526] width 84 height 20
click at [558, 154] on input "text" at bounding box center [561, 146] width 159 height 20
type input "t"
type textarea "These"
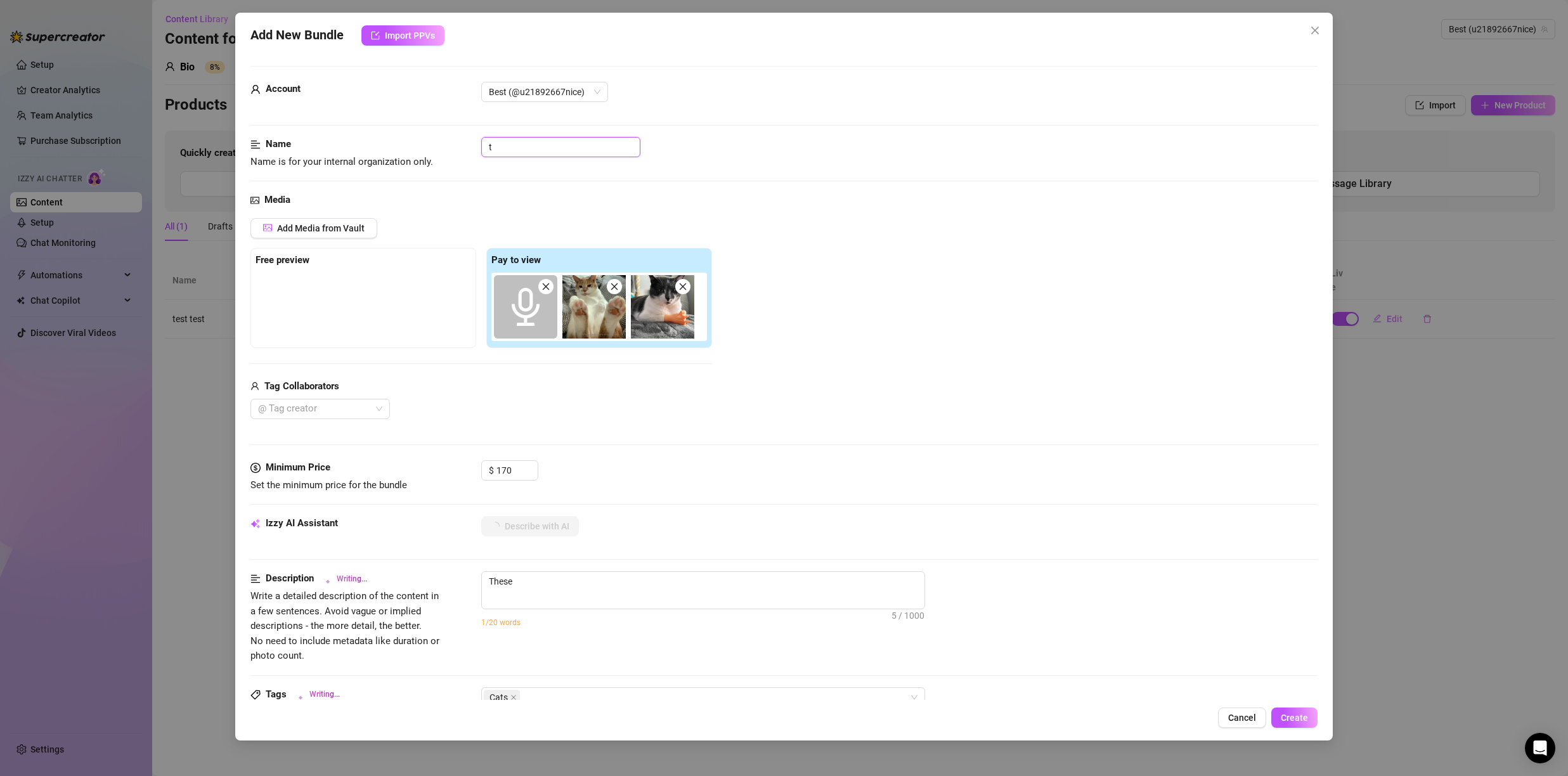
type textarea "These images"
type input "te"
type textarea "These images"
type textarea "These images feature"
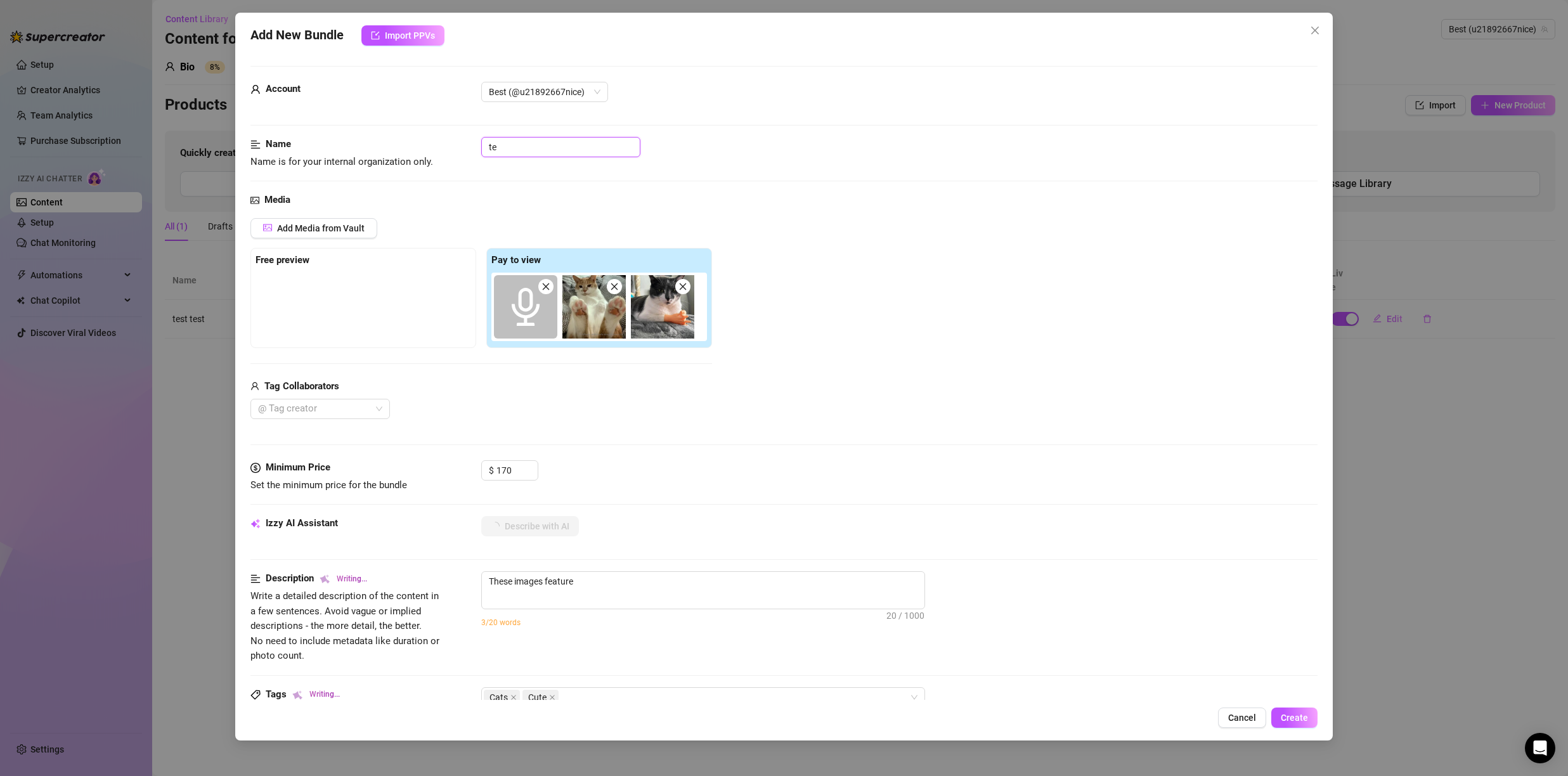
type input "tes"
type textarea "These images feature cats"
type textarea "These images feature cats in"
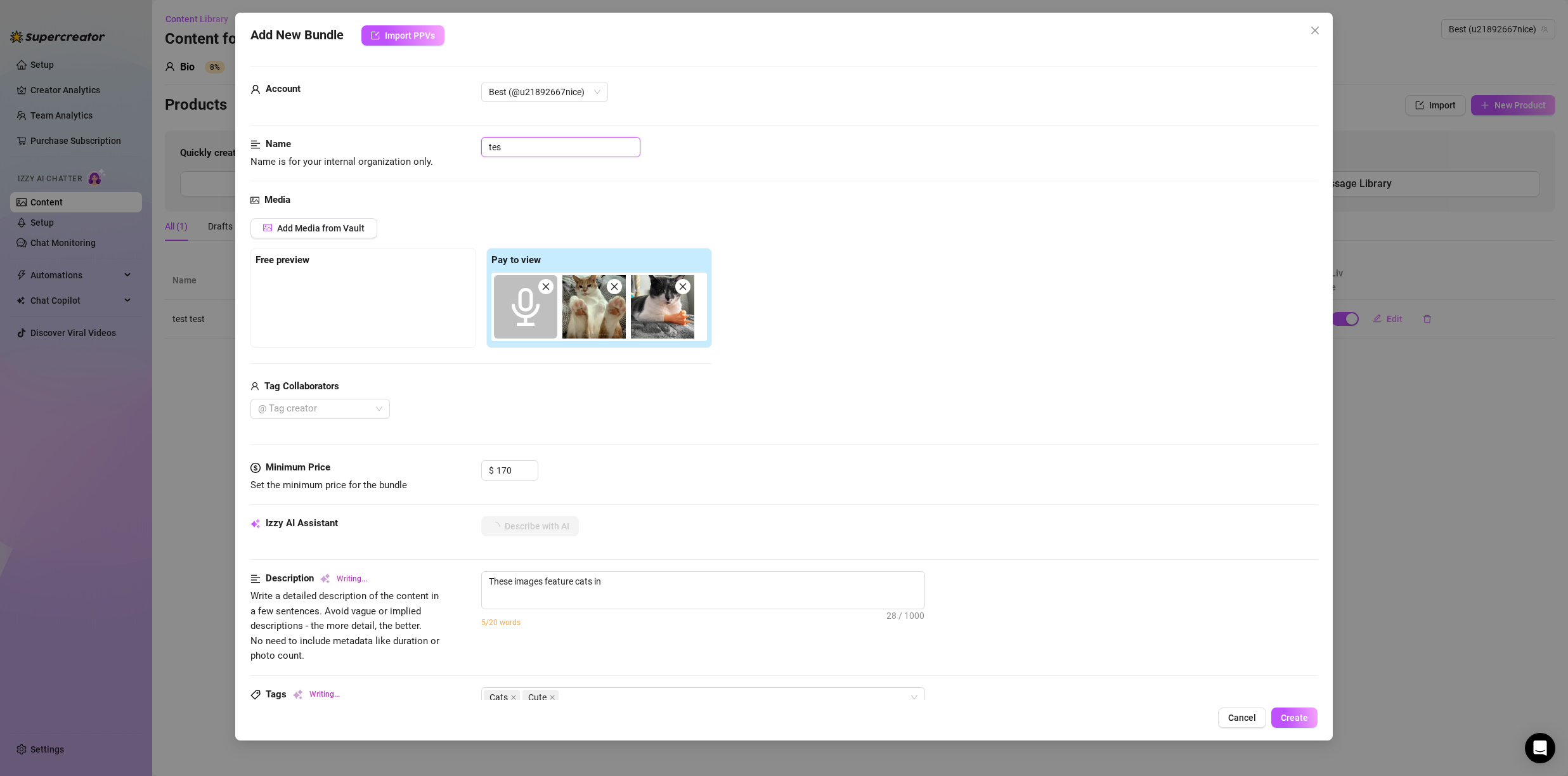
type textarea "These images feature cats in playful,"
type input "test"
type textarea "These images feature cats in playful, non-sexual"
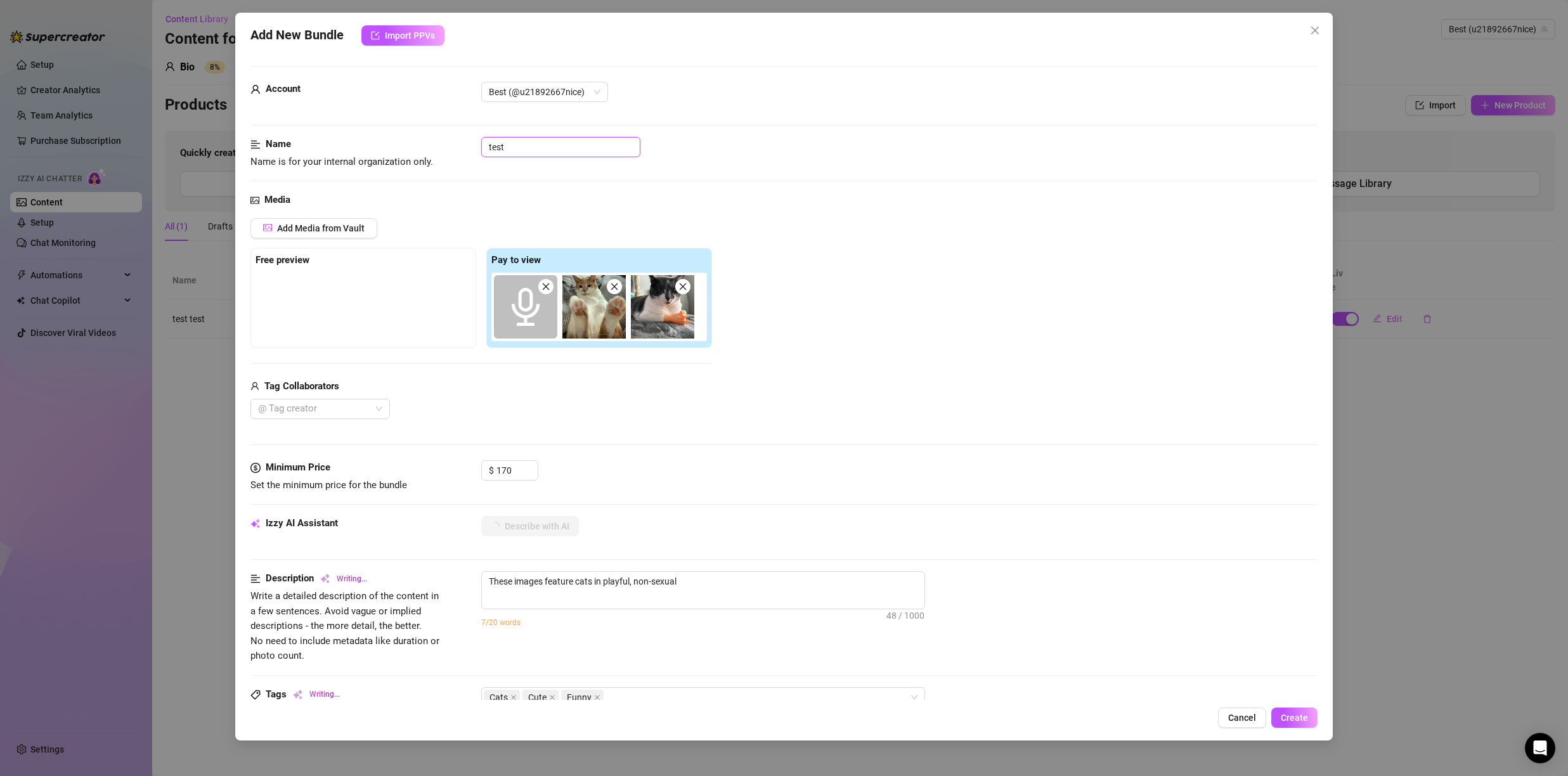
type textarea "These images feature cats in playful, non-sexual poses."
type textarea "These images feature cats in playful, non-sexual poses. One"
type input "test"
type textarea "These images feature cats in playful, non-sexual poses. One"
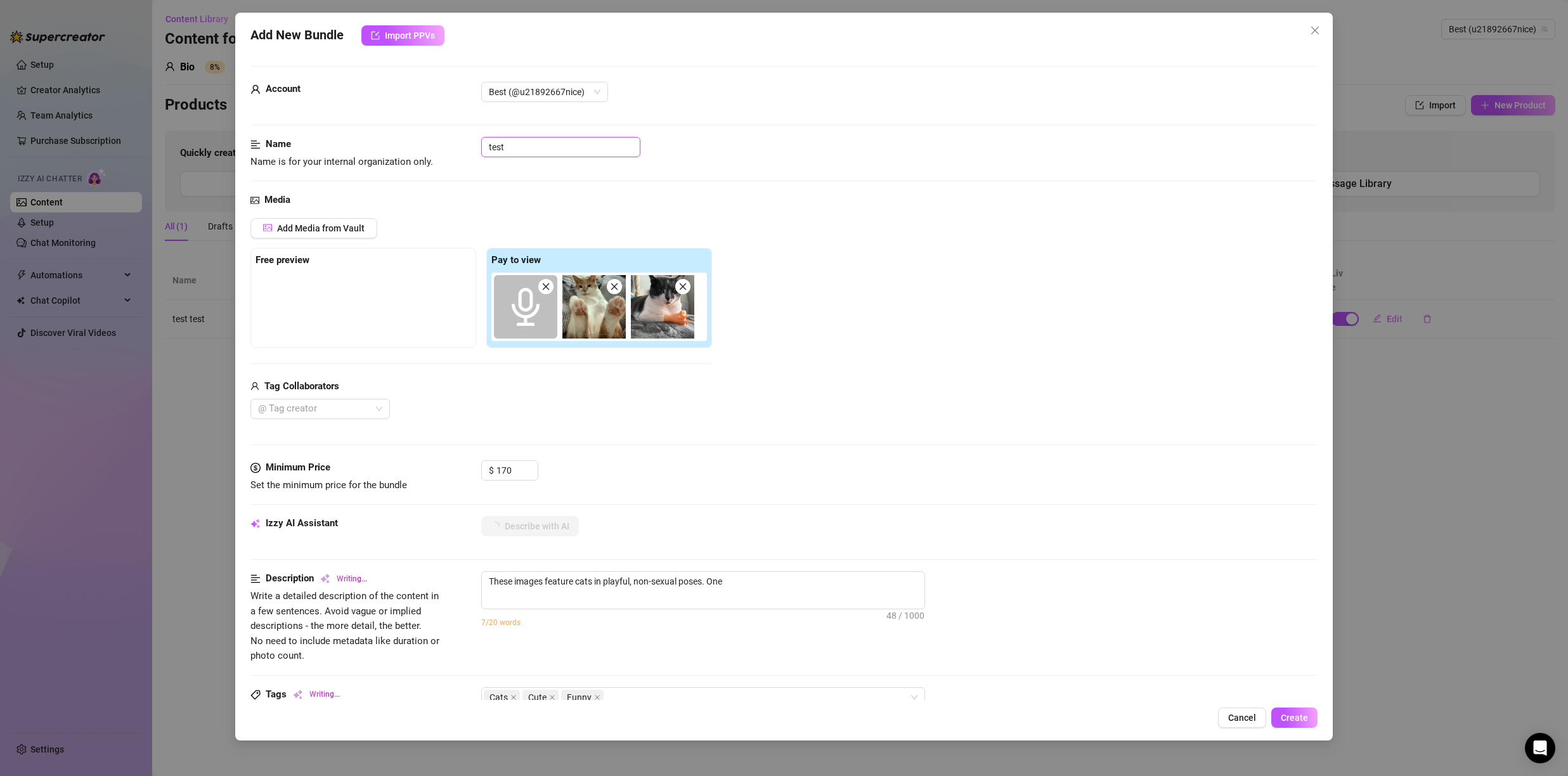
type textarea "These images feature cats in playful, non-sexual poses. One cat"
type textarea "These images feature cats in playful, non-sexual poses. One cat lounges"
type textarea "These images feature cats in playful, non-sexual poses. One cat lounges with"
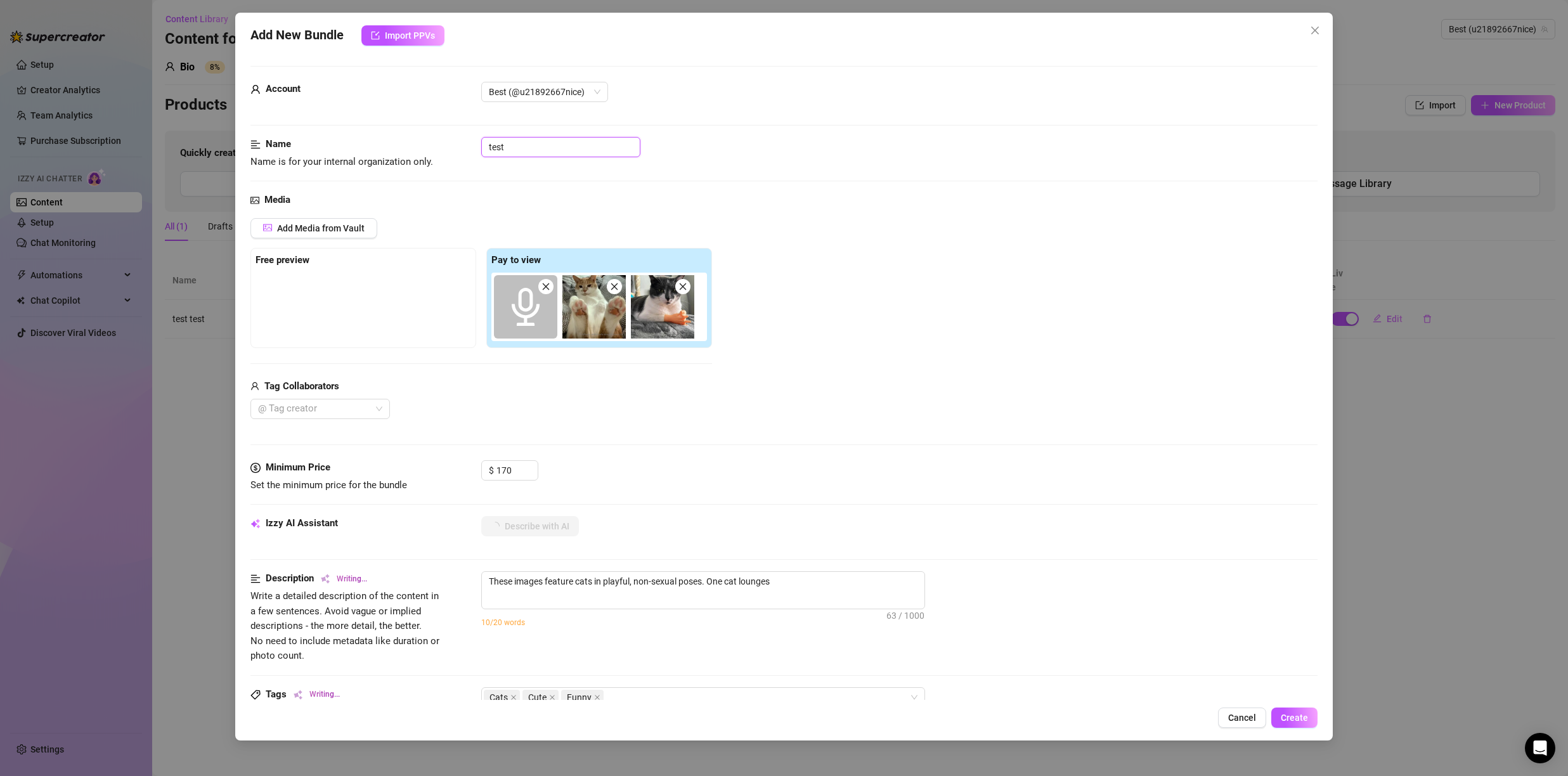
type textarea "These images feature cats in playful, non-sexual poses. One cat lounges with"
type input "test 2"
type textarea "These images feature cats in playful, non-sexual poses. One cat lounges with ti…"
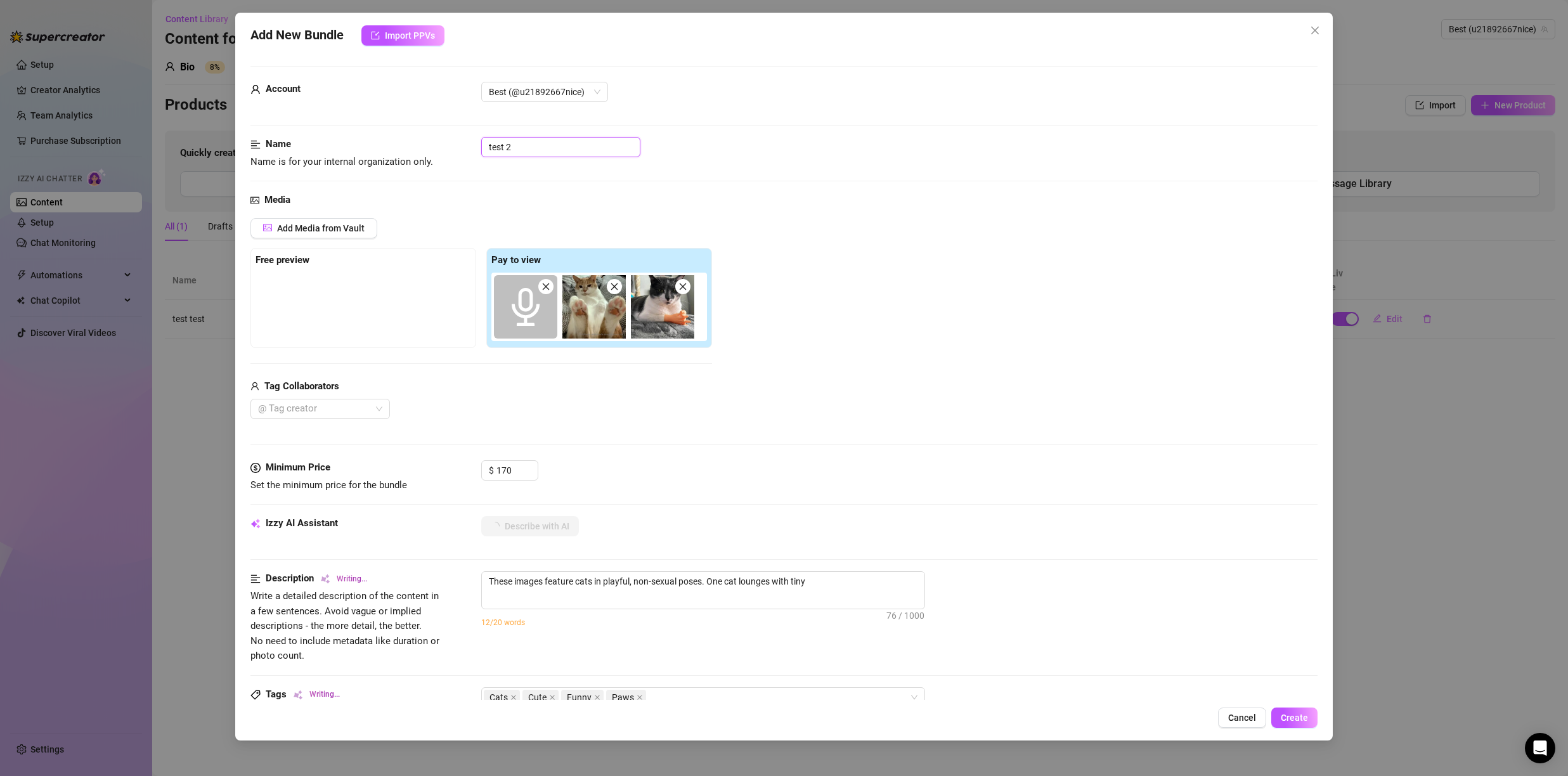
type textarea "These images feature cats in playful, non-sexual poses. One cat lounges with ti…"
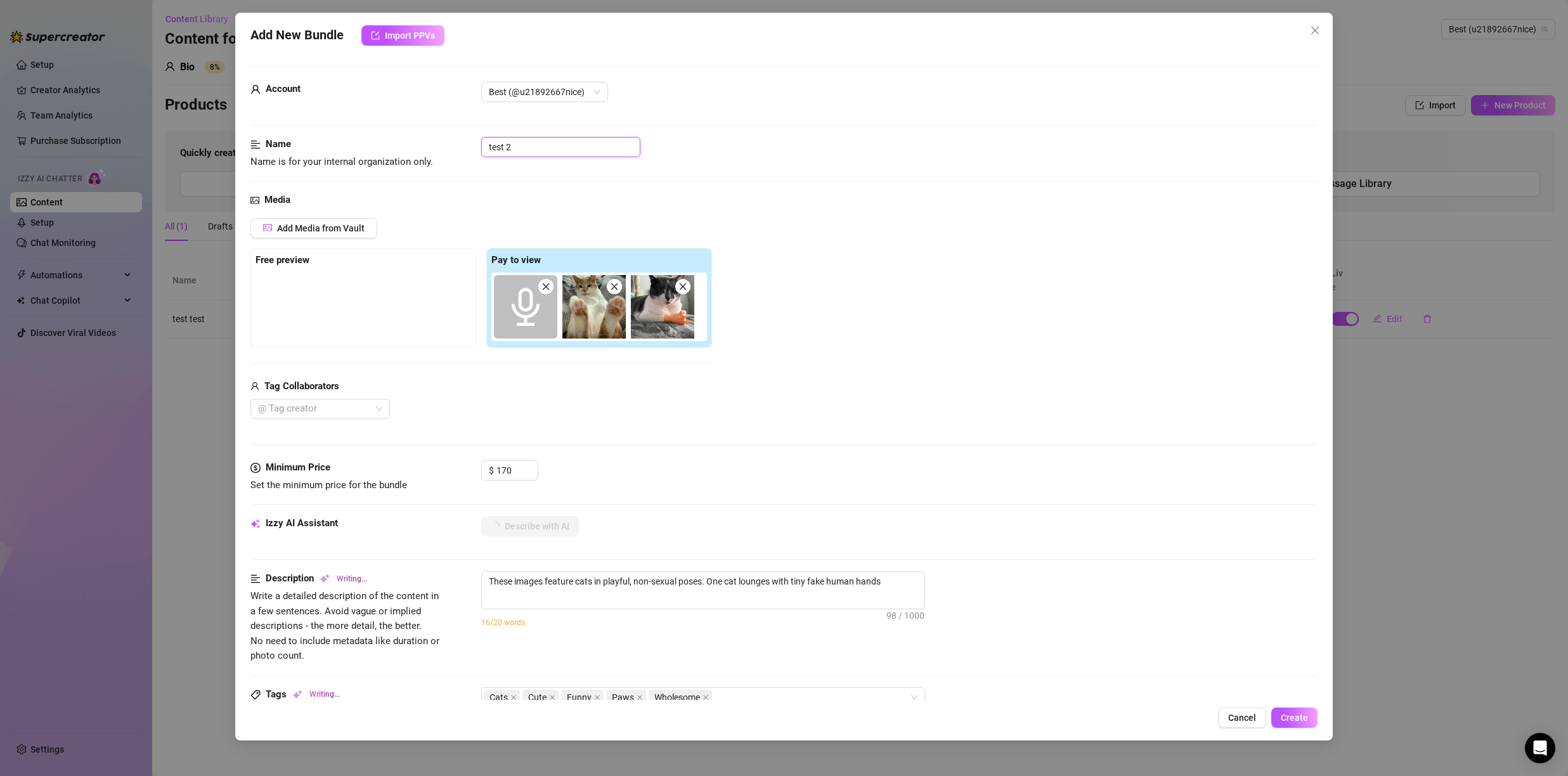
type textarea "These images feature cats in playful, non-sexual poses. One cat lounges with ti…"
type input "test 2"
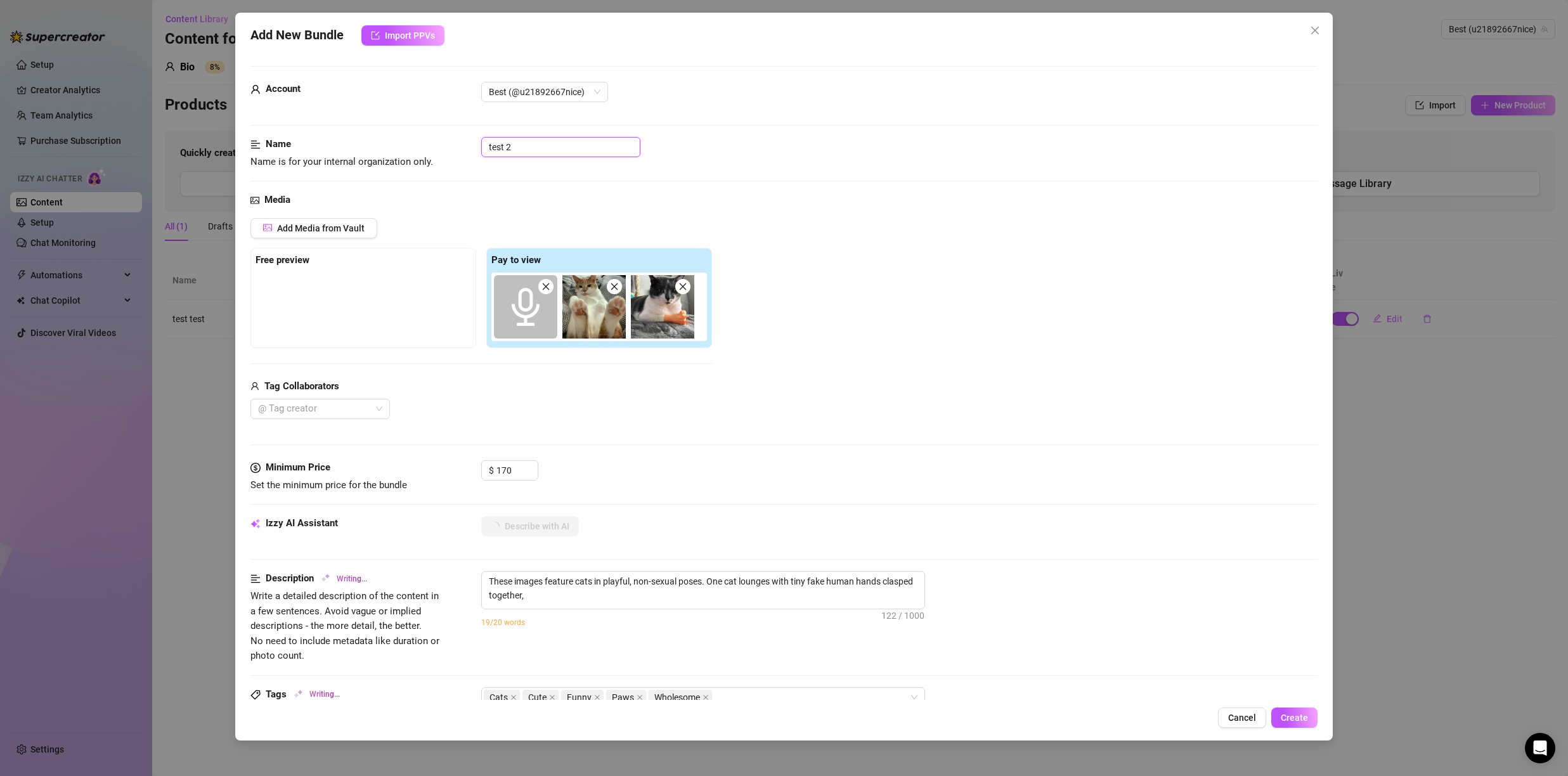
type textarea "These images feature cats in playful, non-sexual poses. One cat lounges with ti…"
type input "test 2 t"
type textarea "These images feature cats in playful, non-sexual poses. One cat lounges with ti…"
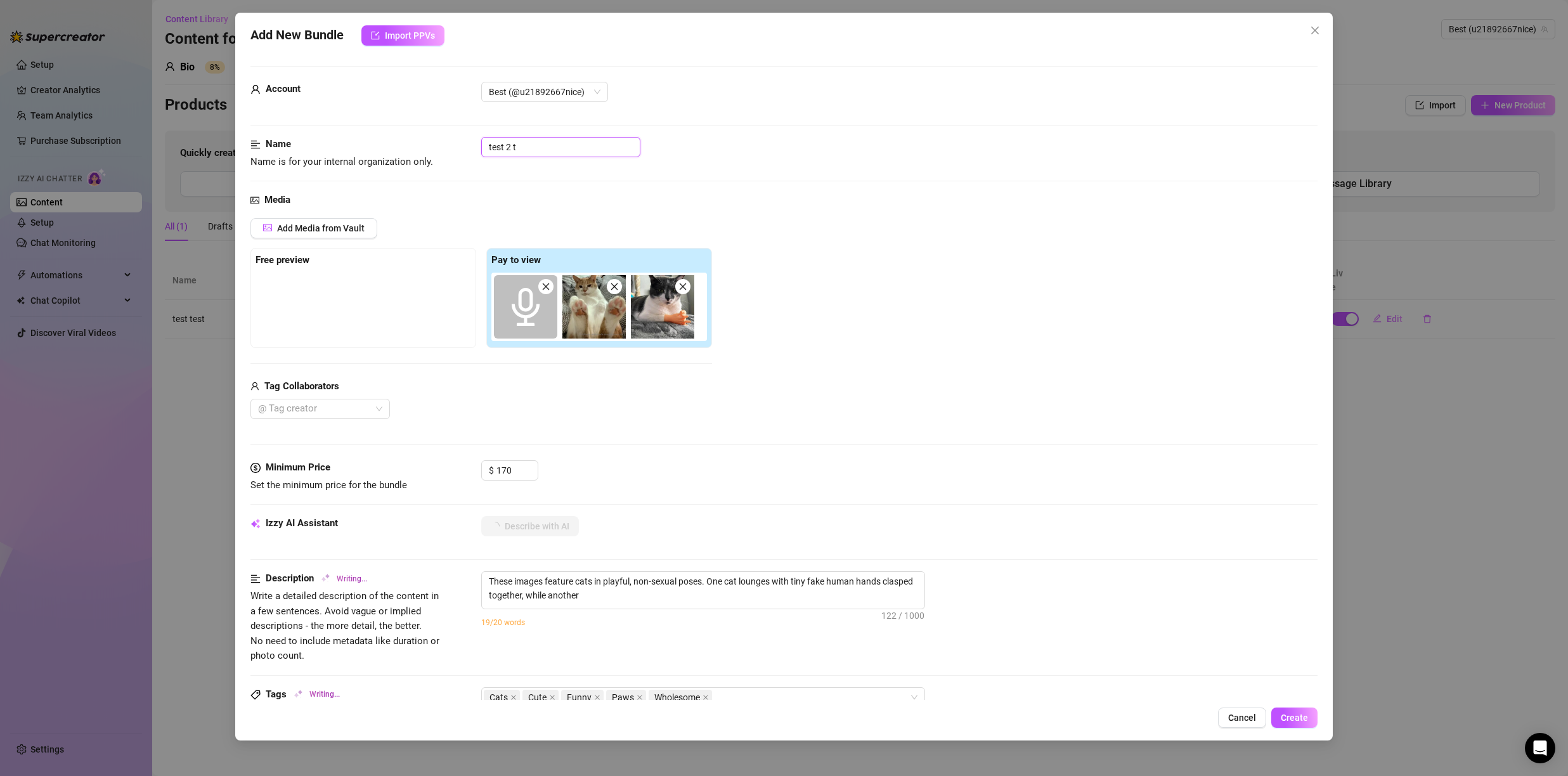
type input "test 2 te"
type textarea "These images feature cats in playful, non-sexual poses. One cat lounges with ti…"
type input "test 2 test"
type textarea "These images feature cats in playful, non-sexual poses. One cat lounges with ti…"
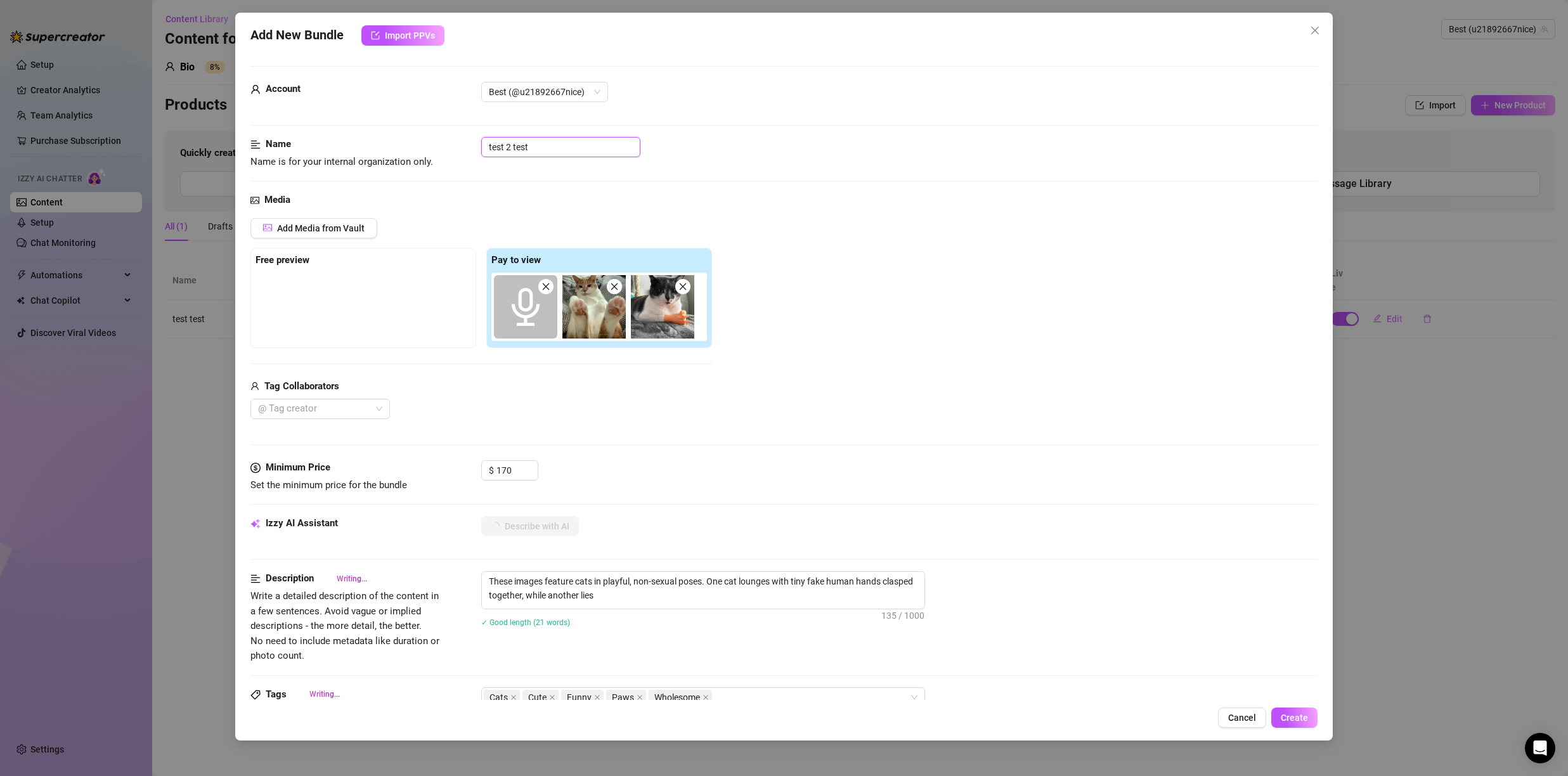
type textarea "These images feature cats in playful, non-sexual poses. One cat lounges with ti…"
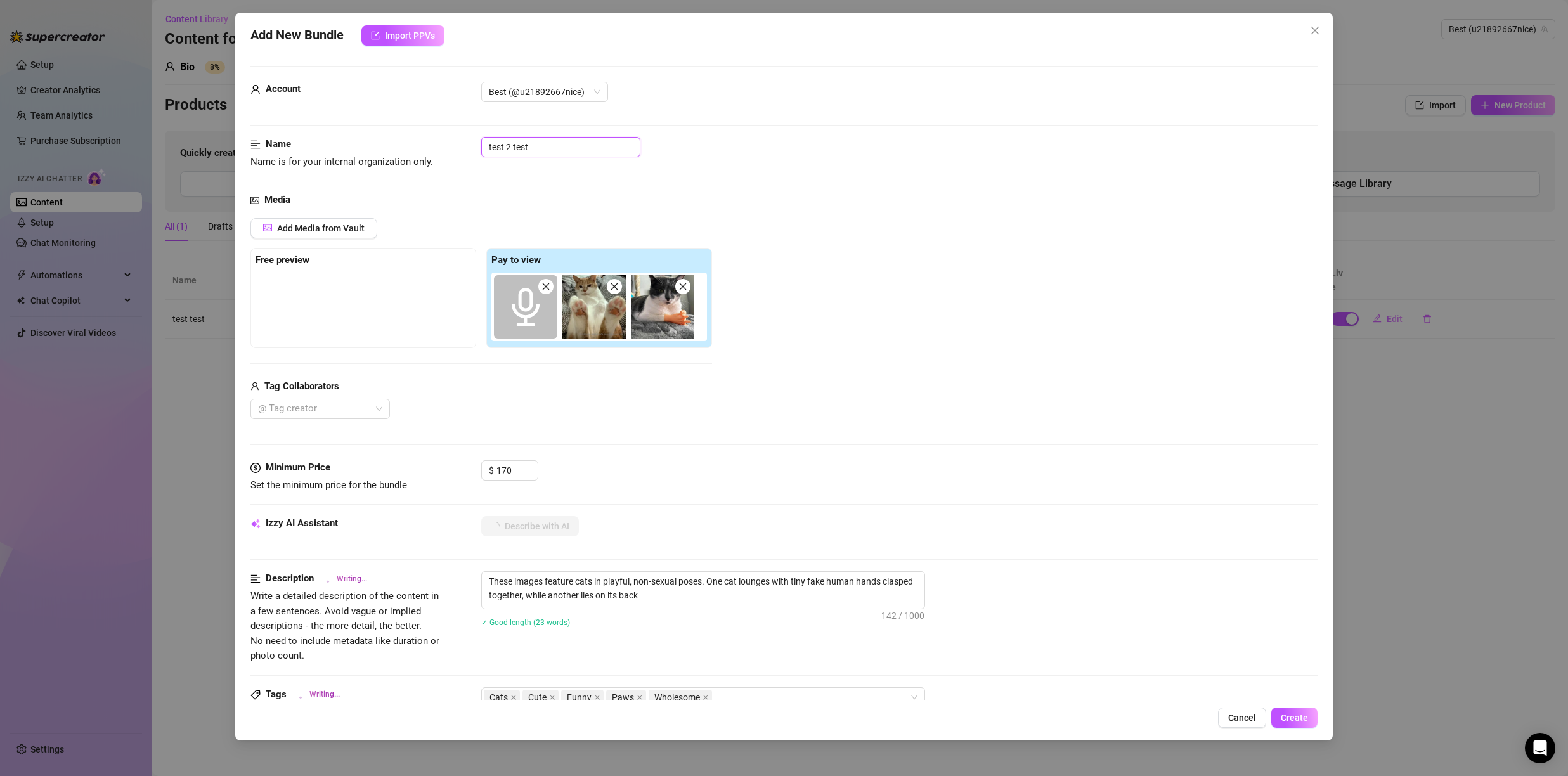
type textarea "These images feature cats in playful, non-sexual poses. One cat lounges with ti…"
type input "test 2 test"
type textarea "These images feature cats in playful, non-sexual poses. One cat lounges with ti…"
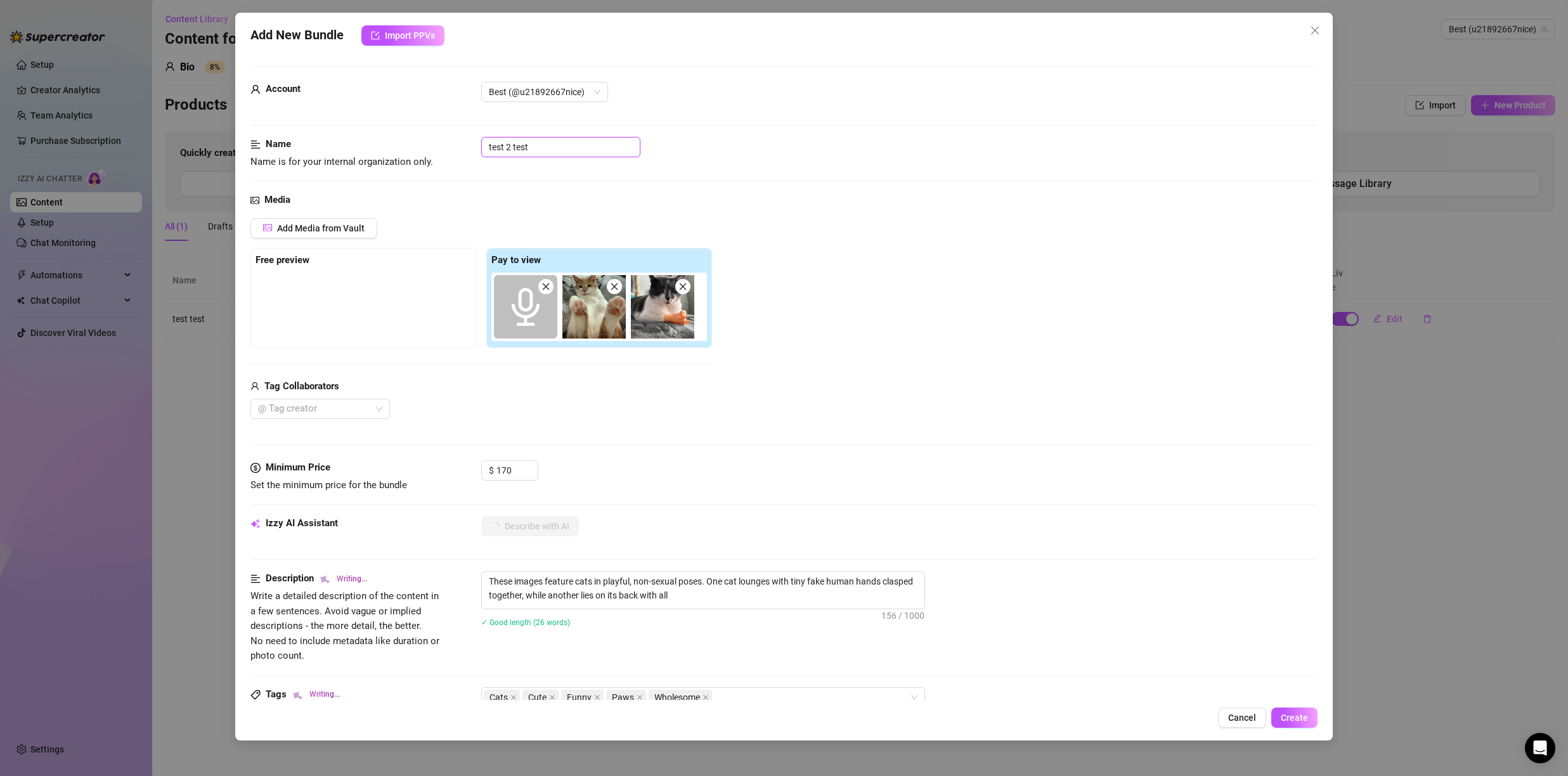
type textarea "These images feature cats in playful, non-sexual poses. One cat lounges with ti…"
type input "test 2 test"
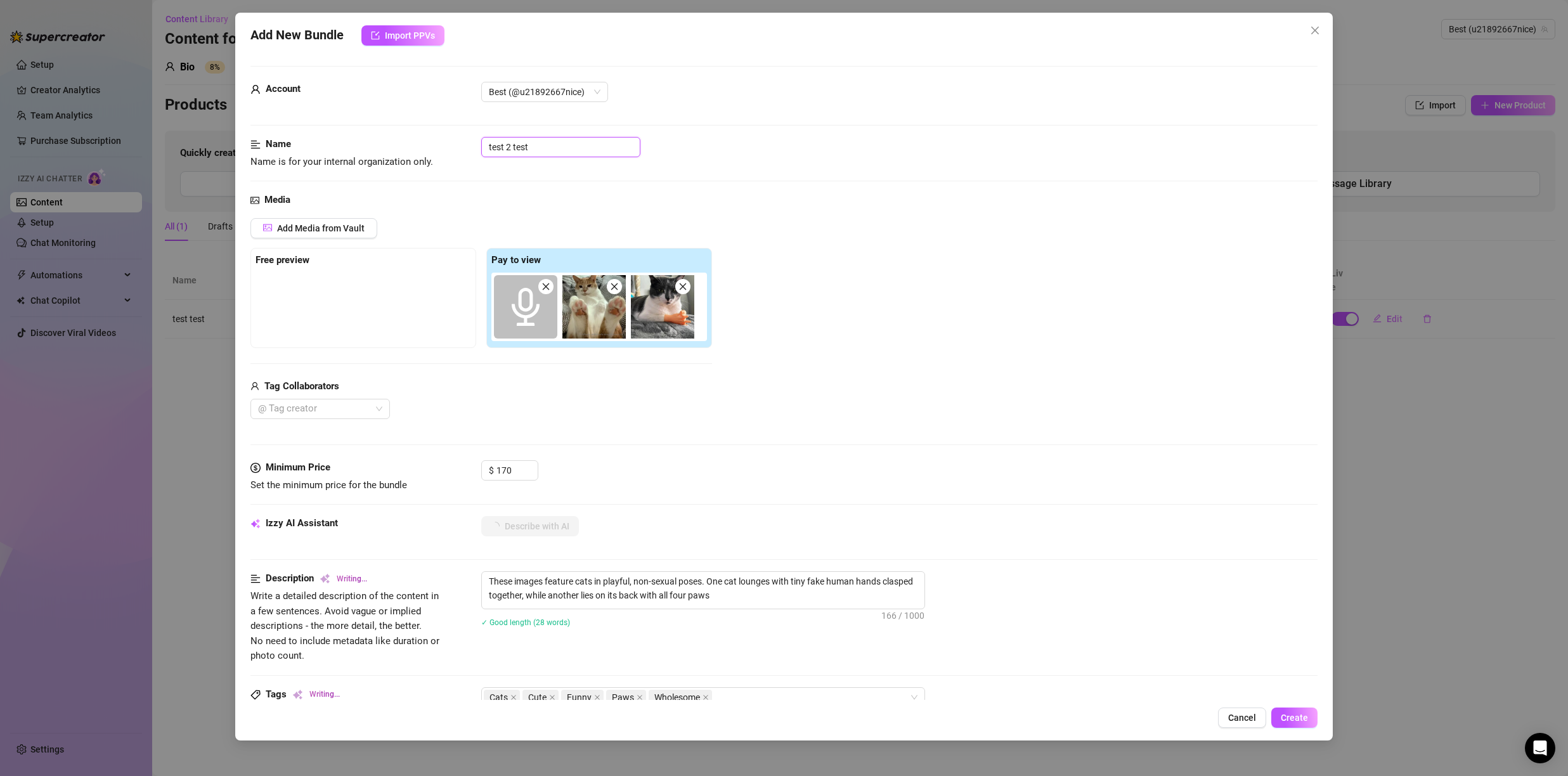
type textarea "These images feature cats in playful, non-sexual poses. One cat lounges with ti…"
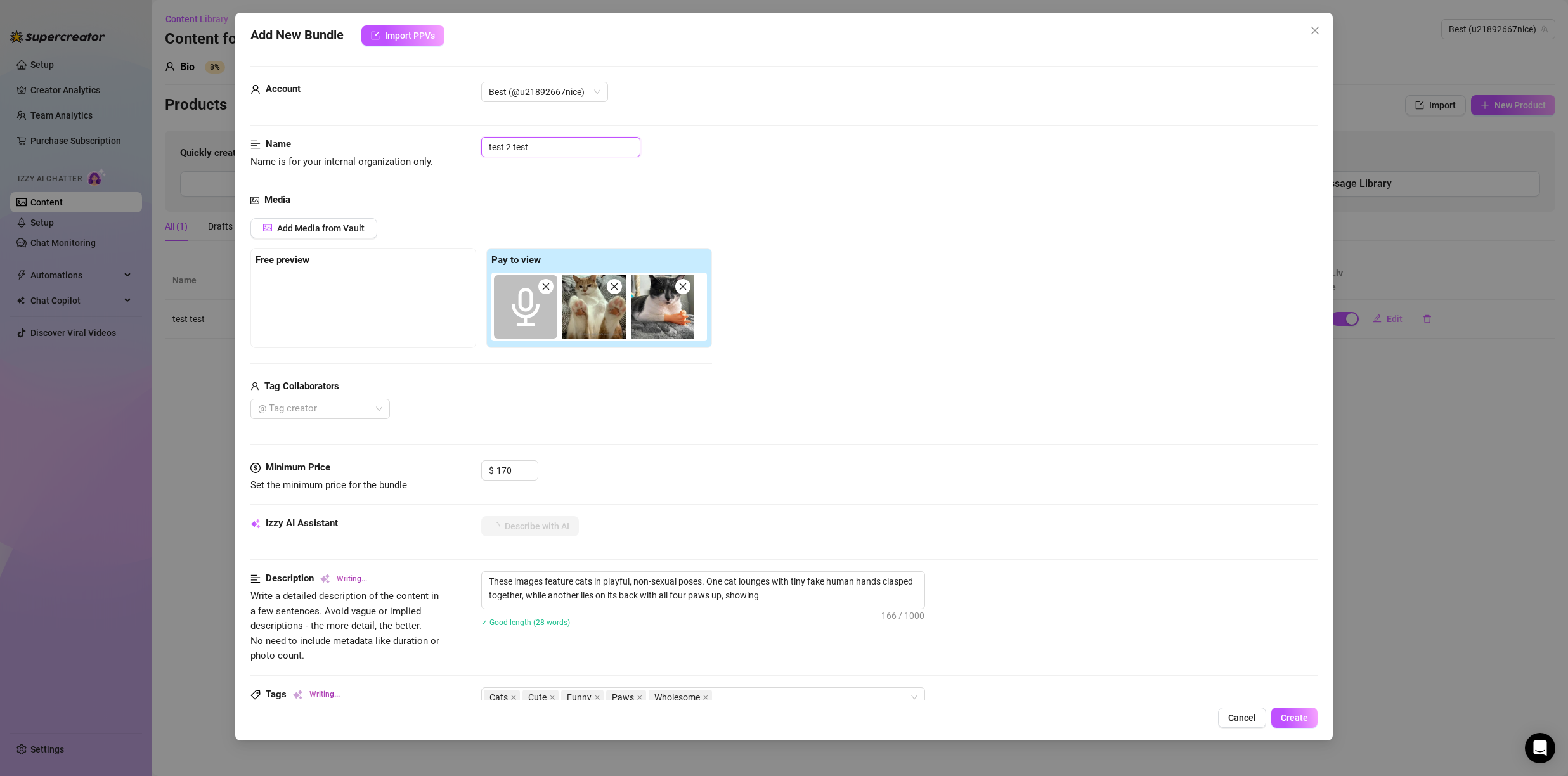
type textarea "These images feature cats in playful, non-sexual poses. One cat lounges with ti…"
type input "test 2 test2"
type textarea "These images feature cats in playful, non-sexual poses. One cat lounges with ti…"
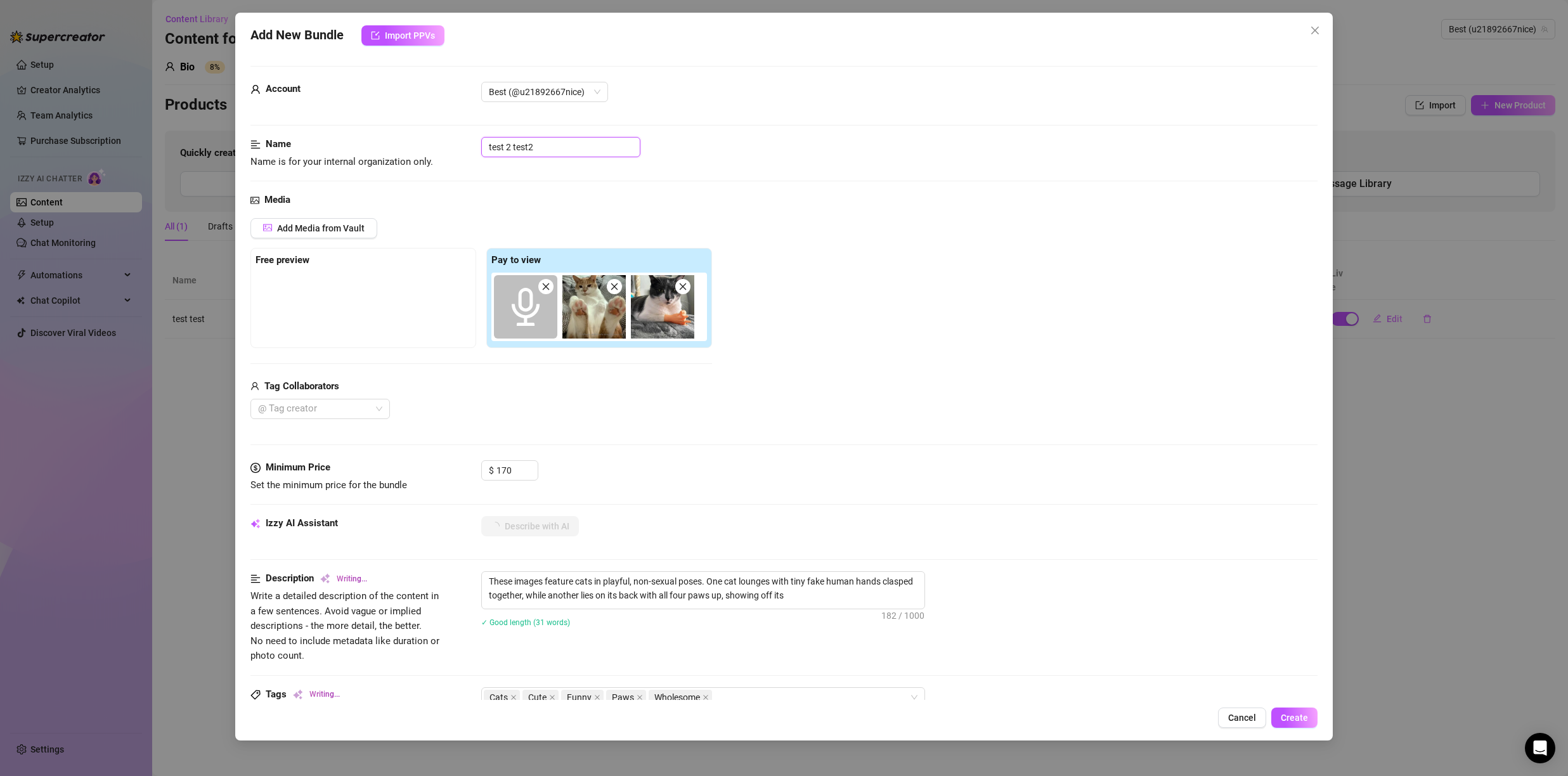
type textarea "These images feature cats in playful, non-sexual poses. One cat lounges with ti…"
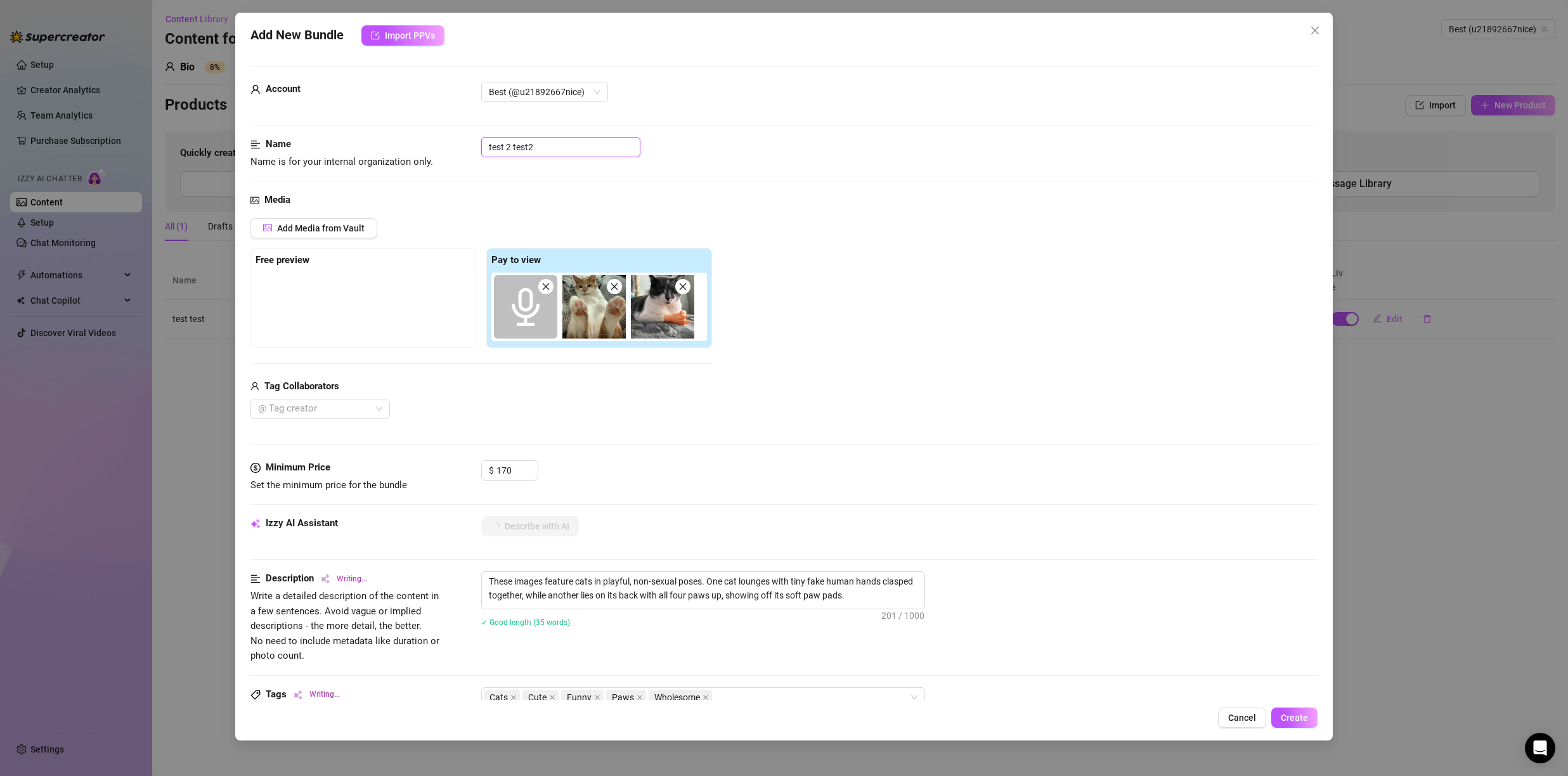
type textarea "These images feature cats in playful, non-sexual poses. One cat lounges with ti…"
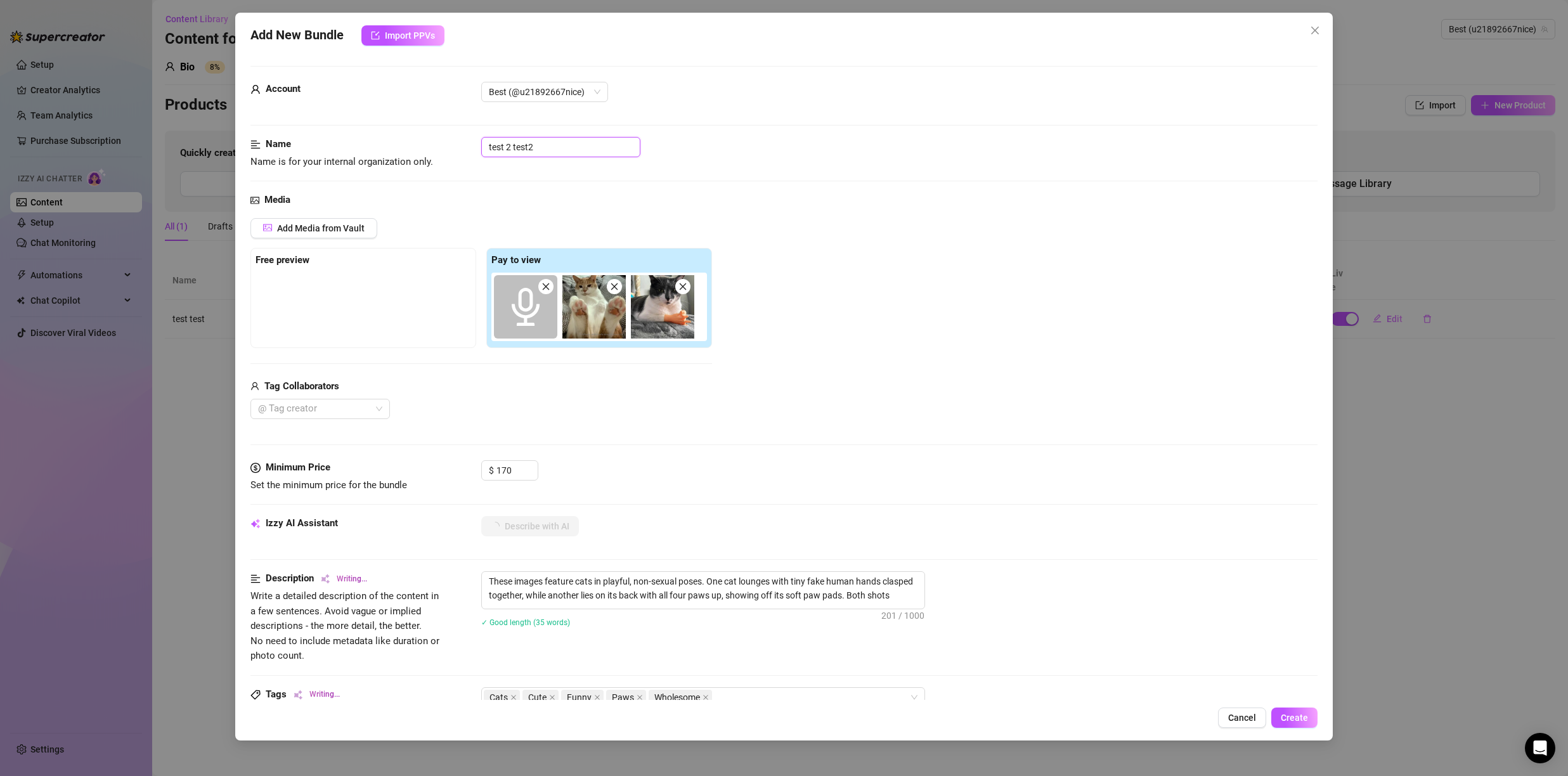
type textarea "These images feature cats in playful, non-sexual poses. One cat lounges with ti…"
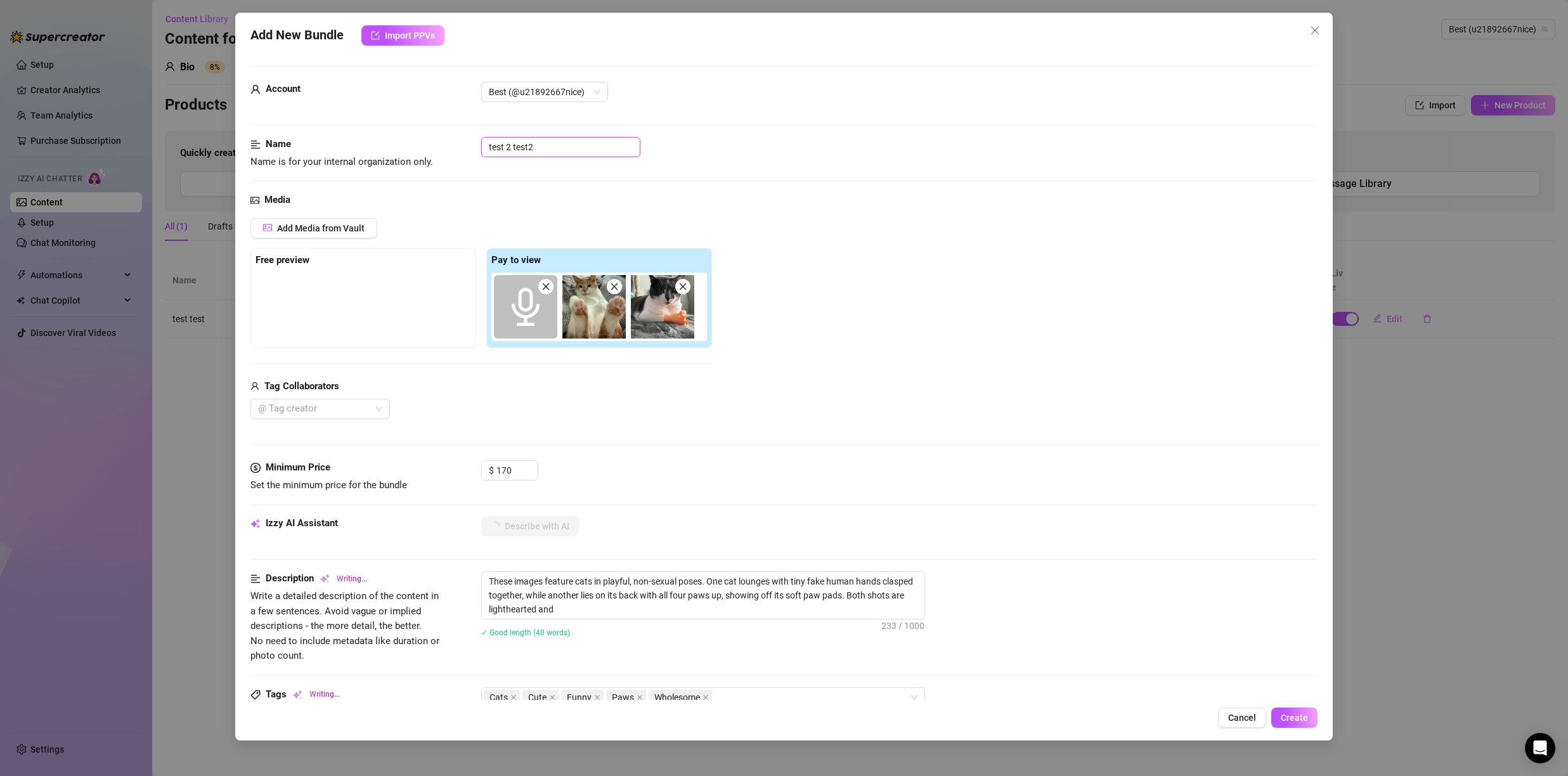
type textarea "These images feature cats in playful, non-sexual poses. One cat lounges with ti…"
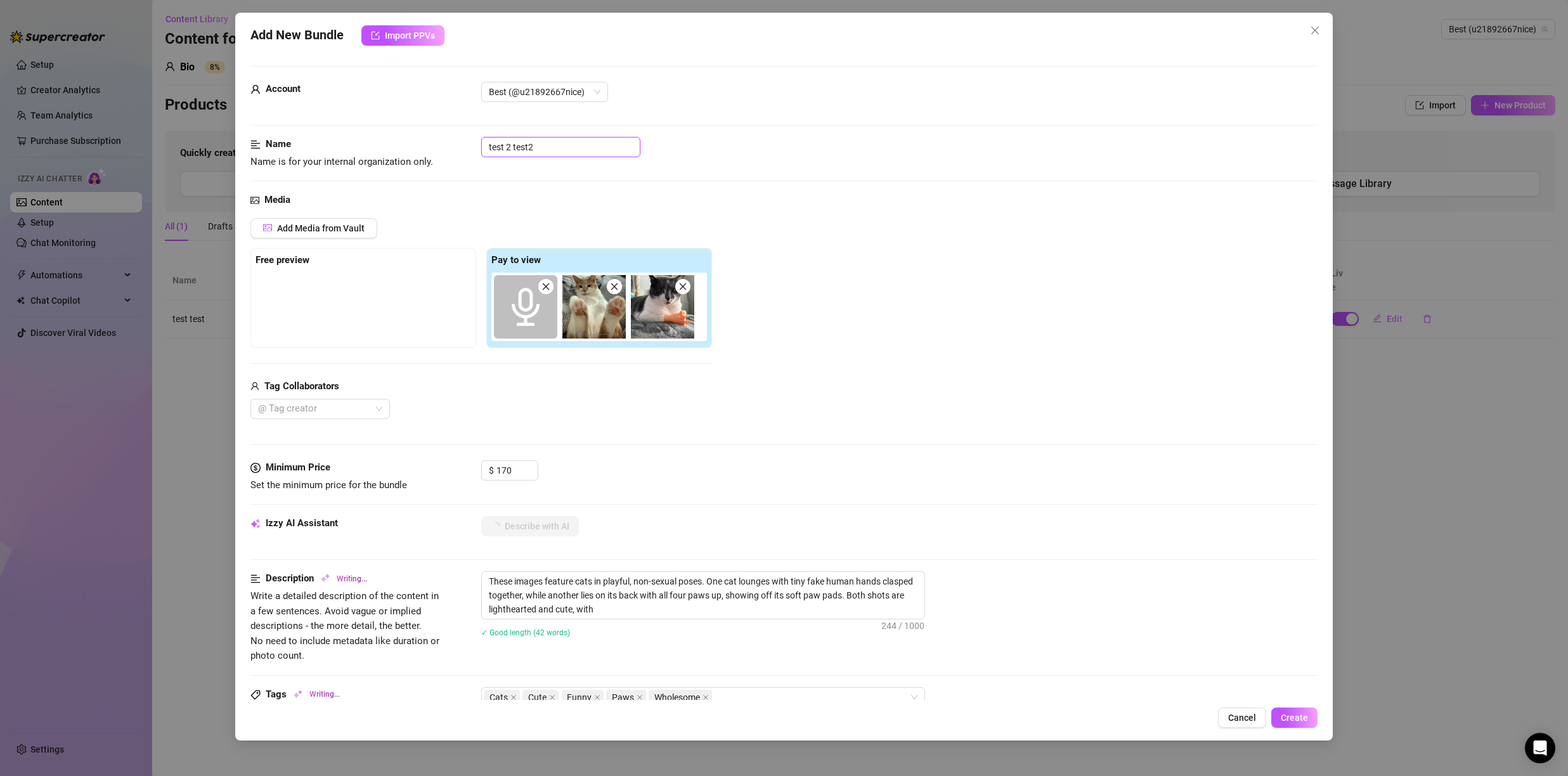
type textarea "These images feature cats in playful, non-sexual poses. One cat lounges with ti…"
type input "test 2 test2"
type textarea "These images feature cats in playful, non-sexual poses. One cat lounges with ti…"
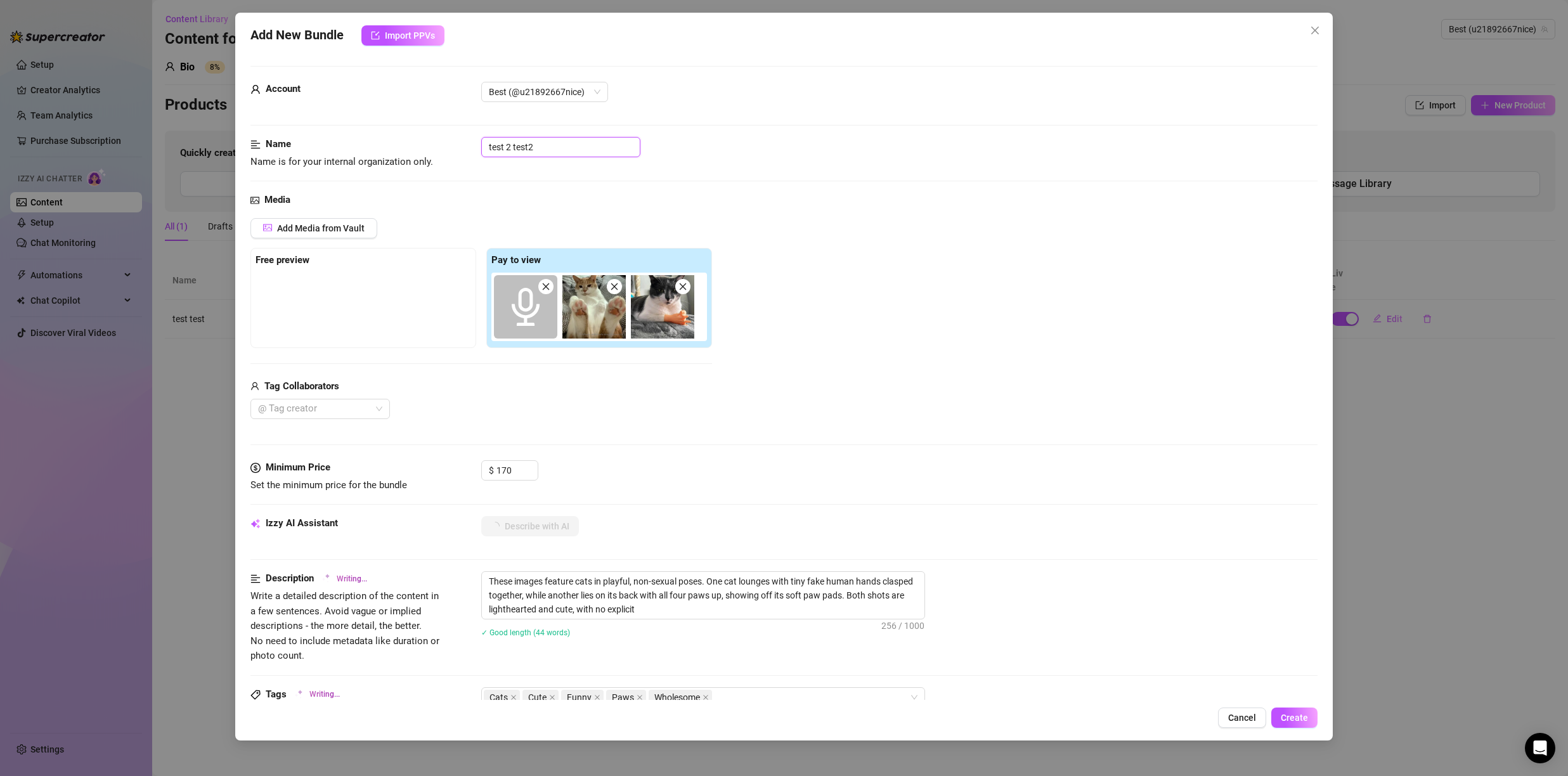
type textarea "These images feature cats in playful, non-sexual poses. One cat lounges with ti…"
type input "test 2 test2 100"
click at [1292, 715] on span "Create" at bounding box center [1295, 718] width 28 height 10
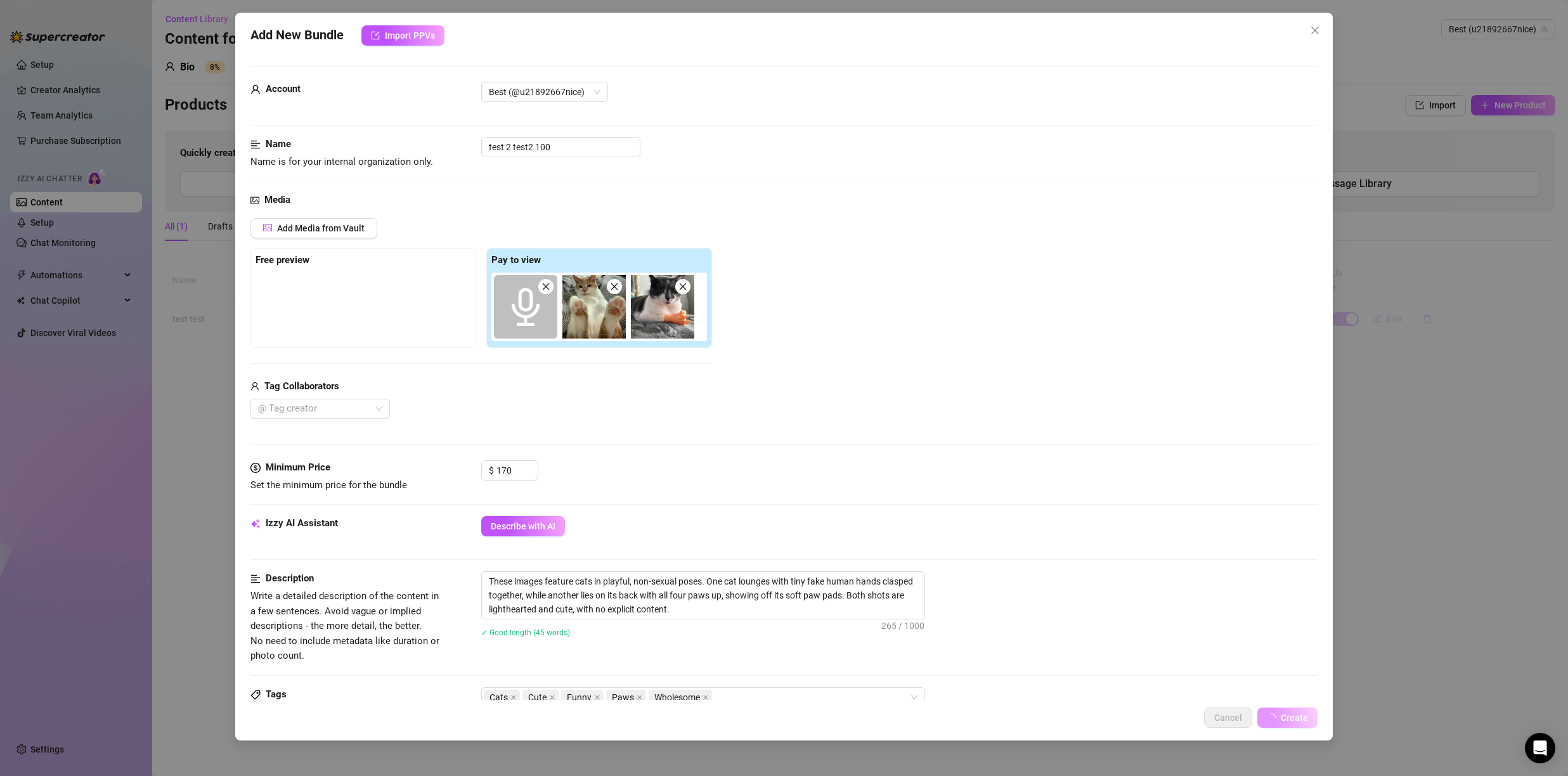
click at [1292, 715] on span "Create" at bounding box center [1295, 718] width 28 height 10
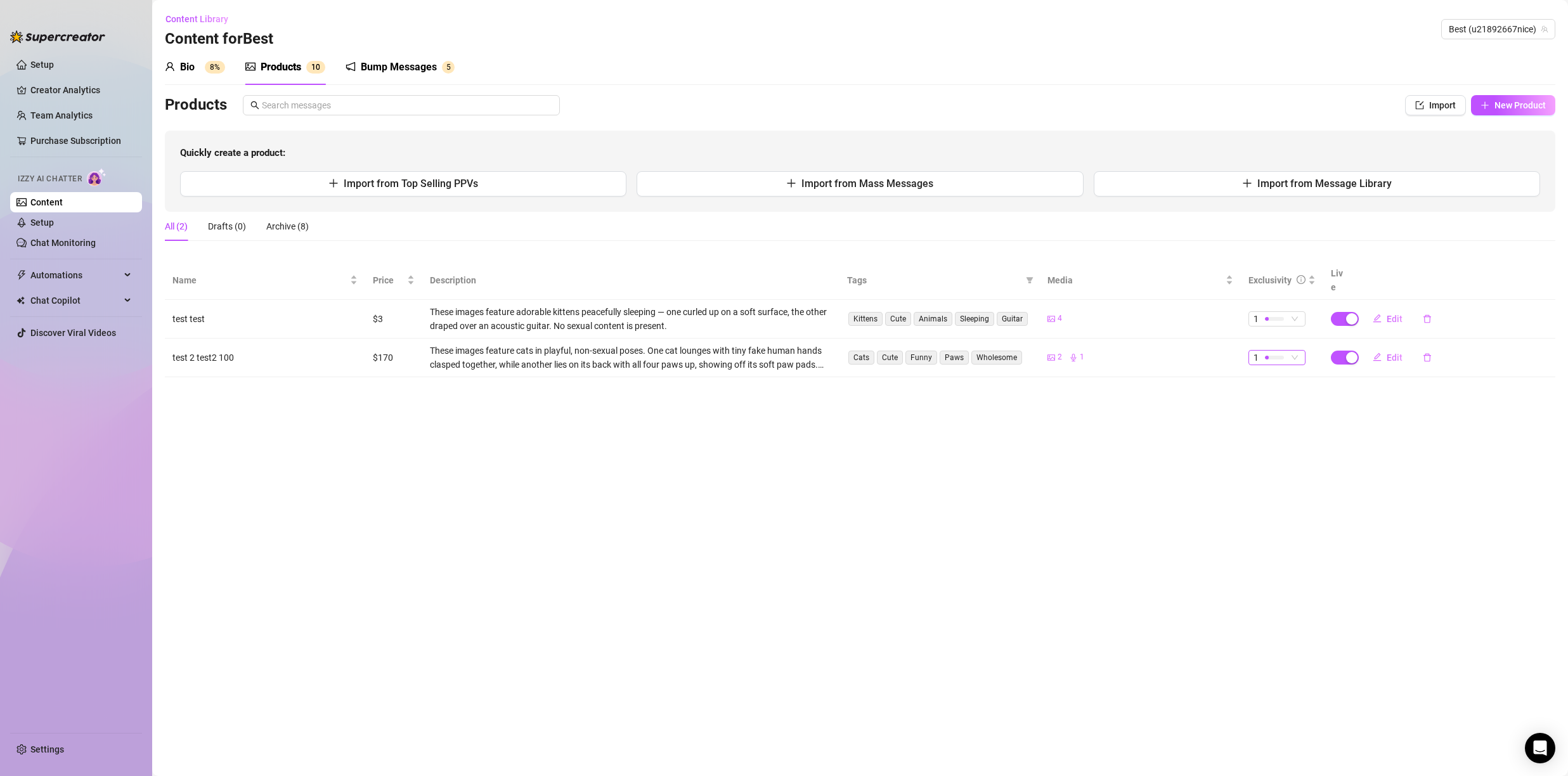
click at [1291, 350] on span "1" at bounding box center [1277, 357] width 47 height 14
click at [1298, 447] on span "5 - Most Exclusive 🔥" at bounding box center [1300, 448] width 82 height 14
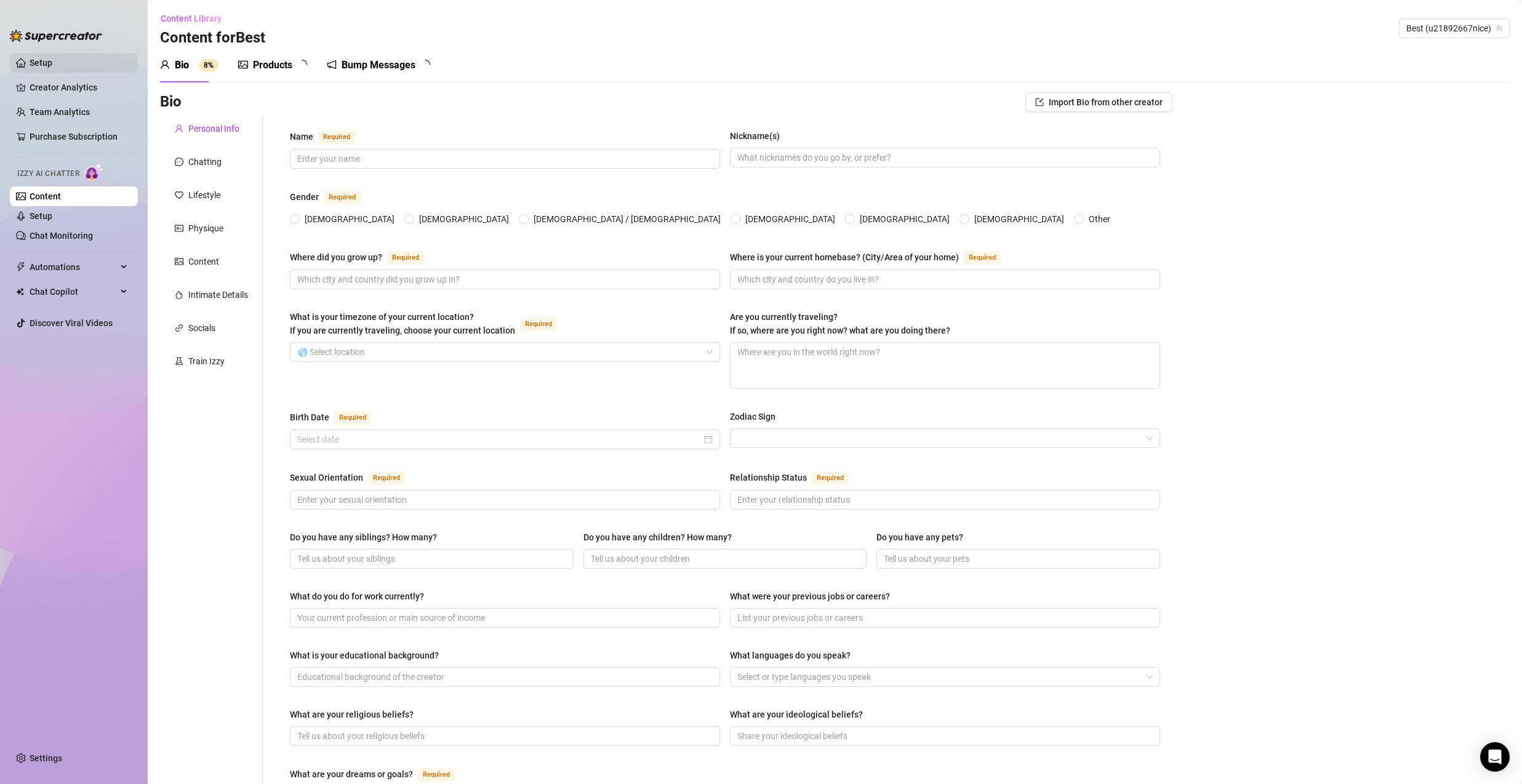
click at [52, 57] on link "Setup" at bounding box center [41, 62] width 23 height 10
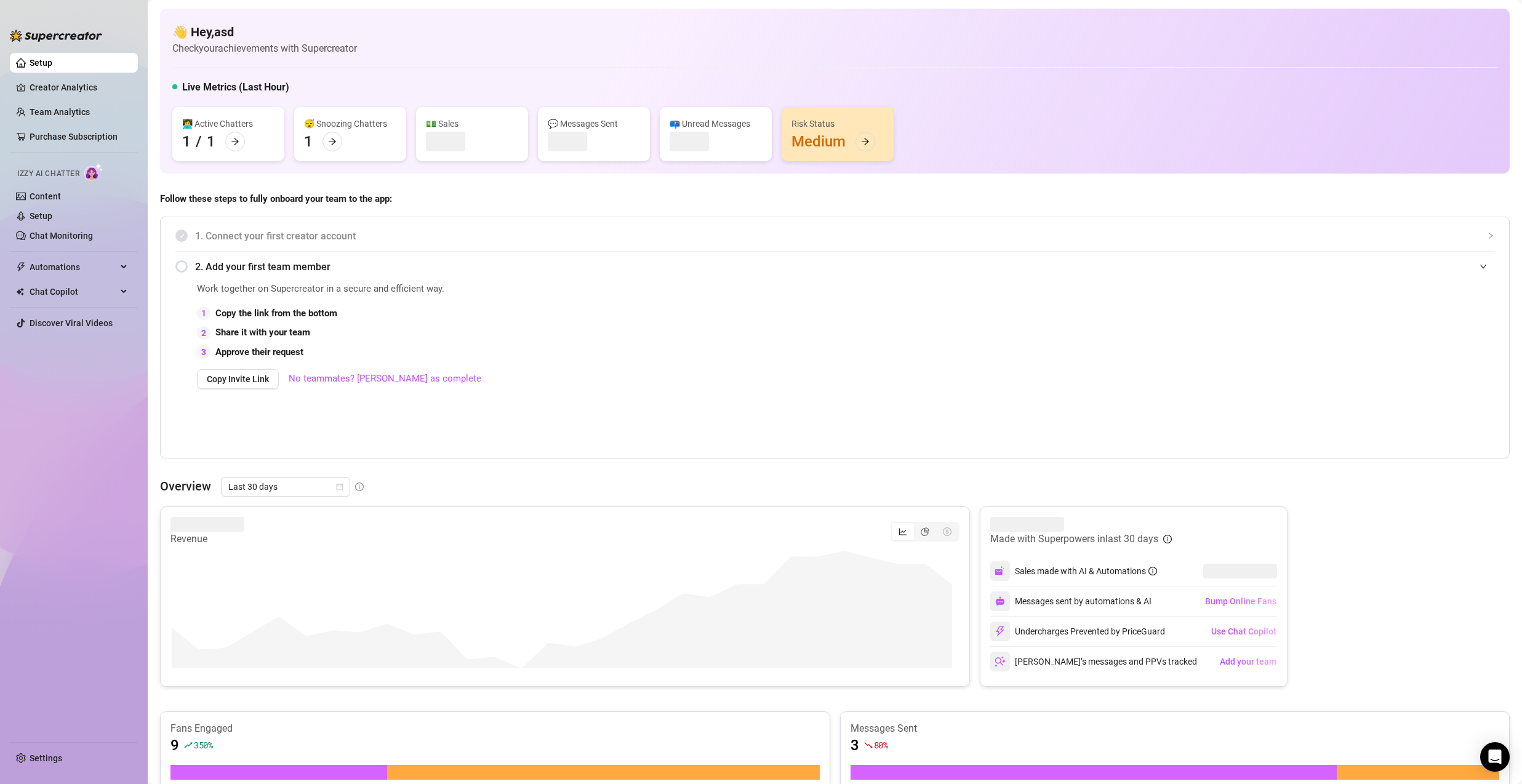
click at [273, 34] on h4 "👋 Hey, asd" at bounding box center [264, 32] width 184 height 18
